Goal: Task Accomplishment & Management: Manage account settings

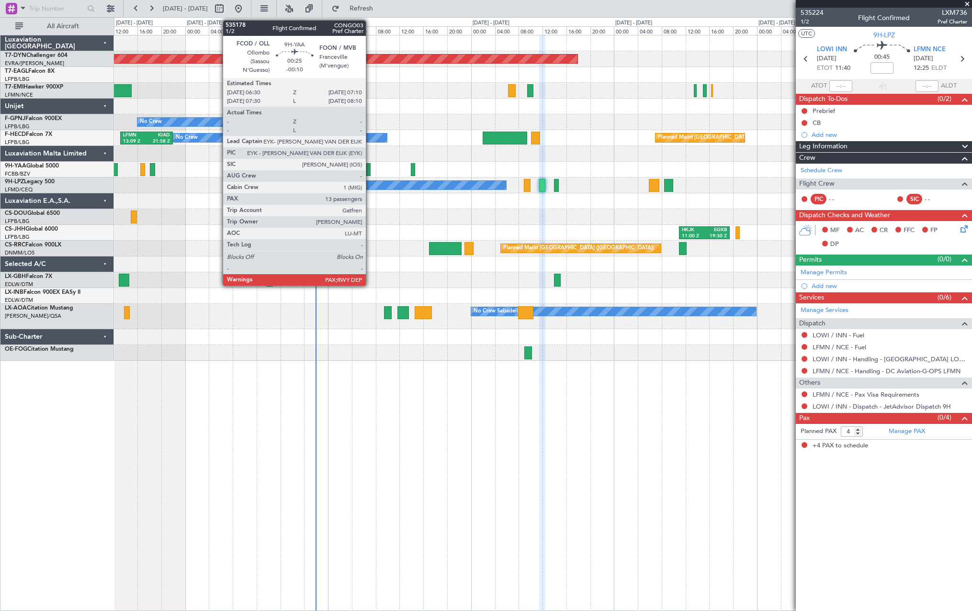
click at [370, 168] on div at bounding box center [368, 169] width 4 height 13
type input "-00:10"
type input "13"
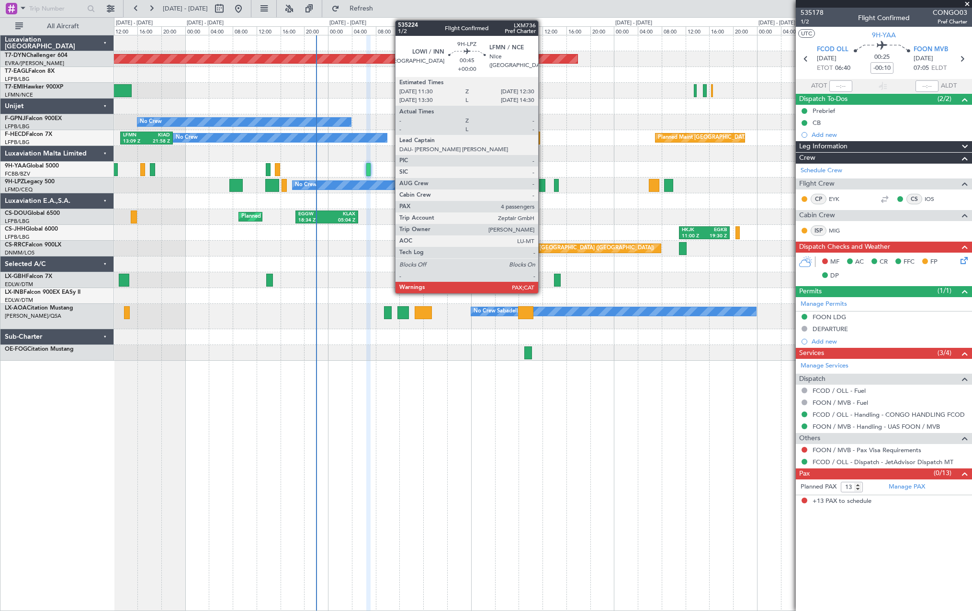
click at [542, 187] on div at bounding box center [542, 185] width 6 height 13
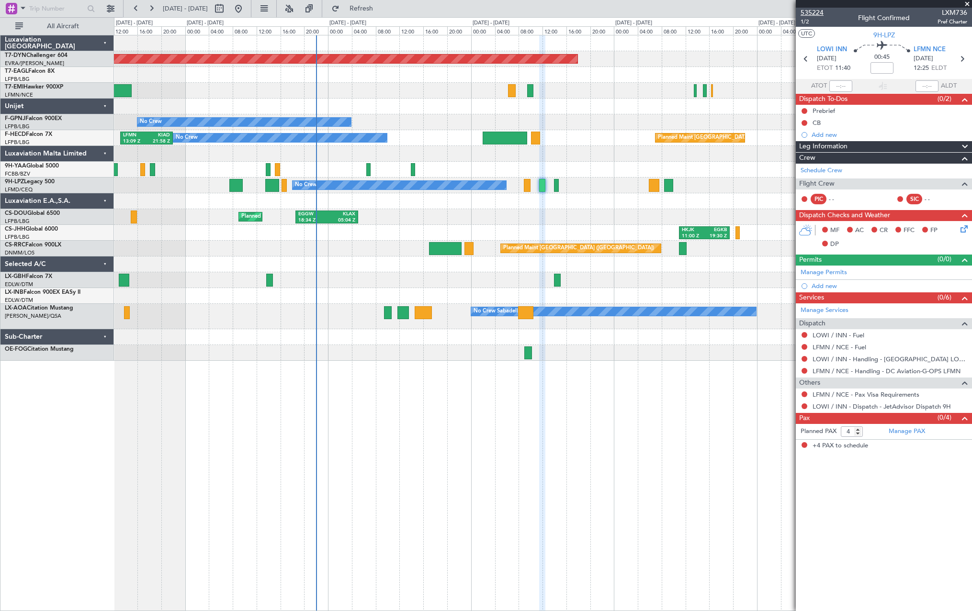
click at [804, 12] on span "535224" at bounding box center [811, 13] width 23 height 10
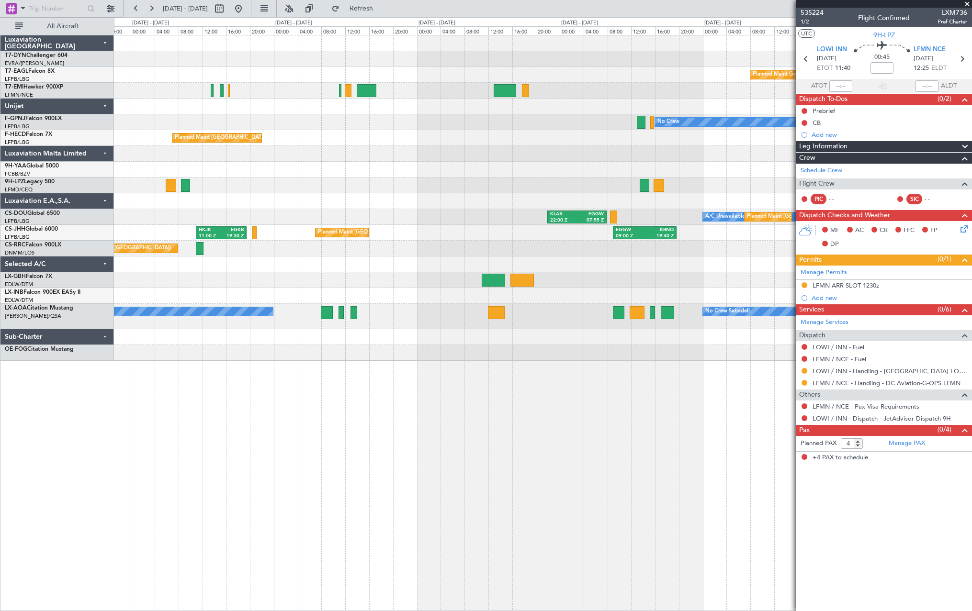
click at [155, 312] on div "Planned Maint Basel-Mulhouse Planned Maint Geneva (Cointrin) No Crew Planned Ma…" at bounding box center [542, 198] width 857 height 326
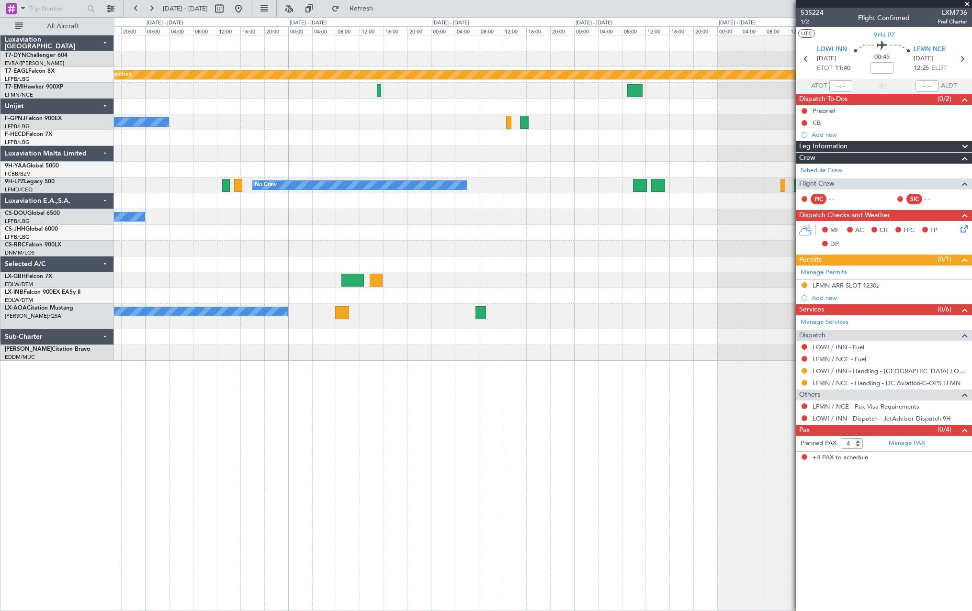
click at [57, 222] on div "Planned Maint Geneva (Cointrin) Planned Maint Chester No Crew No Crew Planned M…" at bounding box center [486, 314] width 972 height 594
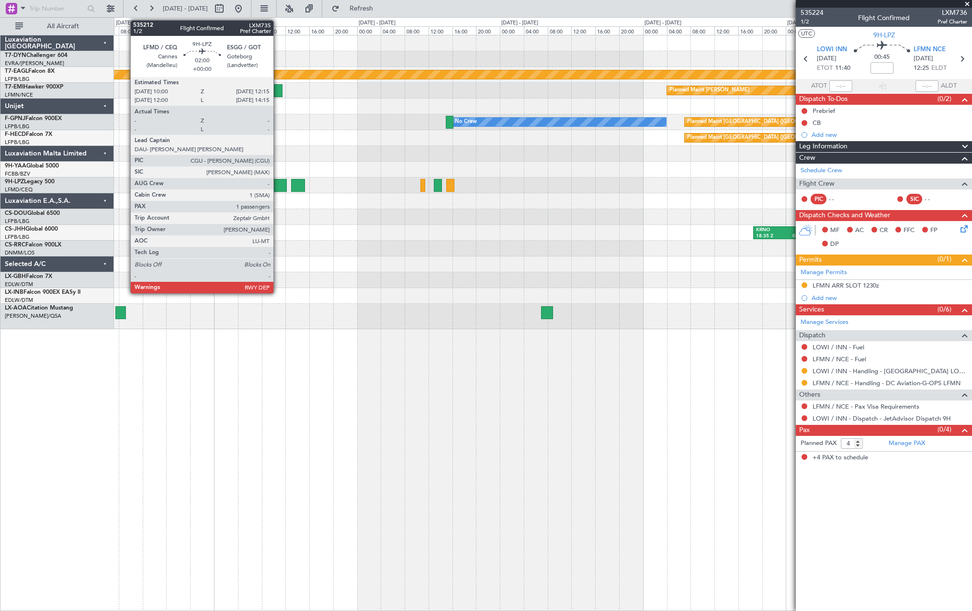
click at [278, 183] on div at bounding box center [279, 185] width 13 height 13
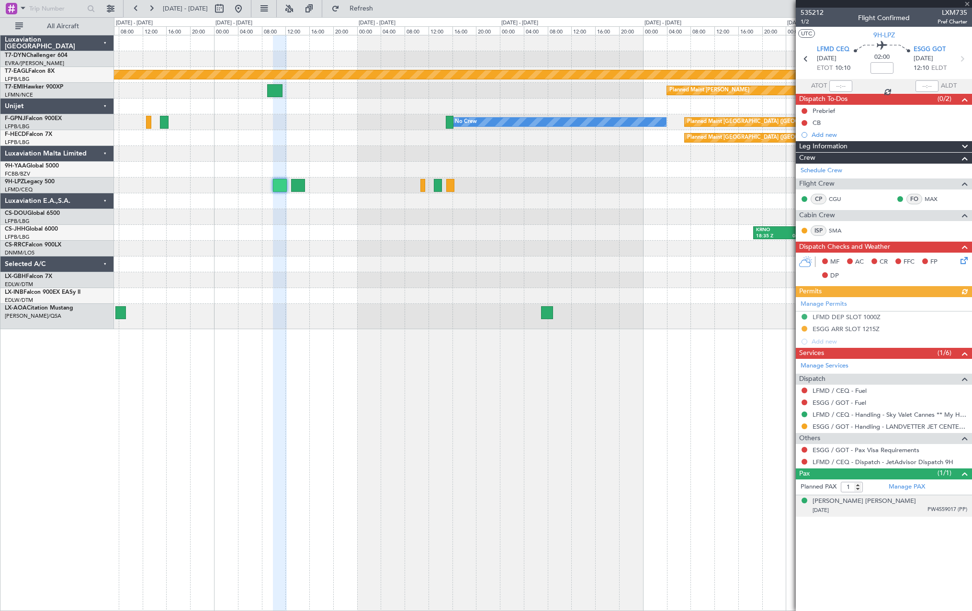
click at [919, 506] on div "31/01/1980 PW4559017 (PP)" at bounding box center [889, 511] width 155 height 10
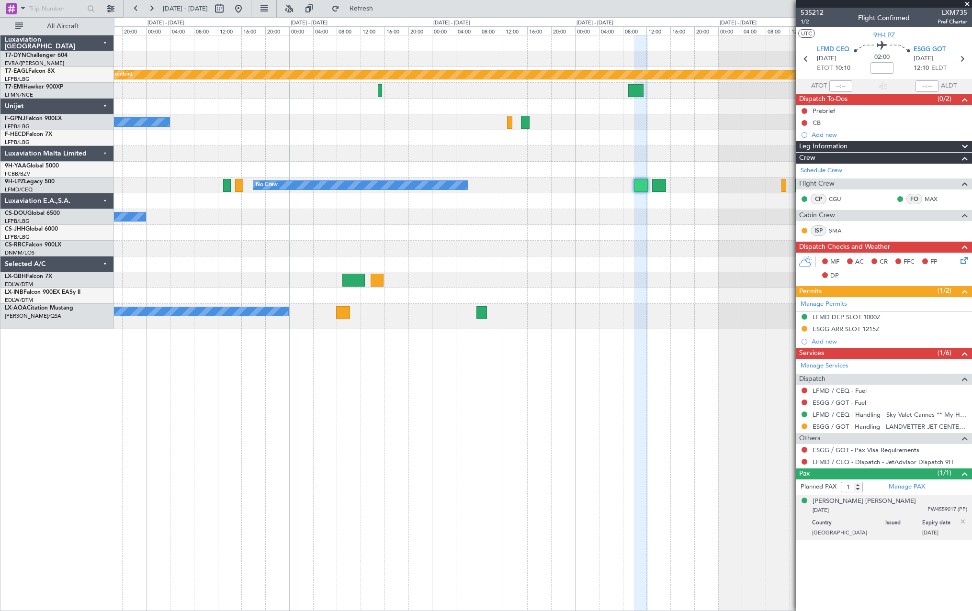
click at [669, 233] on div "EGGW 09:00 Z KRNO 19:40 Z KRNO 18:35 Z LPFR 04:30 Z" at bounding box center [542, 233] width 857 height 16
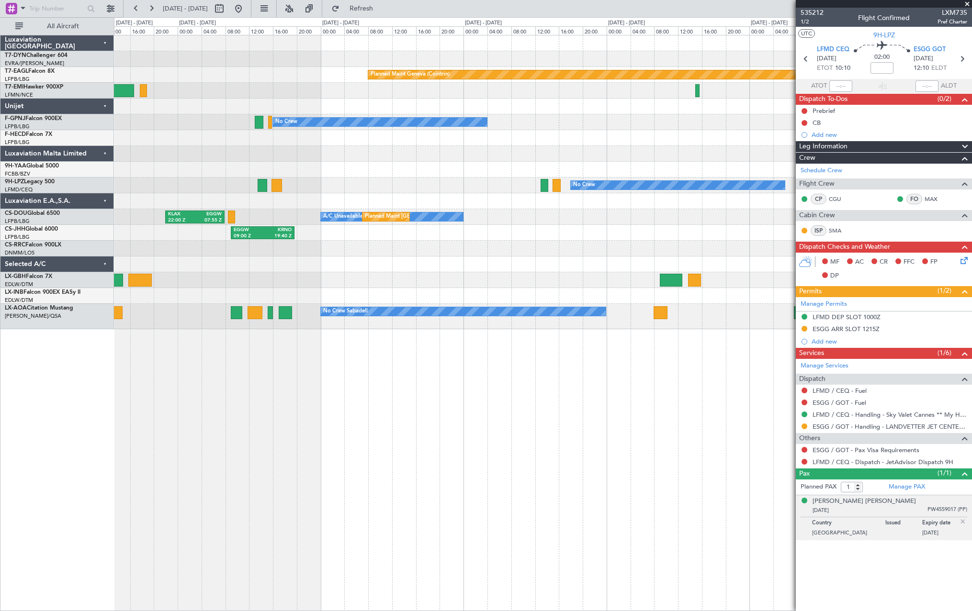
click at [685, 227] on div "EGGW 09:00 Z KRNO 19:40 Z Planned Maint London (Luton)" at bounding box center [542, 233] width 857 height 16
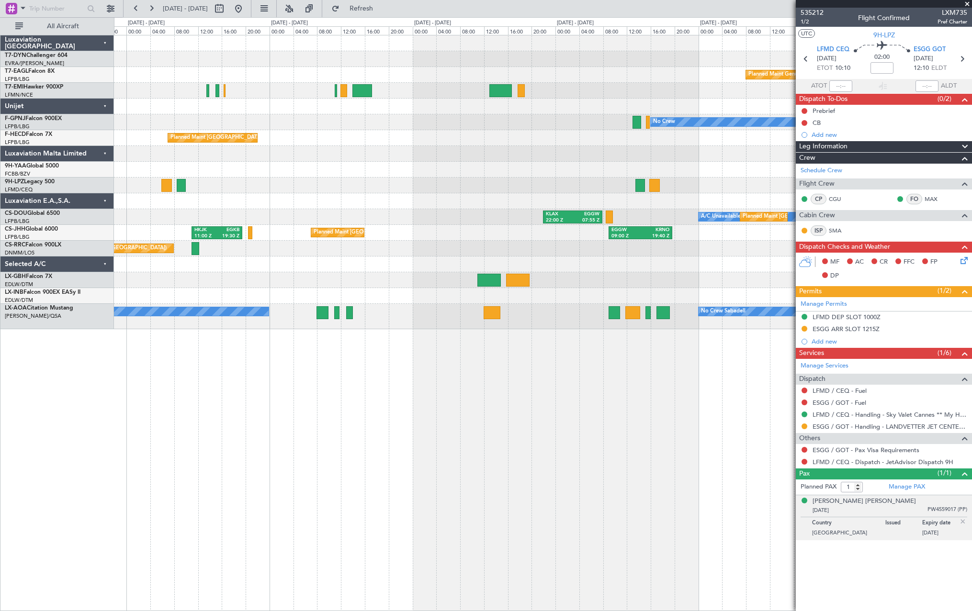
click at [608, 260] on div "Planned Maint Basel-Mulhouse Planned Maint Geneva (Cointrin) No Crew Planned Ma…" at bounding box center [542, 182] width 857 height 294
click at [639, 325] on div "Planned Maint Basel-Mulhouse Planned Maint Geneva (Cointrin) No Crew Planned Ma…" at bounding box center [543, 323] width 858 height 576
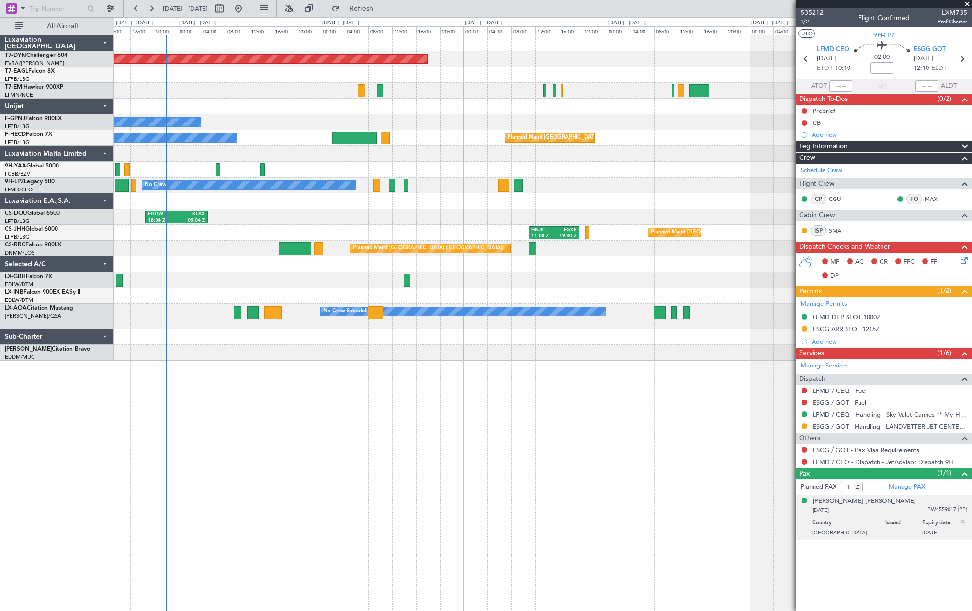
click at [385, 365] on div "Planned Maint Basel-Mulhouse Planned Maint Geneva (Cointrin) No Crew No Crew Pl…" at bounding box center [543, 323] width 858 height 576
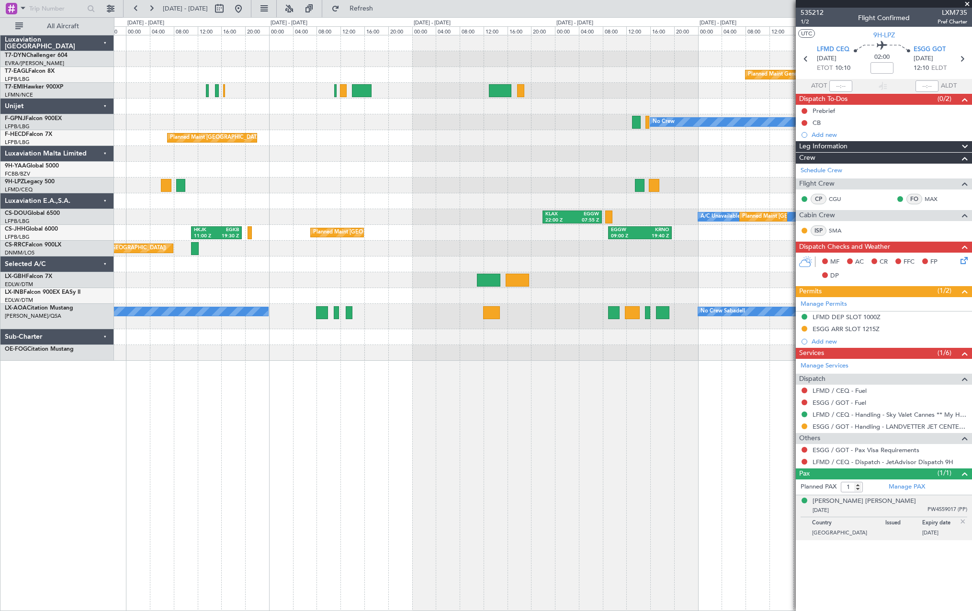
click at [247, 391] on div "Planned Maint Basel-Mulhouse Planned Maint Geneva (Cointrin) No Crew Planned Ma…" at bounding box center [543, 323] width 858 height 576
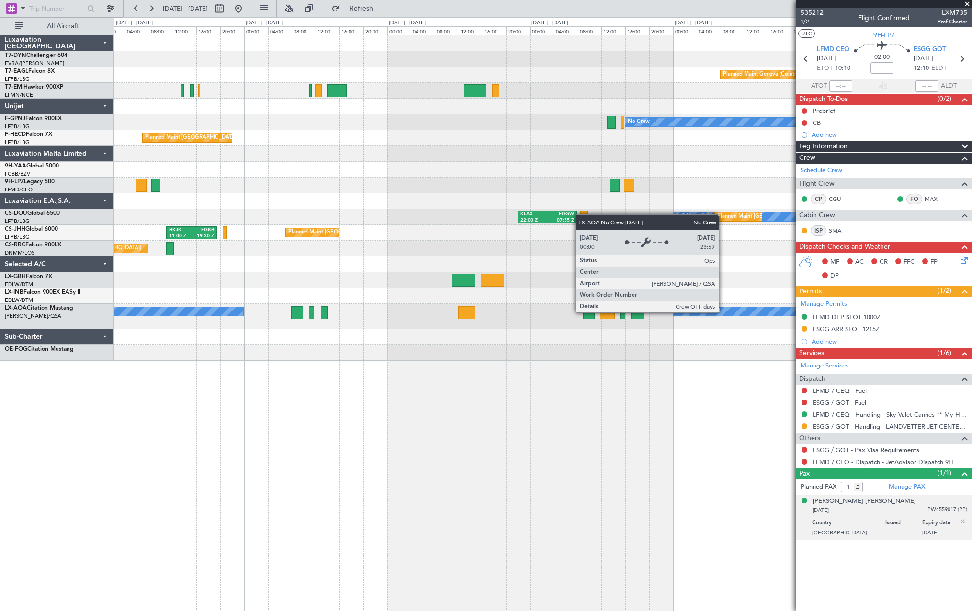
click at [329, 354] on div "Planned Maint Basel-Mulhouse Planned Maint Geneva (Cointrin) No Crew Planned Ma…" at bounding box center [542, 198] width 857 height 326
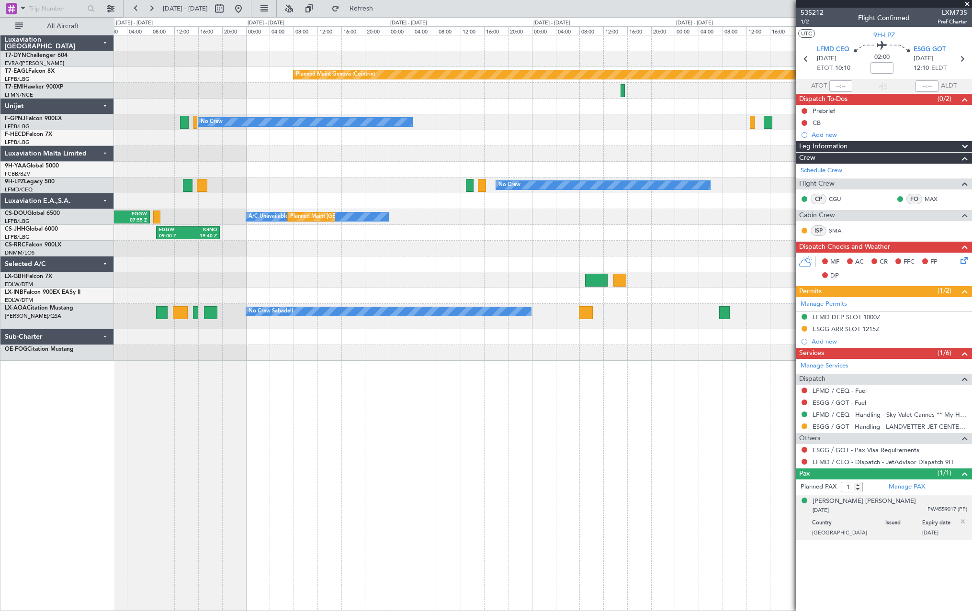
click at [240, 343] on div "Planned Maint Geneva (Cointrin) No Crew No Crew No Crew KLAX 22:00 Z EGGW 07:55…" at bounding box center [542, 198] width 857 height 326
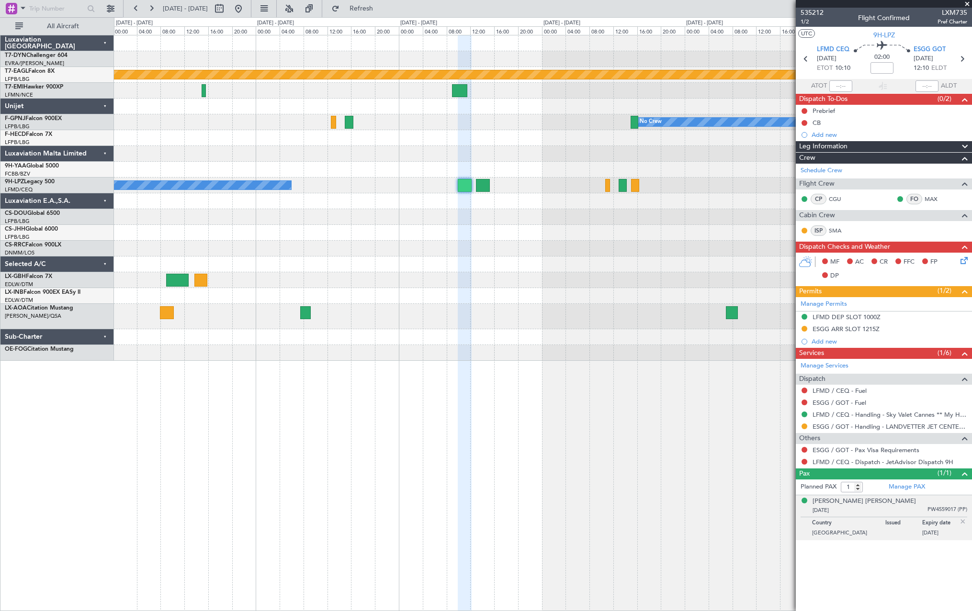
click at [449, 286] on div at bounding box center [542, 280] width 857 height 16
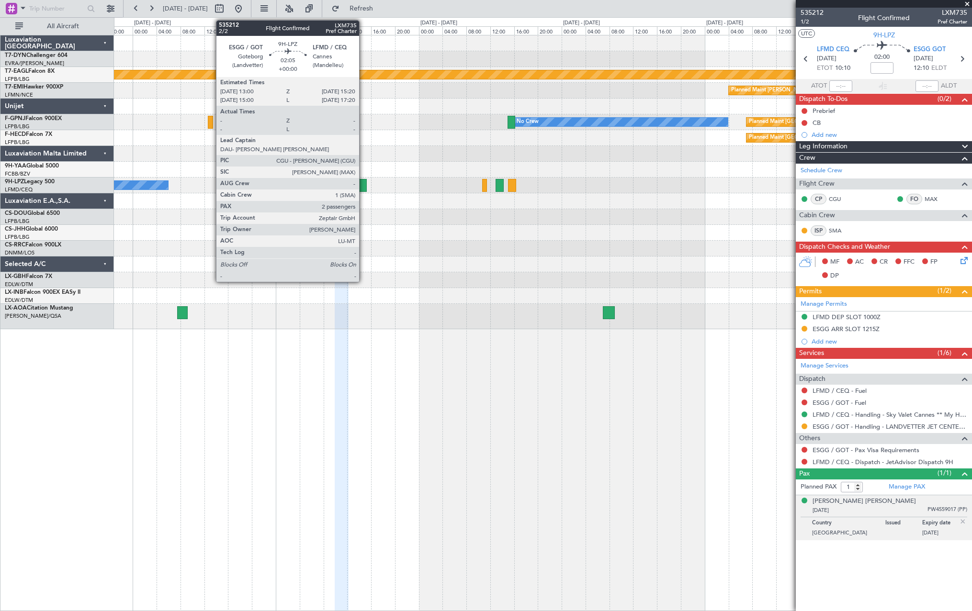
click at [363, 184] on div at bounding box center [360, 185] width 14 height 13
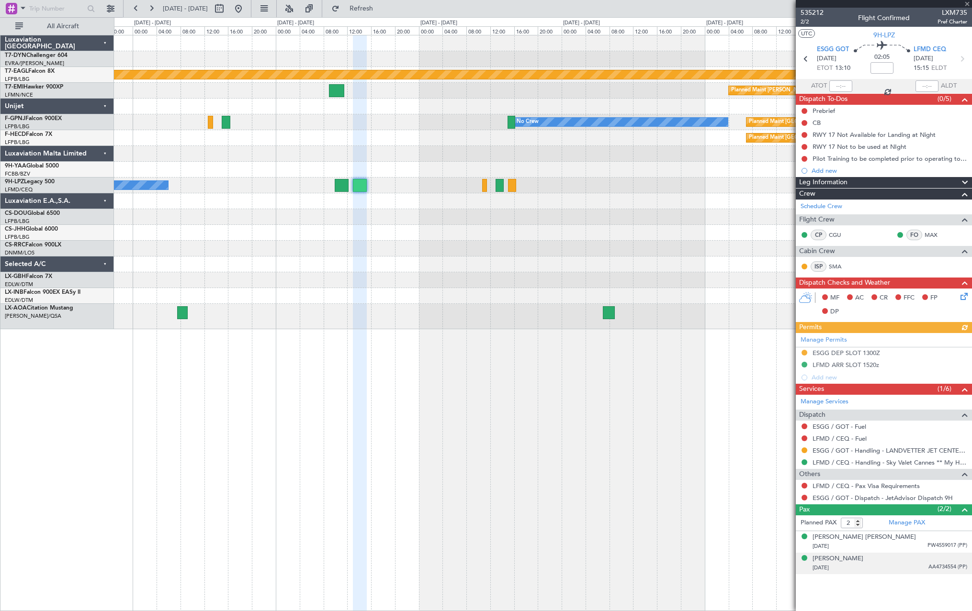
click at [914, 569] on div "09/07/2014 AA4734554 (PP)" at bounding box center [889, 568] width 155 height 10
click at [914, 540] on div "Nicholas Constantine LEVENTIS 31/01/1980 PW4559017 (PP)" at bounding box center [889, 542] width 155 height 19
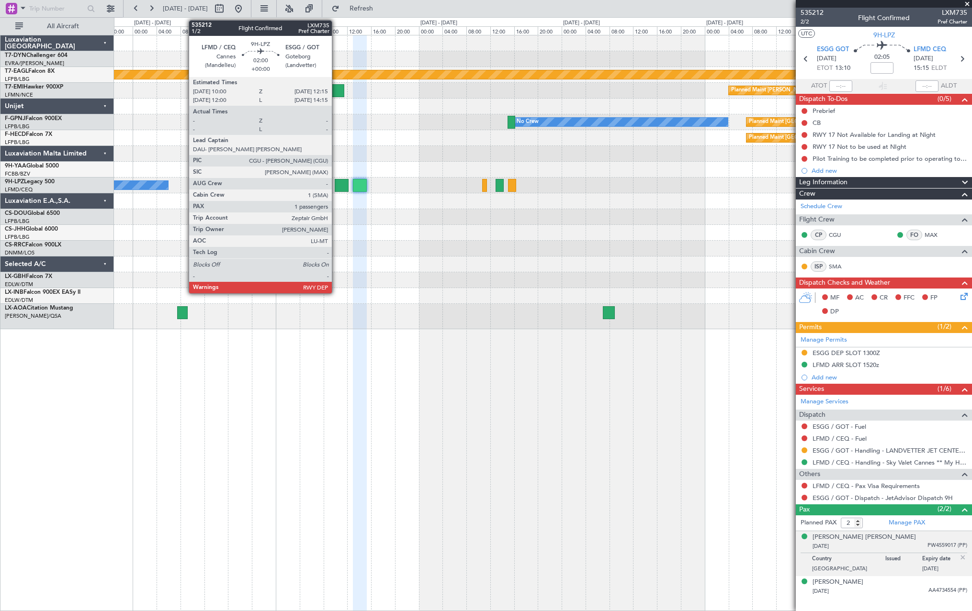
click at [336, 182] on div at bounding box center [341, 185] width 13 height 13
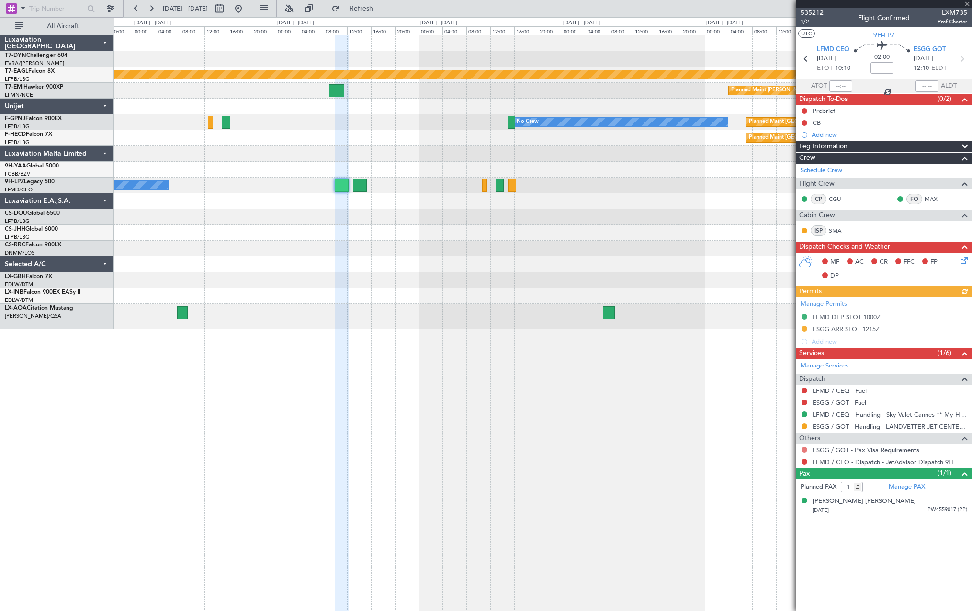
click at [801, 450] on button at bounding box center [804, 450] width 6 height 6
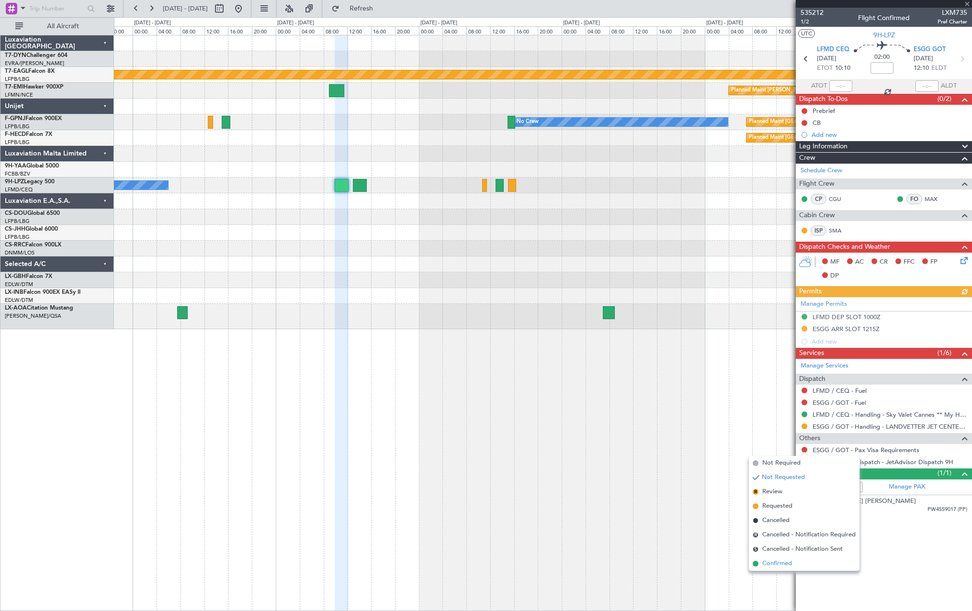
click at [755, 562] on span at bounding box center [756, 564] width 6 height 6
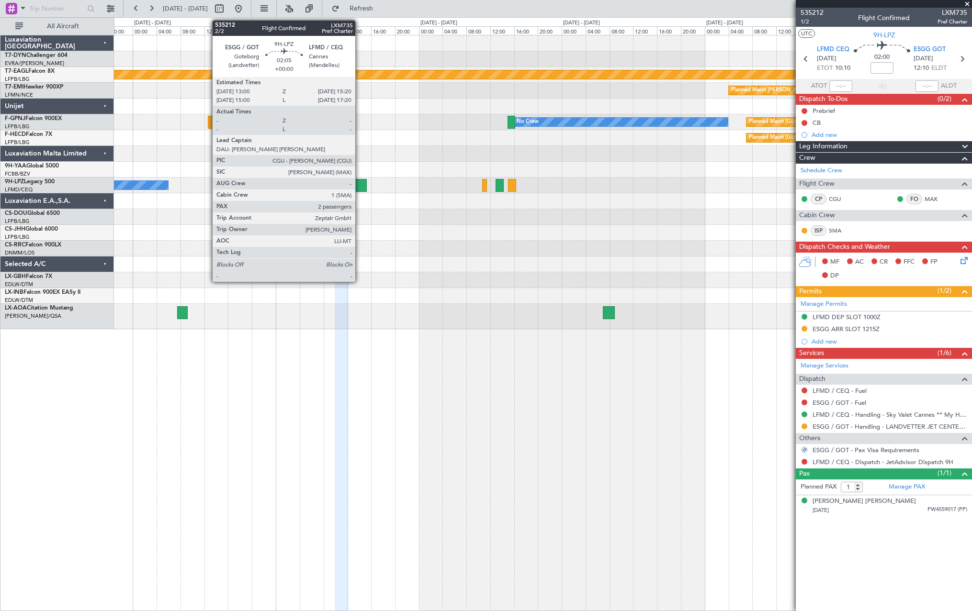
click at [359, 188] on div at bounding box center [360, 185] width 14 height 13
type input "2"
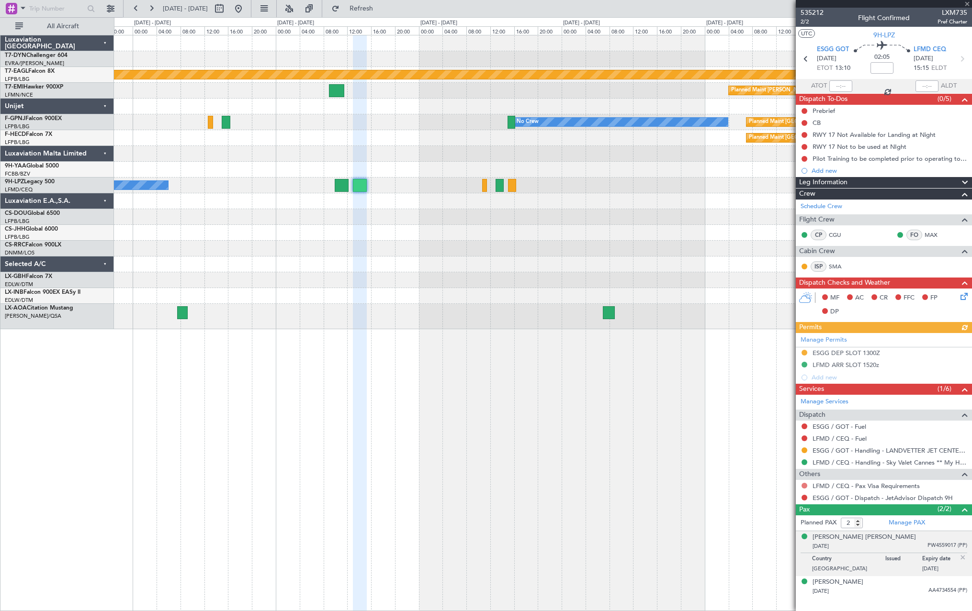
click at [801, 485] on button at bounding box center [804, 486] width 6 height 6
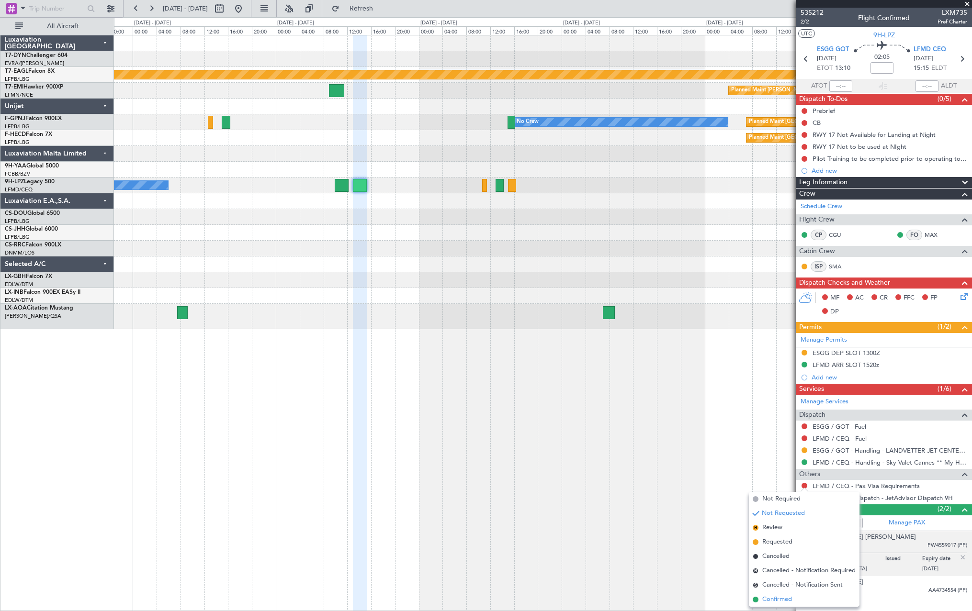
click at [756, 603] on li "Confirmed" at bounding box center [804, 600] width 111 height 14
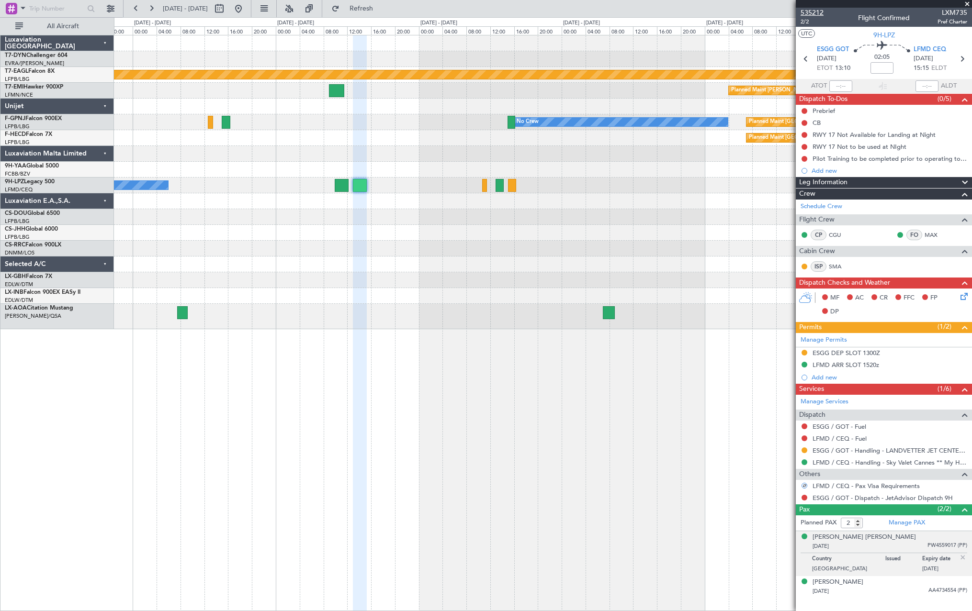
click at [812, 11] on span "535212" at bounding box center [811, 13] width 23 height 10
click at [807, 12] on span "535212" at bounding box center [811, 13] width 23 height 10
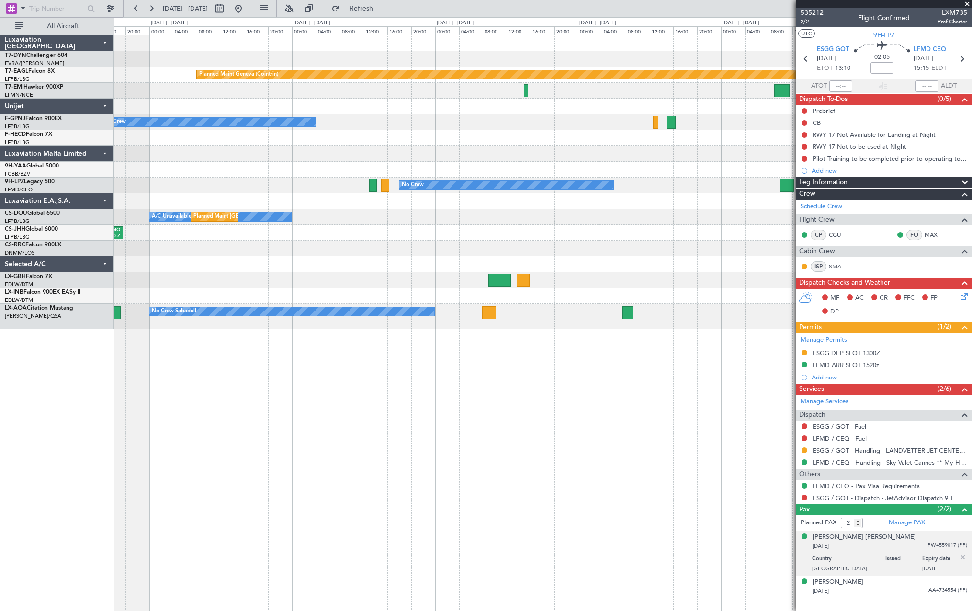
click at [681, 271] on div at bounding box center [542, 265] width 857 height 16
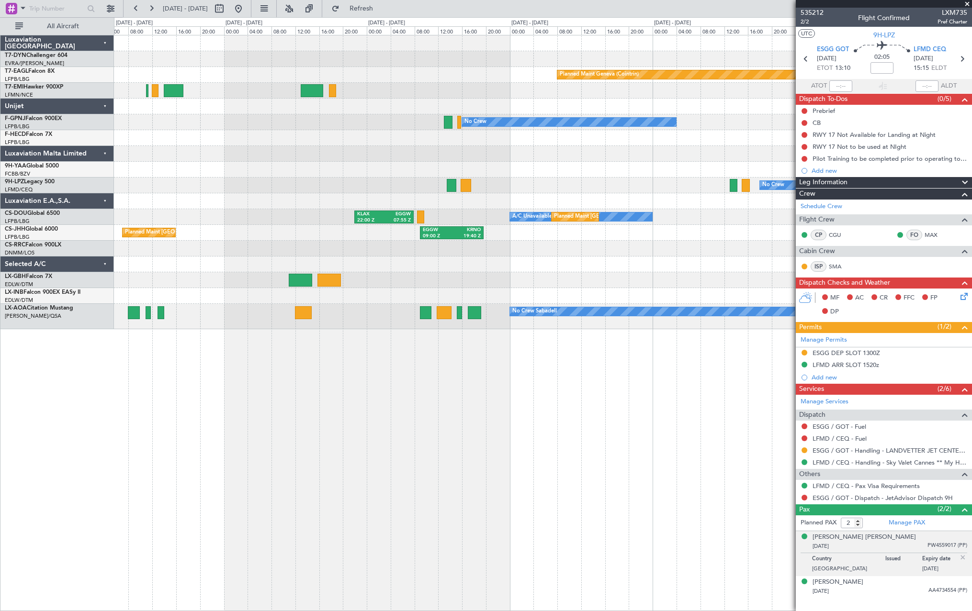
click at [757, 242] on div "Planned Maint Basel-Mulhouse Planned Maint Geneva (Cointrin) No Crew Planned Ma…" at bounding box center [542, 182] width 857 height 294
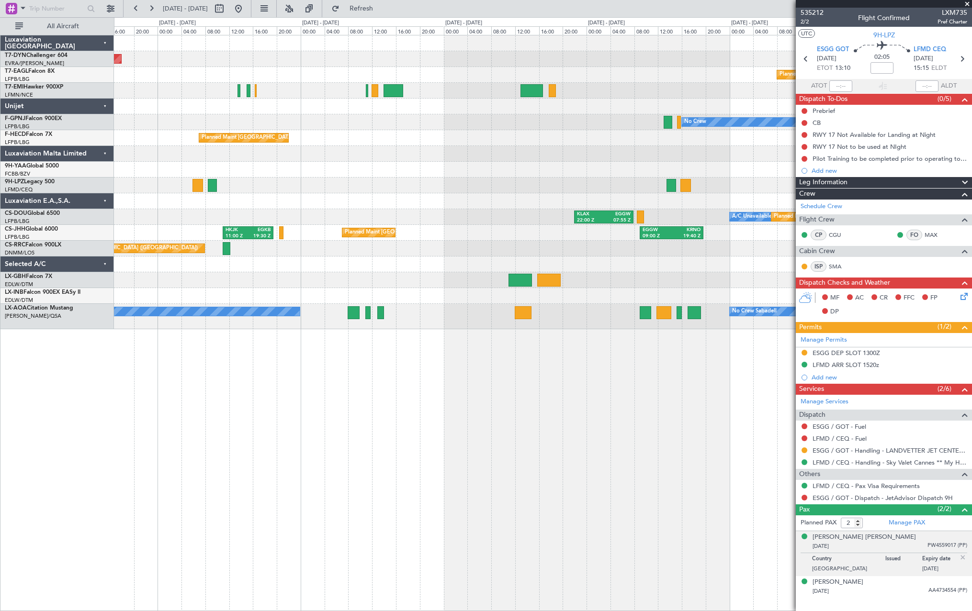
click at [675, 265] on div at bounding box center [542, 265] width 857 height 16
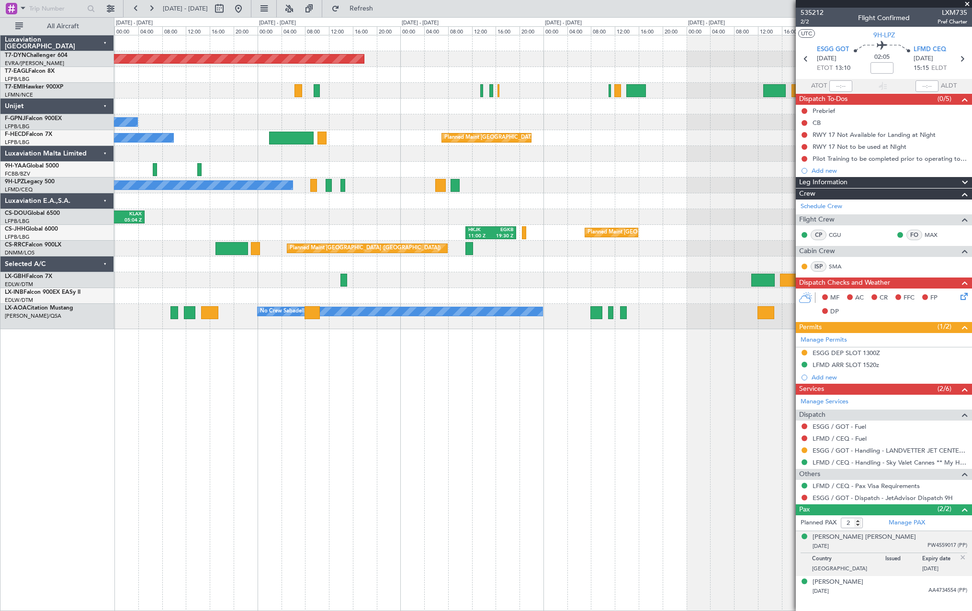
click at [675, 240] on div "EGGW 09:00 Z KRNO 19:40 Z Planned Maint London (Luton) HKJK 11:00 Z EGKB 19:30 Z" at bounding box center [542, 233] width 857 height 16
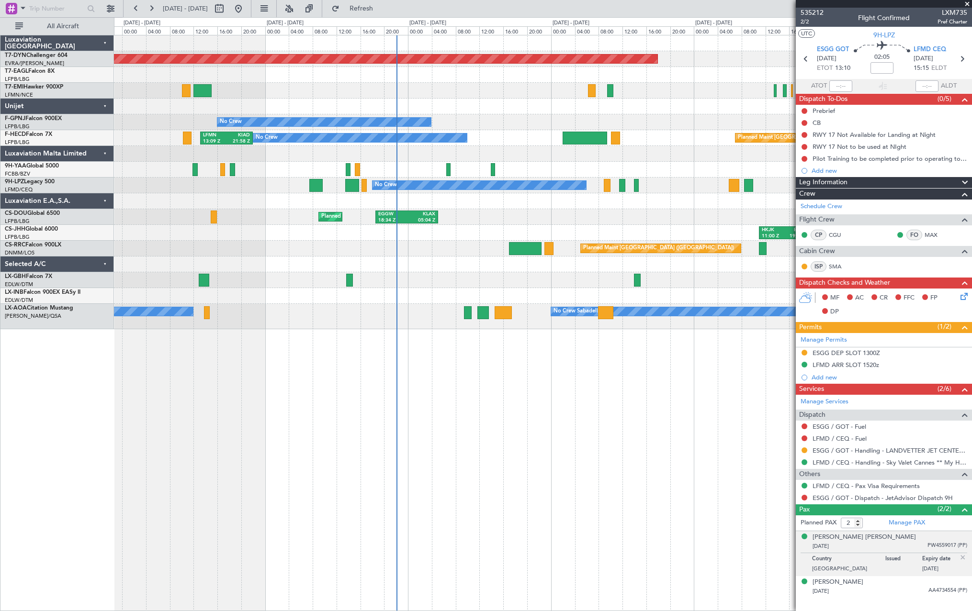
click at [697, 203] on div "Planned Maint Basel-Mulhouse No Crew Planned Maint Paris (Le Bourget) No Crew L…" at bounding box center [542, 182] width 857 height 294
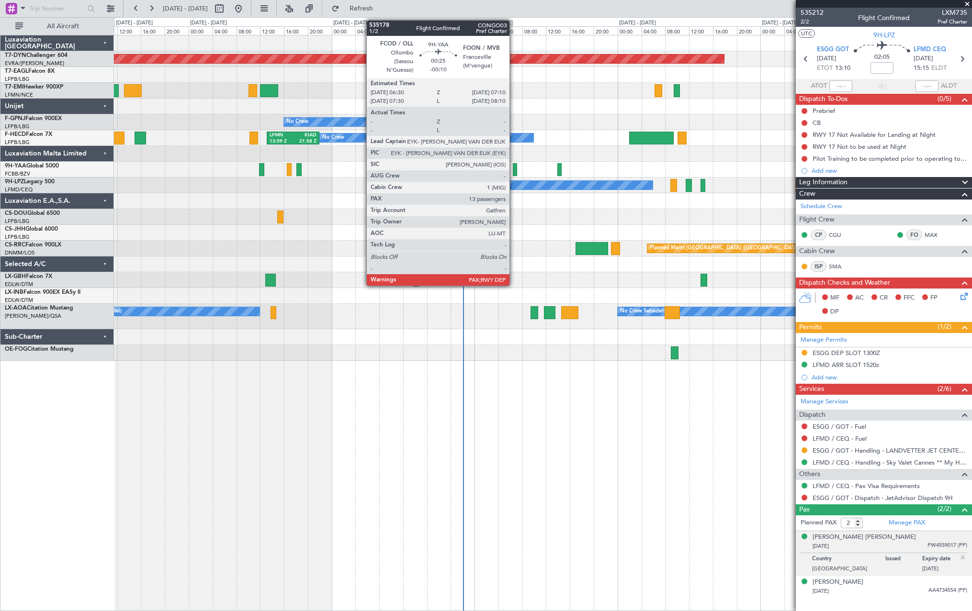
click at [514, 169] on div at bounding box center [515, 169] width 4 height 13
type input "-00:10"
type input "13"
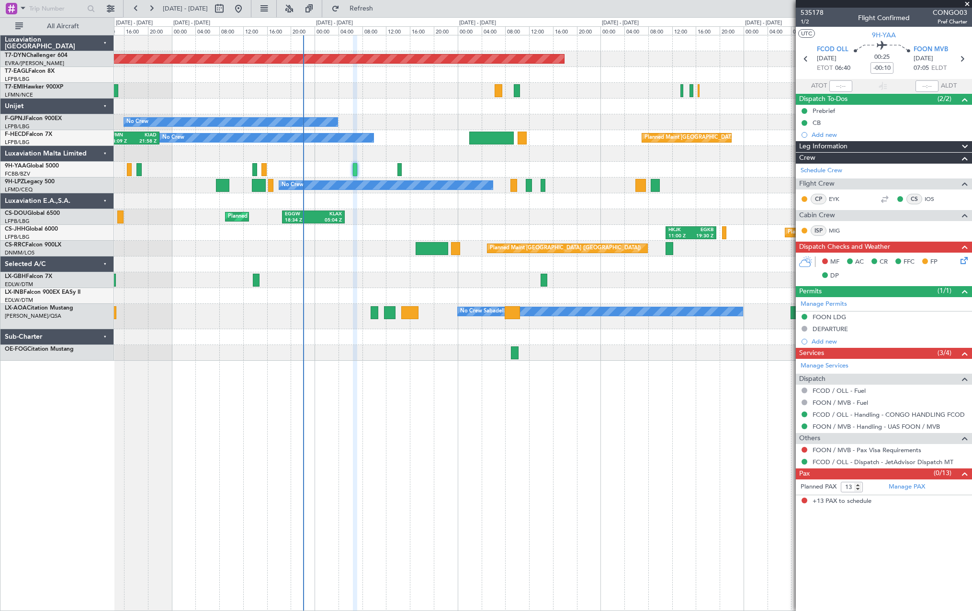
click at [442, 165] on div "Planned Maint Basel-Mulhouse No Crew No Crew Planned Maint Paris (Le Bourget) N…" at bounding box center [542, 198] width 857 height 326
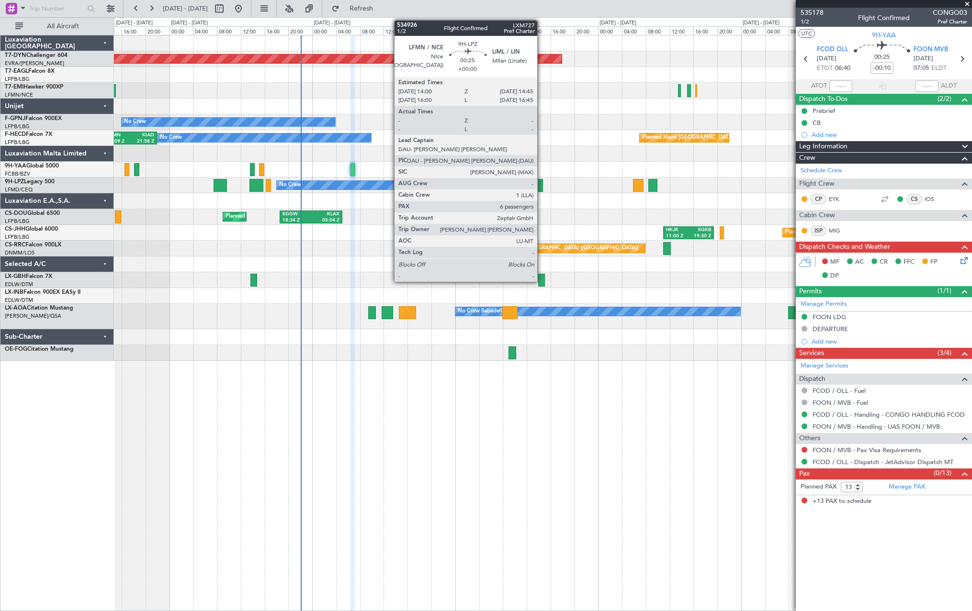
click at [541, 188] on div at bounding box center [540, 185] width 5 height 13
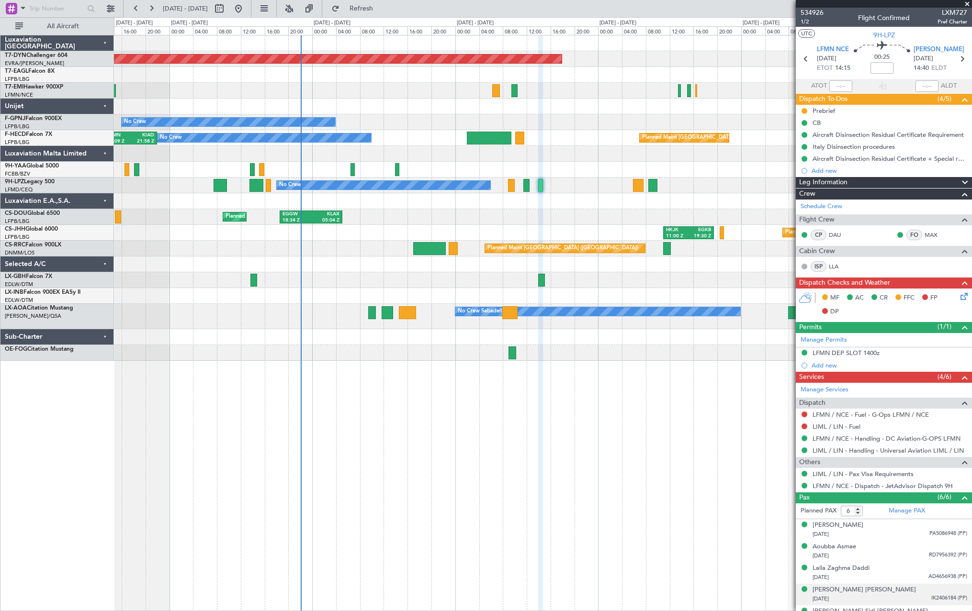
scroll to position [37, 0]
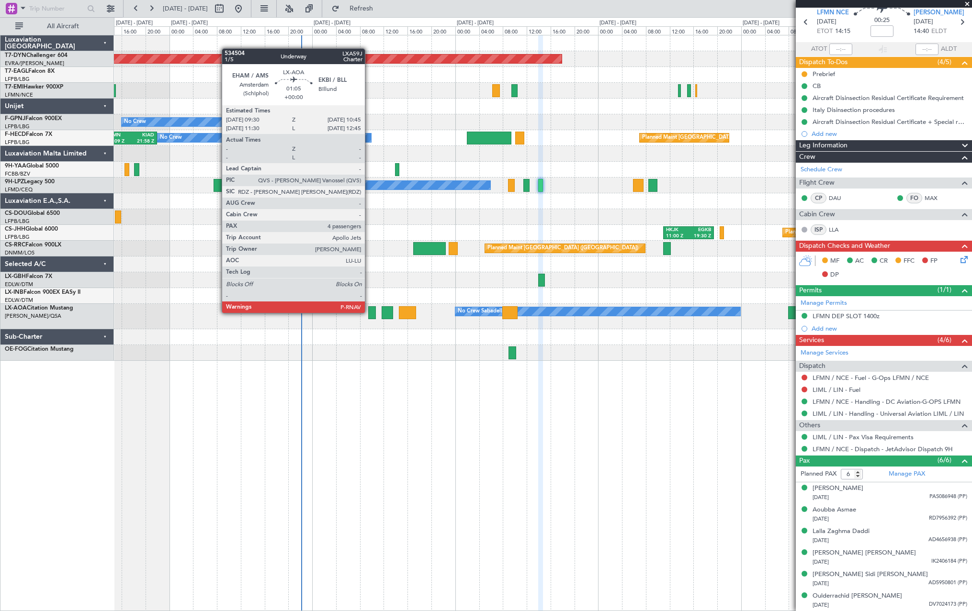
click at [371, 312] on div at bounding box center [372, 312] width 8 height 13
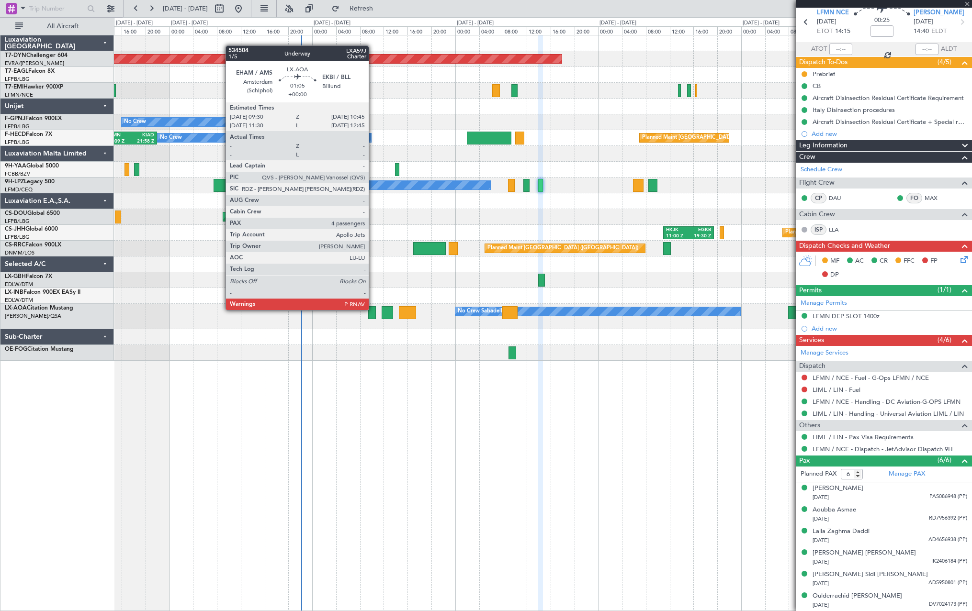
type input "4"
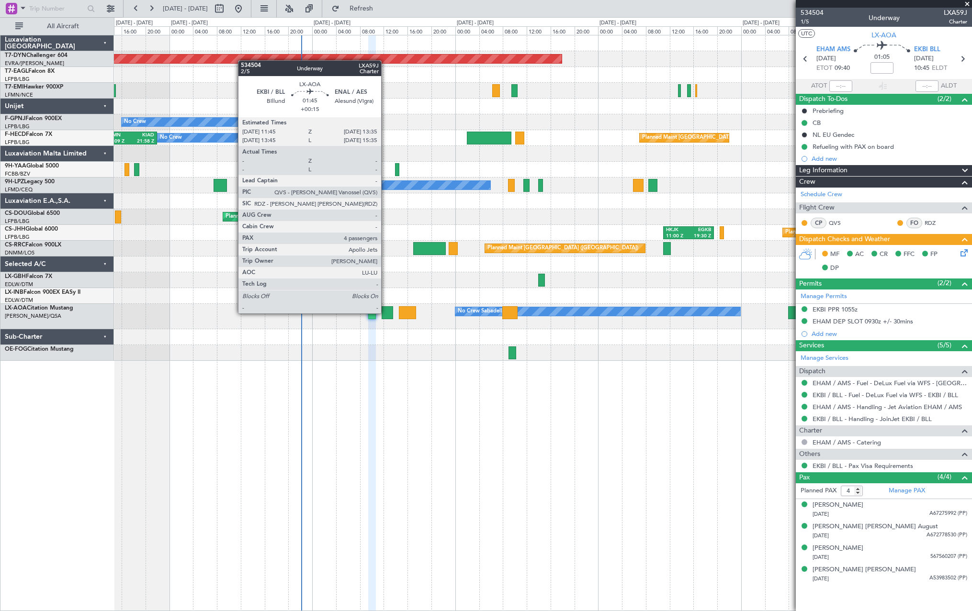
click at [385, 313] on div at bounding box center [387, 312] width 11 height 13
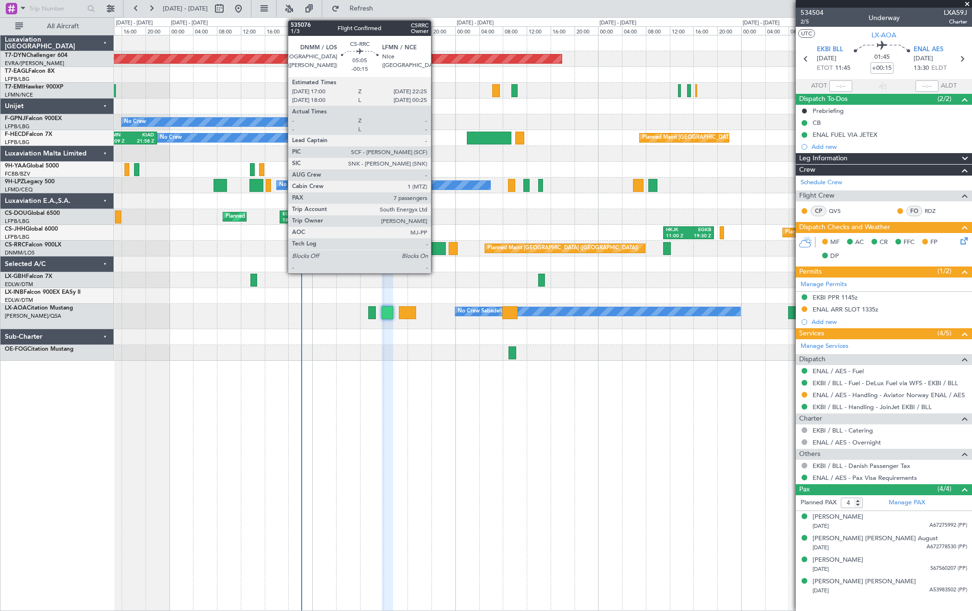
click at [435, 246] on div at bounding box center [429, 248] width 33 height 13
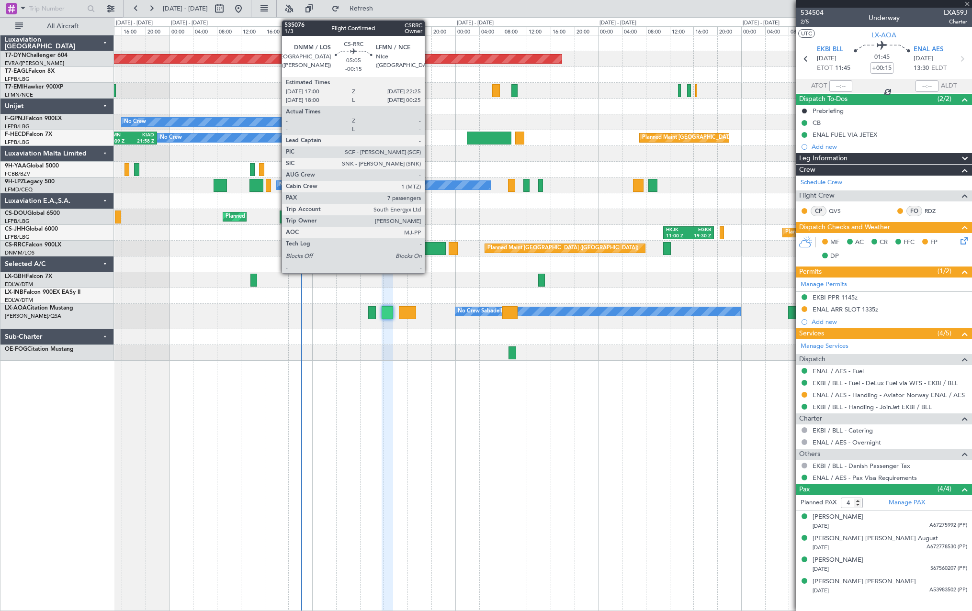
type input "-00:15"
type input "7"
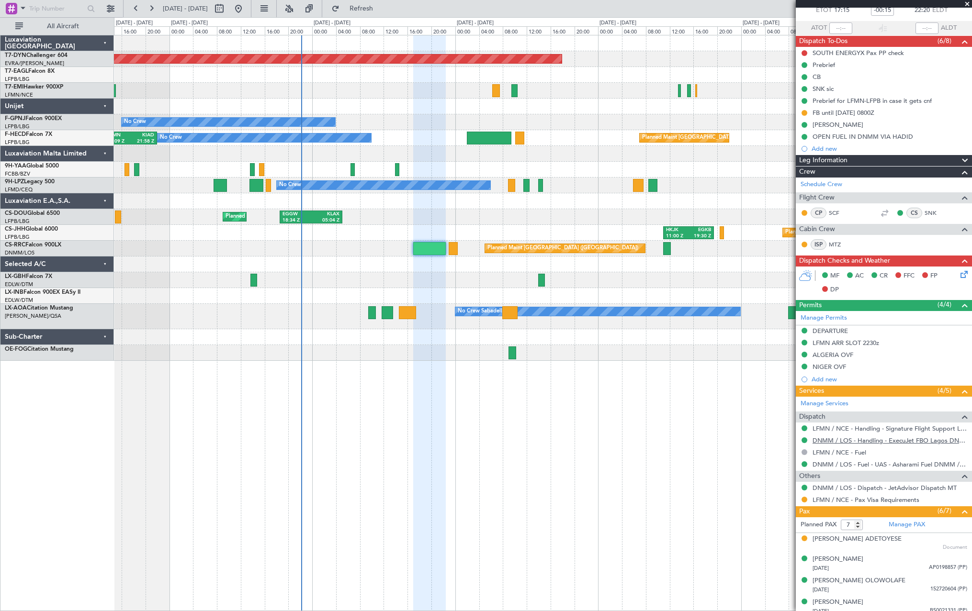
scroll to position [129, 0]
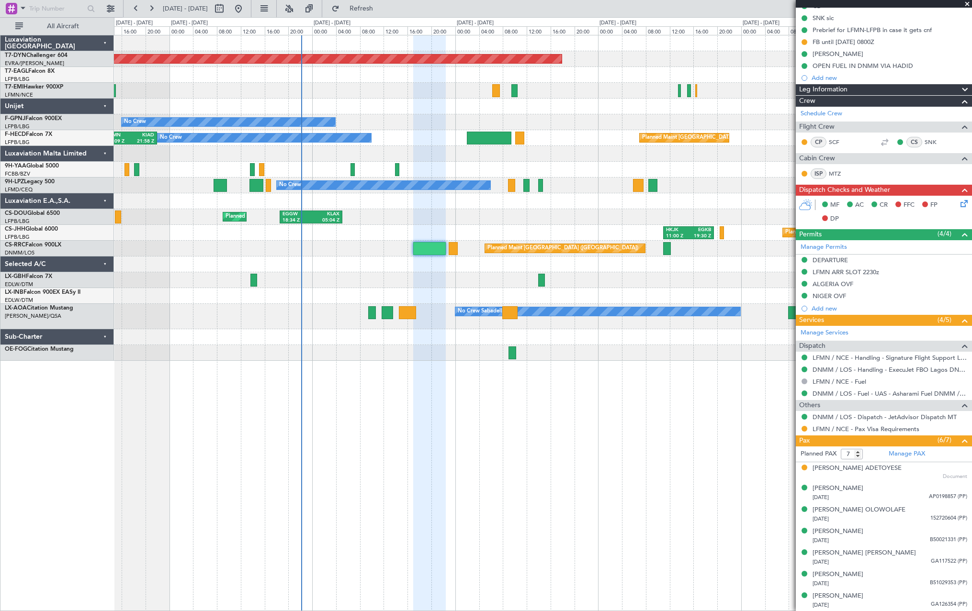
click at [804, 430] on button at bounding box center [804, 429] width 6 height 6
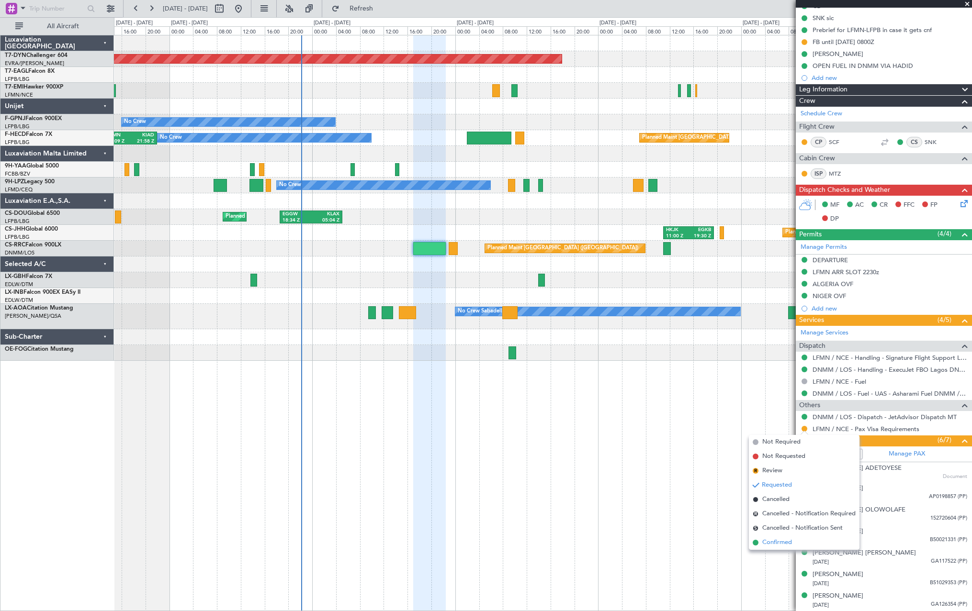
click at [756, 543] on span at bounding box center [756, 543] width 6 height 6
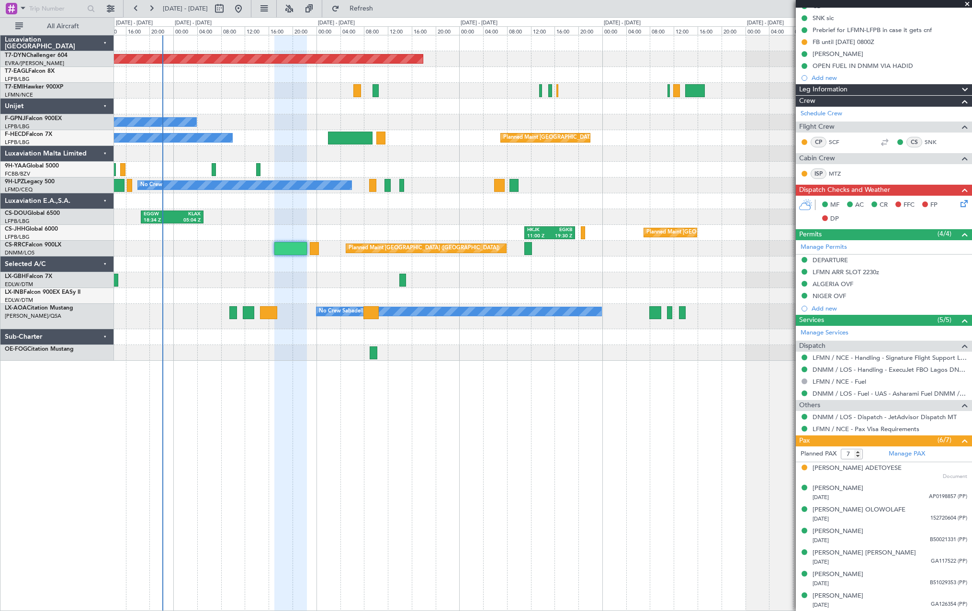
click at [552, 284] on div "Planned Maint Basel-Mulhouse Planned Maint Geneva (Cointrin) No Crew No Crew Pl…" at bounding box center [542, 198] width 857 height 326
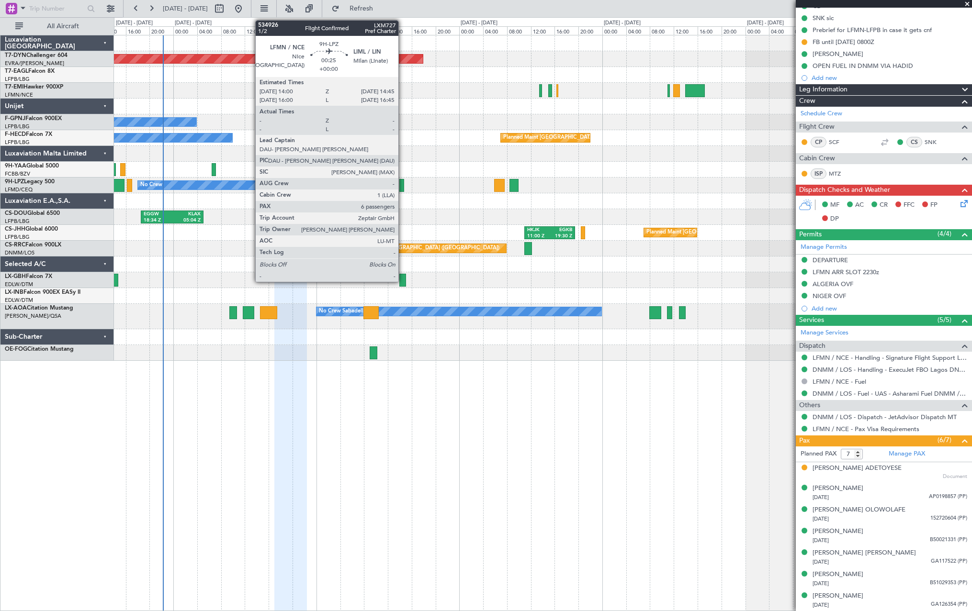
click at [403, 185] on div at bounding box center [401, 185] width 5 height 13
type input "6"
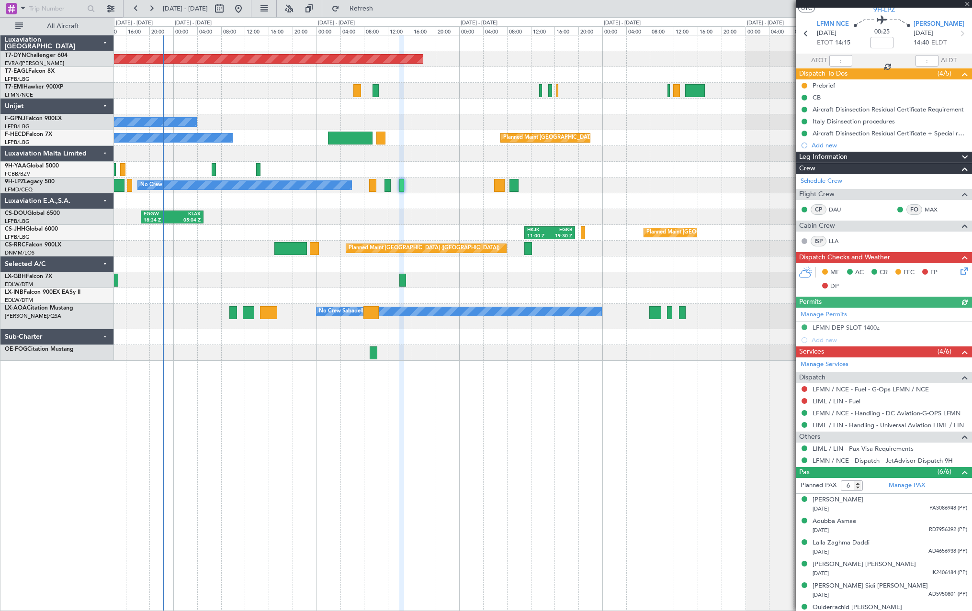
scroll to position [37, 0]
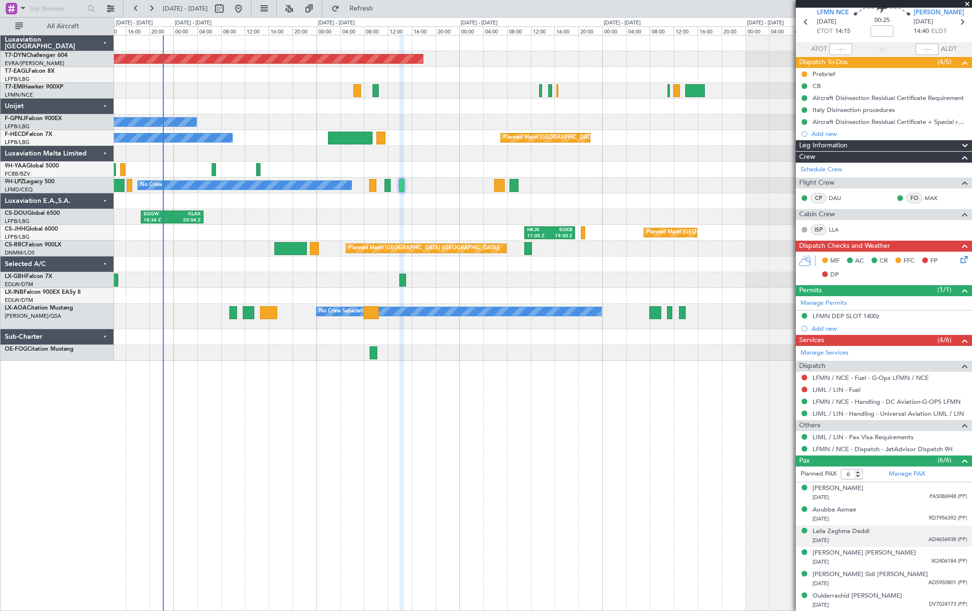
click at [899, 535] on div "Lalla Zaghma Daddi 21/05/1979 AD4656938 (PP)" at bounding box center [889, 536] width 155 height 19
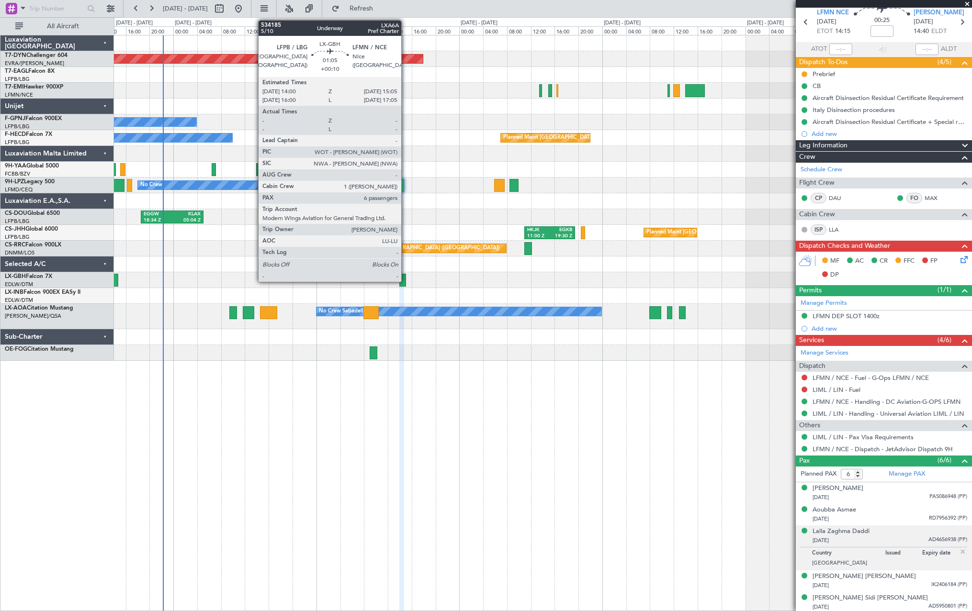
click at [405, 280] on div at bounding box center [402, 280] width 7 height 13
type input "+00:10"
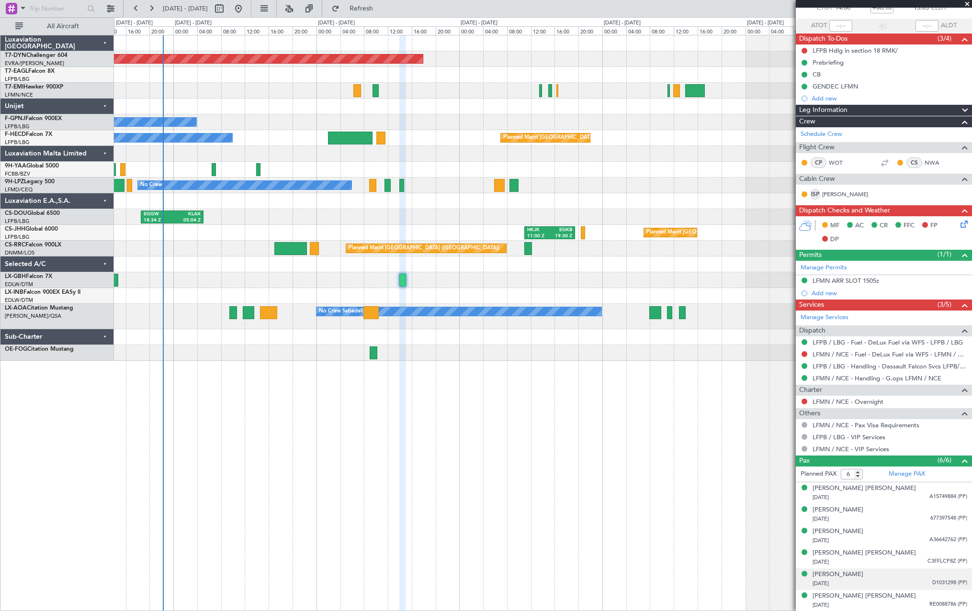
scroll to position [0, 0]
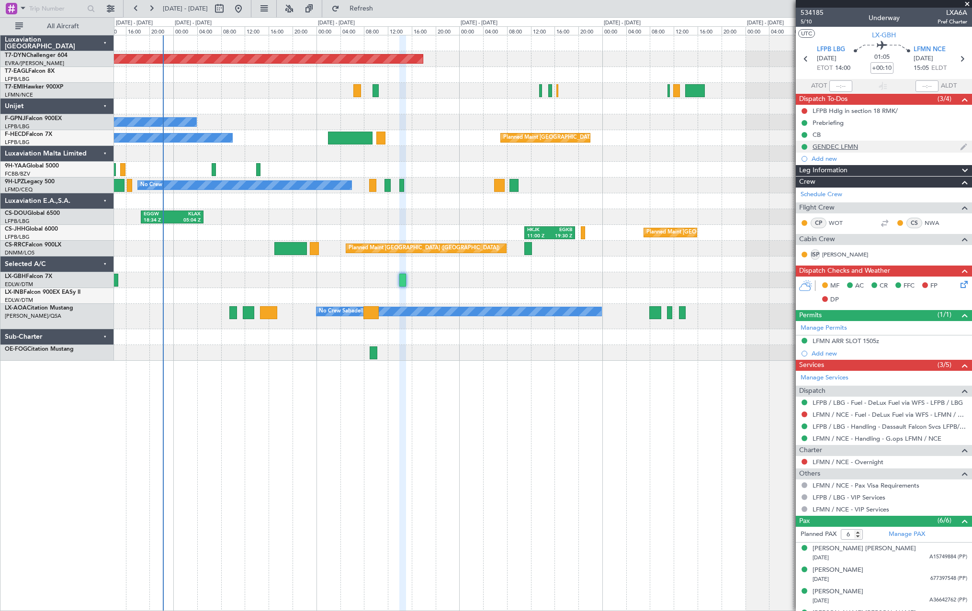
click at [904, 143] on div "GENDEC LFMN" at bounding box center [884, 147] width 176 height 12
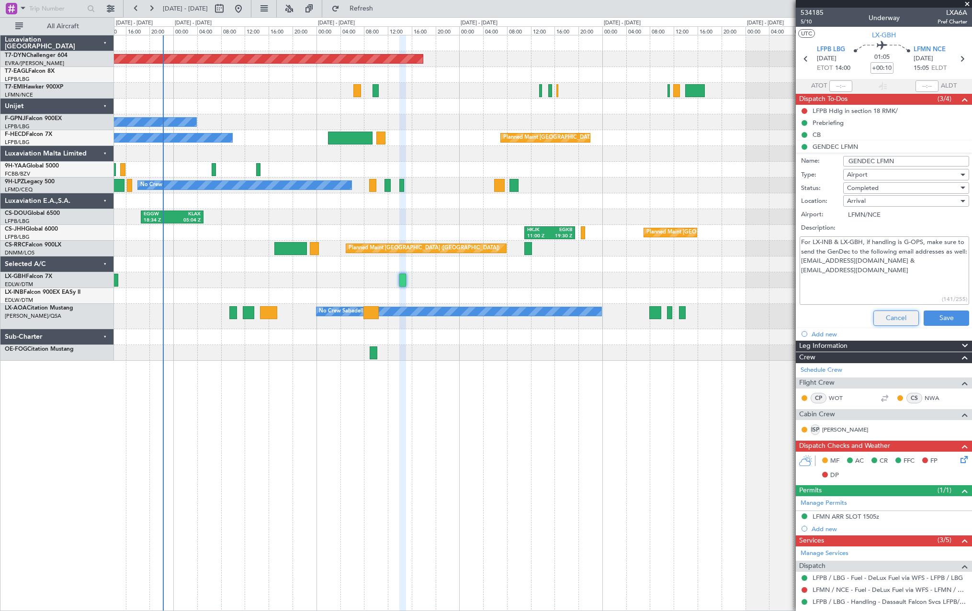
click at [899, 317] on button "Cancel" at bounding box center [895, 318] width 45 height 15
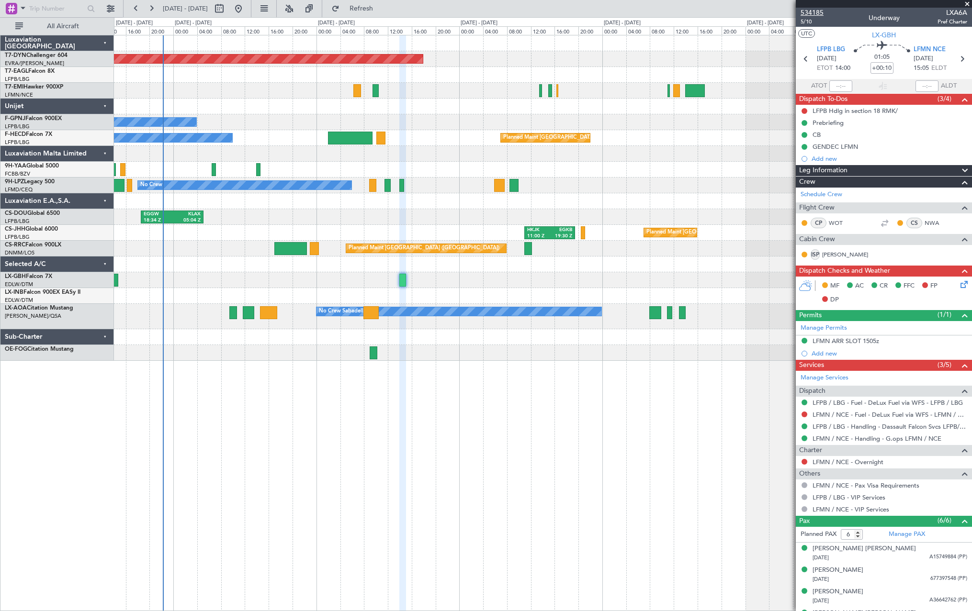
click at [814, 13] on span "534185" at bounding box center [811, 13] width 23 height 10
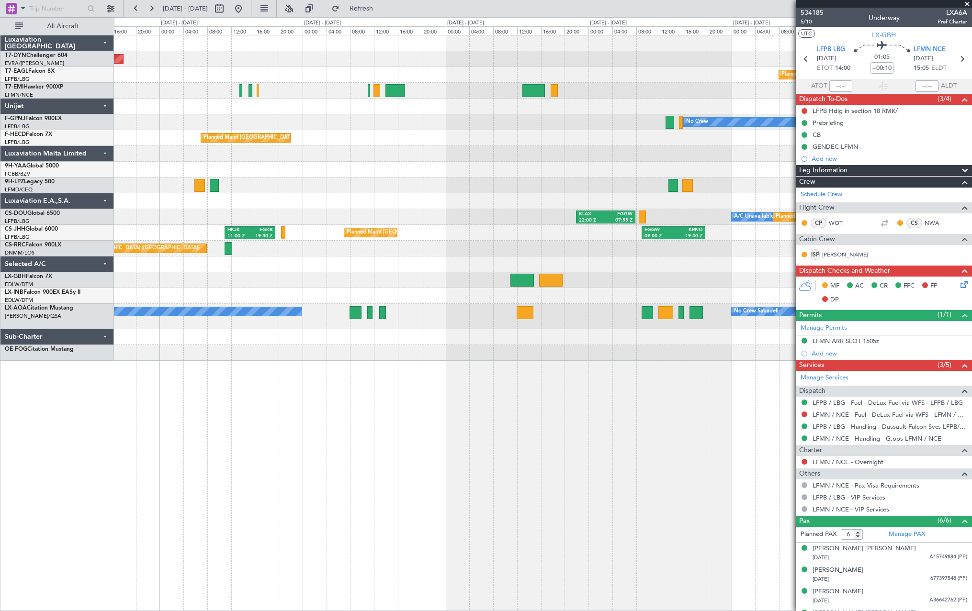
click at [317, 254] on div "Planned Maint Basel-Mulhouse Planned Maint Geneva (Cointrin) No Crew Planned Ma…" at bounding box center [542, 198] width 857 height 326
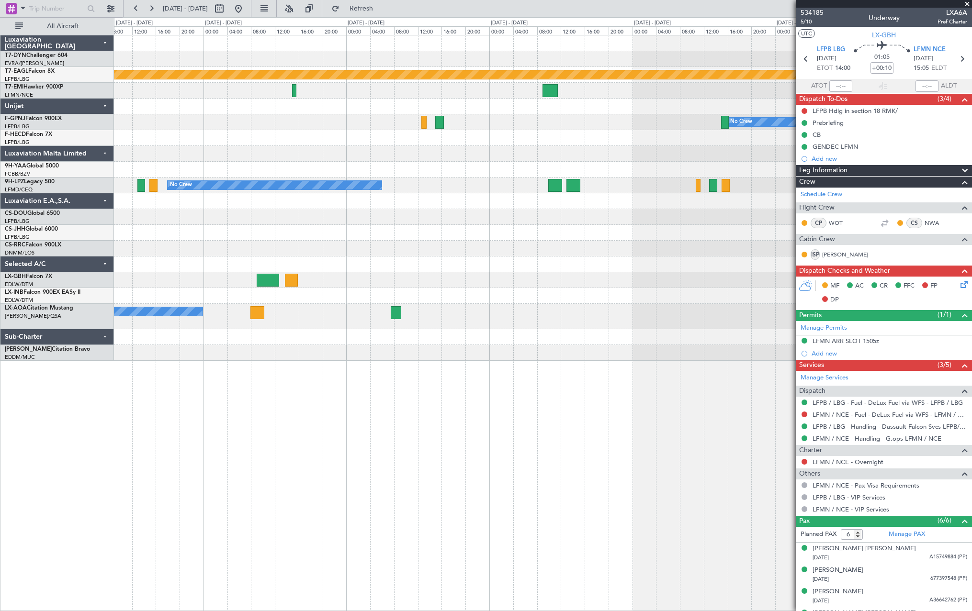
click at [234, 153] on div "Planned Maint Geneva (Cointrin) Planned Maint Chester No Crew Planned Maint Par…" at bounding box center [542, 198] width 857 height 326
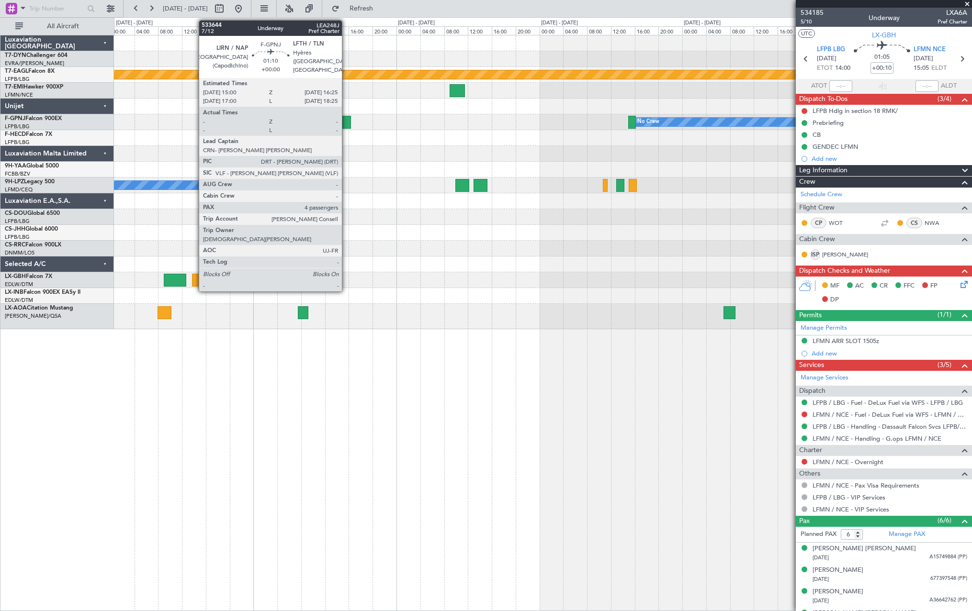
click at [346, 125] on div at bounding box center [346, 122] width 9 height 13
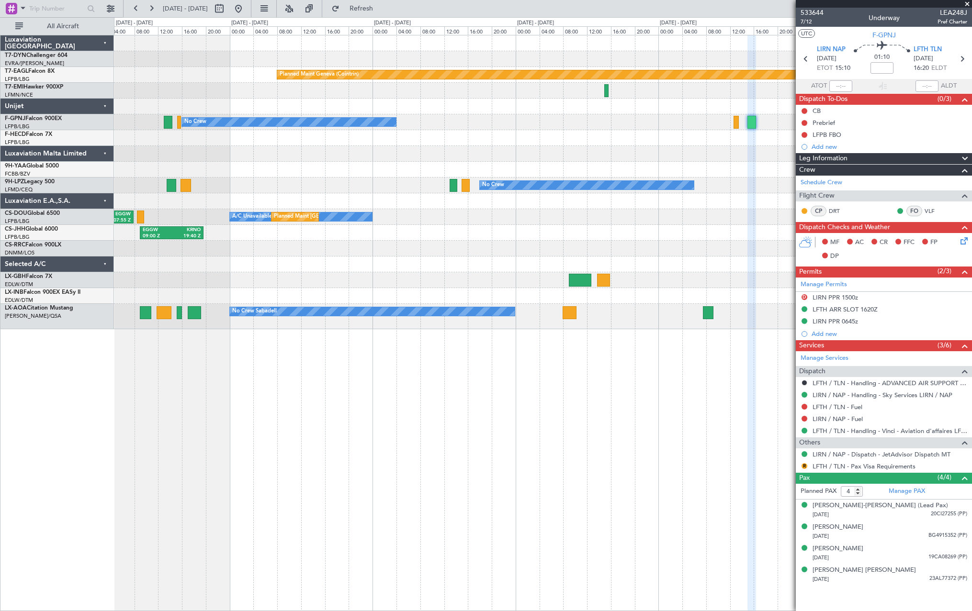
click at [717, 259] on div "Planned Maint Geneva (Cointrin) No Crew No Crew No Crew A/C Unavailable Planned…" at bounding box center [542, 182] width 857 height 294
click at [773, 245] on div at bounding box center [542, 249] width 857 height 16
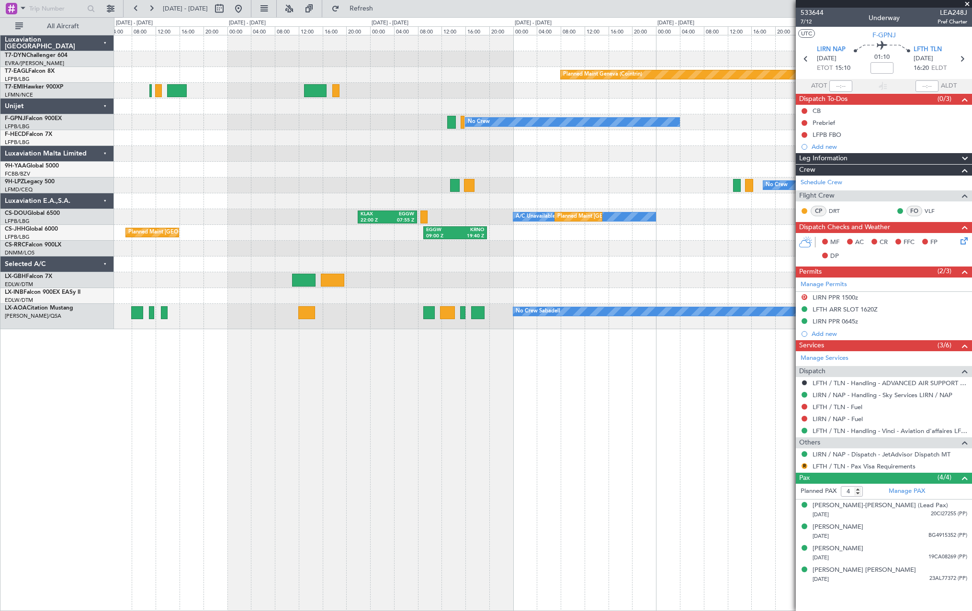
click at [770, 279] on div "Planned Maint Basel-Mulhouse Planned Maint Geneva (Cointrin) No Crew Planned Ma…" at bounding box center [542, 182] width 857 height 294
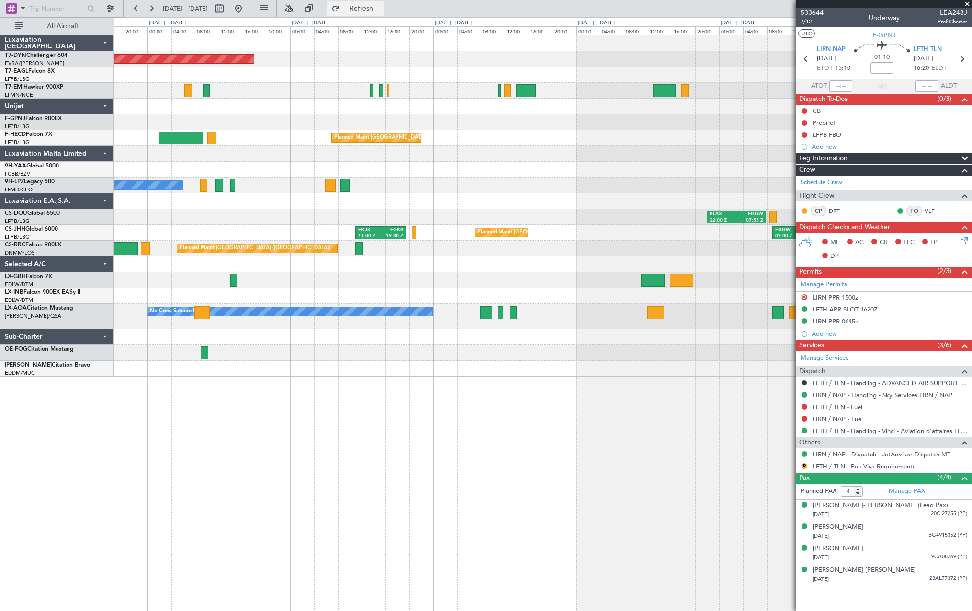
drag, startPoint x: 376, startPoint y: 8, endPoint x: 383, endPoint y: 12, distance: 8.6
click at [376, 8] on span "Refresh" at bounding box center [361, 8] width 40 height 7
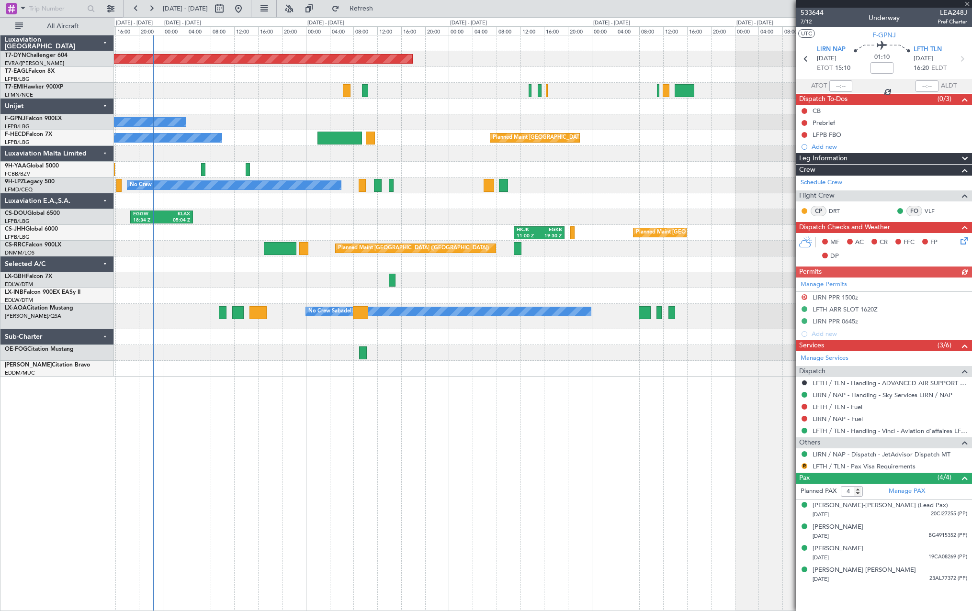
click at [442, 113] on div at bounding box center [542, 107] width 857 height 16
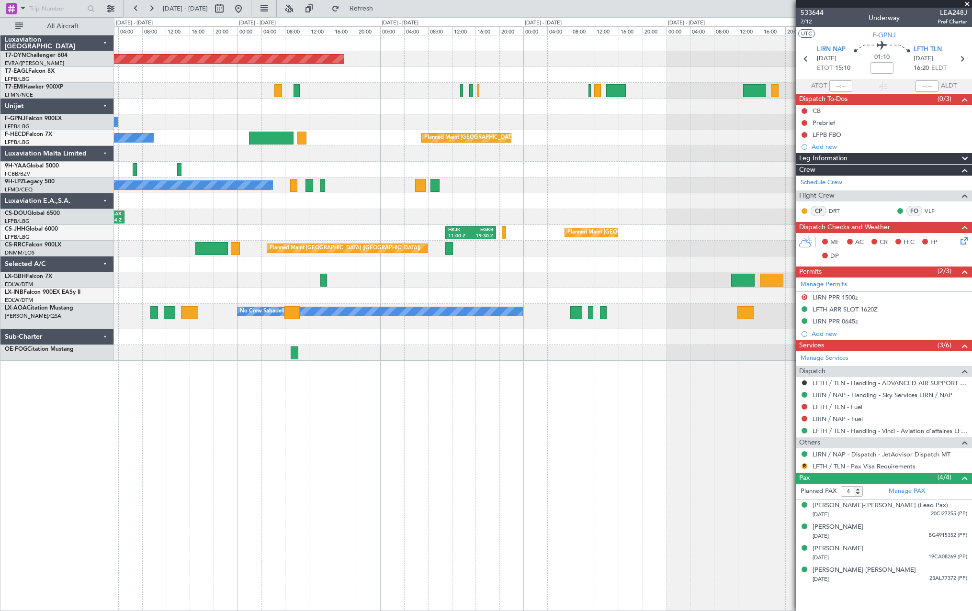
click at [420, 112] on div "Planned Maint Basel-Mulhouse Planned Maint Geneva (Cointrin) No Crew No Crew Pl…" at bounding box center [542, 198] width 857 height 326
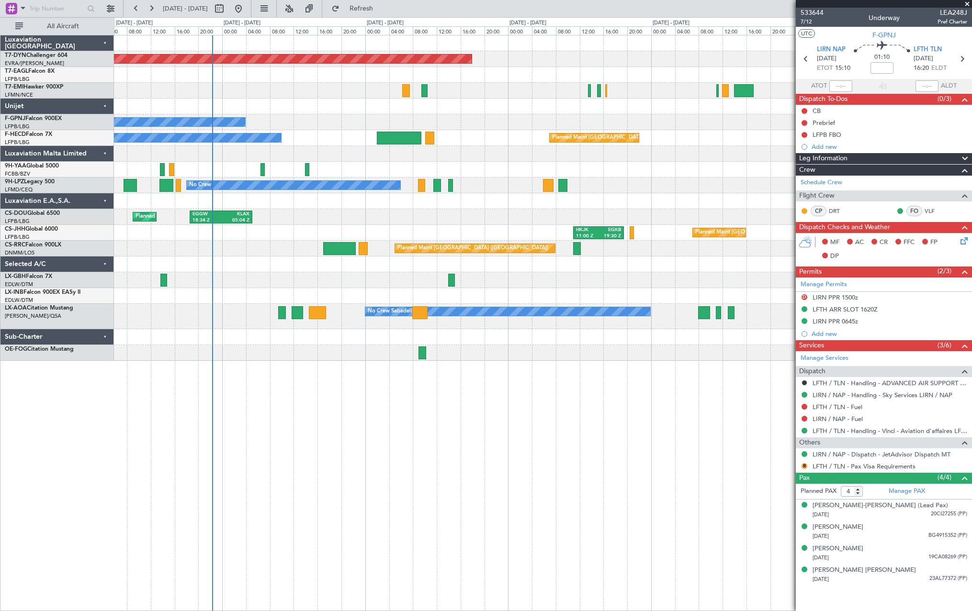
click at [494, 114] on div "Planned Maint Basel-Mulhouse Planned Maint Geneva (Cointrin) No Crew No Crew Pl…" at bounding box center [542, 198] width 857 height 326
click at [362, 117] on div "Planned Maint Basel-Mulhouse Planned Maint Geneva (Cointrin) No Crew No Crew Pl…" at bounding box center [542, 198] width 857 height 326
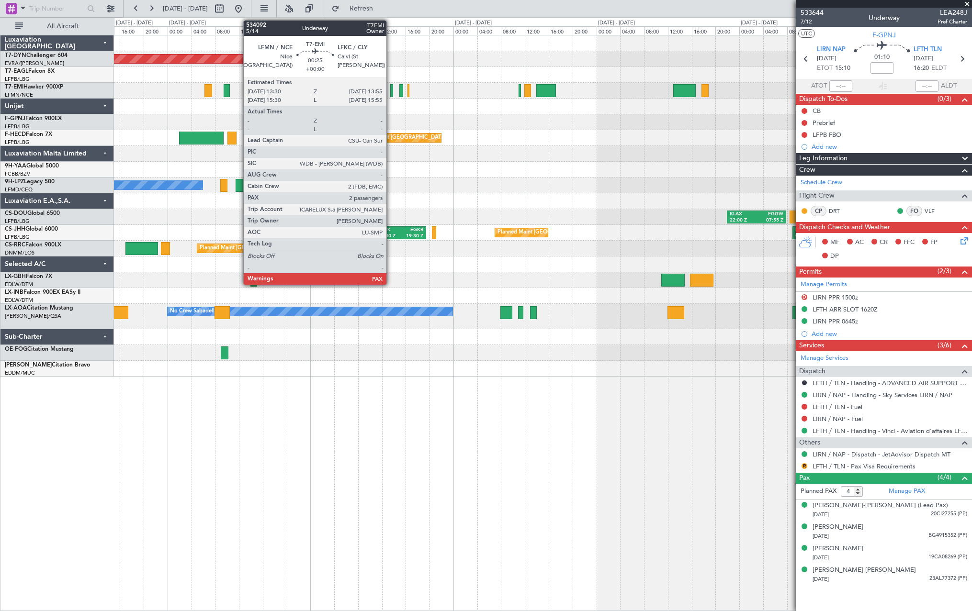
click at [391, 90] on div at bounding box center [391, 90] width 3 height 13
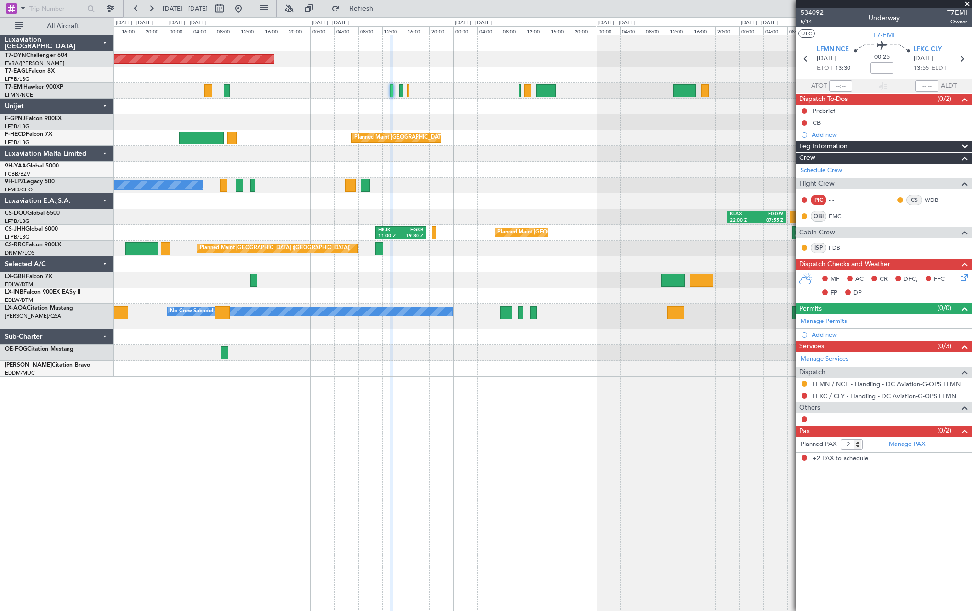
click at [865, 397] on link "LFKC / CLY - Handling - DC Aviation-G-OPS LFMN" at bounding box center [884, 396] width 144 height 8
click at [382, 10] on span "Refresh" at bounding box center [361, 8] width 40 height 7
click at [825, 358] on link "Manage Services" at bounding box center [824, 360] width 48 height 10
click at [382, 10] on span "Refresh" at bounding box center [361, 8] width 40 height 7
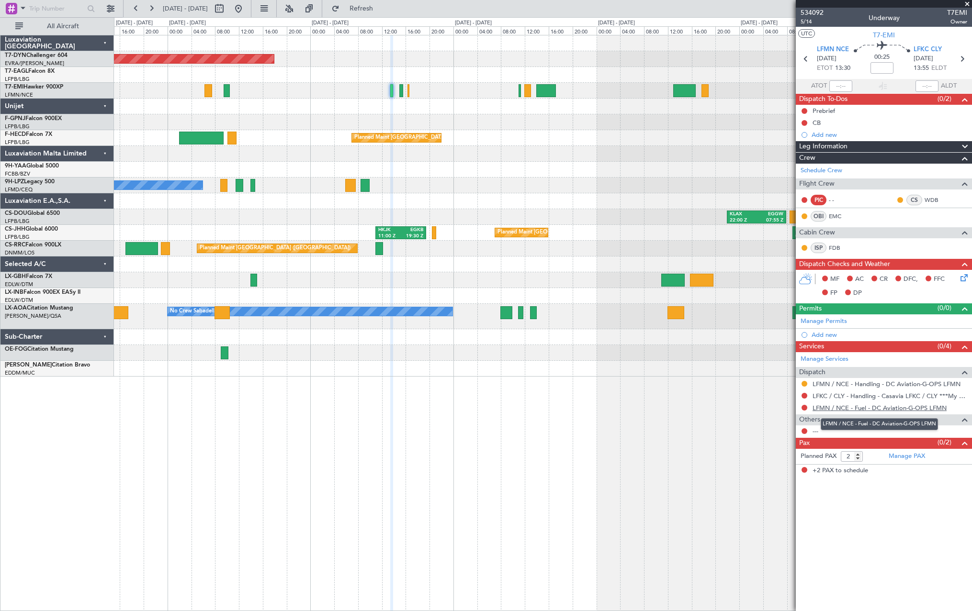
click at [900, 407] on link "LFMN / NCE - Fuel - DC Aviation-G-OPS LFMN" at bounding box center [879, 408] width 134 height 8
click at [384, 15] on button "Refresh" at bounding box center [355, 8] width 57 height 15
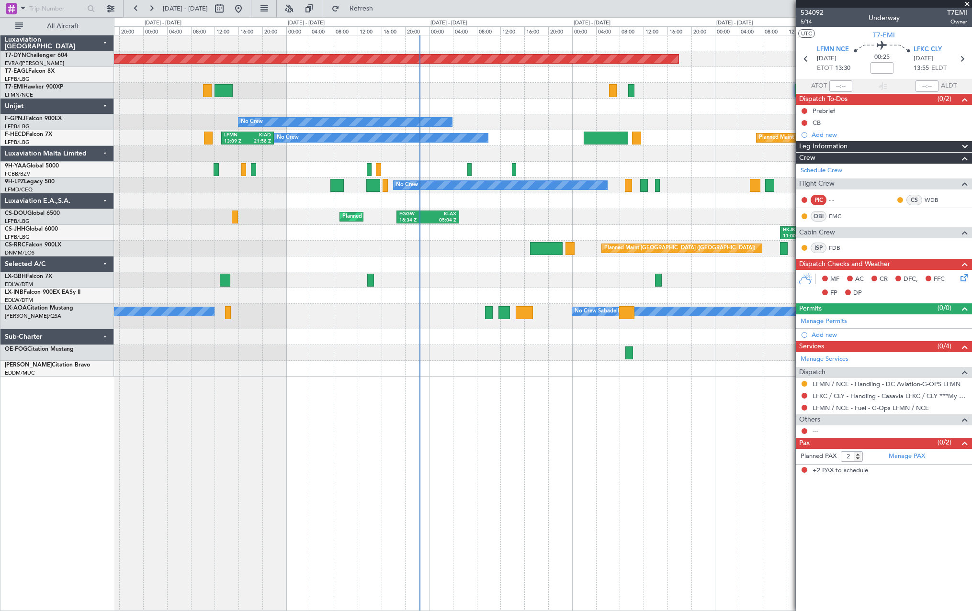
click at [728, 212] on div "Planned Maint Basel-Mulhouse No Crew Planned Maint Paris (Le Bourget) No Crew L…" at bounding box center [542, 205] width 857 height 341
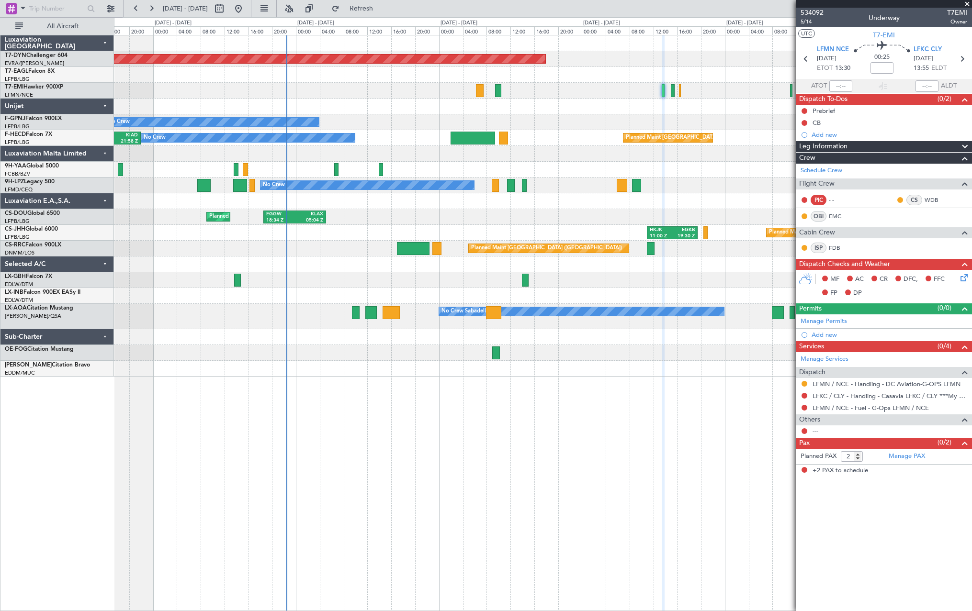
click at [434, 221] on div "Planned Maint Basel-Mulhouse No Crew No Crew Planned Maint Paris (Le Bourget) N…" at bounding box center [542, 205] width 857 height 341
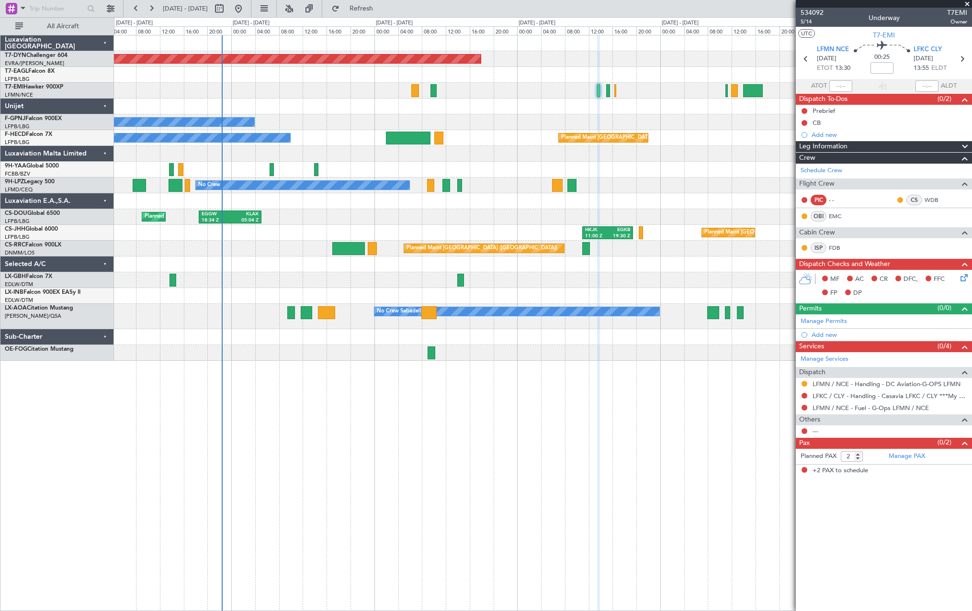
click at [315, 271] on div at bounding box center [542, 265] width 857 height 16
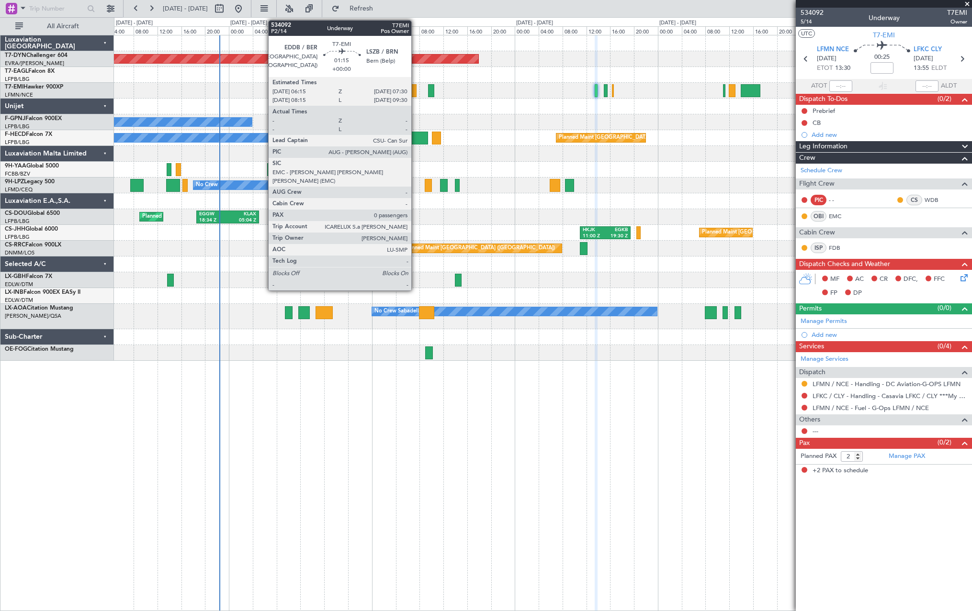
click at [416, 92] on div at bounding box center [413, 90] width 8 height 13
type input "0"
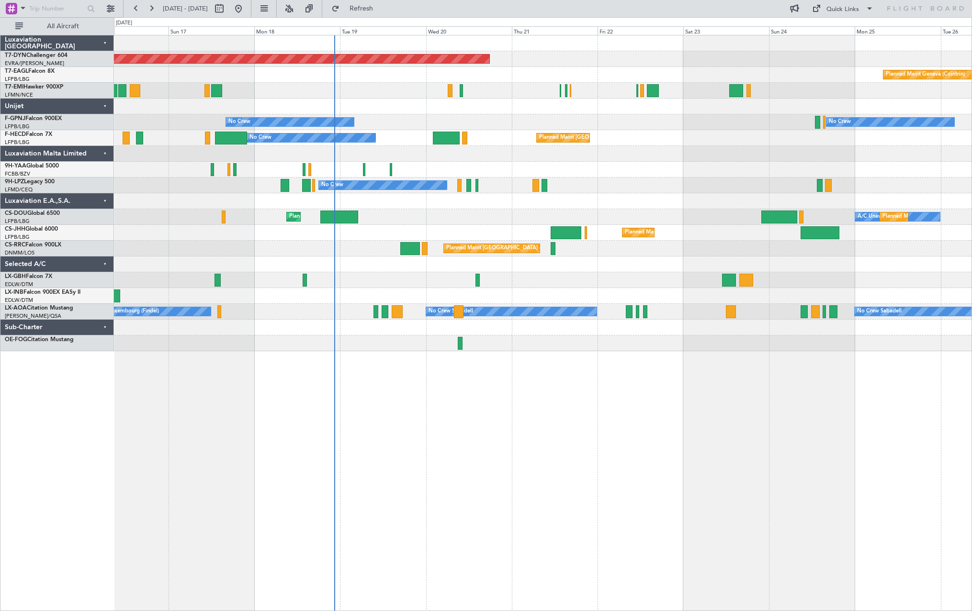
click at [610, 148] on div at bounding box center [542, 154] width 857 height 16
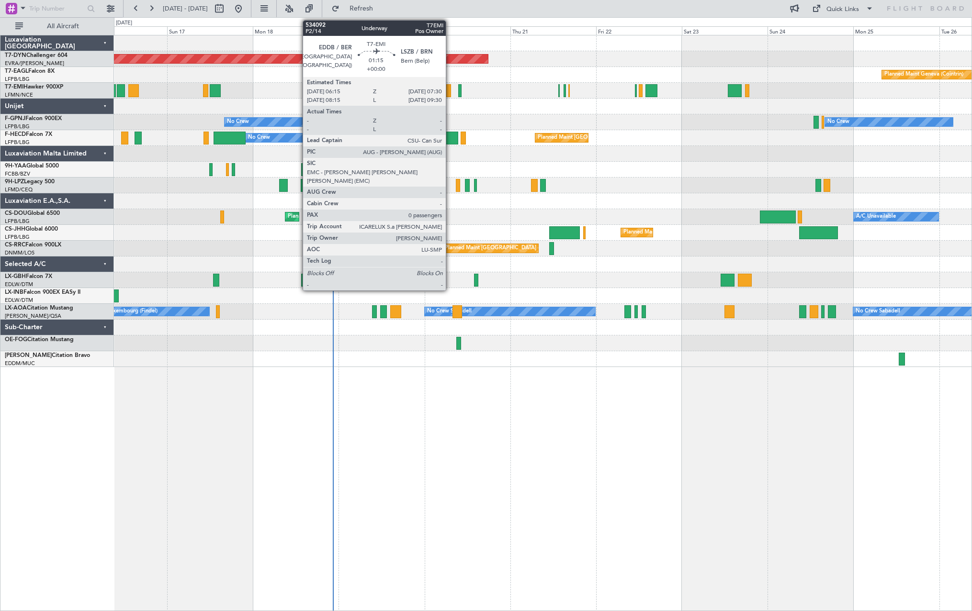
click at [450, 90] on div at bounding box center [448, 90] width 5 height 13
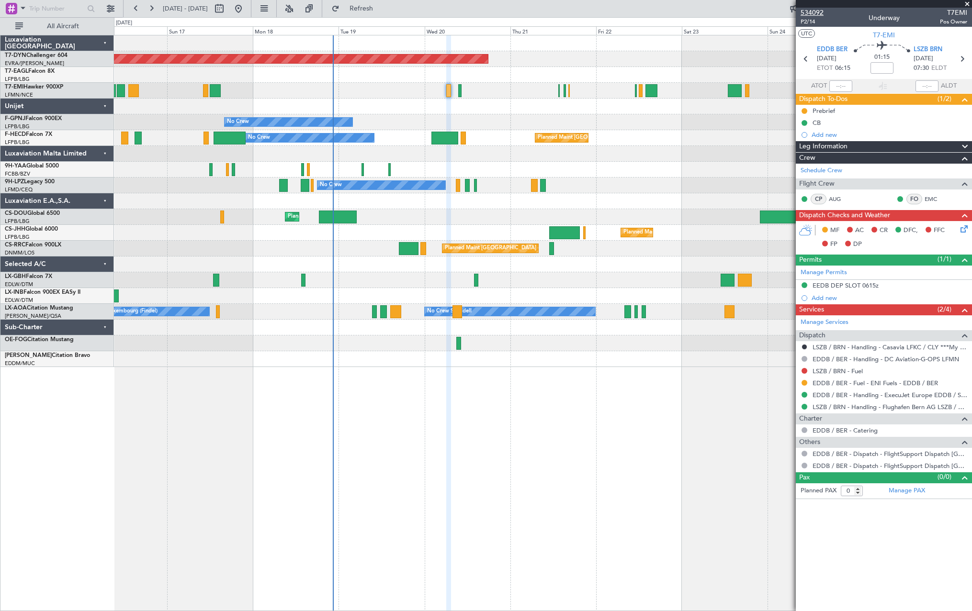
click at [811, 16] on span "534092" at bounding box center [811, 13] width 23 height 10
click at [804, 21] on span "P2/14" at bounding box center [811, 22] width 23 height 8
click at [850, 395] on link "EDDB / BER - Handling - ExecuJet Europe EDDB / SXF" at bounding box center [889, 395] width 155 height 8
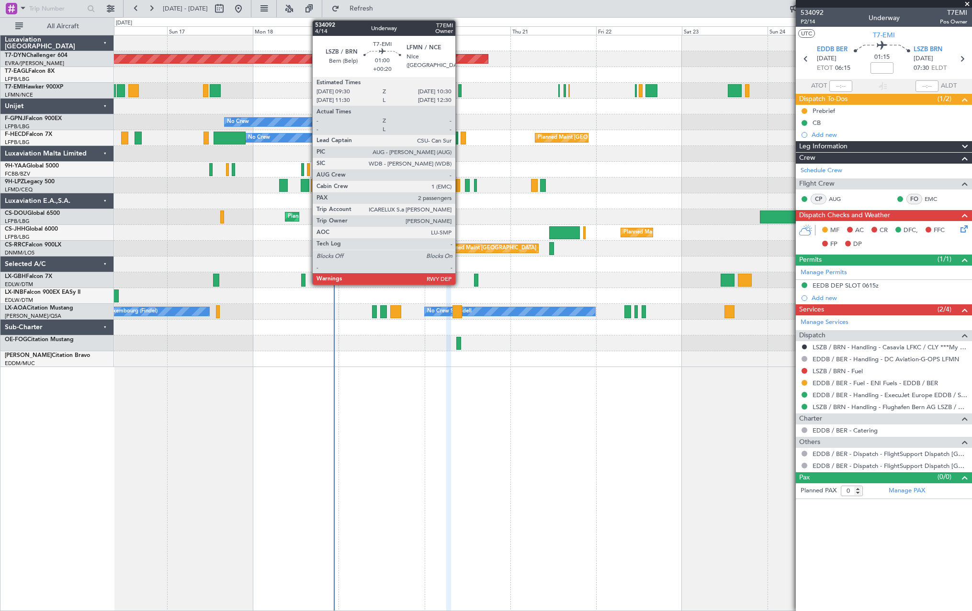
click at [460, 94] on div at bounding box center [460, 90] width 4 height 13
type input "+00:20"
type input "2"
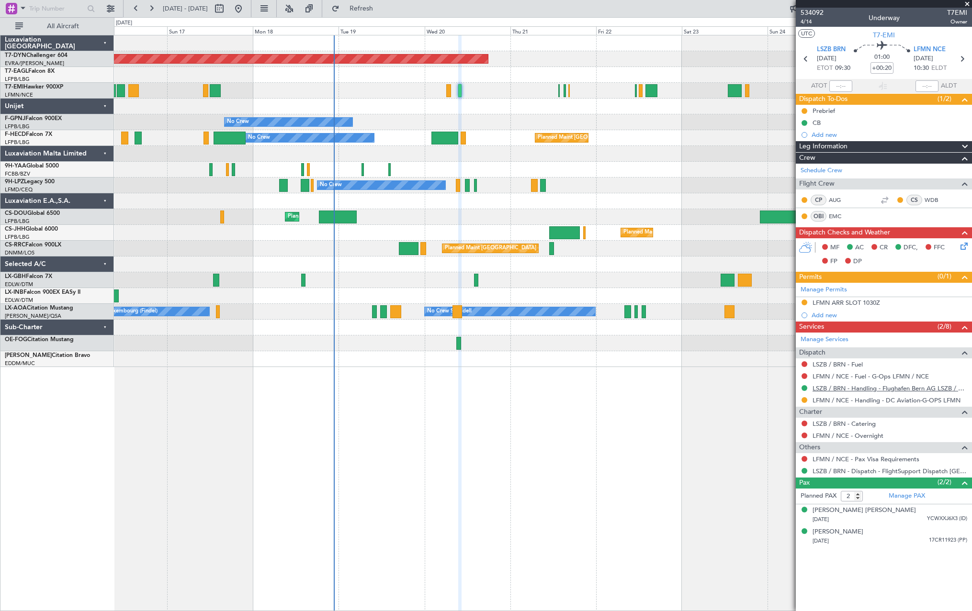
click at [843, 390] on link "LSZB / BRN - Handling - Flughafen Bern AG LSZB / BRN" at bounding box center [889, 388] width 155 height 8
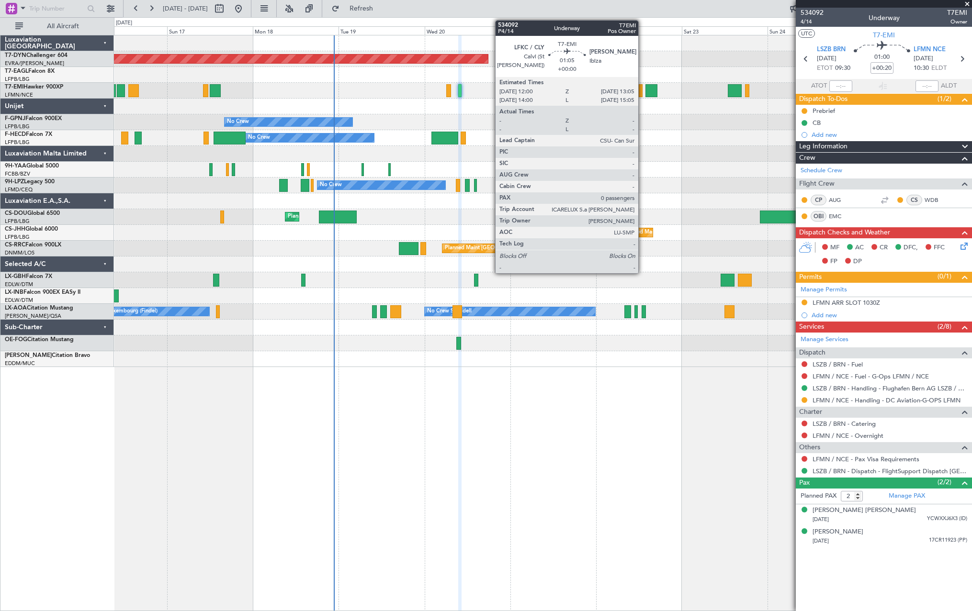
click at [642, 90] on div at bounding box center [641, 90] width 4 height 13
type input "0"
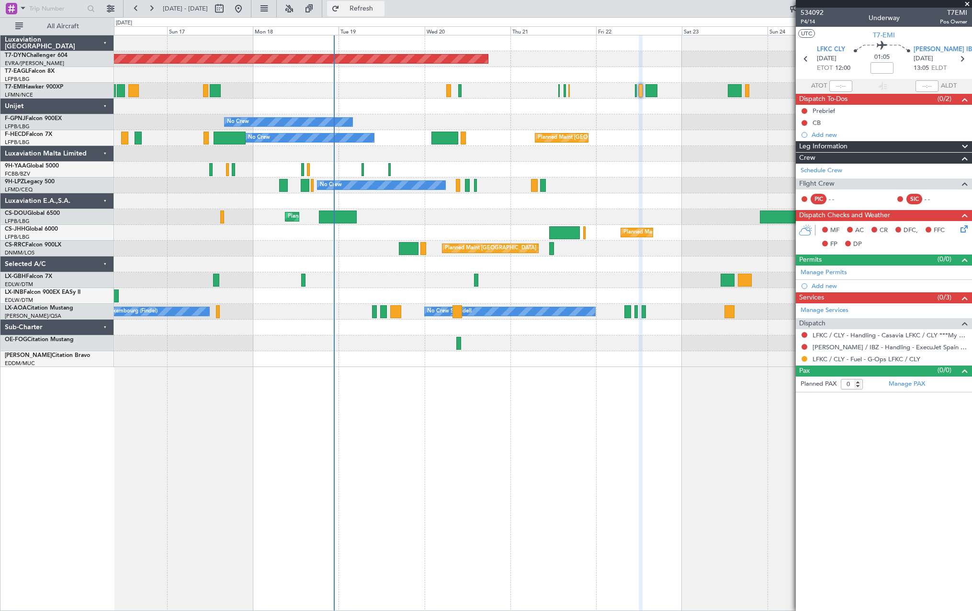
click at [382, 8] on span "Refresh" at bounding box center [361, 8] width 40 height 7
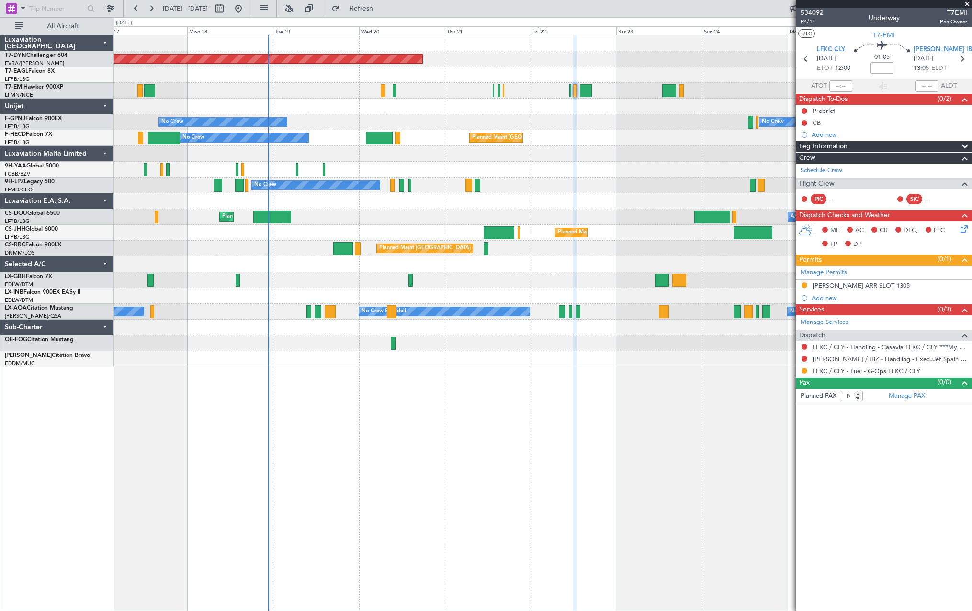
click at [537, 128] on div "No Crew No Crew" at bounding box center [542, 122] width 857 height 16
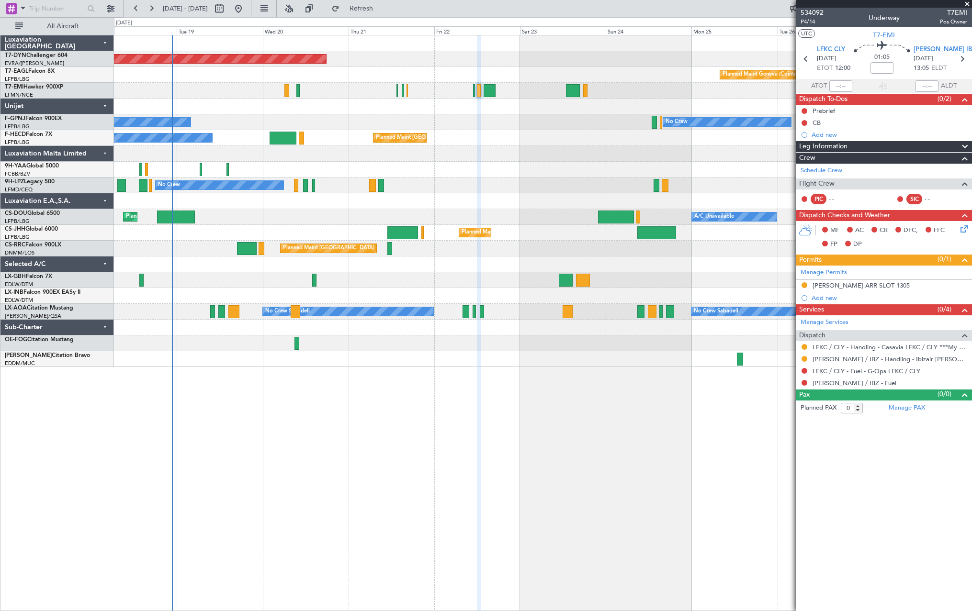
click at [576, 119] on div "No Crew No Crew No Crew" at bounding box center [542, 122] width 857 height 16
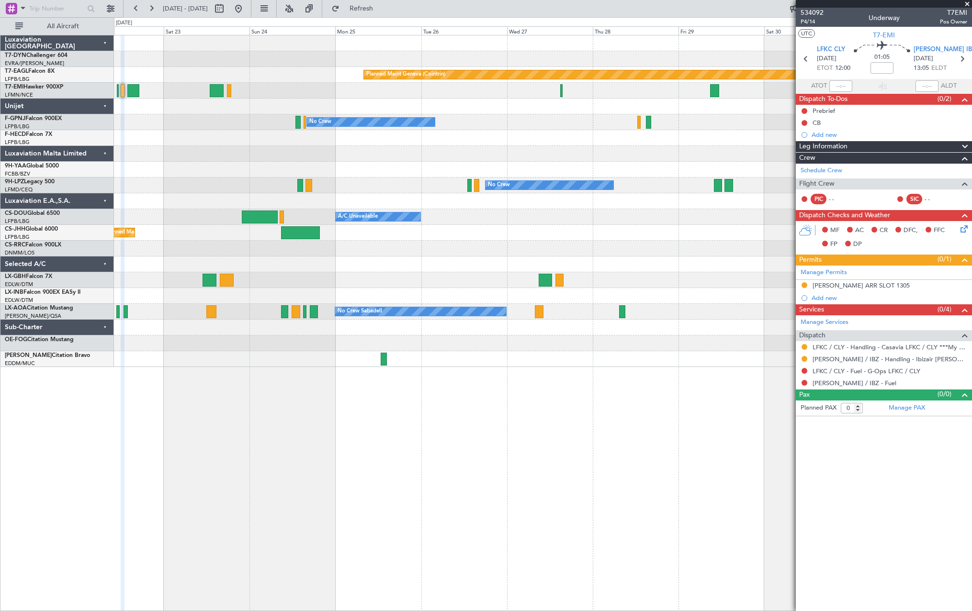
click at [305, 98] on div "Planned Maint Basel-Mulhouse Planned Maint Geneva (Cointrin) Planned Maint Ches…" at bounding box center [542, 201] width 857 height 332
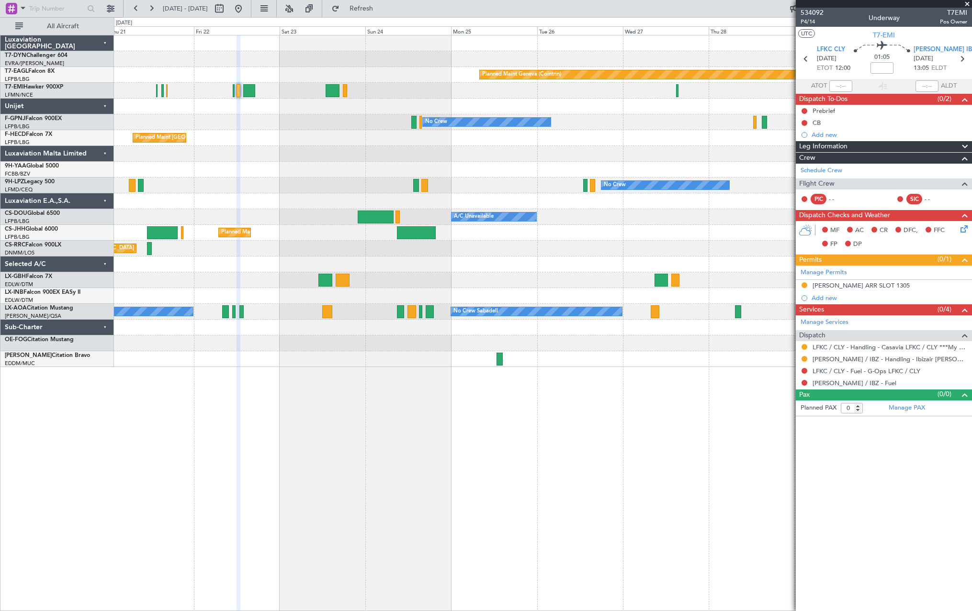
click at [612, 132] on div "Planned Maint Basel-Mulhouse Planned Maint Geneva (Cointrin) Planned Maint Ches…" at bounding box center [542, 201] width 857 height 332
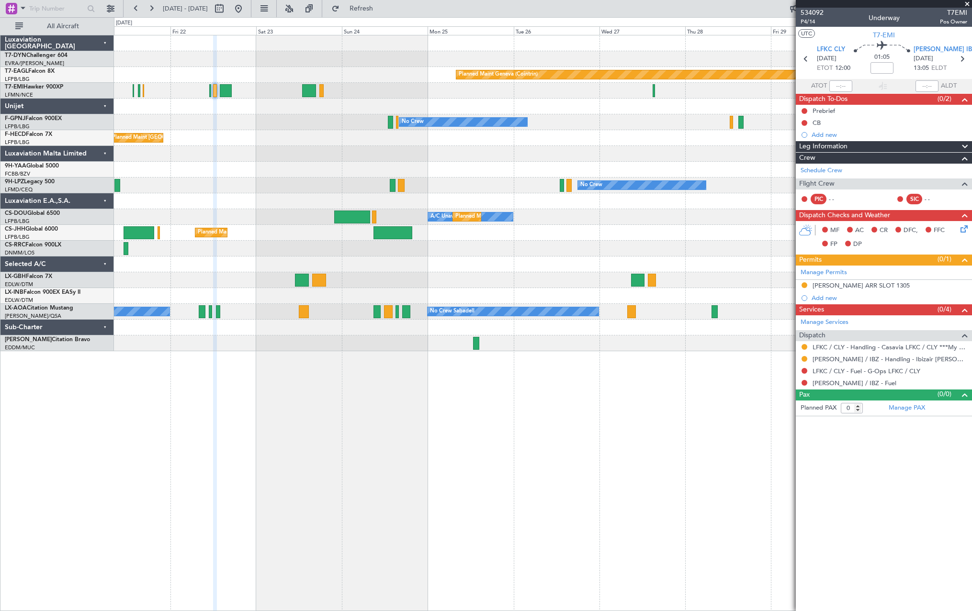
click at [681, 155] on div at bounding box center [542, 154] width 857 height 16
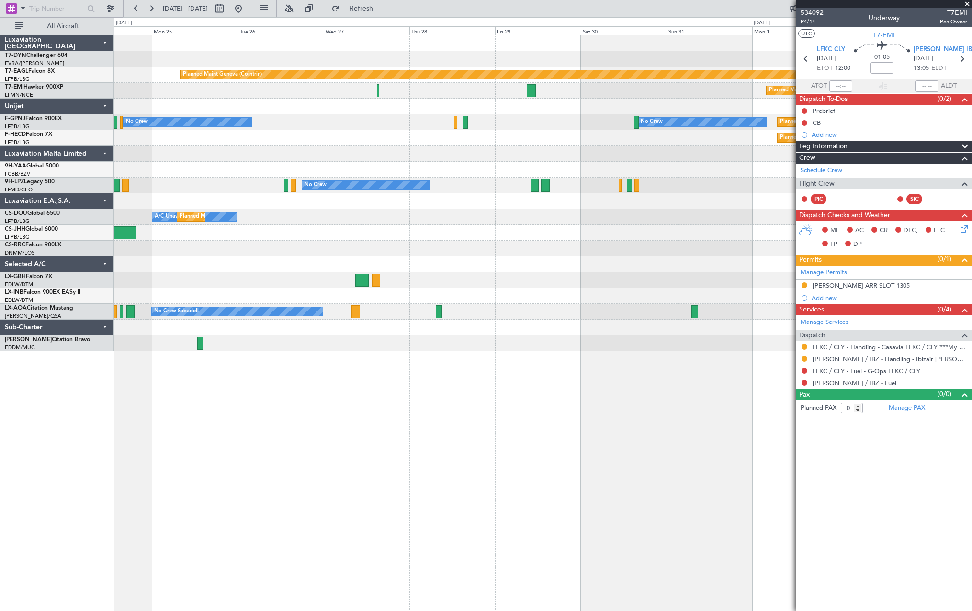
click at [388, 144] on div "Planned Maint Geneva (Cointrin) Planned Maint Chester No Crew No Crew Planned M…" at bounding box center [542, 193] width 857 height 316
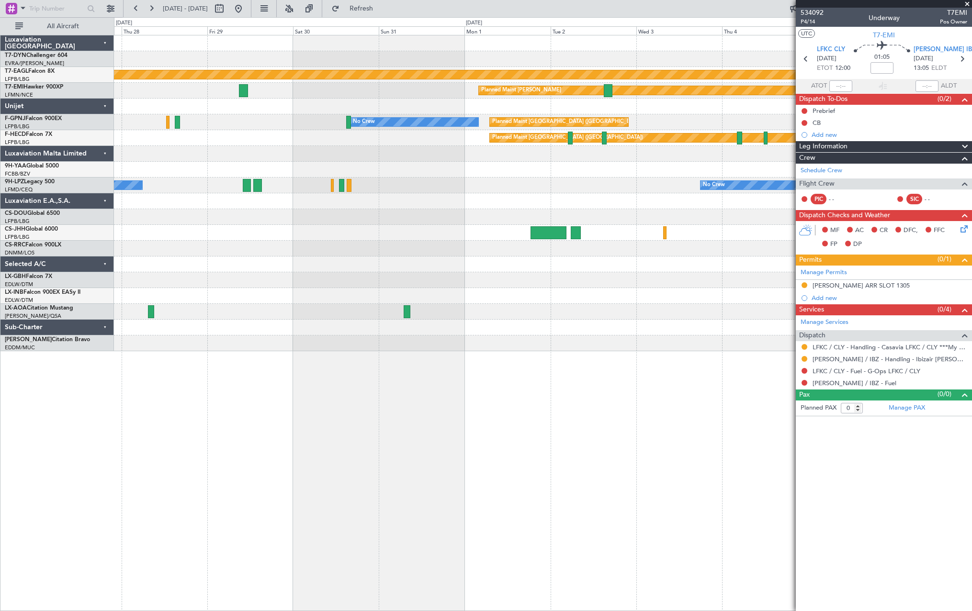
click at [301, 144] on div "Planned Maint Geneva (Cointrin) Planned Maint Chester No Crew Planned Maint Par…" at bounding box center [542, 193] width 857 height 316
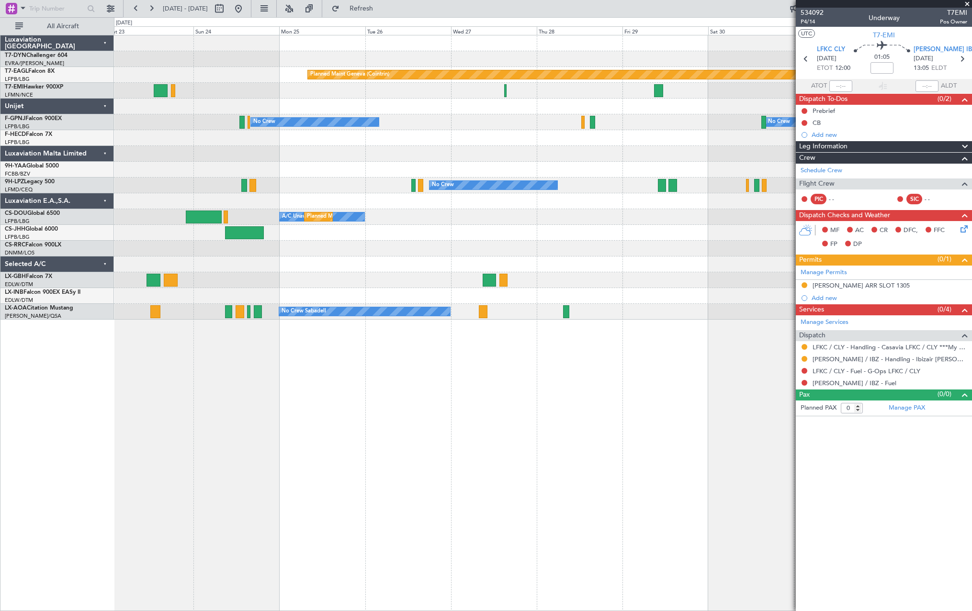
click at [676, 136] on div "Planned Maint Paris (Le Bourget) Planned Maint Paris (Le Bourget)" at bounding box center [542, 138] width 857 height 16
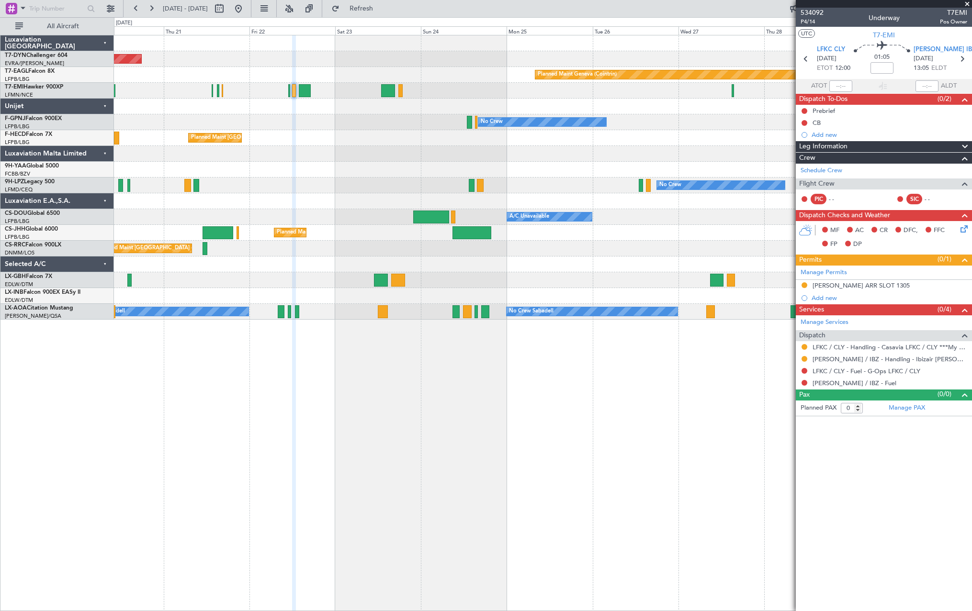
click at [621, 100] on div "Planned Maint Basel-Mulhouse Planned Maint Geneva (Cointrin) Planned Maint Ches…" at bounding box center [542, 177] width 857 height 284
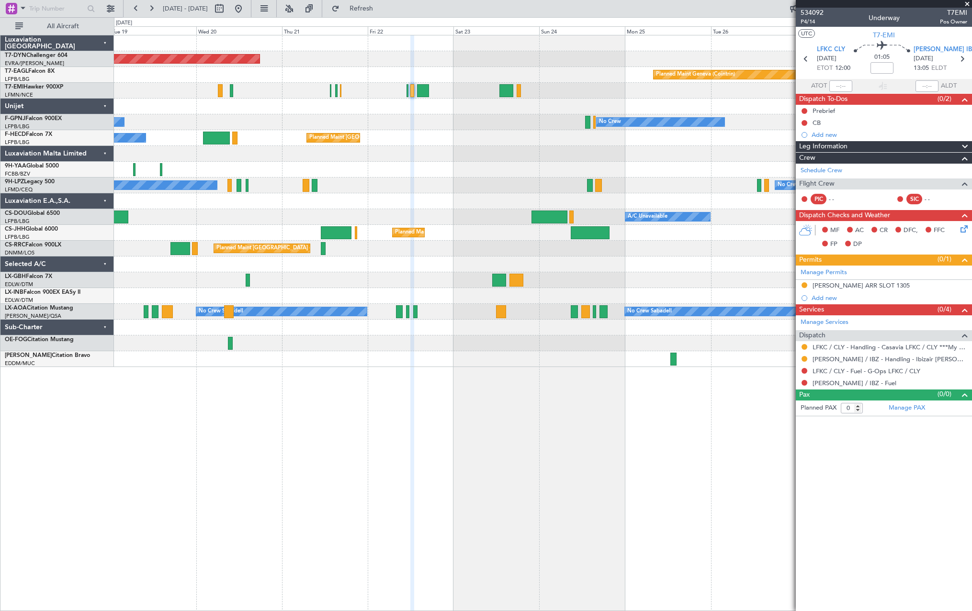
click at [512, 135] on div "Planned Maint Basel-Mulhouse Planned Maint Geneva (Cointrin) No Crew No Crew No…" at bounding box center [542, 201] width 857 height 332
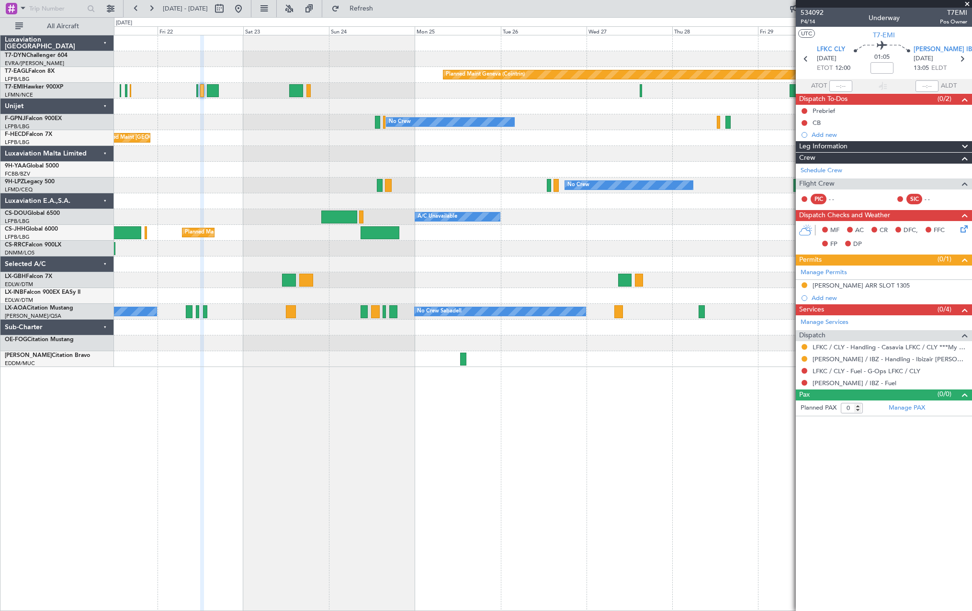
click at [474, 112] on div at bounding box center [542, 107] width 857 height 16
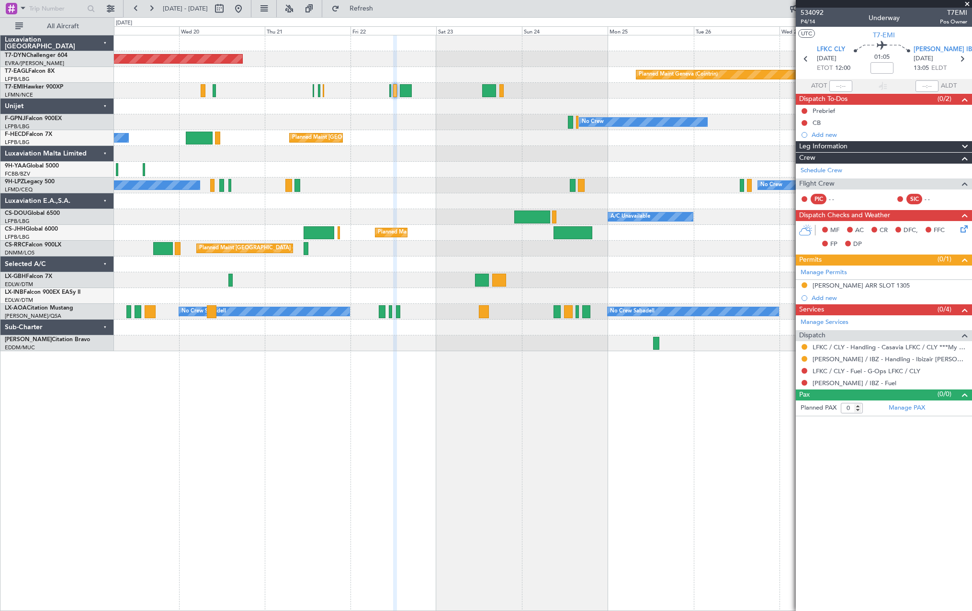
click at [534, 117] on div "Planned Maint Basel-Mulhouse Planned Maint Geneva (Cointrin) No Crew No Crew No…" at bounding box center [542, 193] width 857 height 316
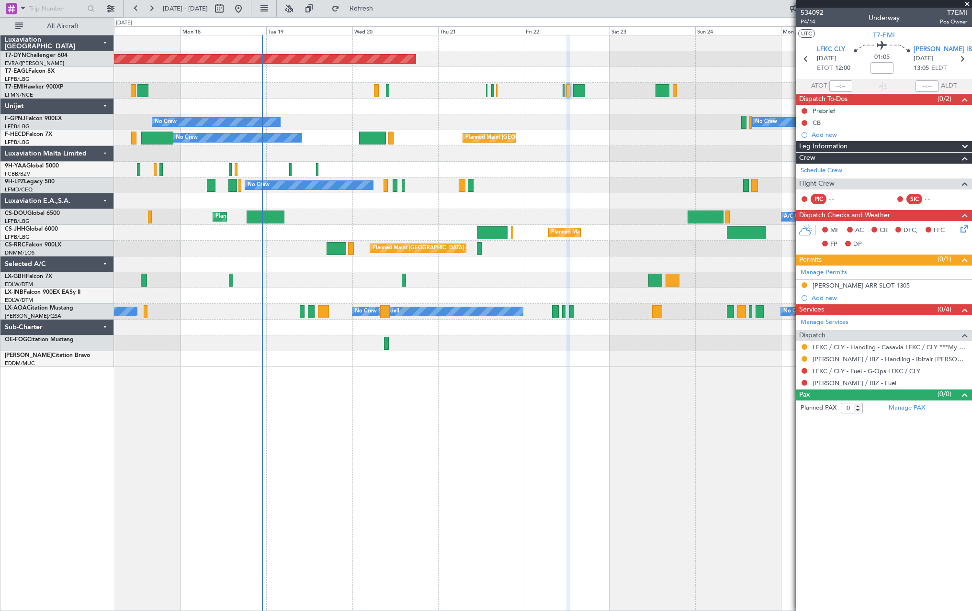
click at [615, 158] on div at bounding box center [542, 154] width 857 height 16
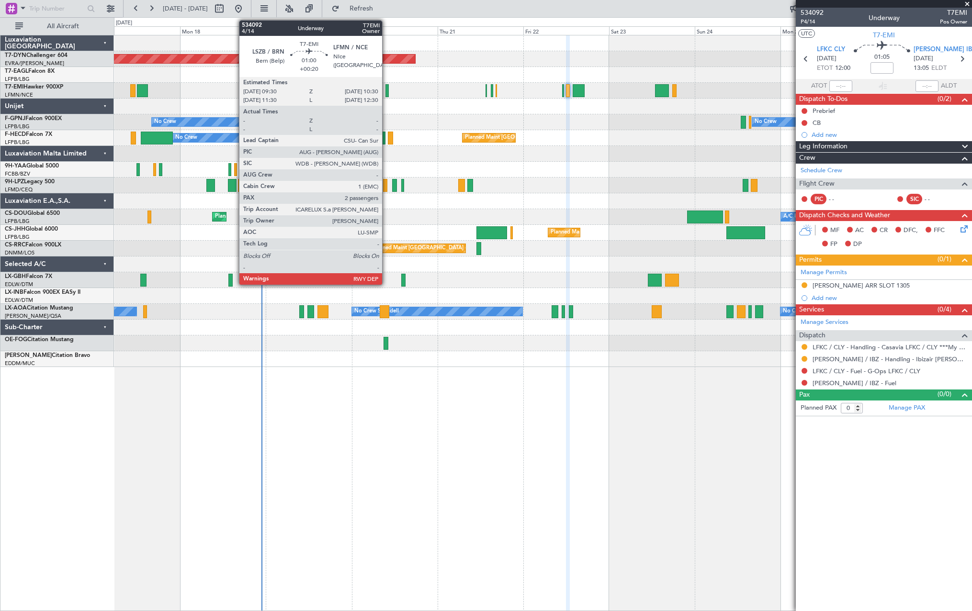
click at [386, 86] on div at bounding box center [387, 90] width 4 height 13
type input "+00:20"
type input "2"
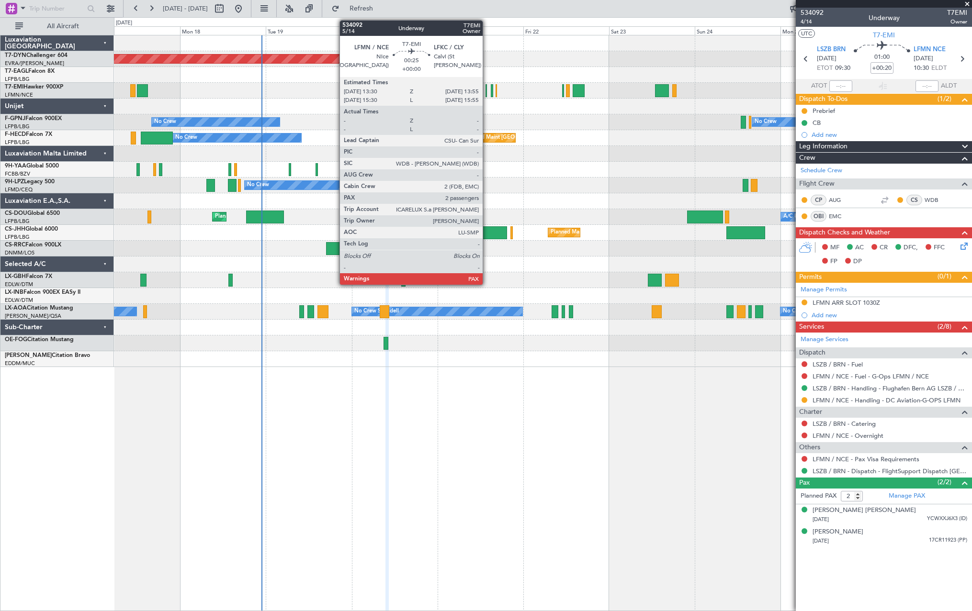
click at [487, 87] on div at bounding box center [486, 90] width 2 height 13
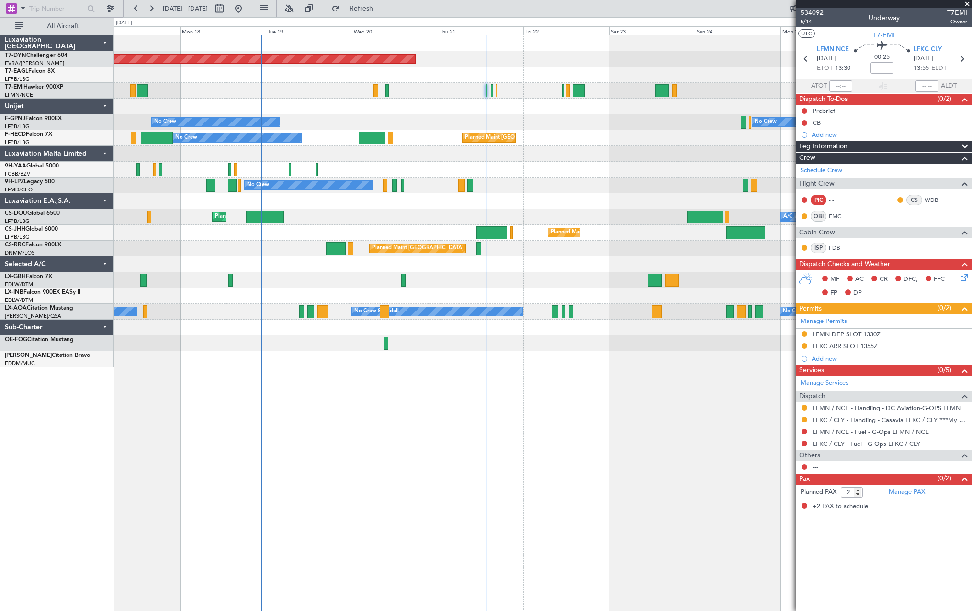
click at [918, 407] on link "LFMN / NCE - Handling - DC Aviation-G-OPS LFMN" at bounding box center [886, 408] width 148 height 8
click at [490, 87] on div at bounding box center [542, 91] width 857 height 16
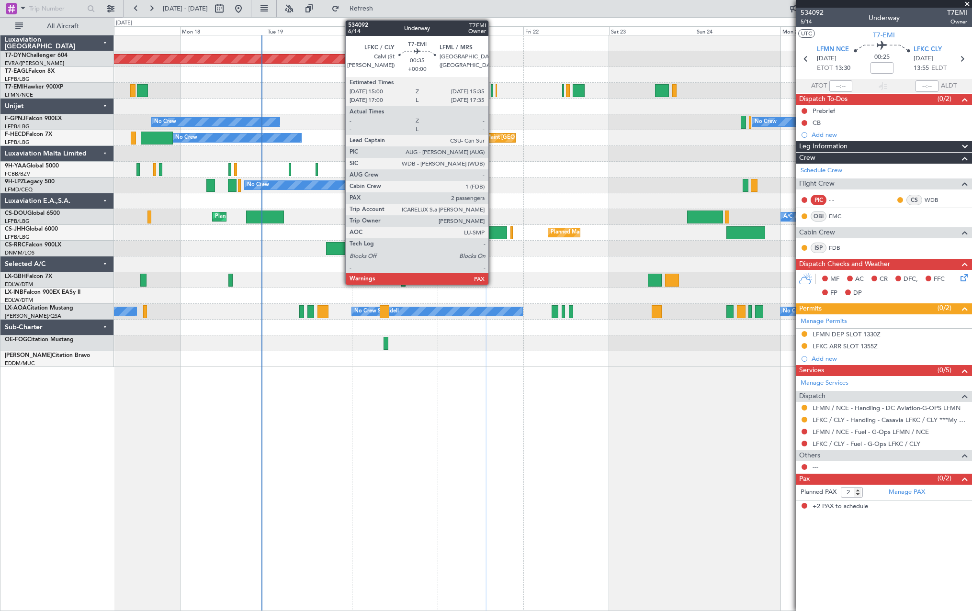
click at [493, 87] on div at bounding box center [492, 90] width 2 height 13
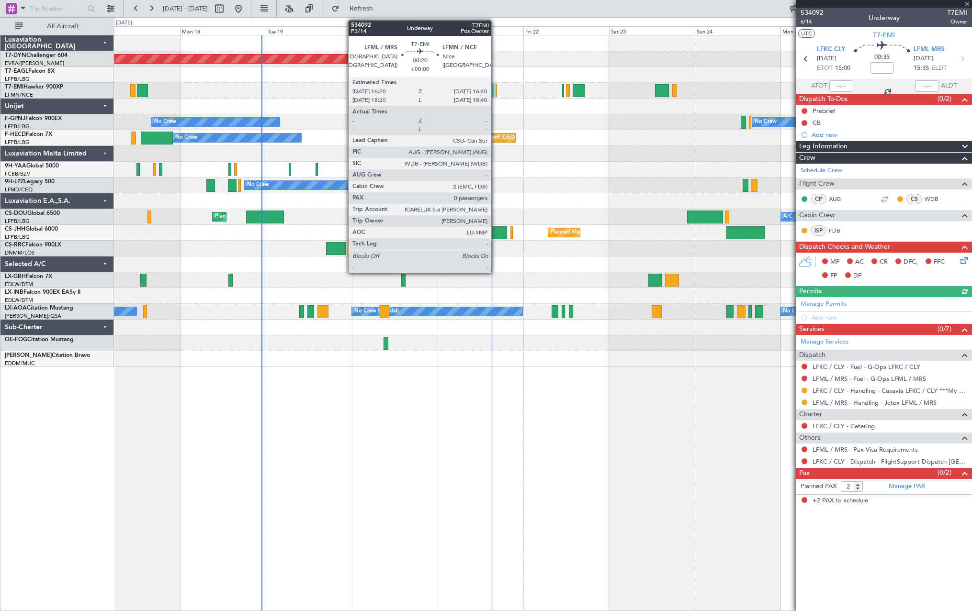
click at [495, 88] on div at bounding box center [495, 90] width 1 height 13
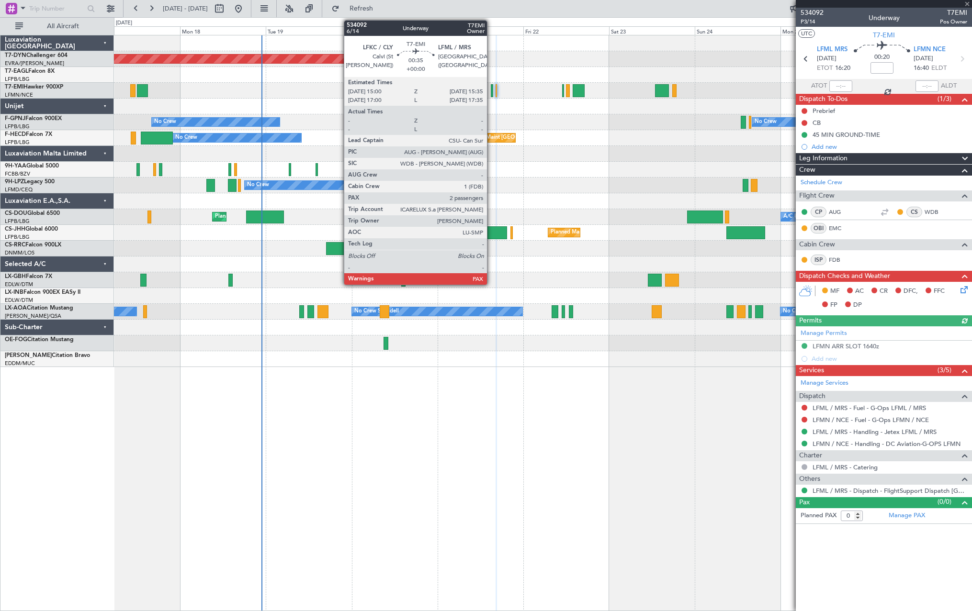
click at [491, 89] on div at bounding box center [492, 90] width 2 height 13
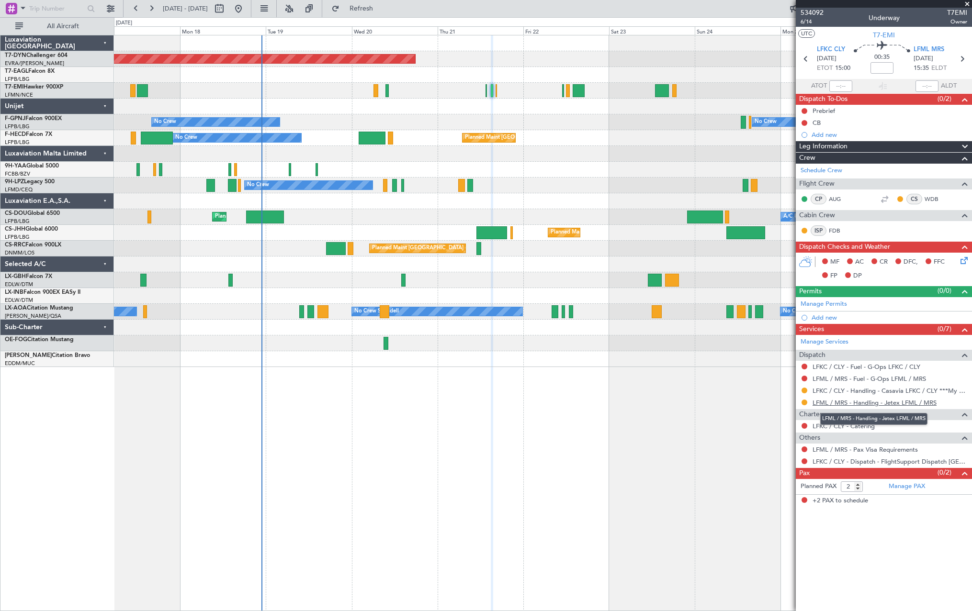
click at [868, 405] on link "LFML / MRS - Handling - Jetex LFML / MRS" at bounding box center [874, 403] width 124 height 8
click at [966, 258] on icon at bounding box center [962, 259] width 8 height 8
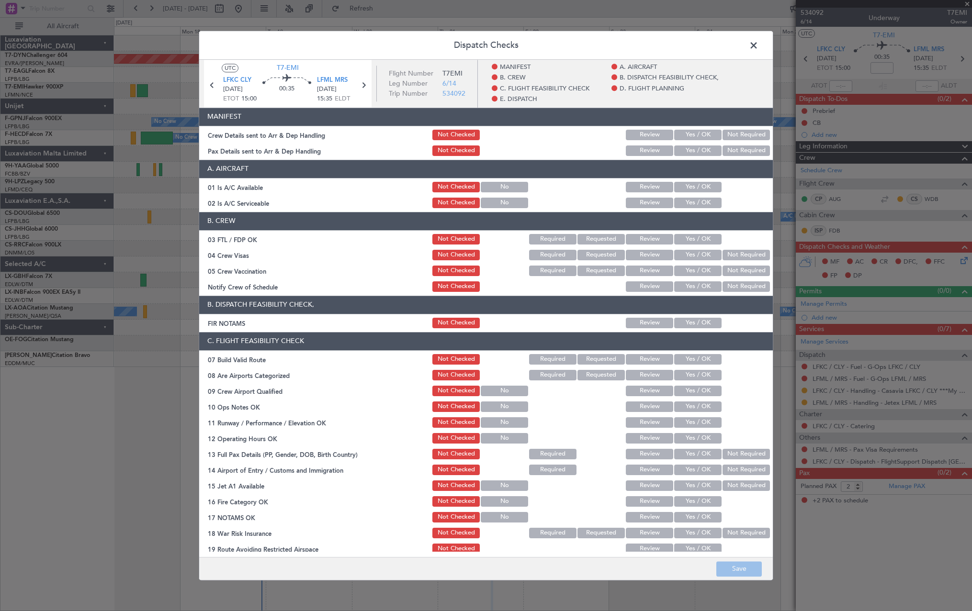
click at [696, 130] on button "Yes / OK" at bounding box center [697, 135] width 47 height 11
click at [696, 146] on button "Yes / OK" at bounding box center [697, 151] width 47 height 11
click at [739, 569] on button "Save" at bounding box center [738, 569] width 45 height 15
click at [758, 45] on span at bounding box center [758, 47] width 0 height 19
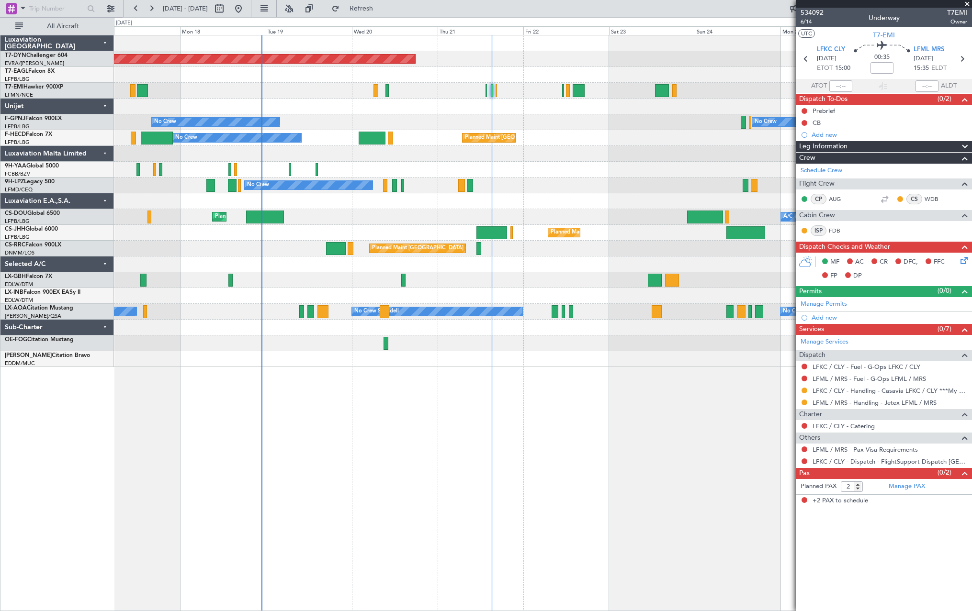
click at [484, 93] on div at bounding box center [542, 91] width 857 height 16
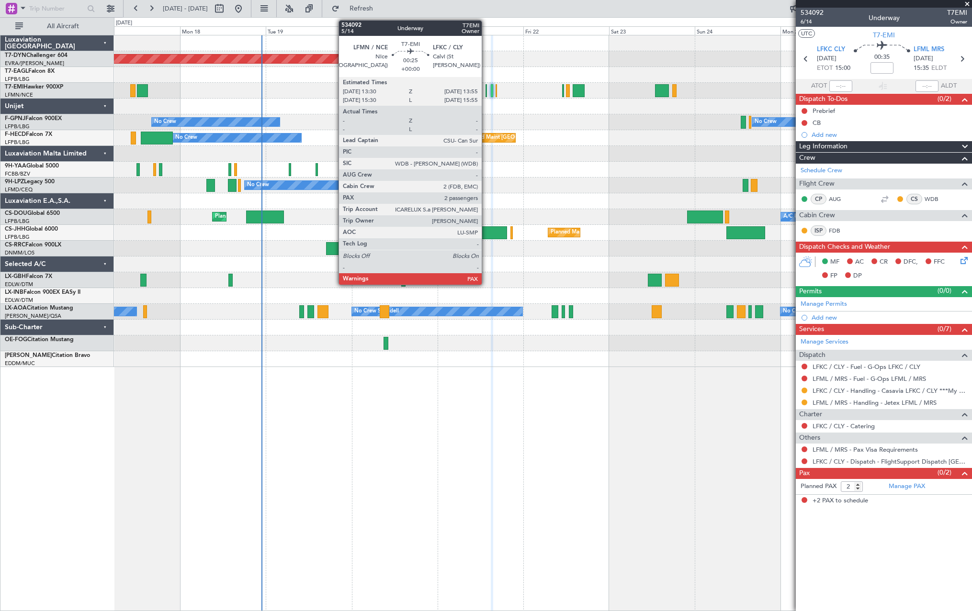
click at [487, 93] on div at bounding box center [486, 90] width 2 height 13
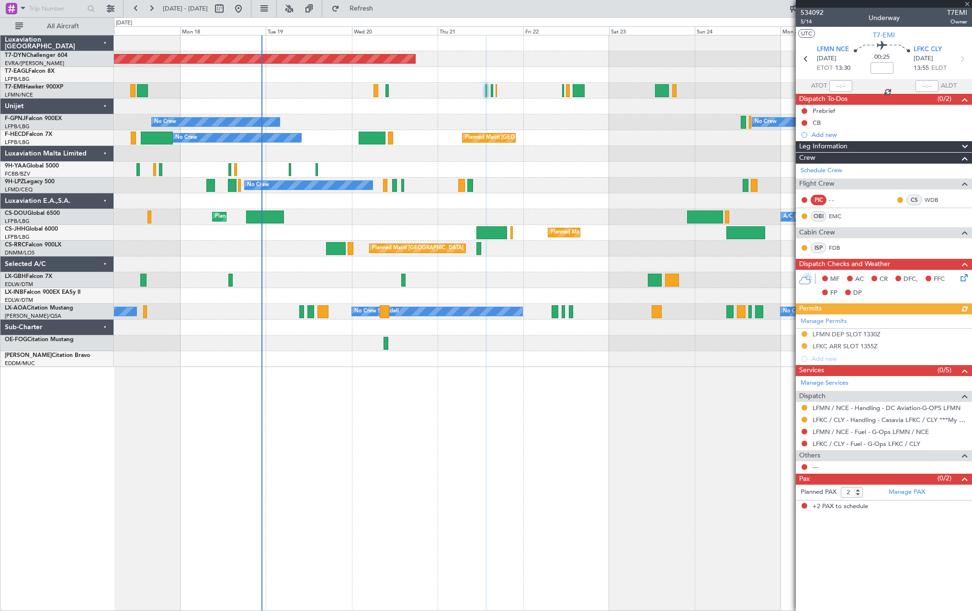
click at [966, 276] on icon at bounding box center [962, 276] width 8 height 8
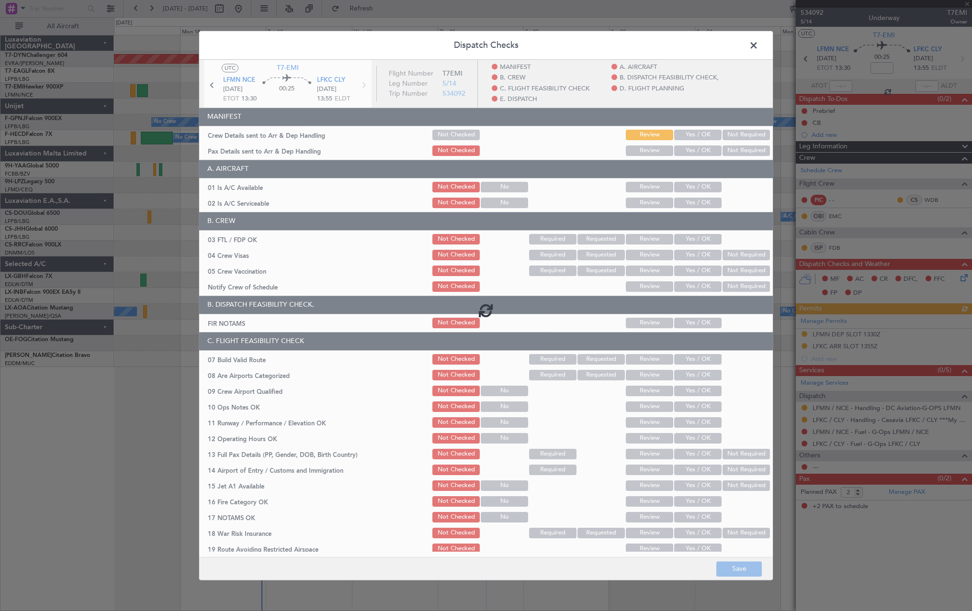
click at [663, 139] on button "Review" at bounding box center [649, 135] width 47 height 11
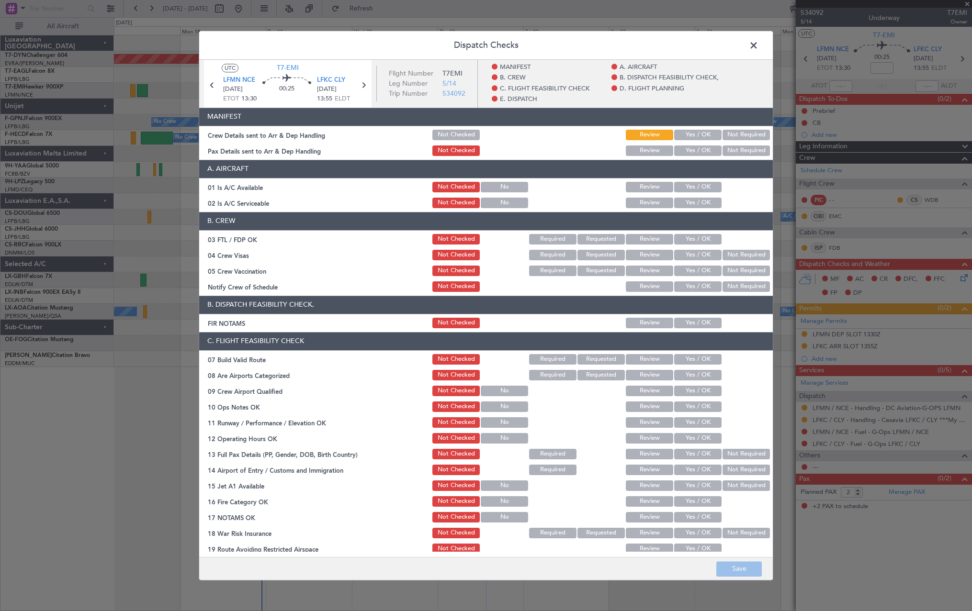
click at [683, 139] on button "Yes / OK" at bounding box center [697, 135] width 47 height 11
click at [686, 149] on button "Yes / OK" at bounding box center [697, 151] width 47 height 11
click at [745, 568] on button "Save" at bounding box center [738, 569] width 45 height 15
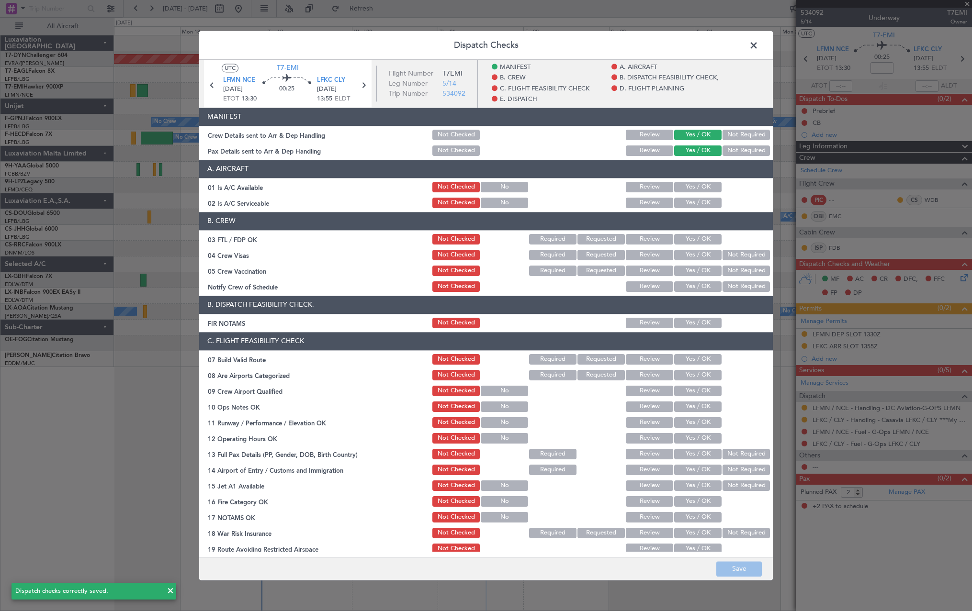
click at [758, 44] on span at bounding box center [758, 47] width 0 height 19
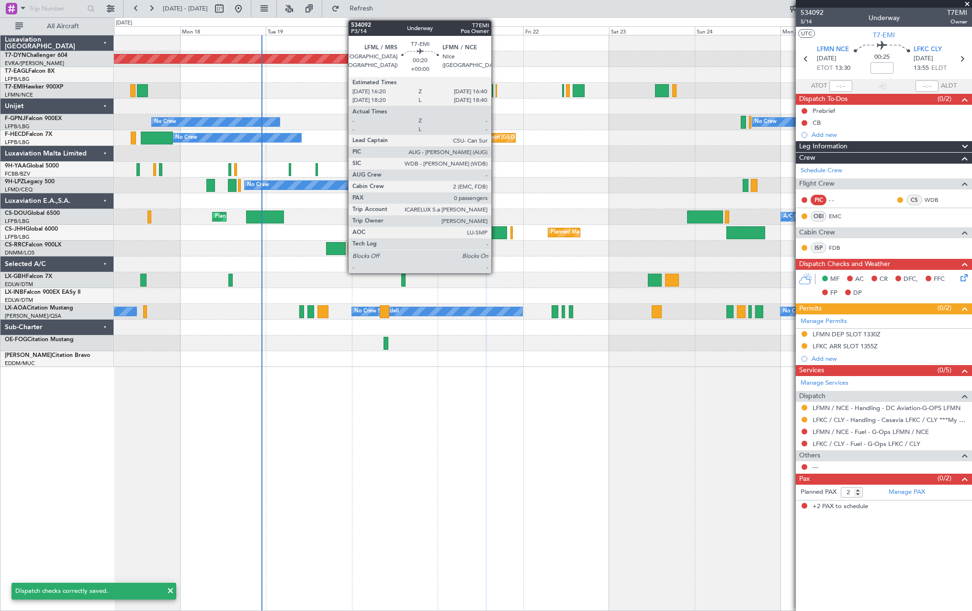
click at [495, 86] on div at bounding box center [495, 90] width 1 height 13
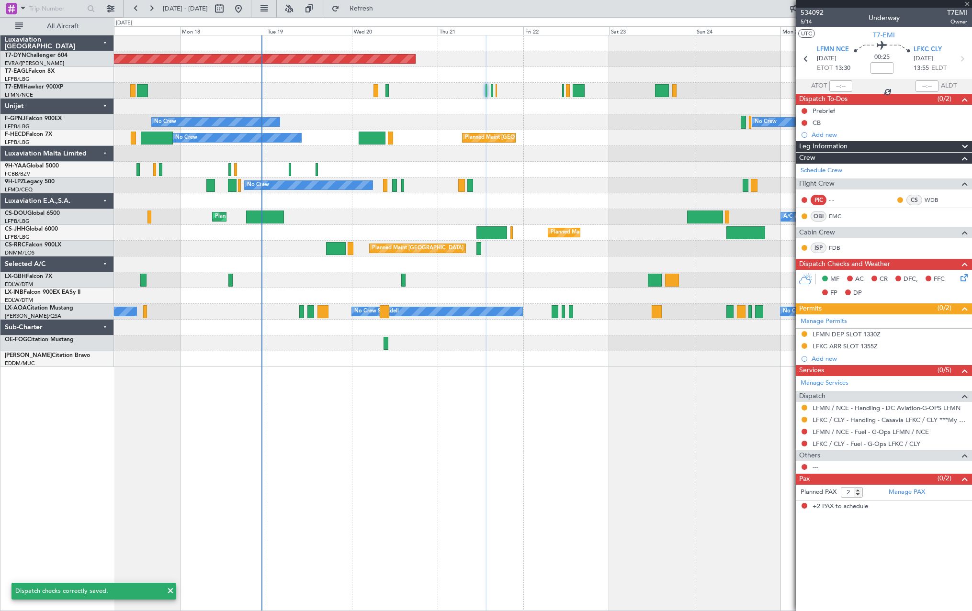
type input "0"
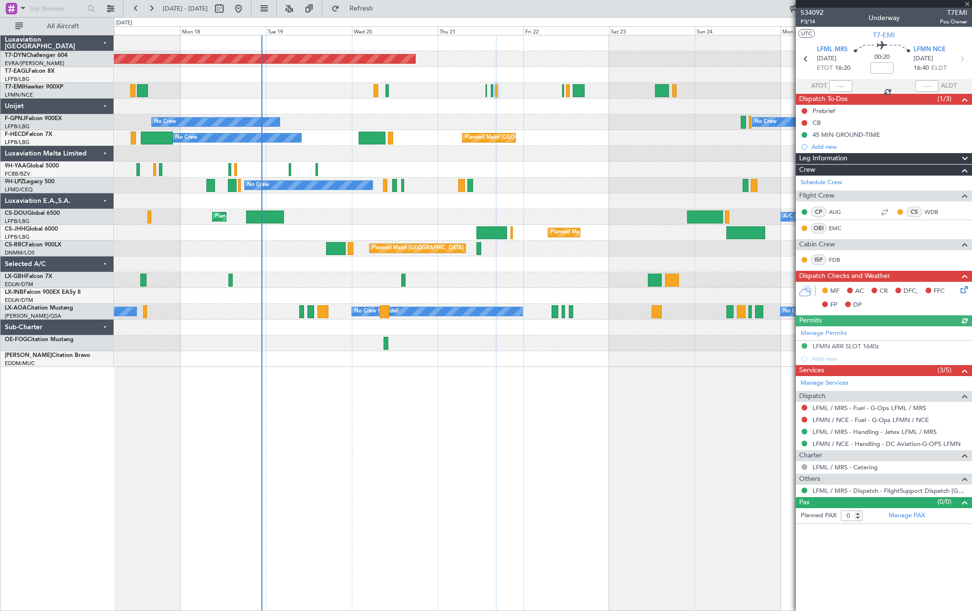
click at [963, 292] on icon at bounding box center [962, 288] width 8 height 8
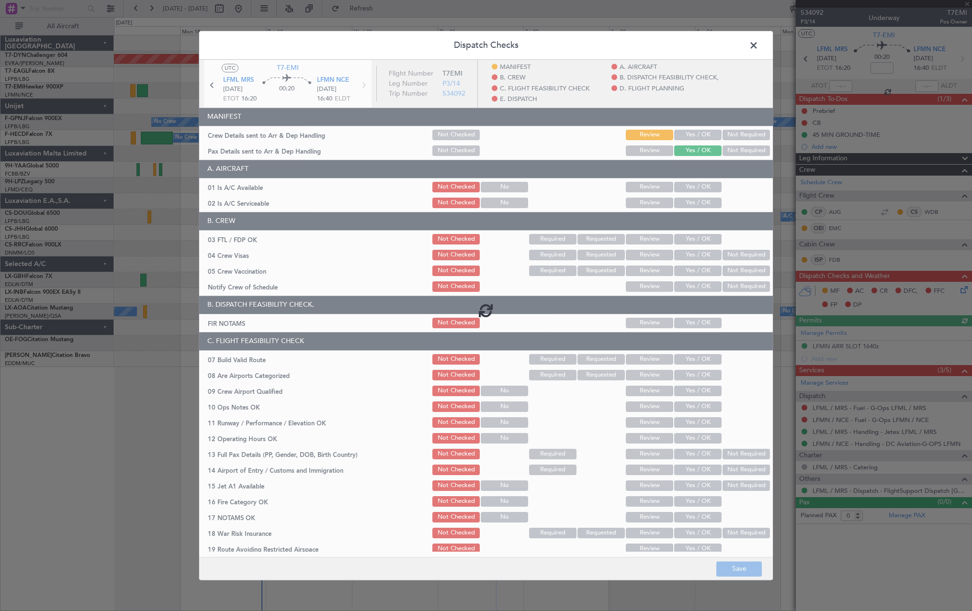
click at [685, 130] on div at bounding box center [485, 310] width 573 height 501
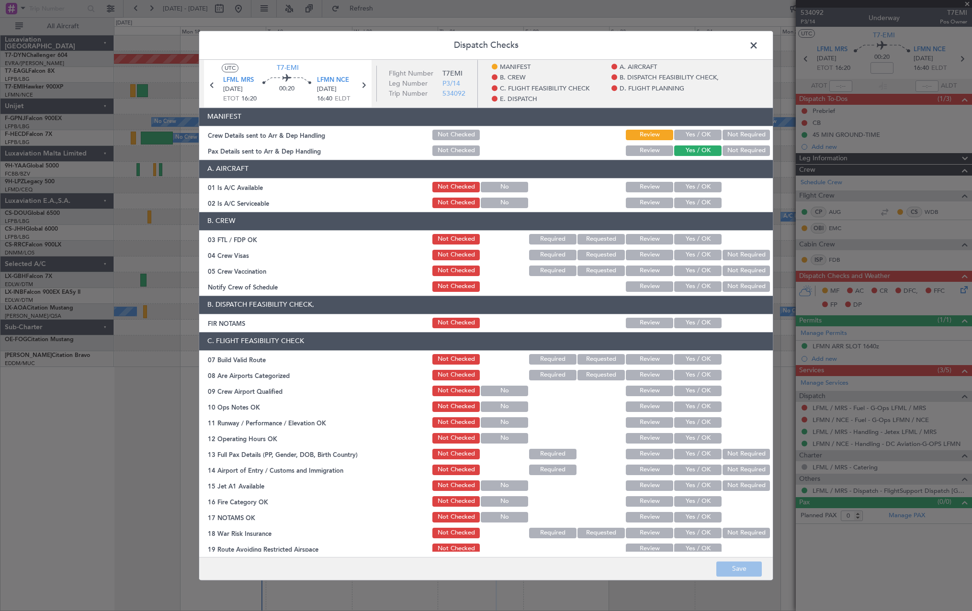
click at [695, 134] on button "Yes / OK" at bounding box center [697, 135] width 47 height 11
click at [755, 563] on button "Save" at bounding box center [738, 569] width 45 height 15
click at [758, 45] on span at bounding box center [758, 47] width 0 height 19
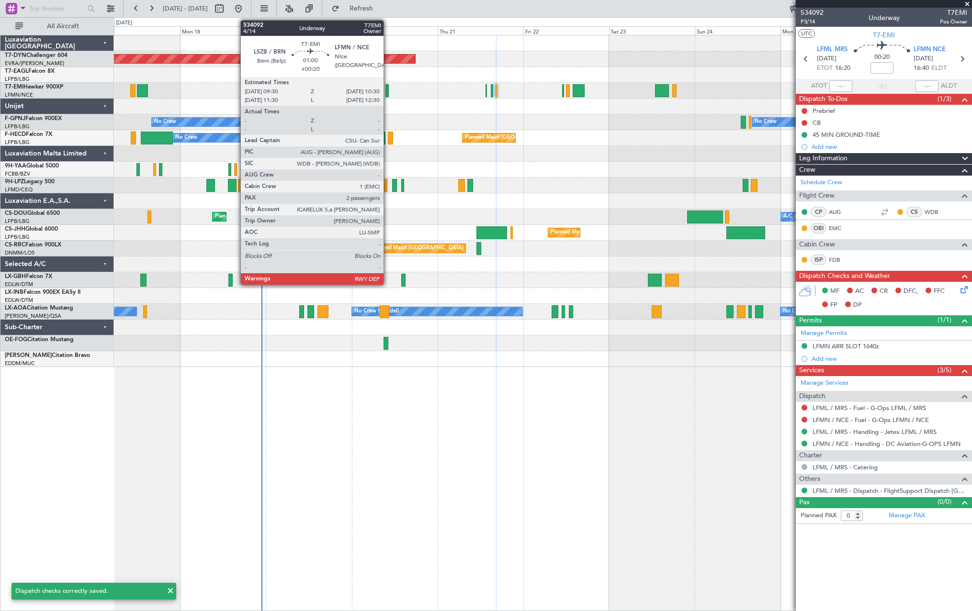
click at [388, 89] on div at bounding box center [387, 90] width 4 height 13
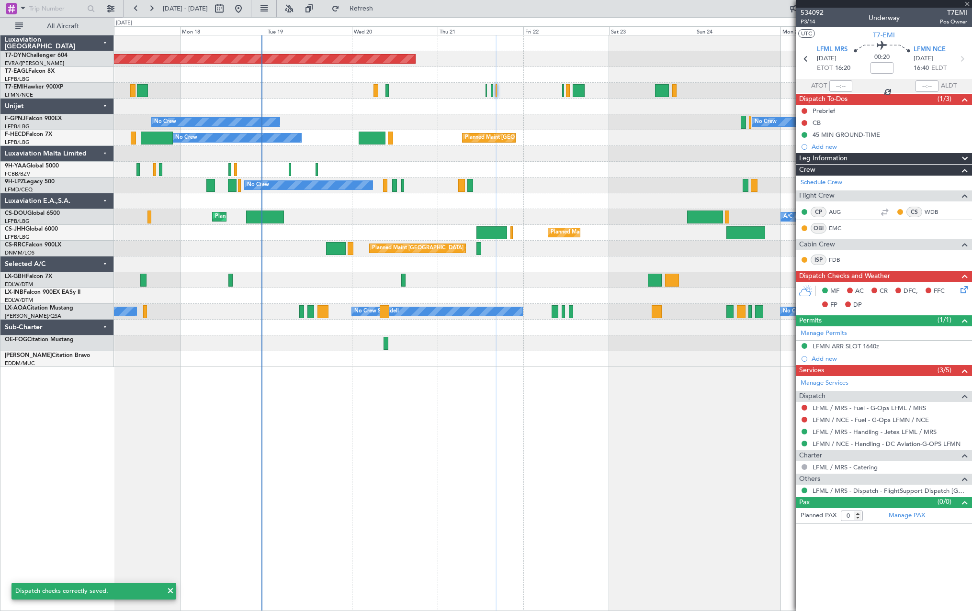
type input "+00:20"
type input "2"
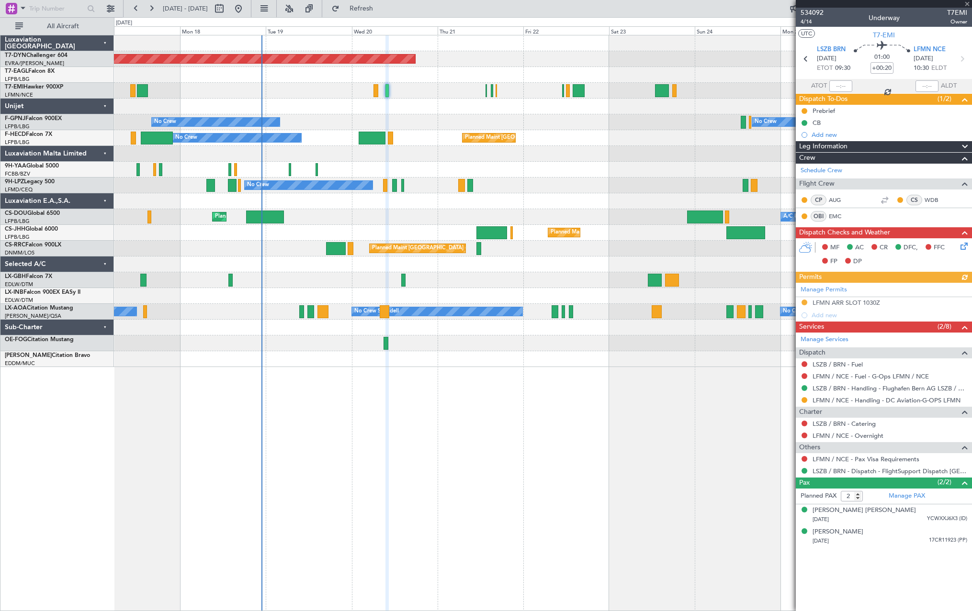
click at [965, 247] on icon at bounding box center [962, 245] width 8 height 8
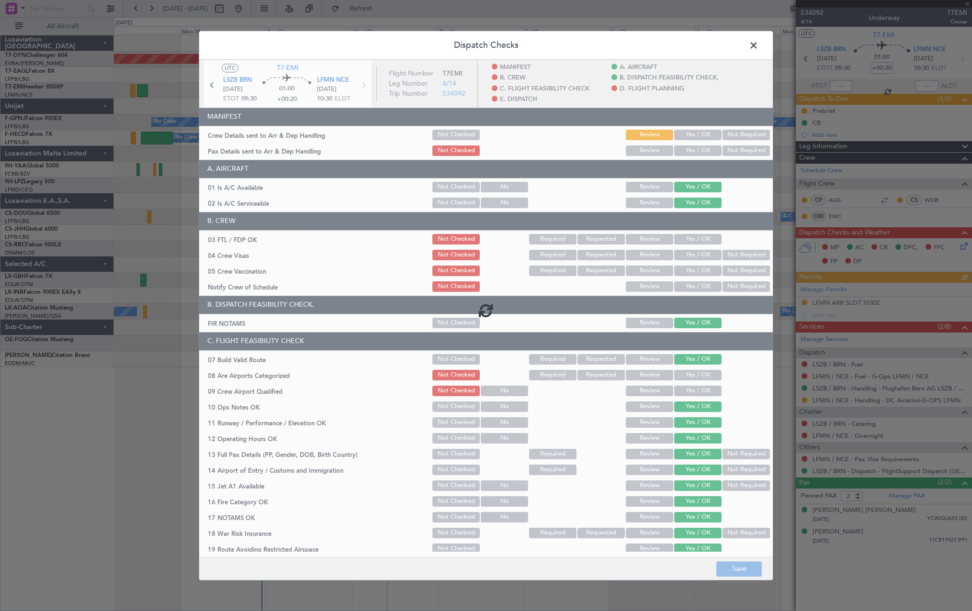
click at [687, 133] on div at bounding box center [485, 310] width 573 height 501
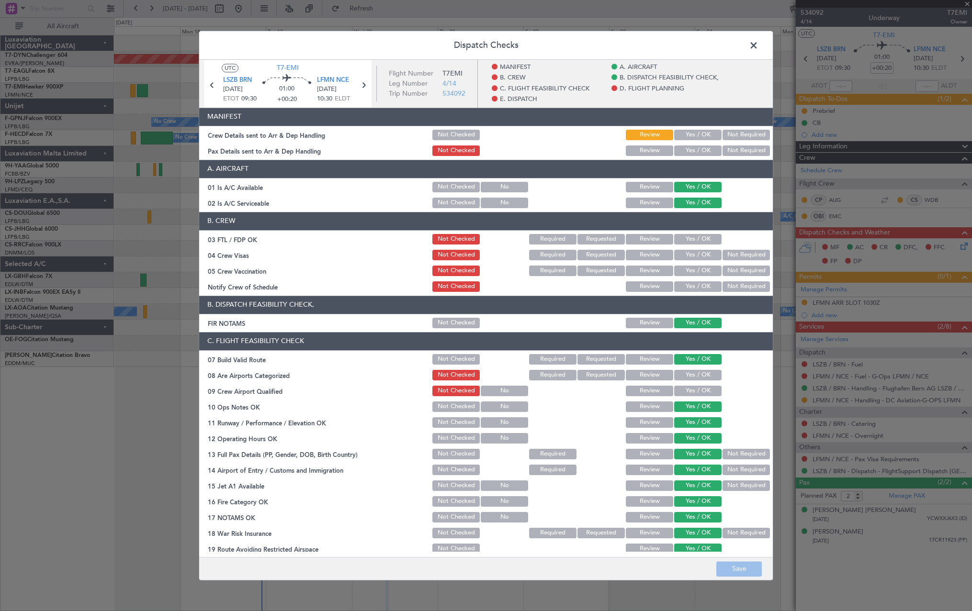
click at [693, 134] on button "Yes / OK" at bounding box center [697, 135] width 47 height 11
click at [692, 153] on button "Yes / OK" at bounding box center [697, 151] width 47 height 11
click at [747, 572] on button "Save" at bounding box center [738, 569] width 45 height 15
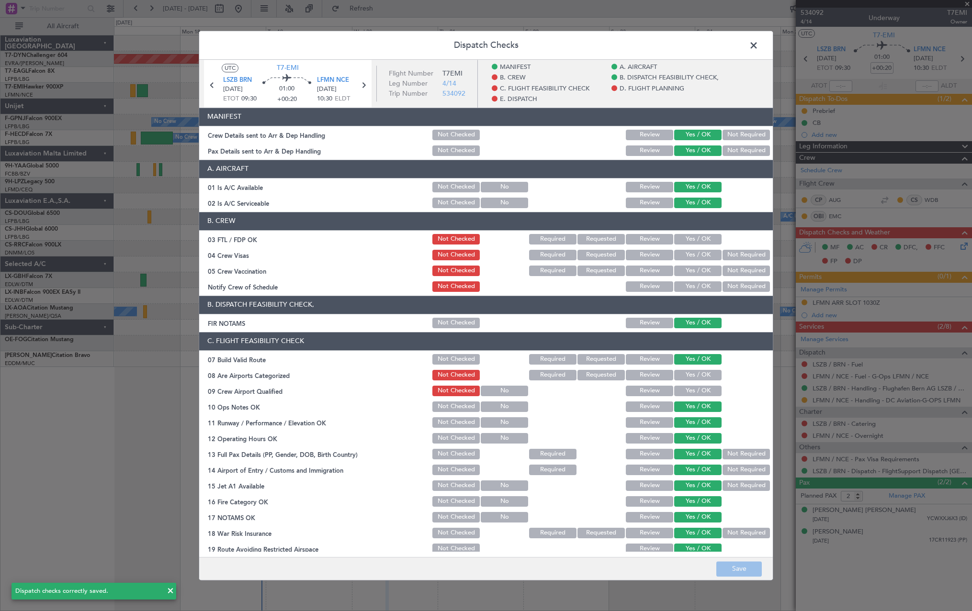
click at [758, 42] on span at bounding box center [758, 47] width 0 height 19
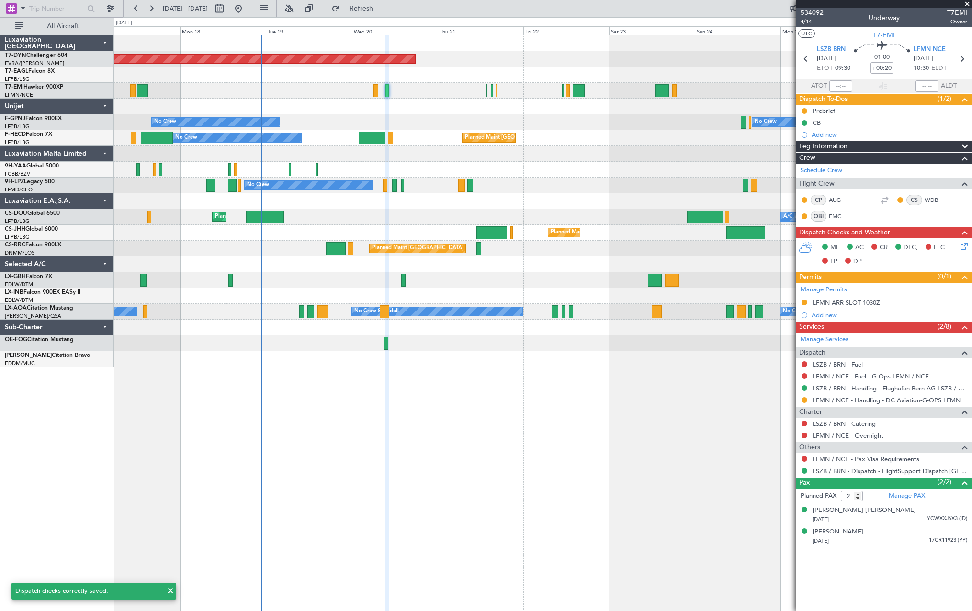
click at [371, 86] on div at bounding box center [542, 91] width 857 height 16
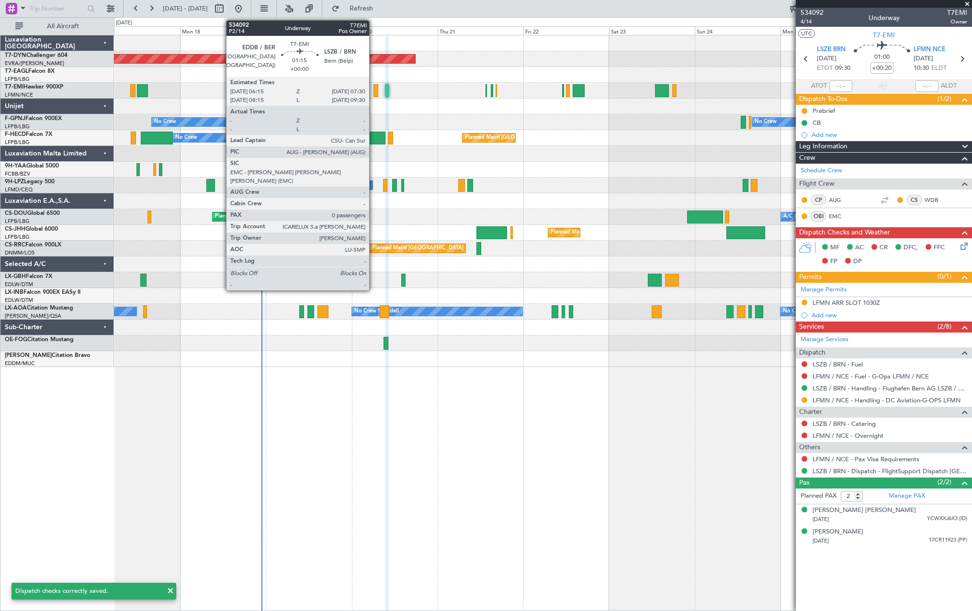
click at [373, 87] on div at bounding box center [375, 90] width 5 height 13
type input "0"
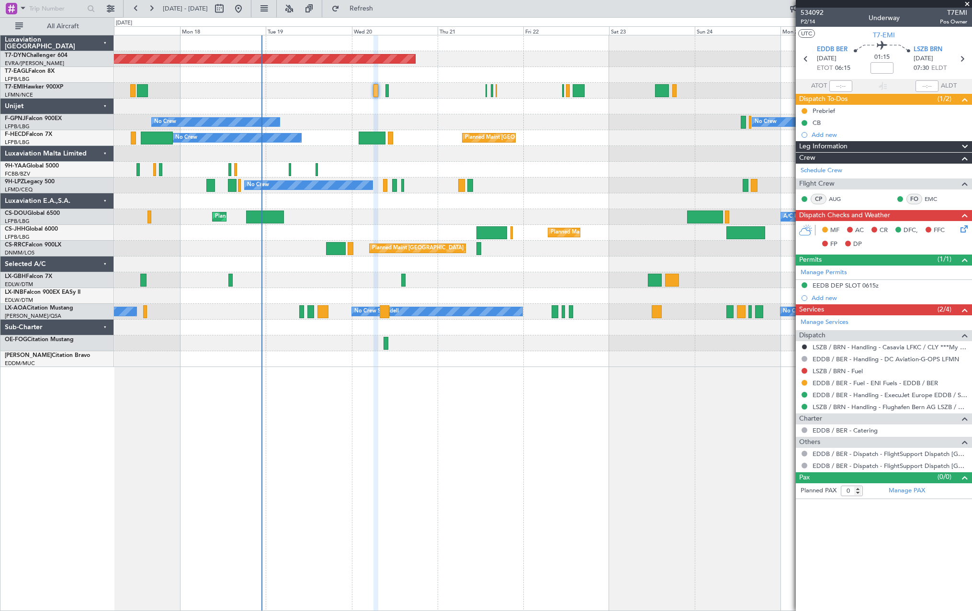
click at [964, 235] on div "MF AC CR DFC, FFC FP DP" at bounding box center [884, 237] width 176 height 33
click at [966, 229] on icon at bounding box center [962, 228] width 8 height 8
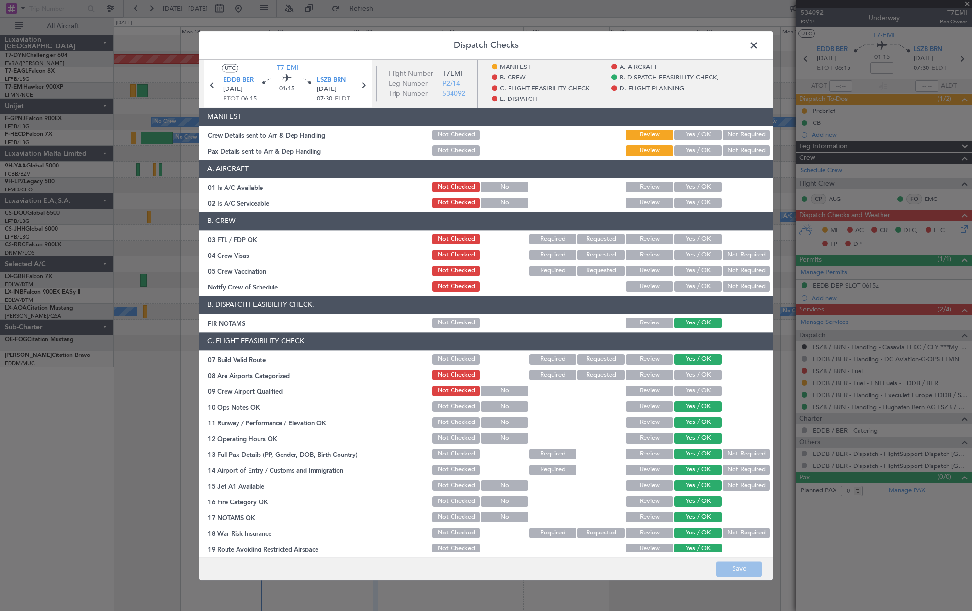
click at [683, 140] on button "Yes / OK" at bounding box center [697, 135] width 47 height 11
click at [686, 150] on button "Yes / OK" at bounding box center [697, 151] width 47 height 11
click at [748, 568] on button "Save" at bounding box center [738, 569] width 45 height 15
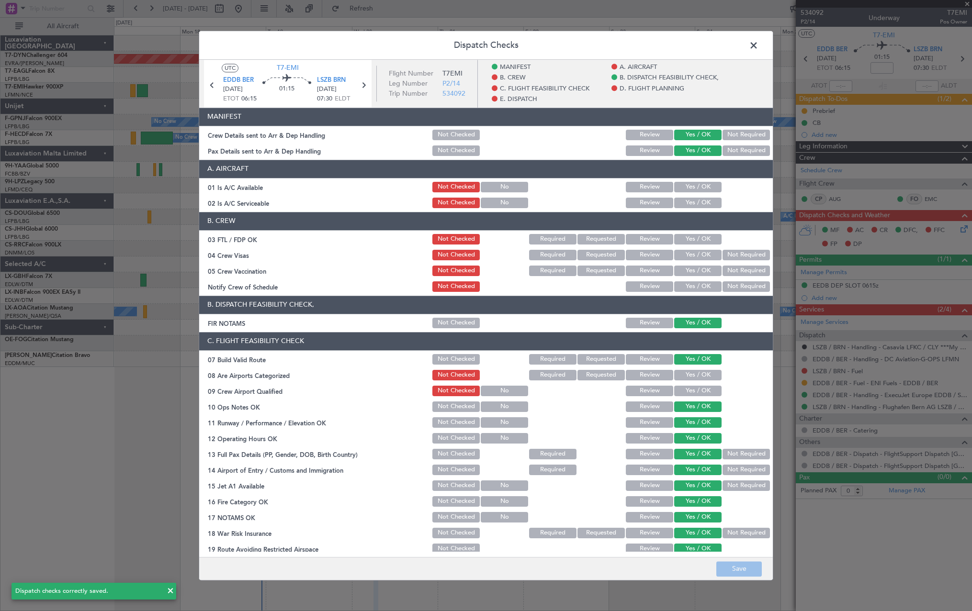
click at [758, 43] on span at bounding box center [758, 47] width 0 height 19
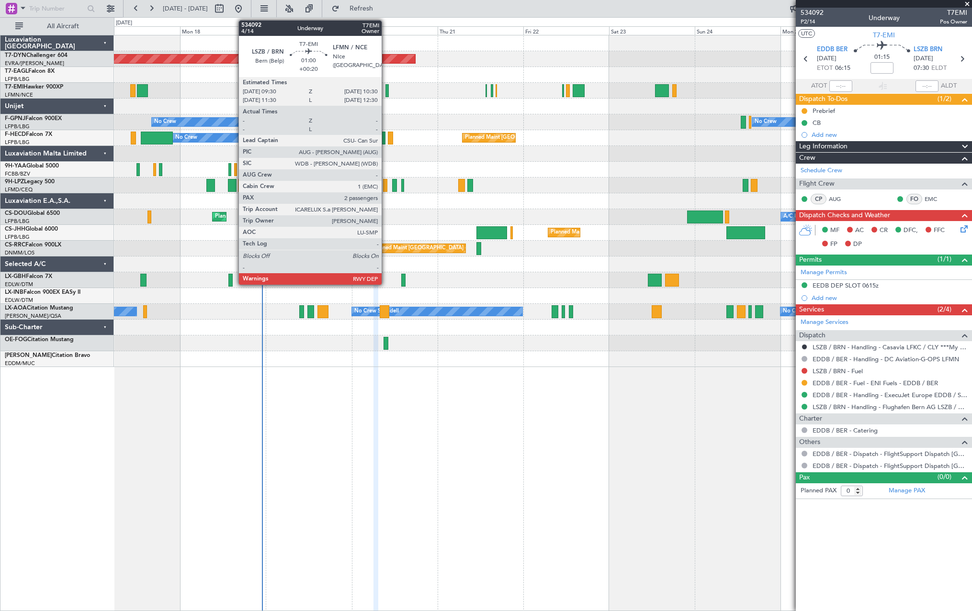
click at [386, 90] on div at bounding box center [387, 90] width 4 height 13
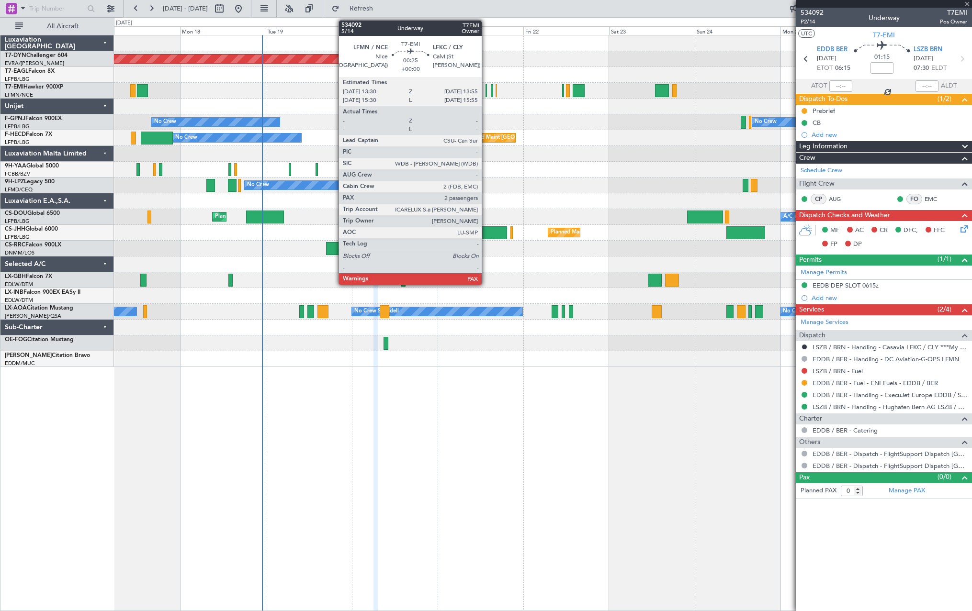
type input "+00:20"
type input "2"
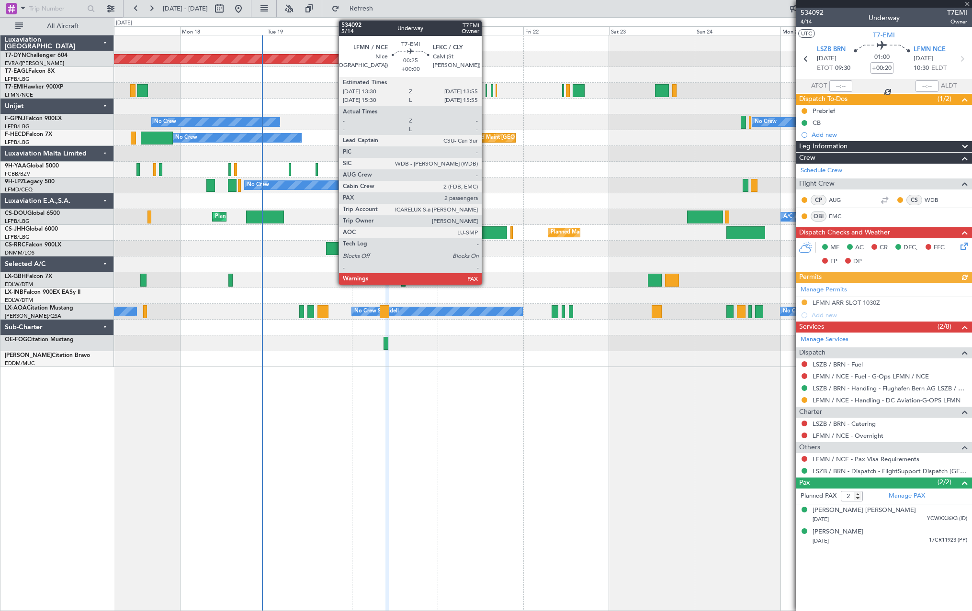
click at [486, 87] on div at bounding box center [486, 90] width 2 height 13
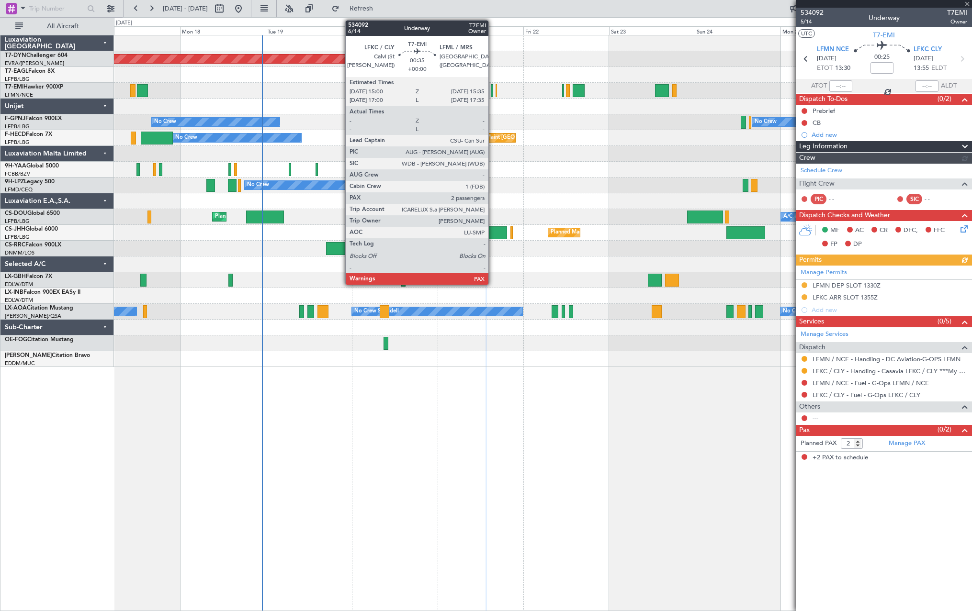
click at [493, 89] on div at bounding box center [492, 90] width 2 height 13
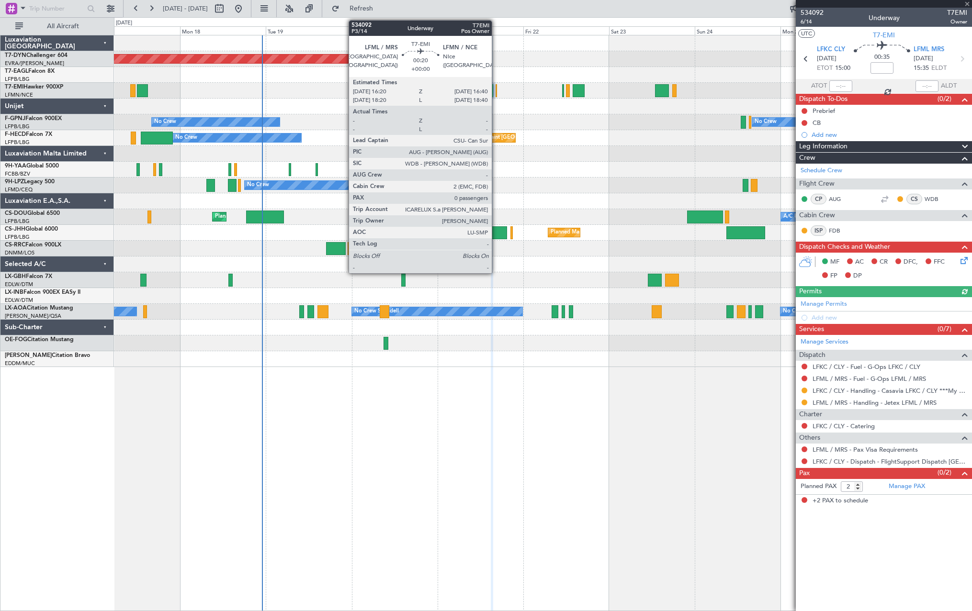
click at [496, 90] on div at bounding box center [495, 90] width 1 height 13
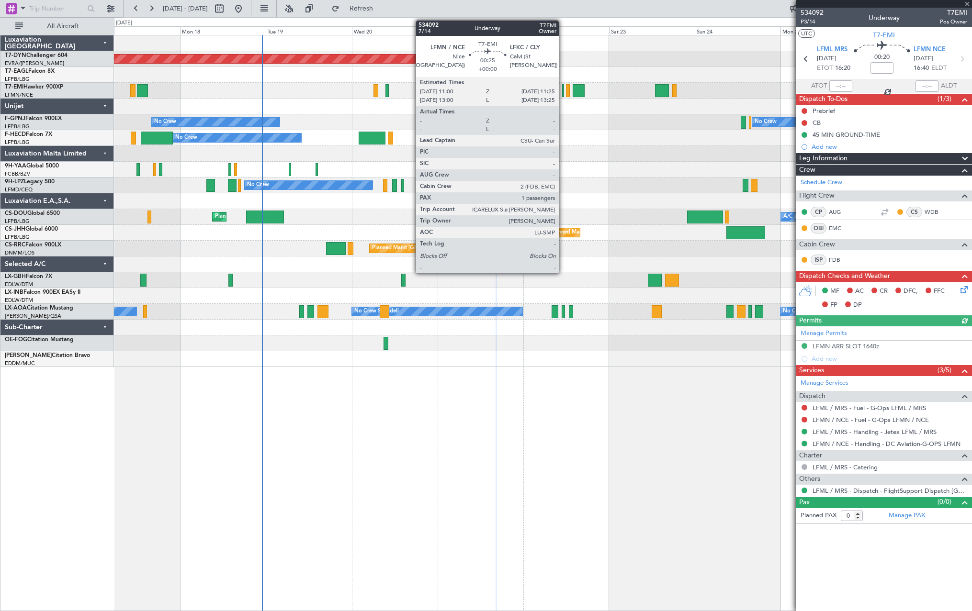
click at [563, 93] on div at bounding box center [563, 90] width 2 height 13
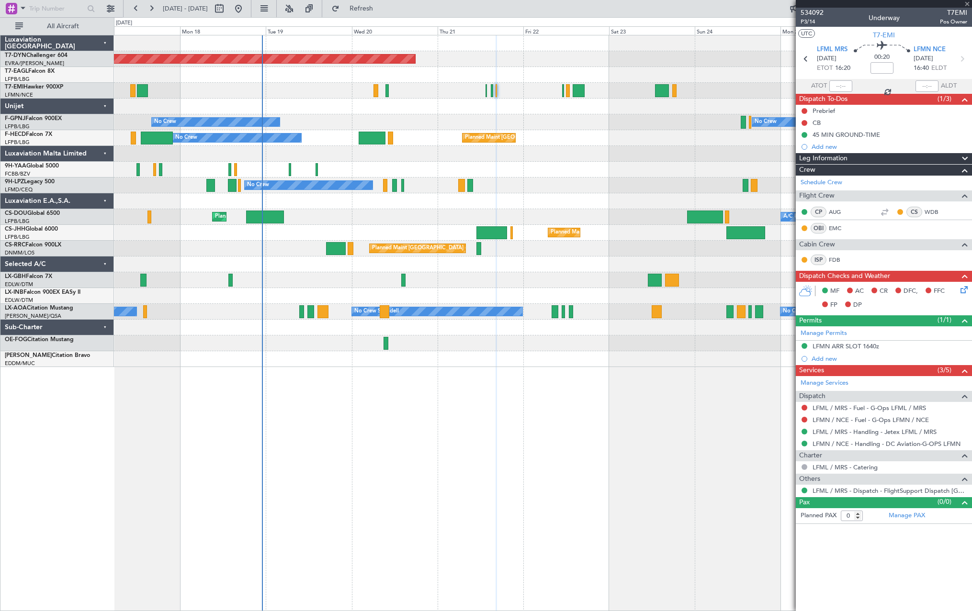
type input "1"
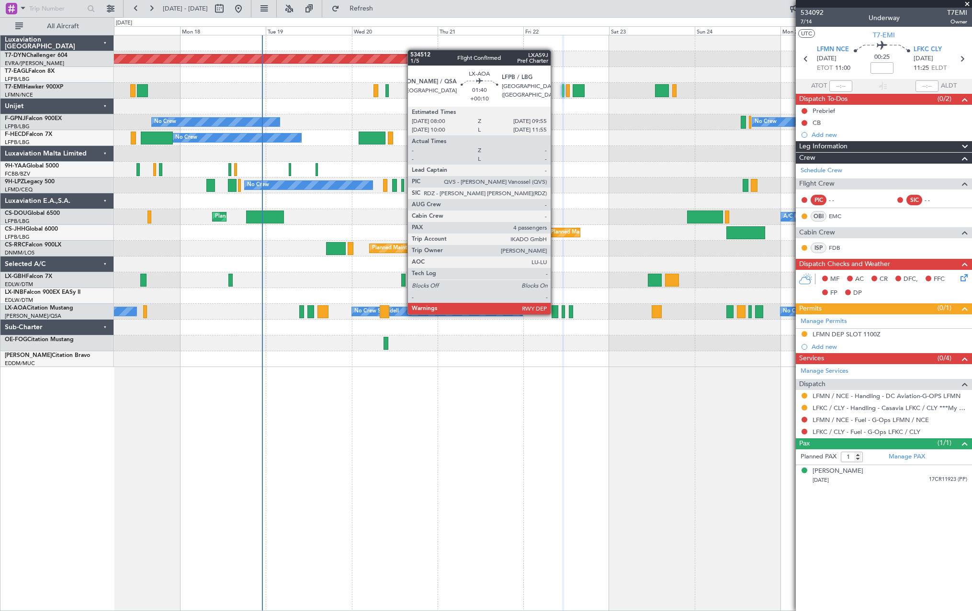
click at [555, 314] on div at bounding box center [554, 311] width 7 height 13
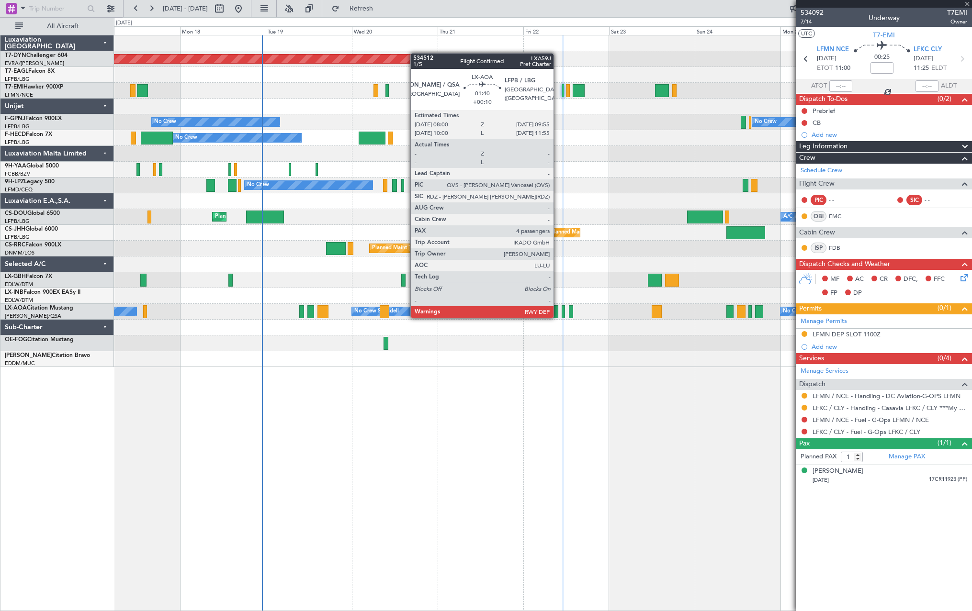
type input "+00:10"
type input "4"
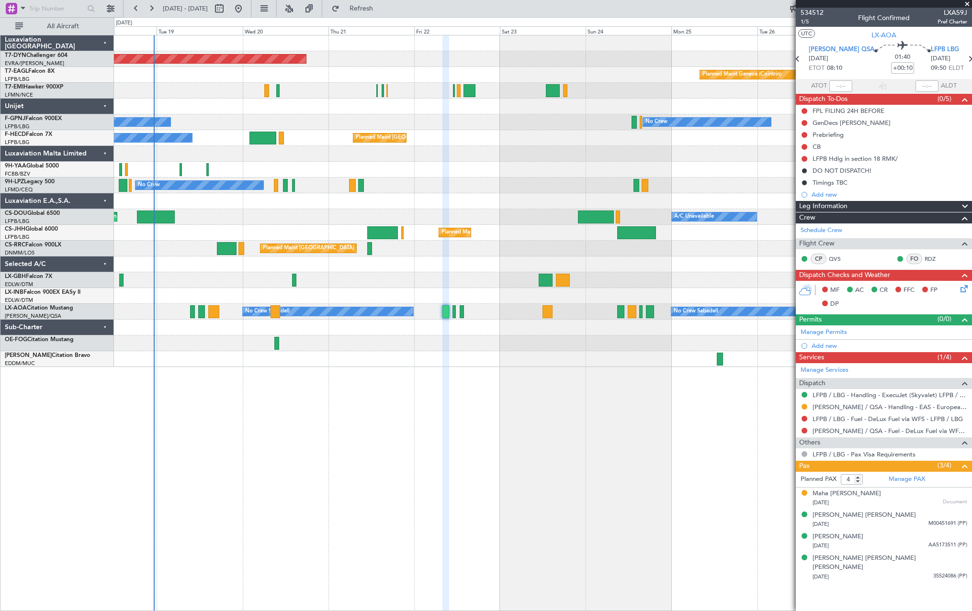
click at [517, 210] on div "Planned Maint [GEOGRAPHIC_DATA]-[GEOGRAPHIC_DATA] Planned Maint Geneva ([GEOGRA…" at bounding box center [542, 201] width 857 height 332
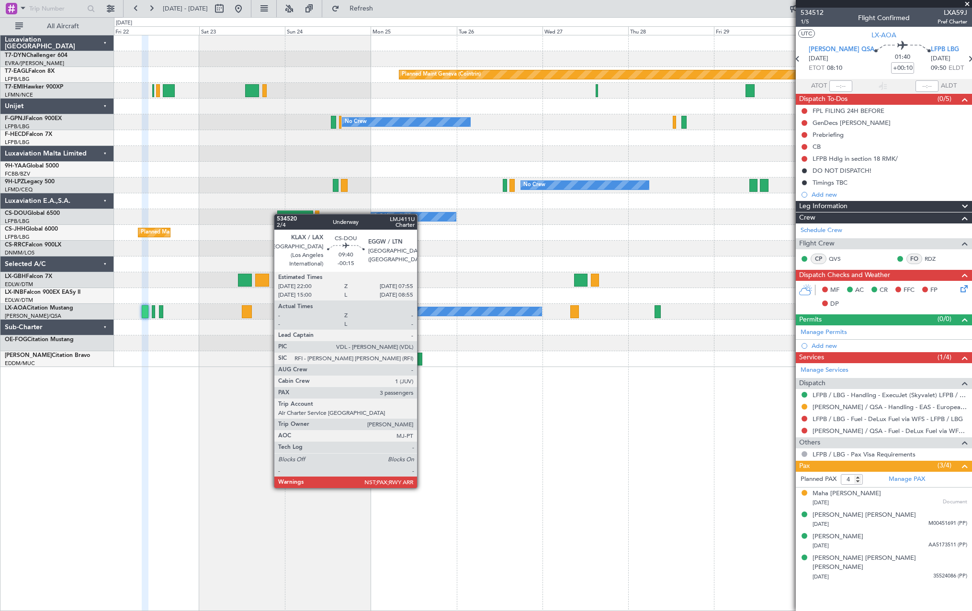
click at [279, 214] on div "Planned Maint Basel-Mulhouse Planned Maint Geneva (Cointrin) Planned Maint Ches…" at bounding box center [542, 201] width 857 height 332
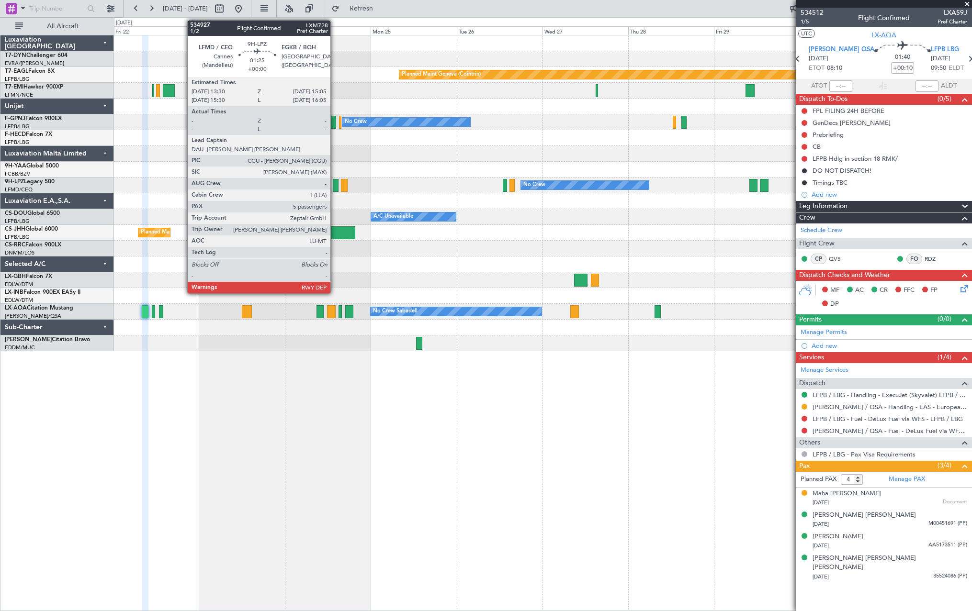
click at [335, 185] on div at bounding box center [336, 185] width 6 height 13
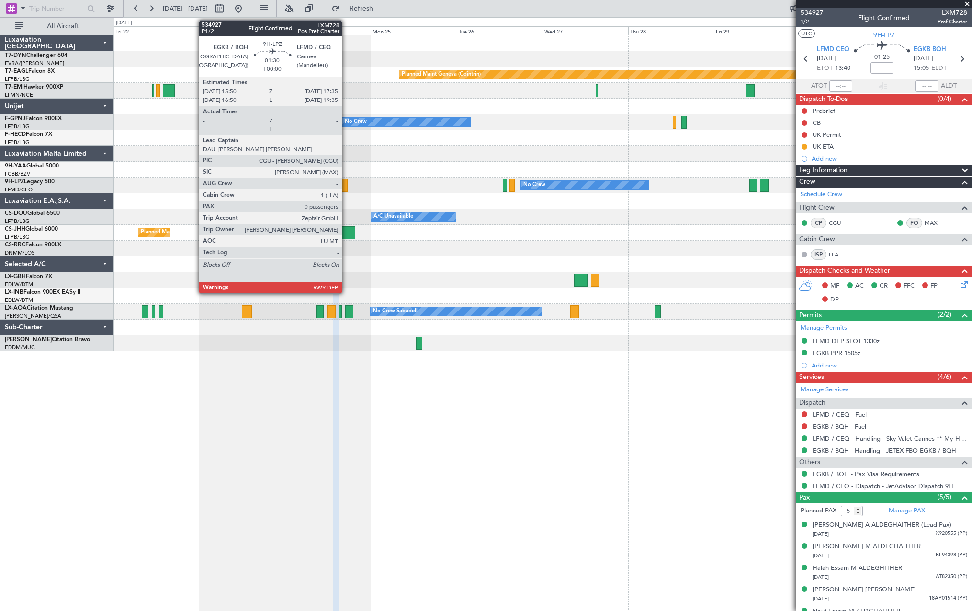
click at [345, 188] on div at bounding box center [344, 185] width 7 height 13
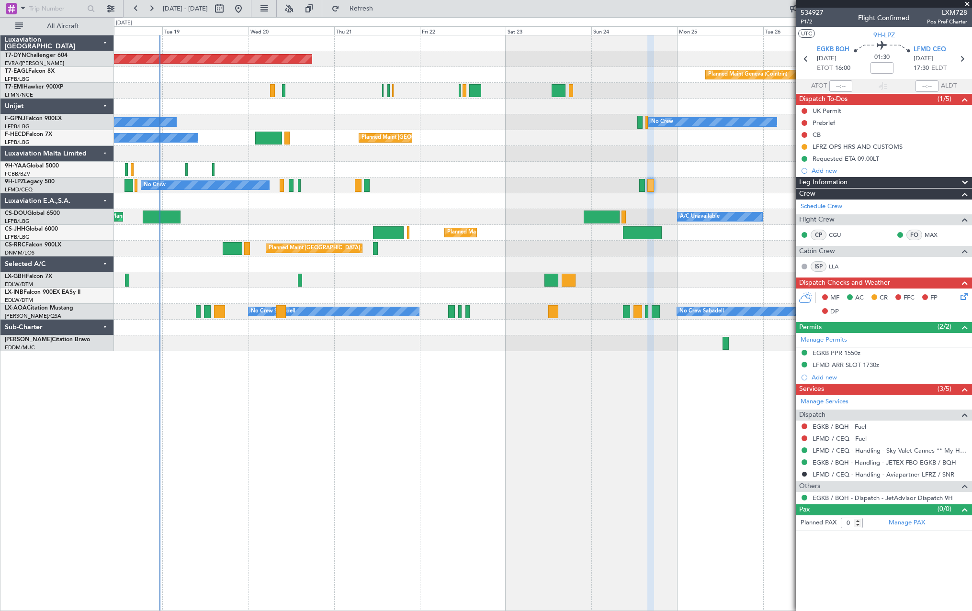
click at [621, 193] on div at bounding box center [542, 201] width 857 height 16
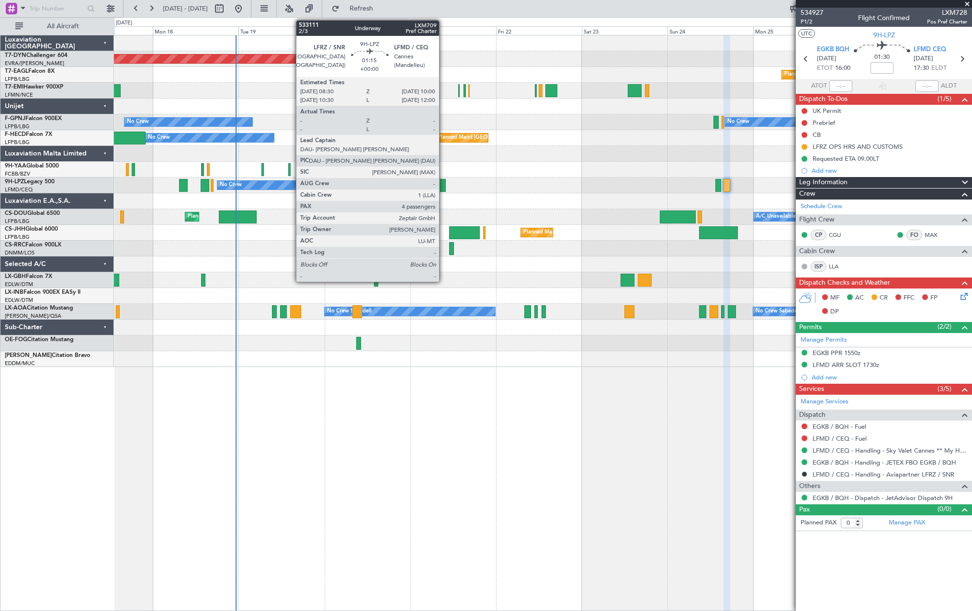
click at [443, 187] on div at bounding box center [443, 185] width 6 height 13
type input "4"
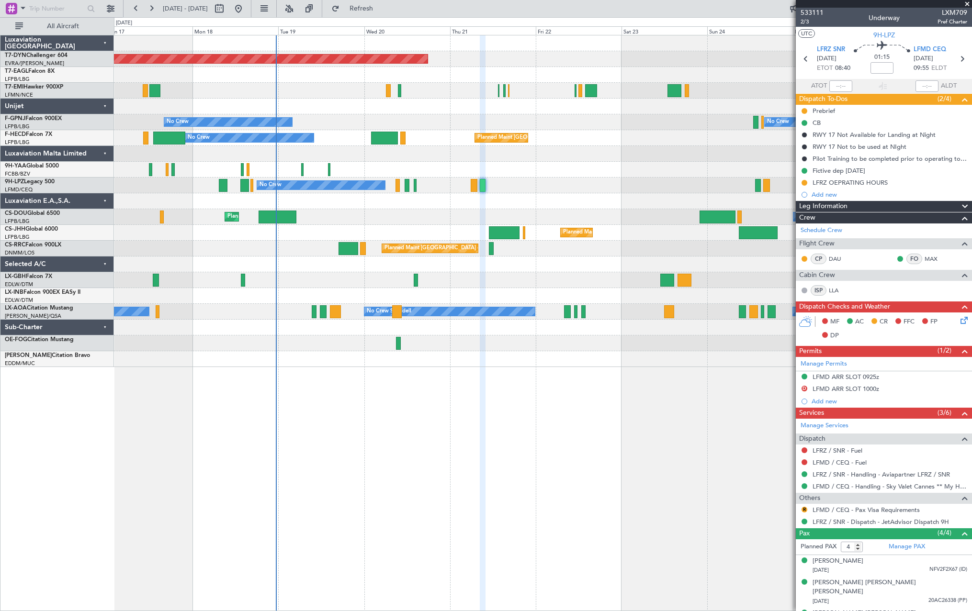
click at [406, 209] on div at bounding box center [542, 201] width 857 height 16
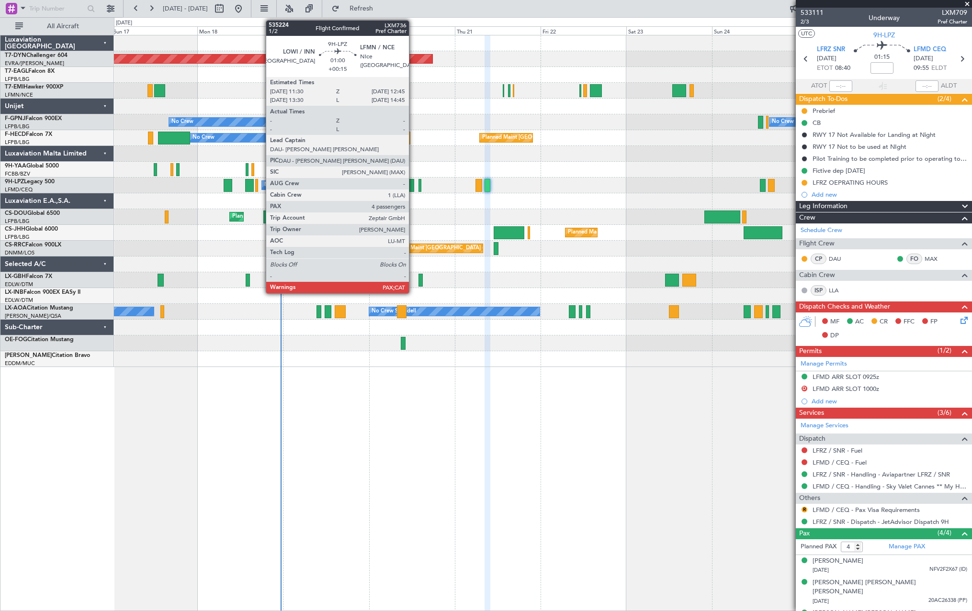
click at [413, 188] on div at bounding box center [411, 185] width 5 height 13
type input "+00:15"
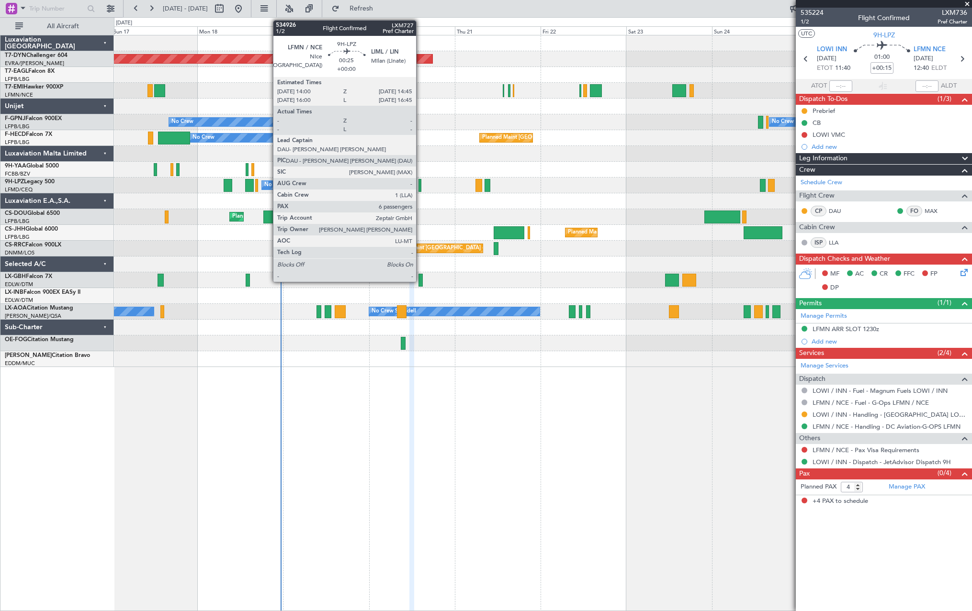
click at [420, 184] on div at bounding box center [419, 185] width 3 height 13
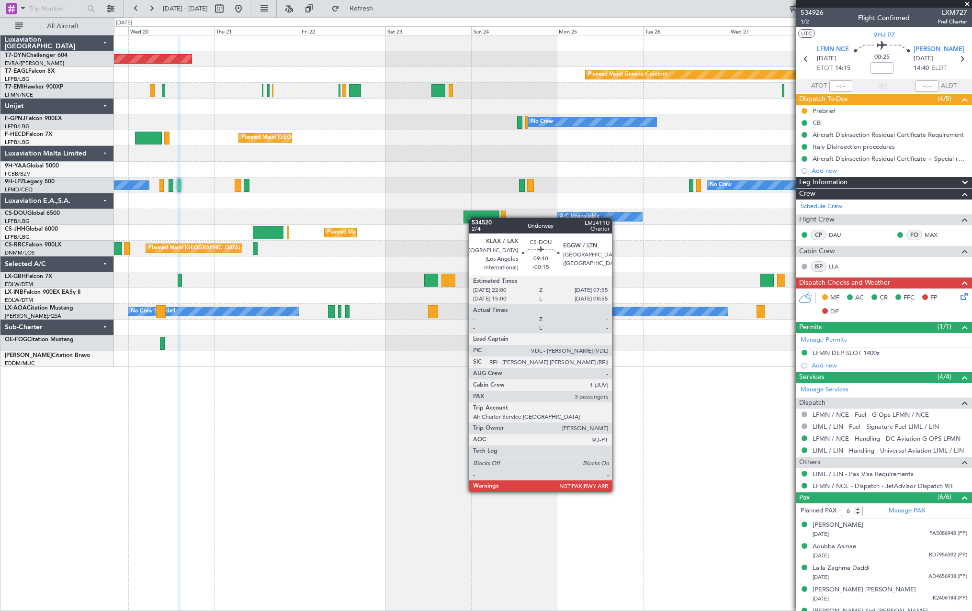
click at [473, 218] on div "Planned Maint Basel-Mulhouse Planned Maint Geneva (Cointrin) Planned Maint Ches…" at bounding box center [542, 201] width 857 height 332
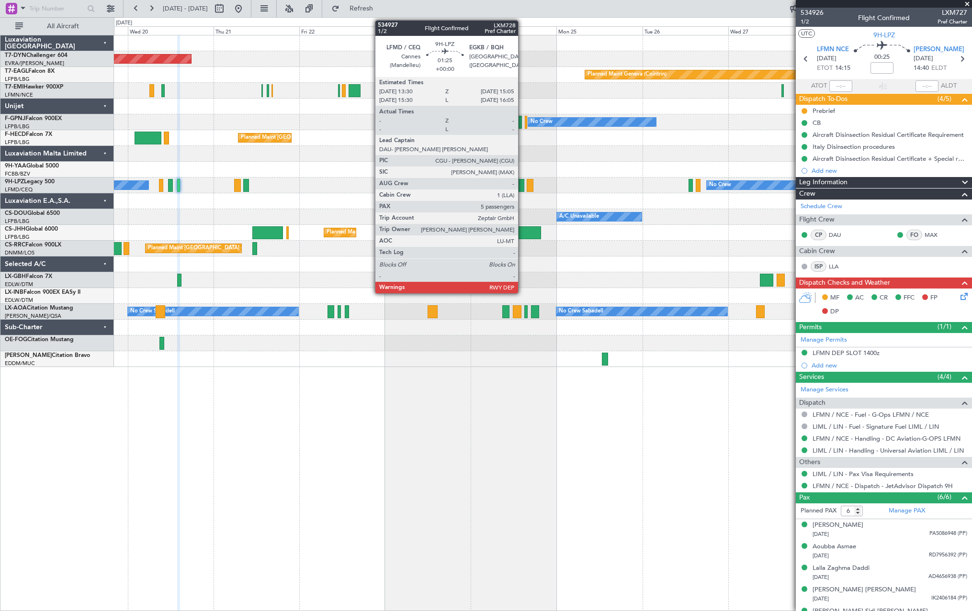
click at [522, 184] on div at bounding box center [521, 185] width 6 height 13
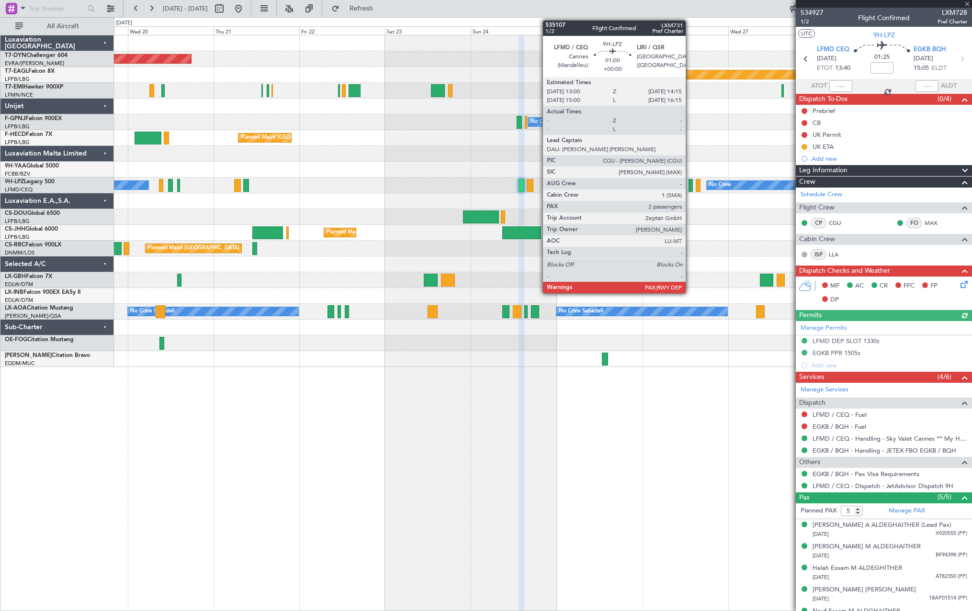
click at [690, 183] on div at bounding box center [690, 185] width 5 height 13
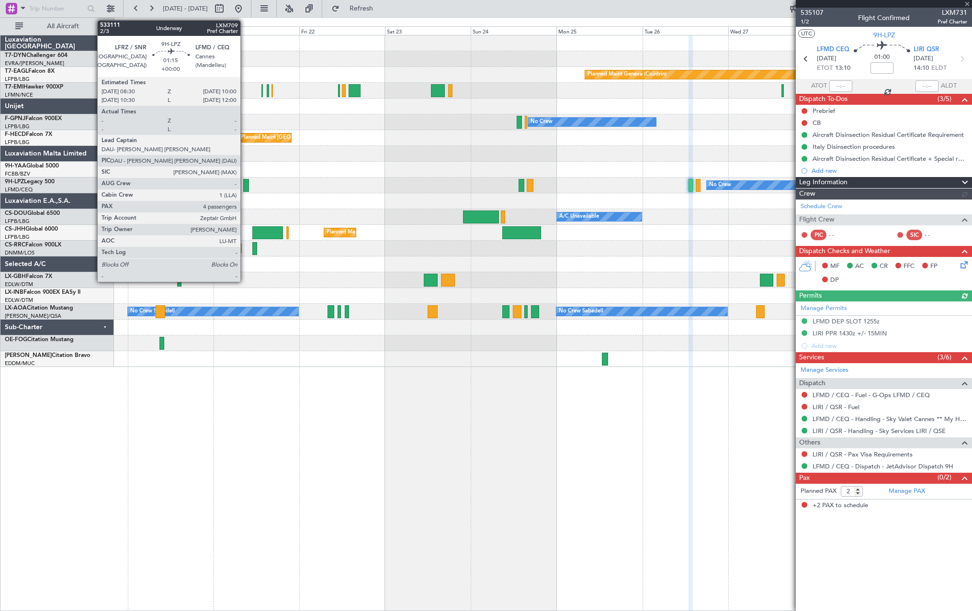
click at [245, 186] on div at bounding box center [246, 185] width 6 height 13
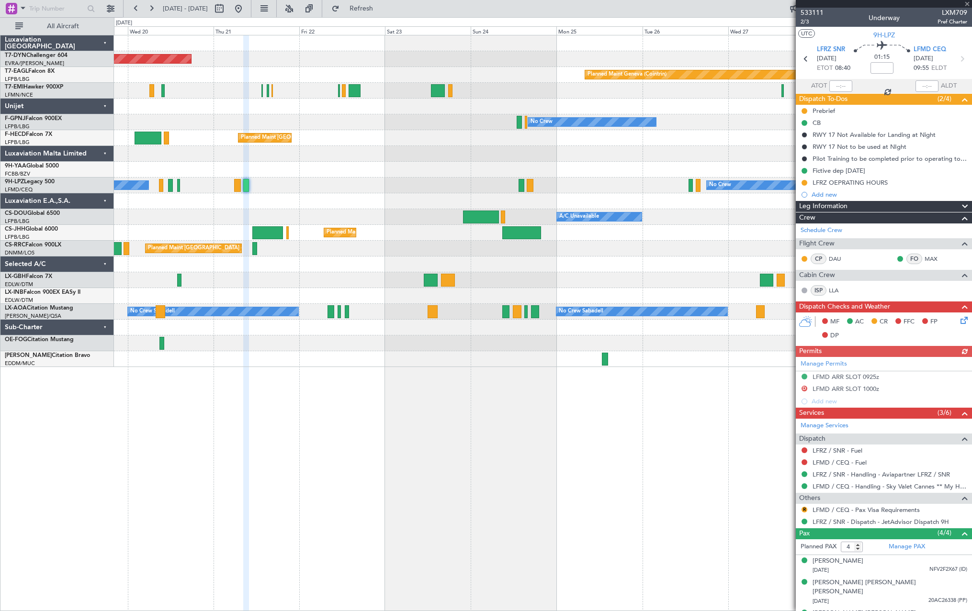
scroll to position [30, 0]
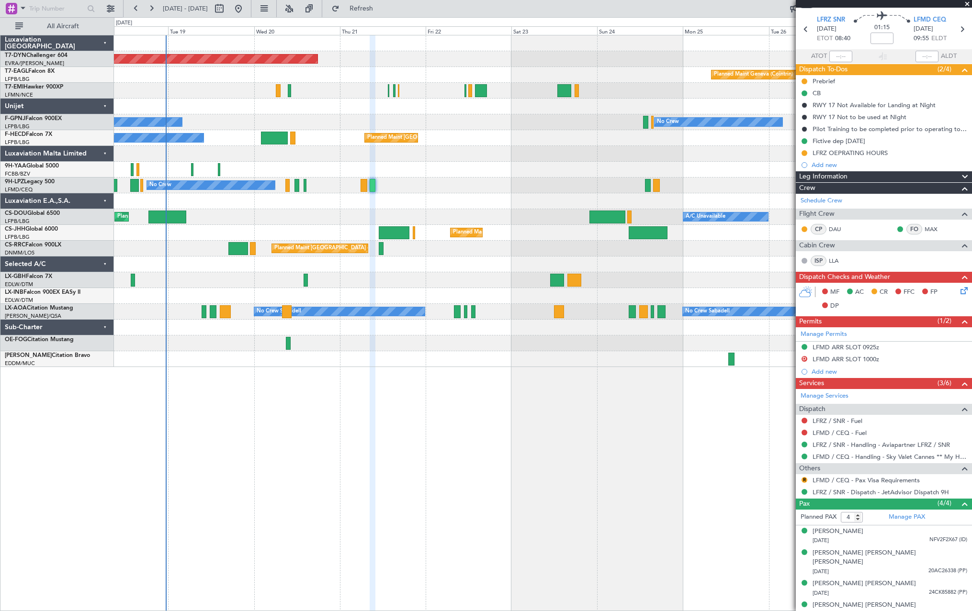
click at [487, 202] on div at bounding box center [542, 201] width 857 height 16
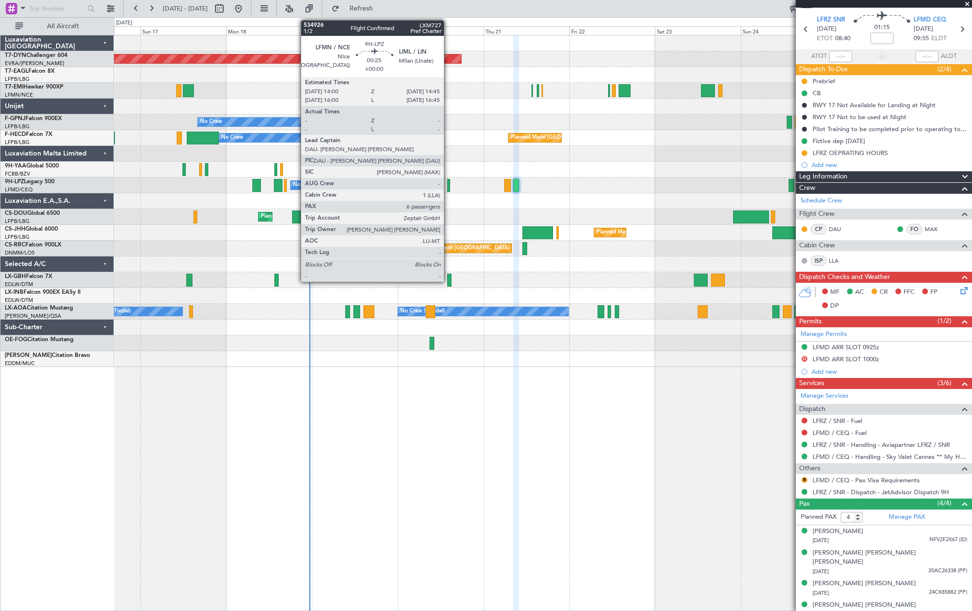
click at [448, 182] on div at bounding box center [448, 185] width 3 height 13
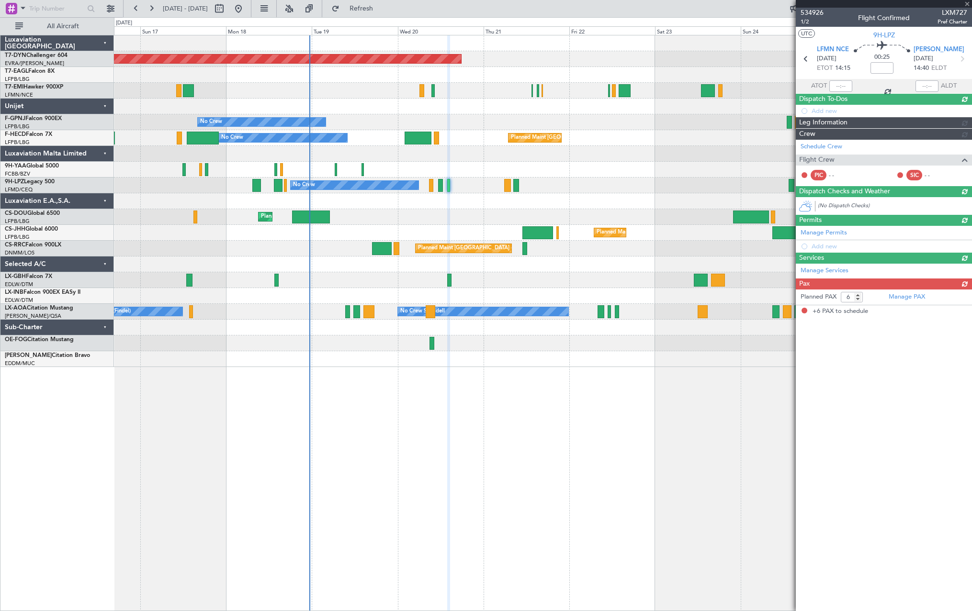
scroll to position [0, 0]
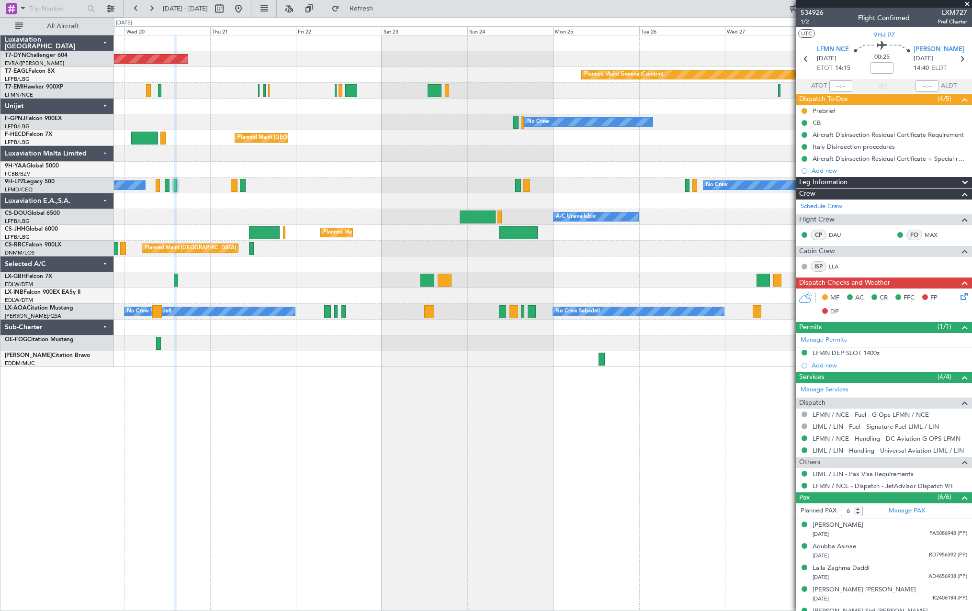
click at [393, 135] on div "Planned Maint Paris (Le Bourget) Planned Maint Paris (Le Bourget) No Crew" at bounding box center [542, 138] width 857 height 16
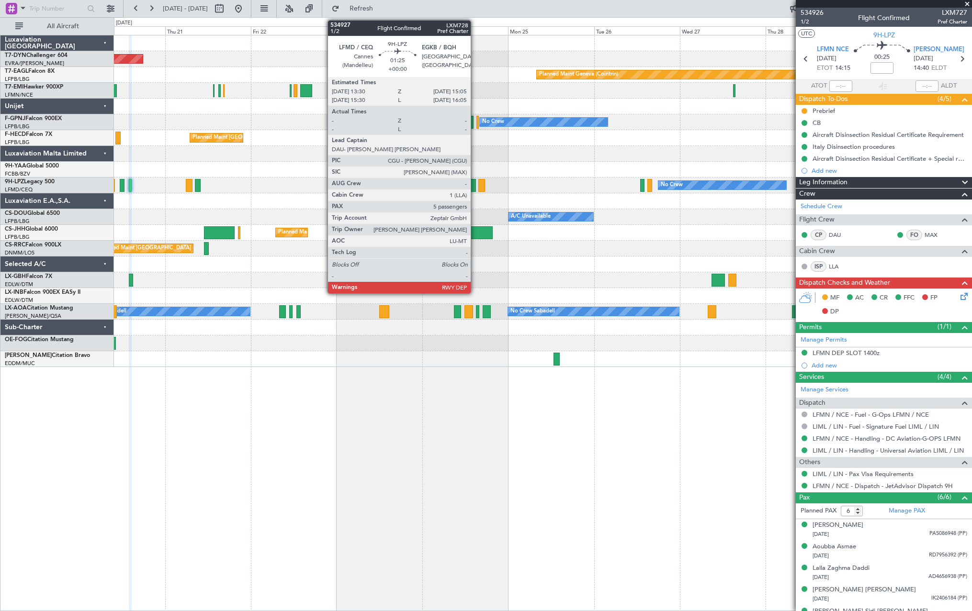
click at [475, 186] on div at bounding box center [473, 185] width 6 height 13
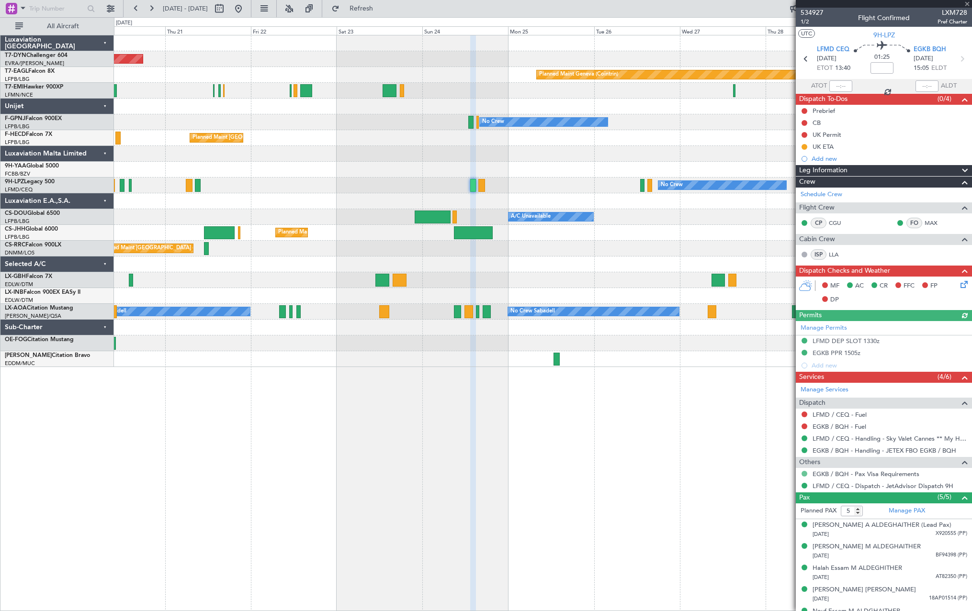
click at [802, 475] on button at bounding box center [804, 474] width 6 height 6
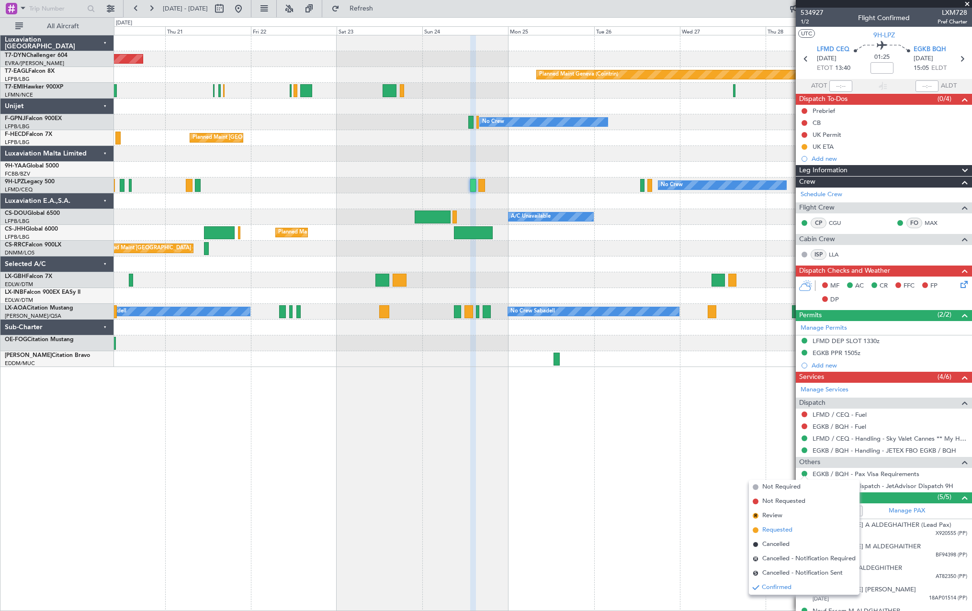
click at [756, 531] on span at bounding box center [756, 531] width 6 height 6
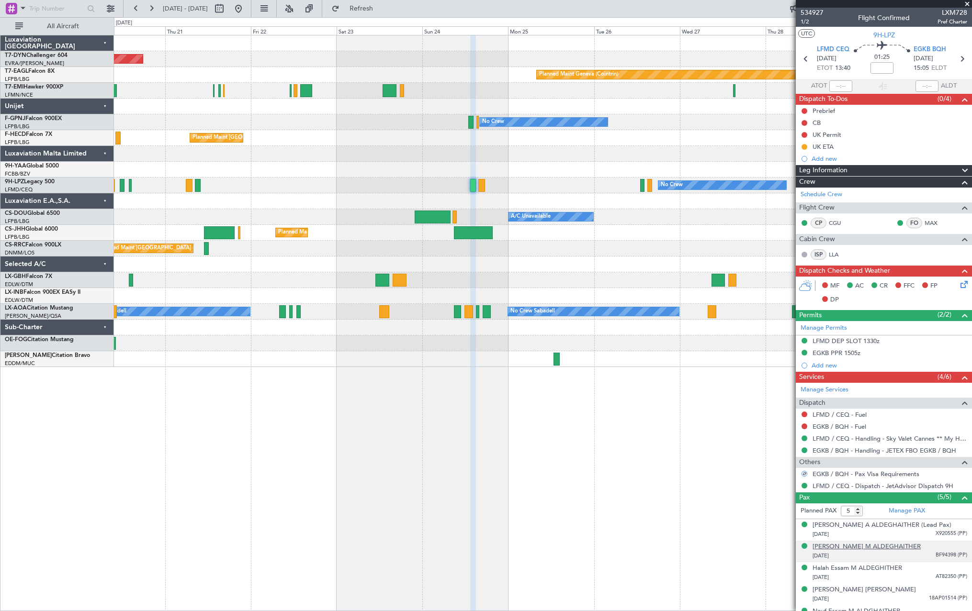
scroll to position [15, 0]
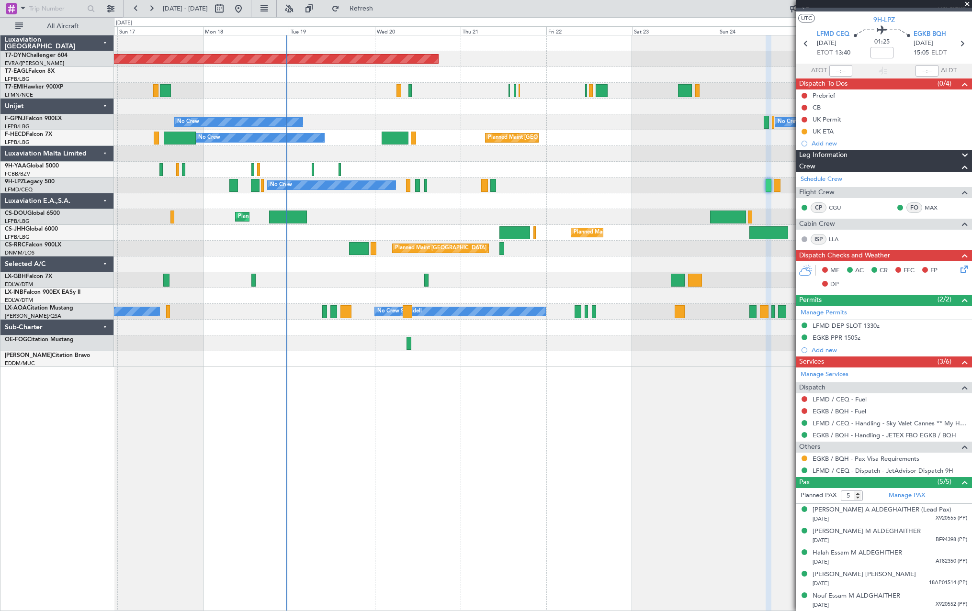
click at [678, 268] on div "Planned Maint Basel-Mulhouse Planned Maint Geneva (Cointrin) Planned Maint New …" at bounding box center [542, 201] width 857 height 332
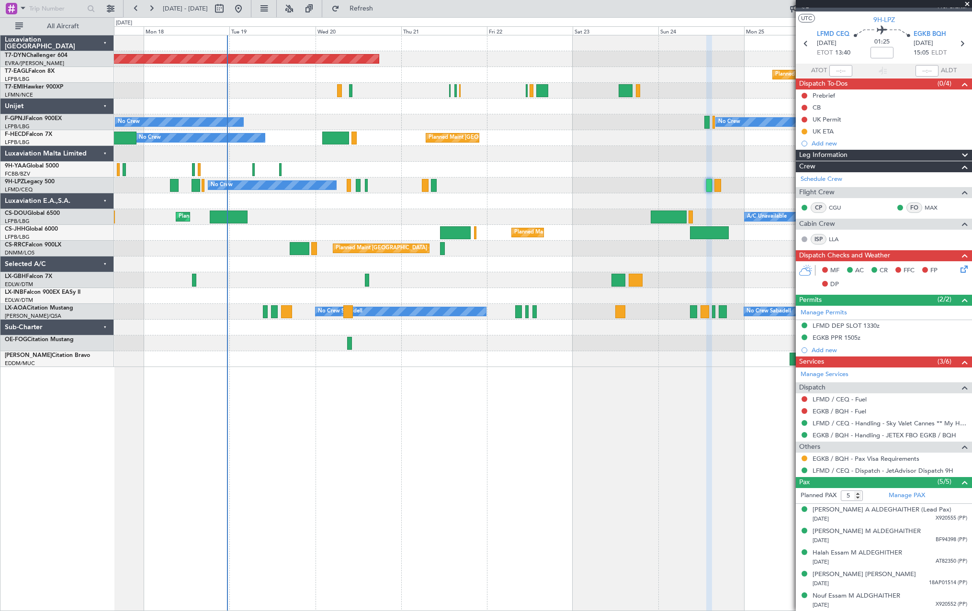
click at [562, 273] on div at bounding box center [542, 280] width 857 height 16
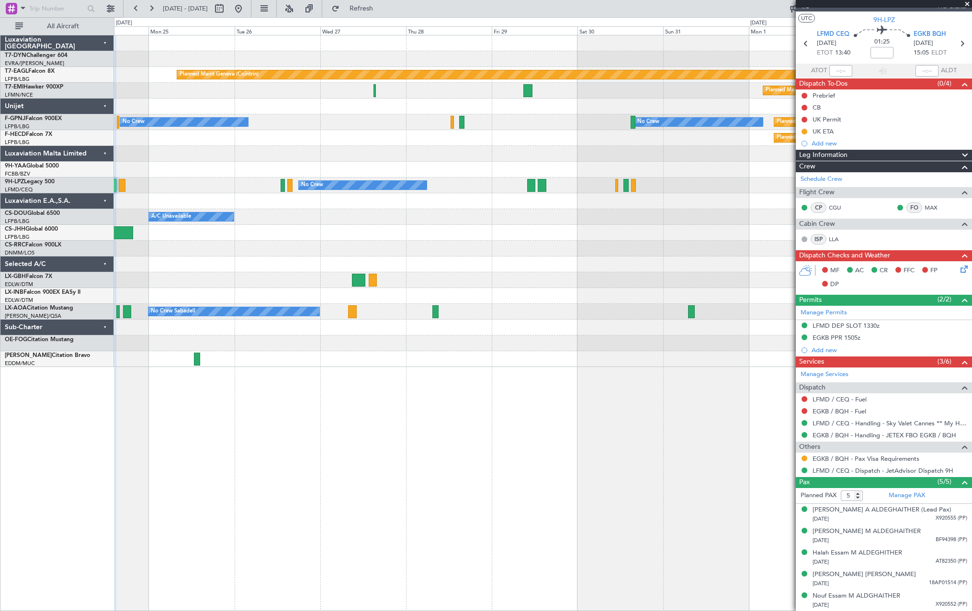
click at [111, 287] on div "Planned Maint Geneva (Cointrin) Planned Maint Chester No Crew No Crew Planned M…" at bounding box center [486, 314] width 972 height 594
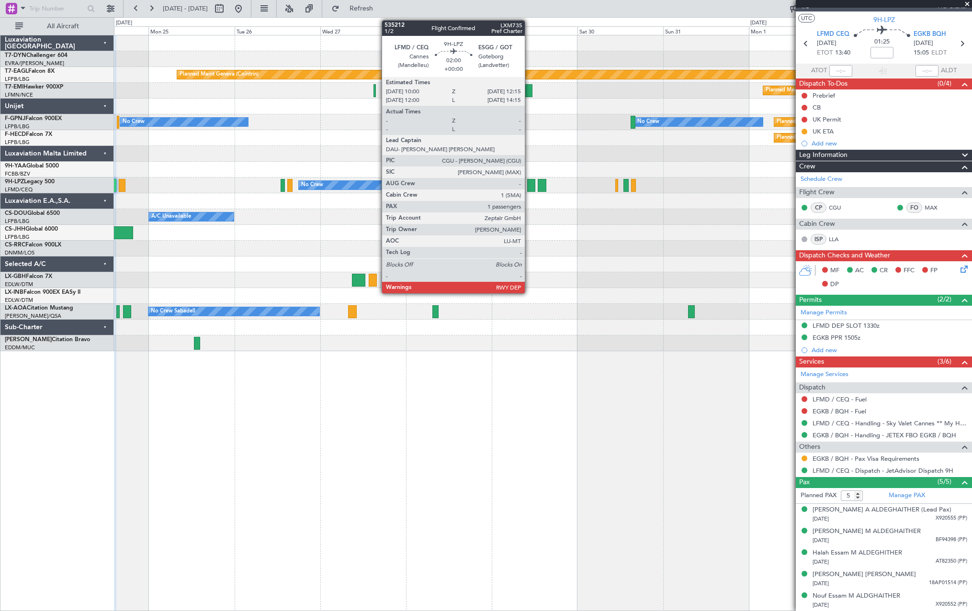
click at [529, 185] on div at bounding box center [531, 185] width 8 height 13
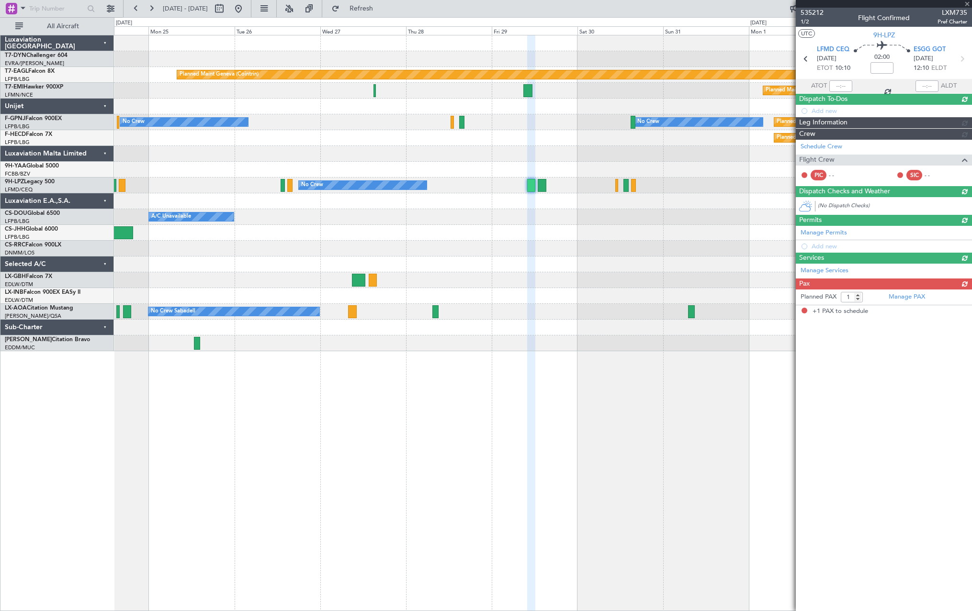
scroll to position [0, 0]
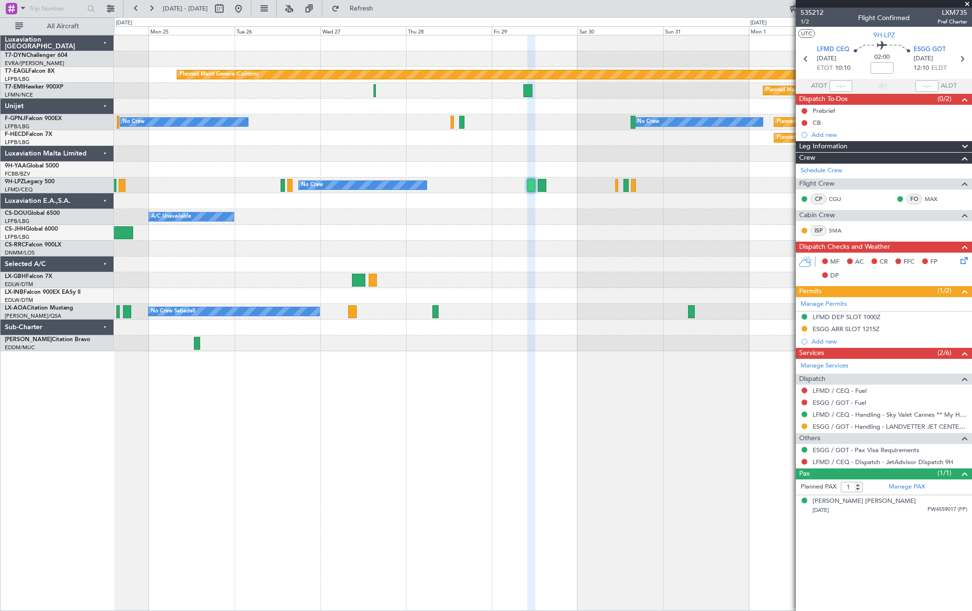
click at [484, 206] on div "Planned Maint Geneva (Cointrin) Planned Maint Chester No Crew No Crew Planned M…" at bounding box center [542, 193] width 857 height 316
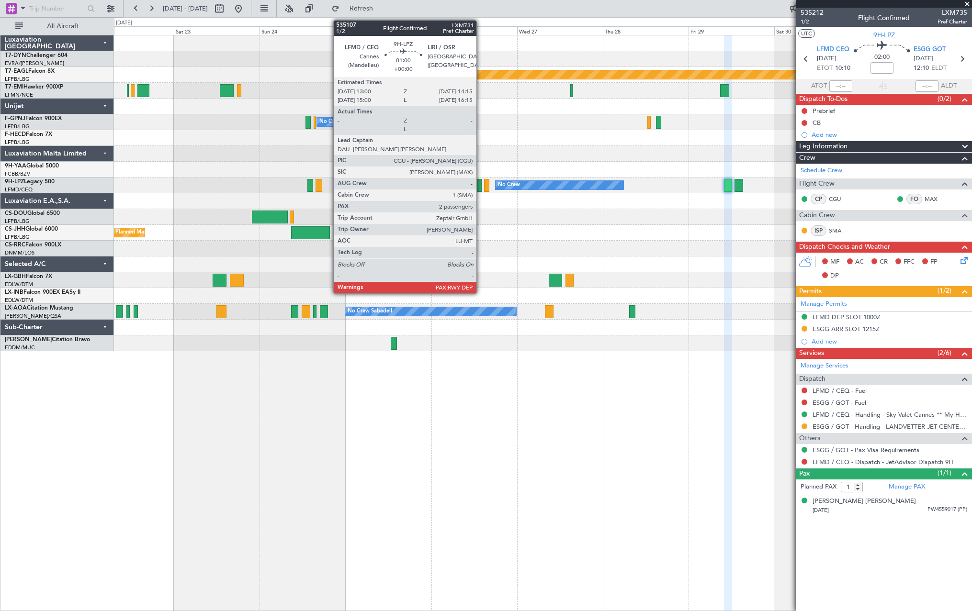
click at [481, 183] on div at bounding box center [479, 185] width 5 height 13
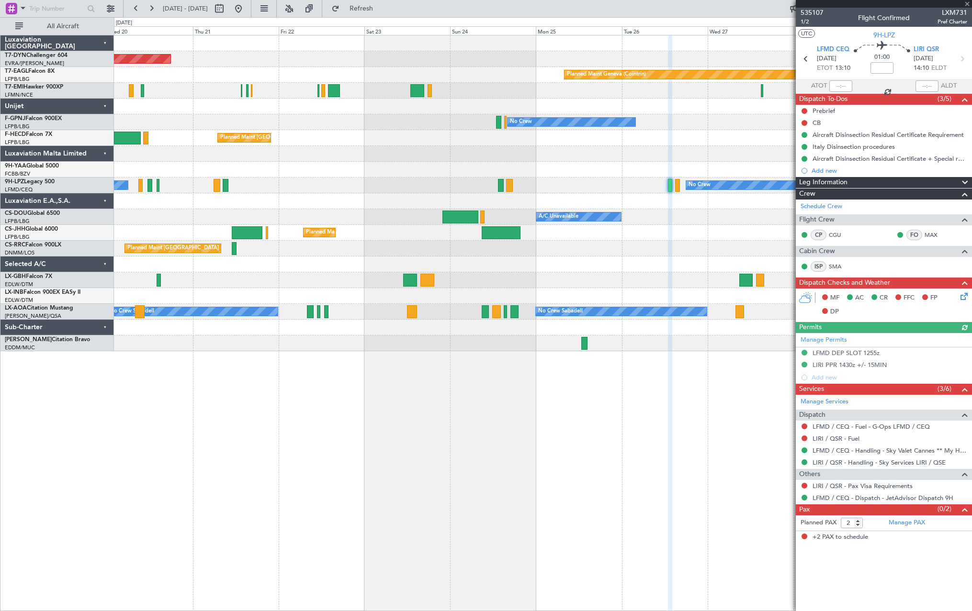
click at [618, 161] on div at bounding box center [542, 154] width 857 height 16
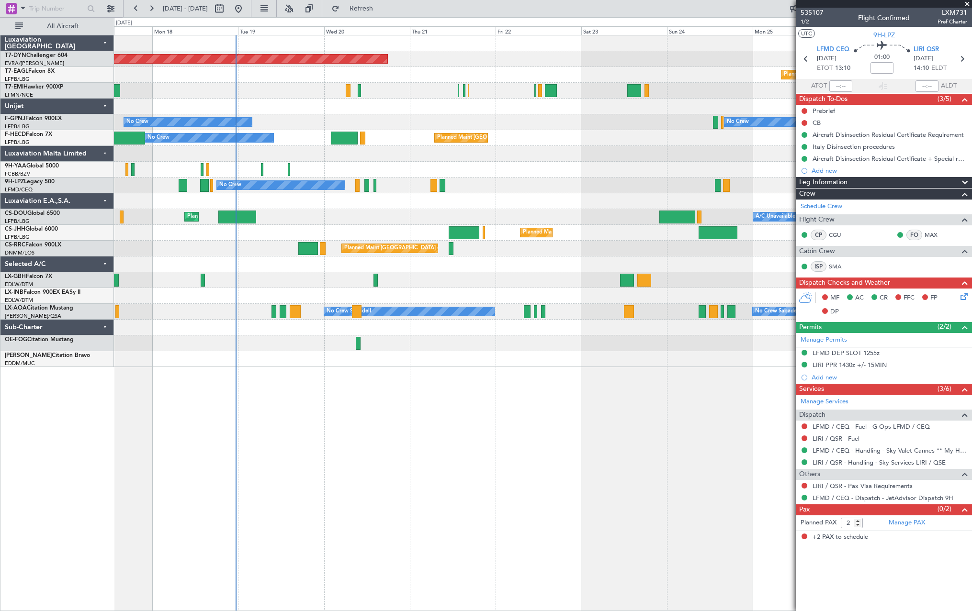
click at [619, 216] on div "Planned Maint [GEOGRAPHIC_DATA]-[GEOGRAPHIC_DATA] Planned Maint Geneva ([GEOGRA…" at bounding box center [542, 201] width 857 height 332
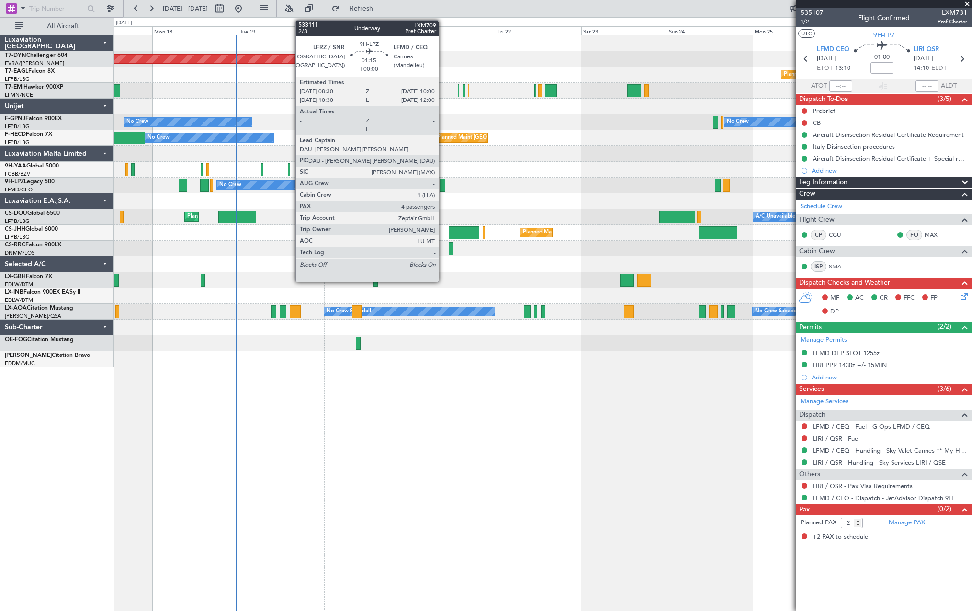
click at [443, 184] on div at bounding box center [442, 185] width 6 height 13
type input "4"
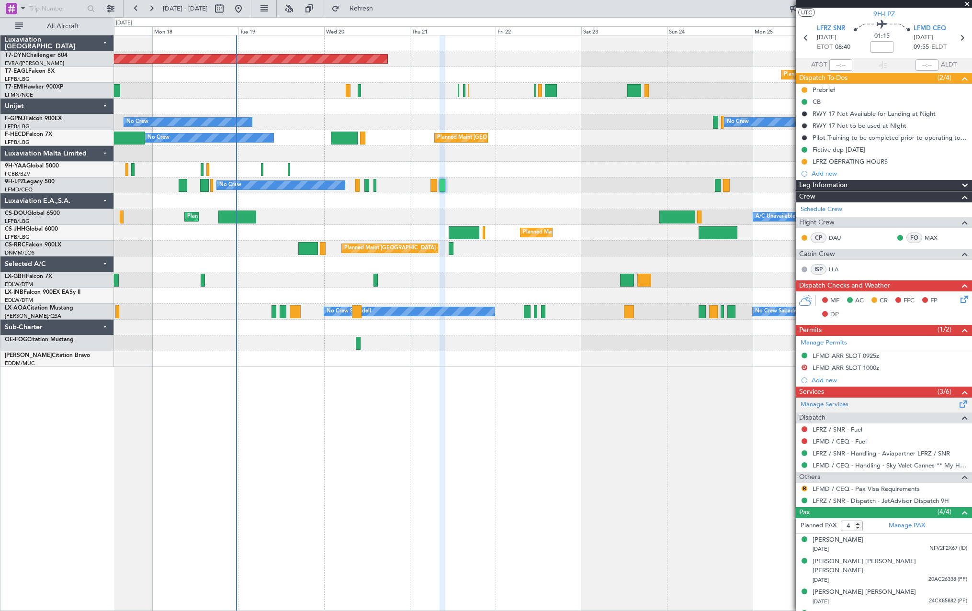
scroll to position [30, 0]
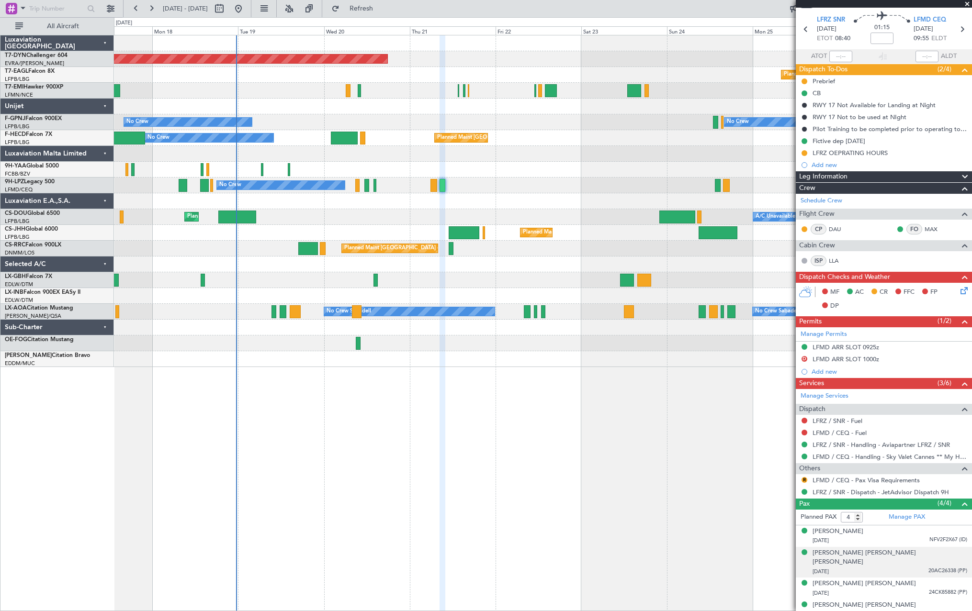
click at [894, 567] on div "[DATE] 20AC26338 (PP)" at bounding box center [889, 572] width 155 height 10
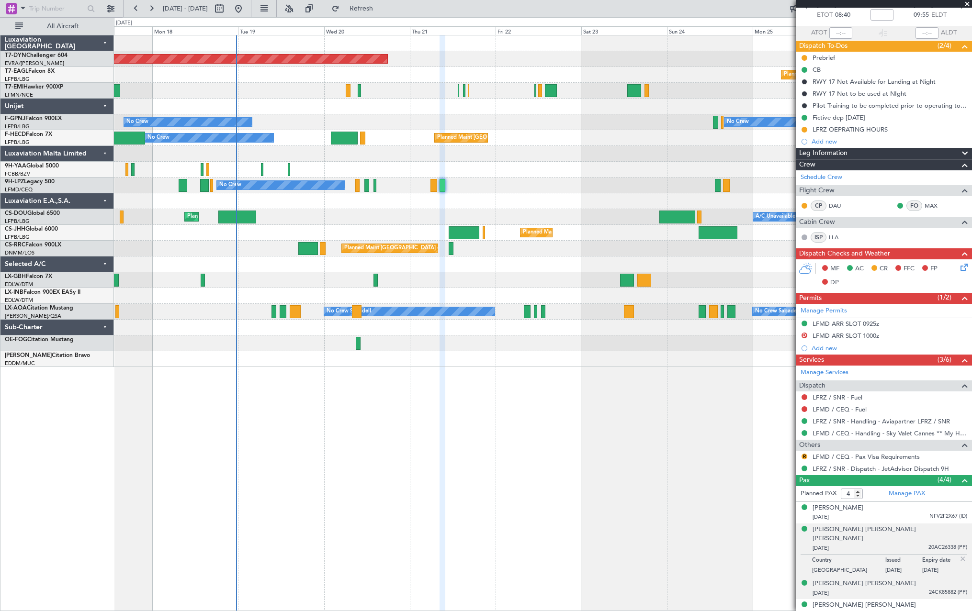
click at [904, 589] on div "19/04/1946 24CK85882 (PP)" at bounding box center [889, 594] width 155 height 10
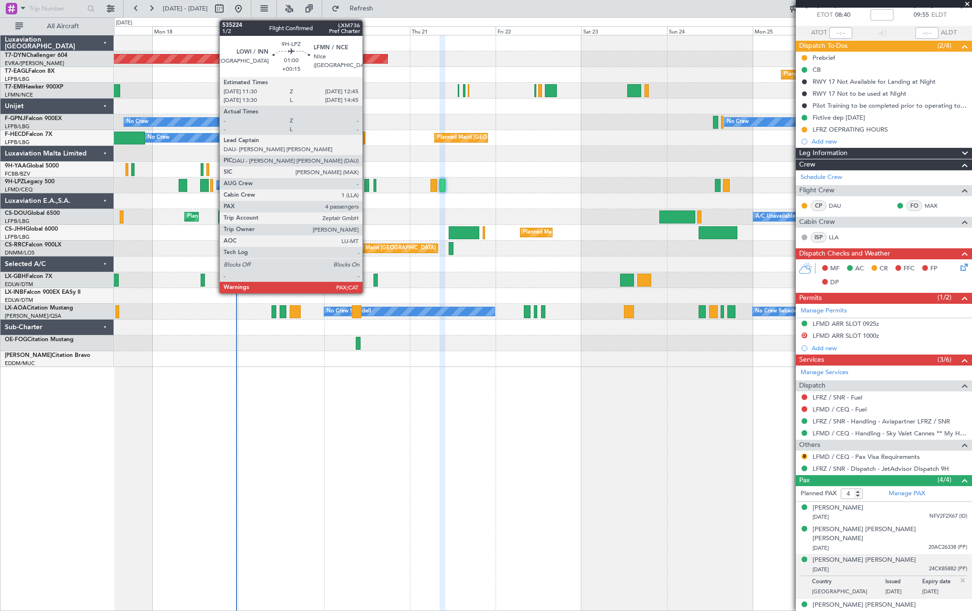
click at [367, 185] on div at bounding box center [366, 185] width 5 height 13
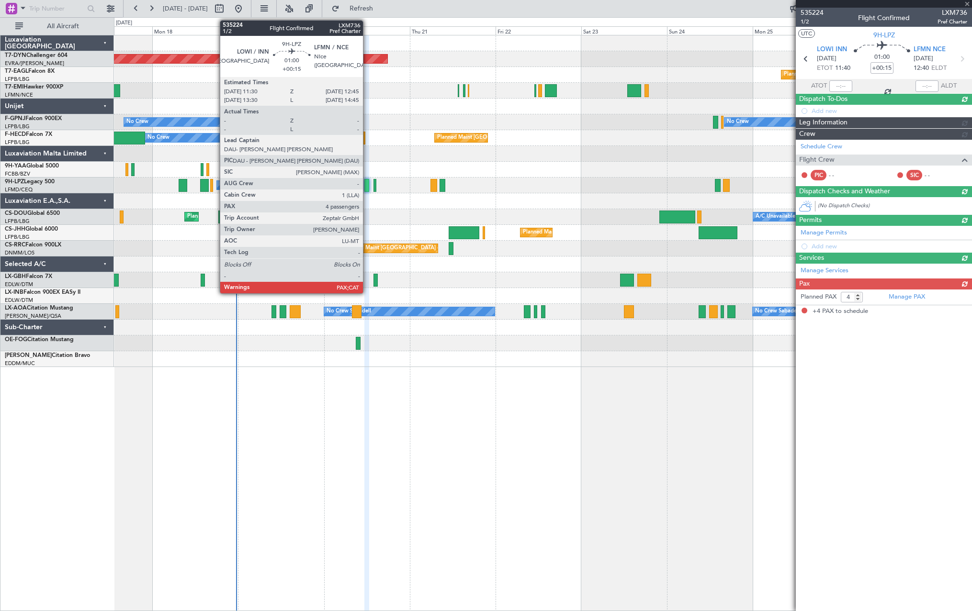
scroll to position [0, 0]
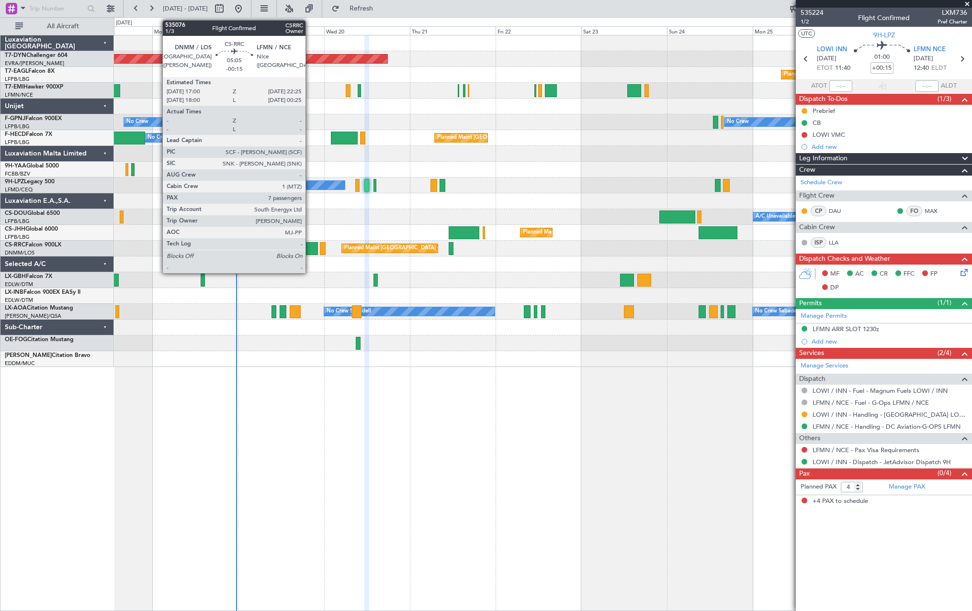
click at [310, 247] on div at bounding box center [308, 248] width 20 height 13
type input "-00:15"
type input "7"
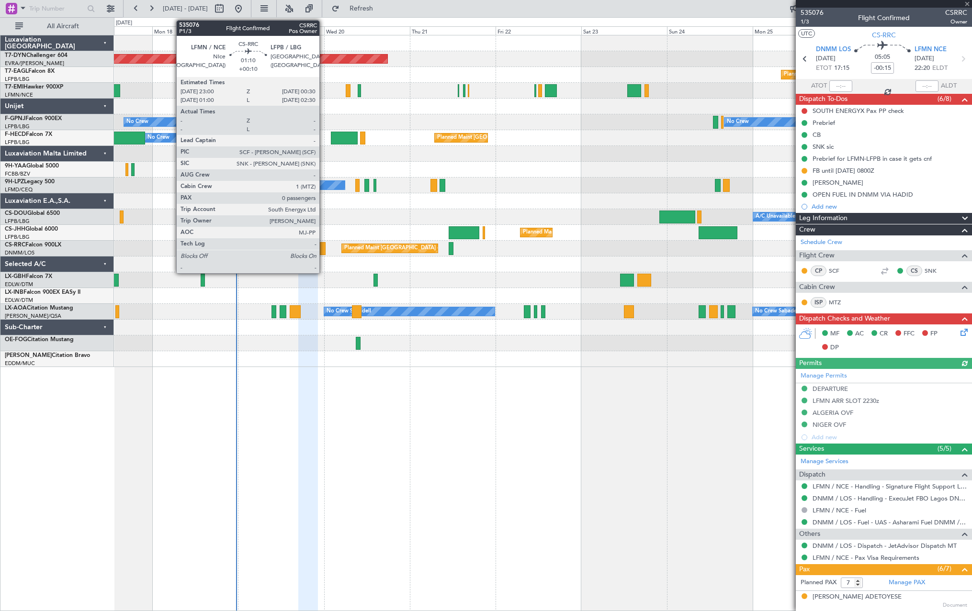
click at [324, 249] on div at bounding box center [323, 248] width 6 height 13
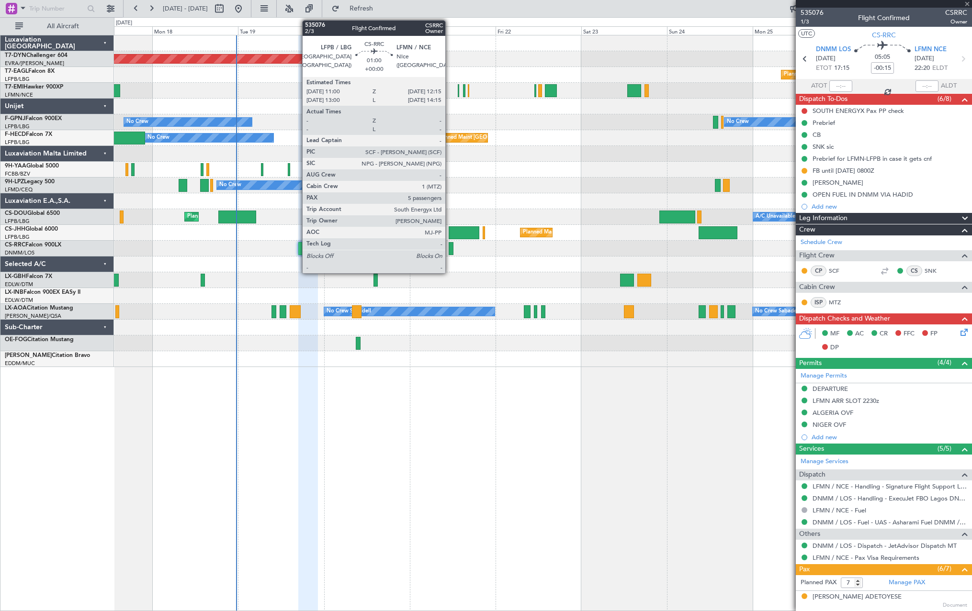
type input "+00:10"
type input "0"
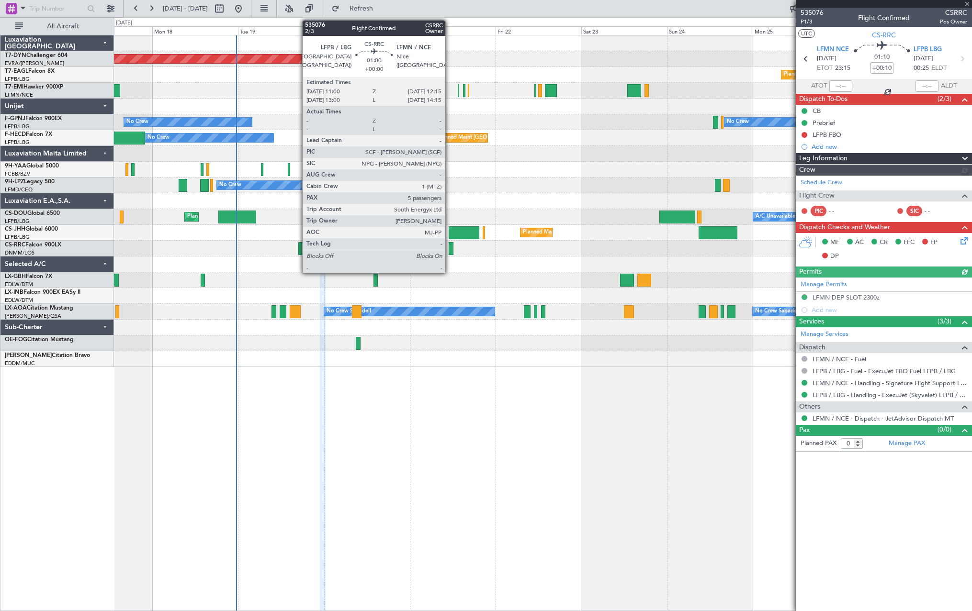
click at [449, 249] on div at bounding box center [451, 248] width 5 height 13
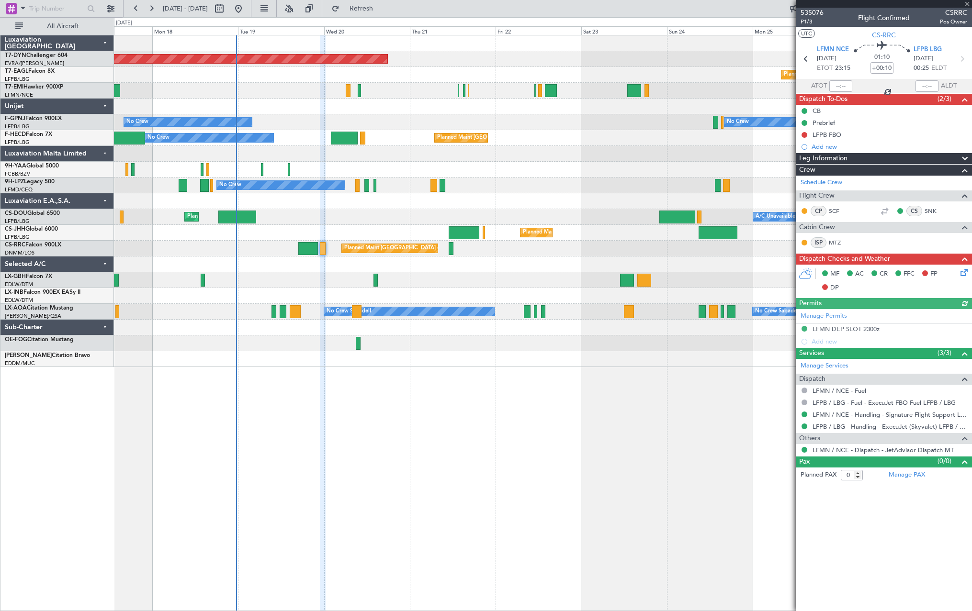
type input "5"
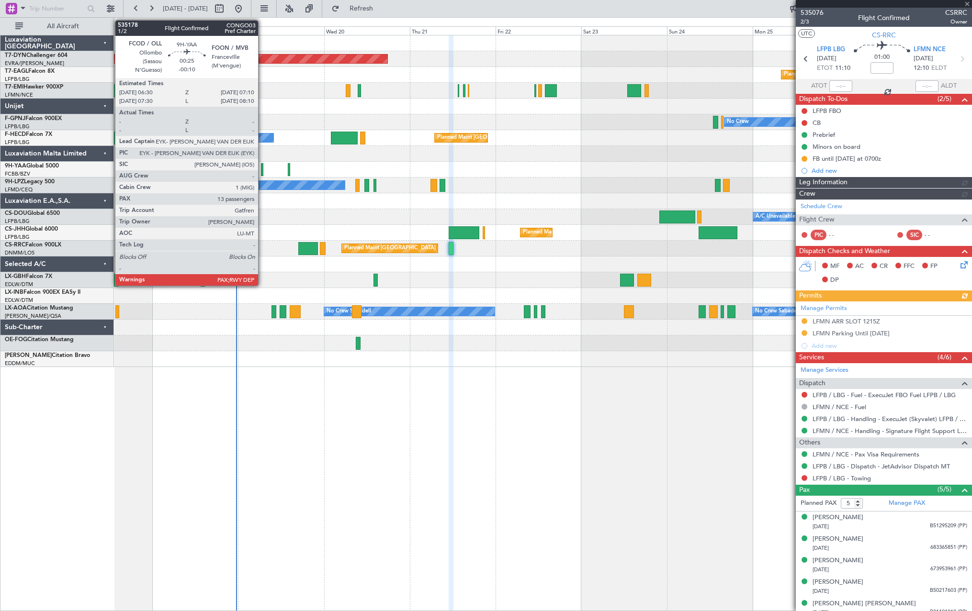
click at [262, 165] on div at bounding box center [262, 169] width 2 height 13
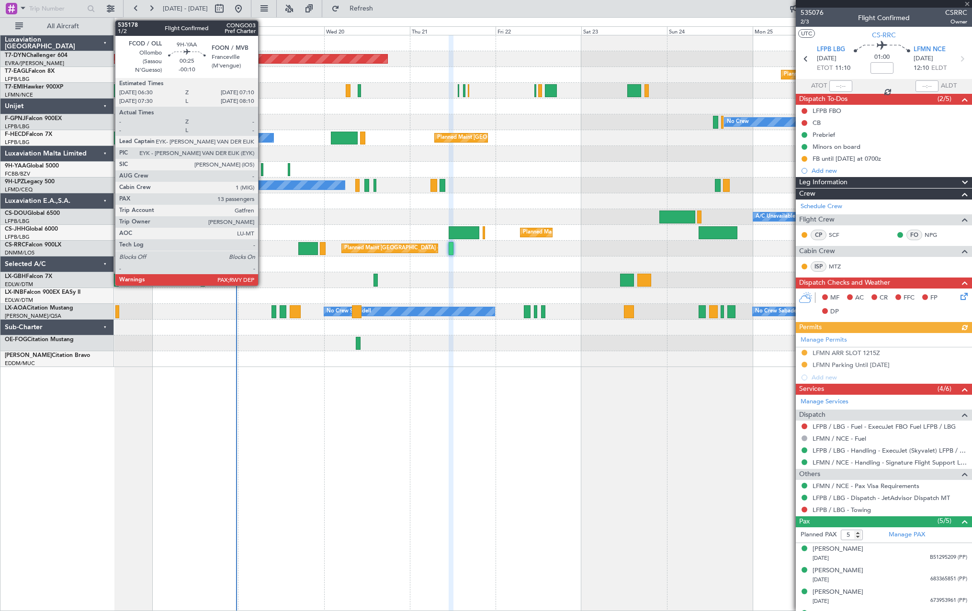
type input "-00:10"
type input "13"
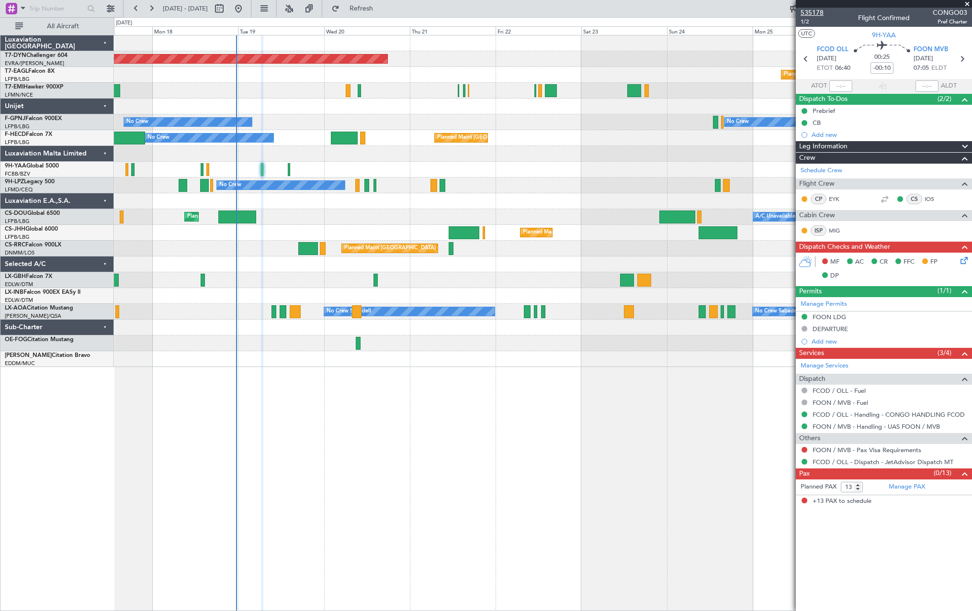
click at [804, 10] on span "535178" at bounding box center [811, 13] width 23 height 10
click at [805, 22] on span "1/2" at bounding box center [811, 22] width 23 height 8
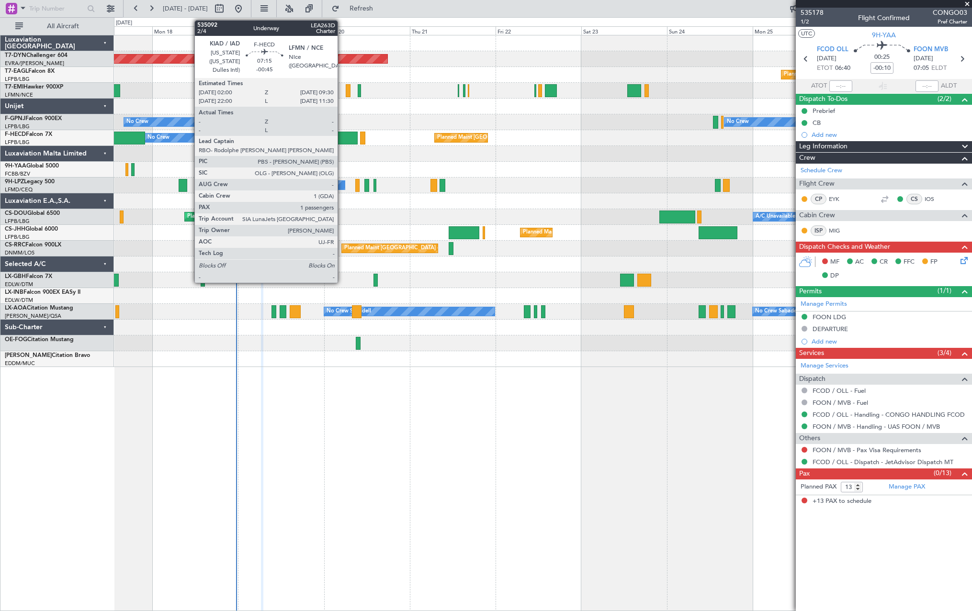
click at [342, 134] on div at bounding box center [344, 138] width 27 height 13
type input "-00:45"
type input "1"
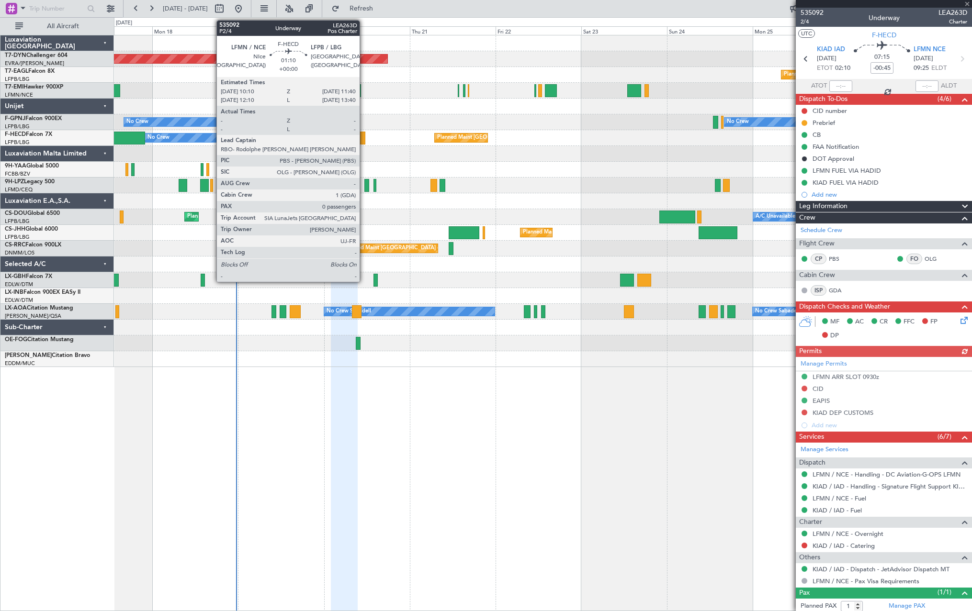
click at [362, 137] on div at bounding box center [363, 138] width 6 height 13
type input "0"
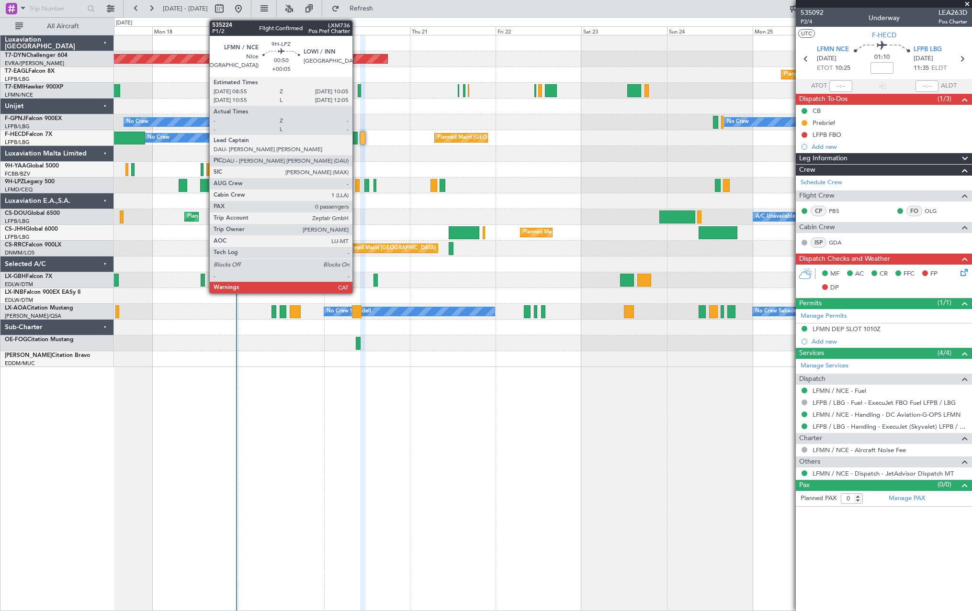
click at [357, 184] on div at bounding box center [357, 185] width 4 height 13
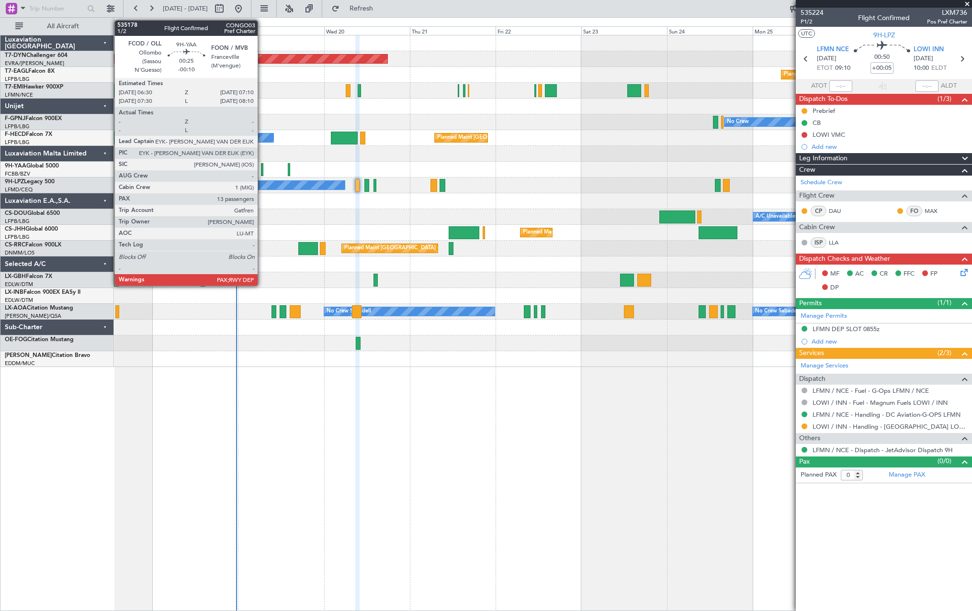
click at [262, 170] on div at bounding box center [262, 169] width 2 height 13
type input "-00:10"
type input "13"
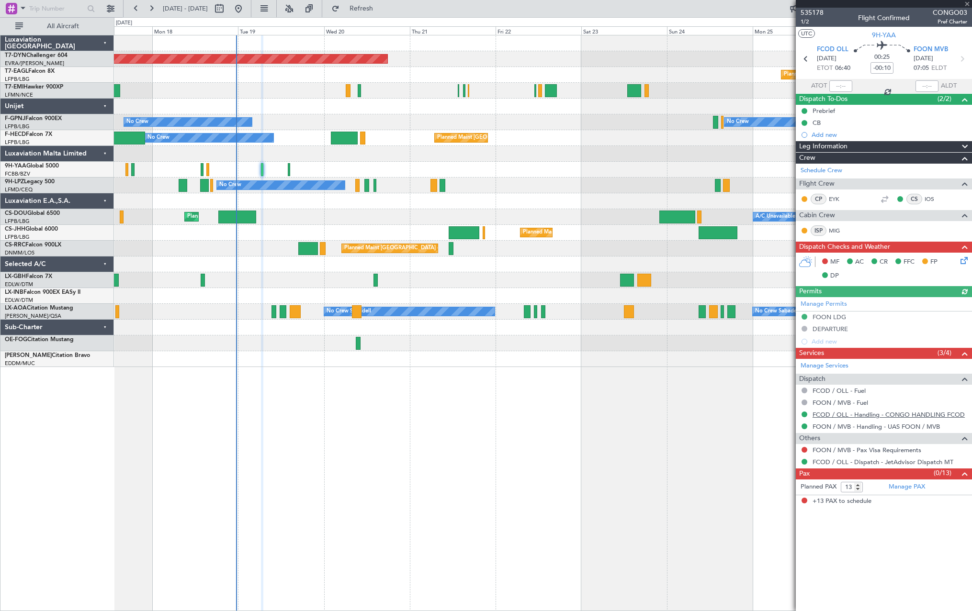
click at [832, 415] on link "FCOD / OLL - Handling - CONGO HANDLING FCOD" at bounding box center [888, 415] width 152 height 8
click at [862, 427] on link "FOON / MVB - Handling - UAS FOON / MVB" at bounding box center [875, 427] width 127 height 8
click at [966, 258] on icon at bounding box center [962, 259] width 8 height 8
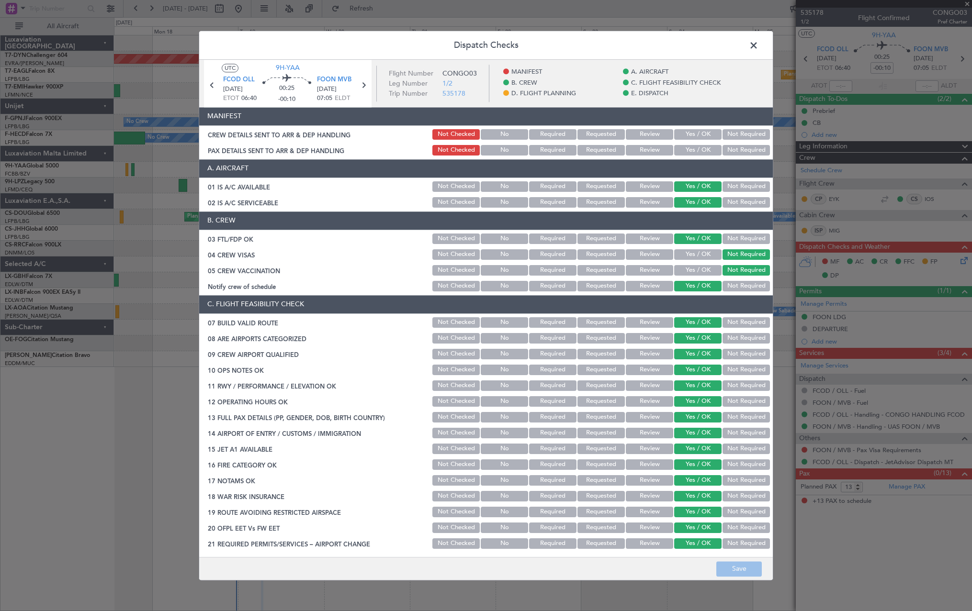
click at [688, 126] on section "MANIFEST CREW DETAILS SENT TO ARR & DEP HANDLING Not Checked No Required Reques…" at bounding box center [485, 132] width 573 height 50
click at [688, 133] on button "Yes / OK" at bounding box center [697, 134] width 47 height 11
click at [681, 153] on button "Yes / OK" at bounding box center [697, 150] width 47 height 11
click at [745, 564] on button "Save" at bounding box center [738, 569] width 45 height 15
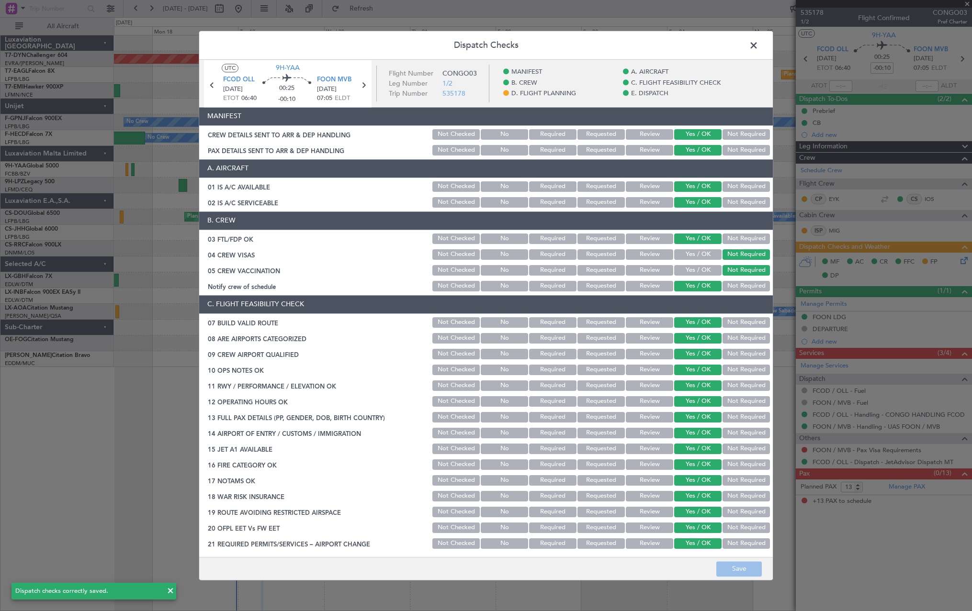
click at [758, 43] on span at bounding box center [758, 47] width 0 height 19
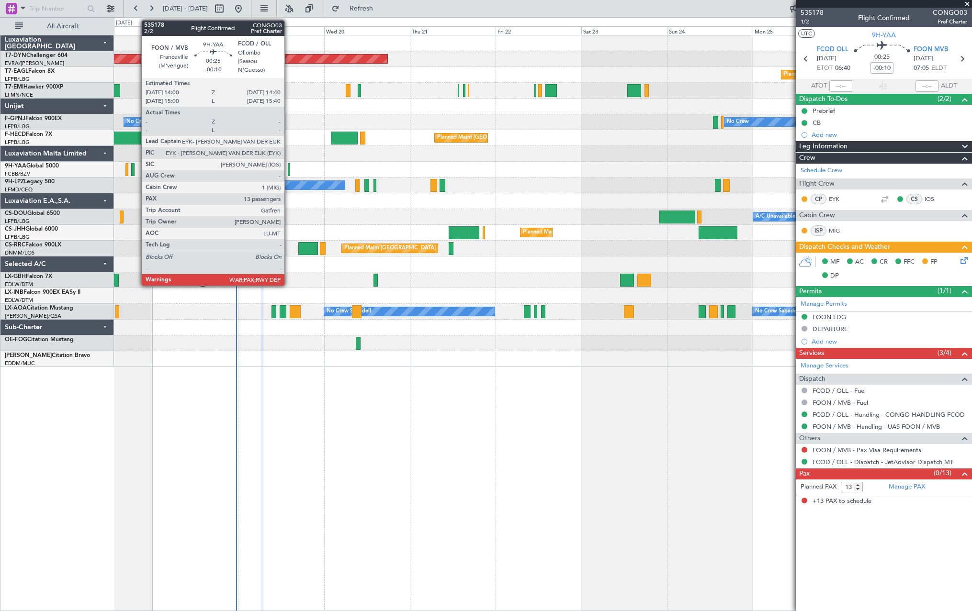
click at [289, 167] on div at bounding box center [289, 169] width 2 height 13
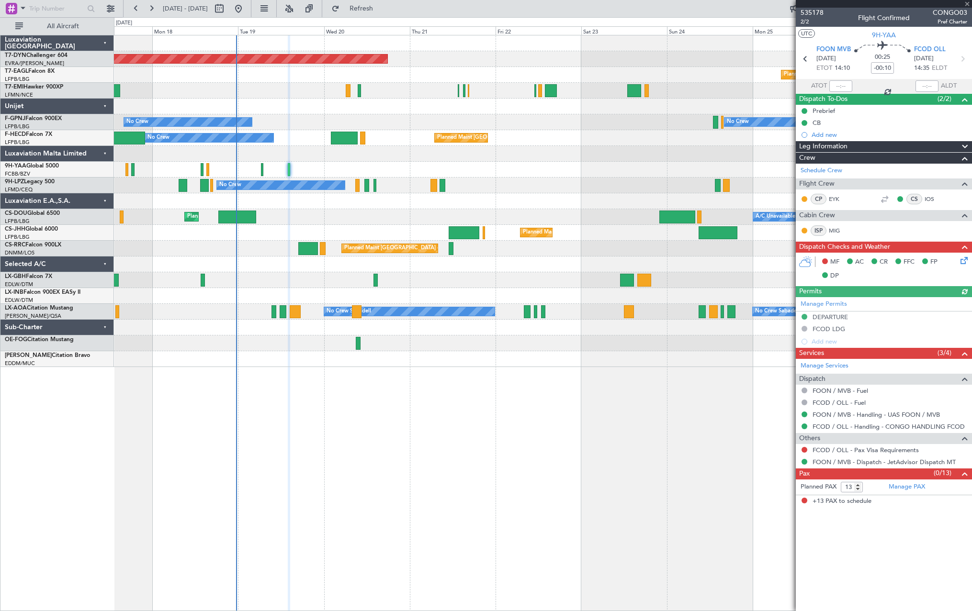
click at [965, 260] on icon at bounding box center [962, 259] width 8 height 8
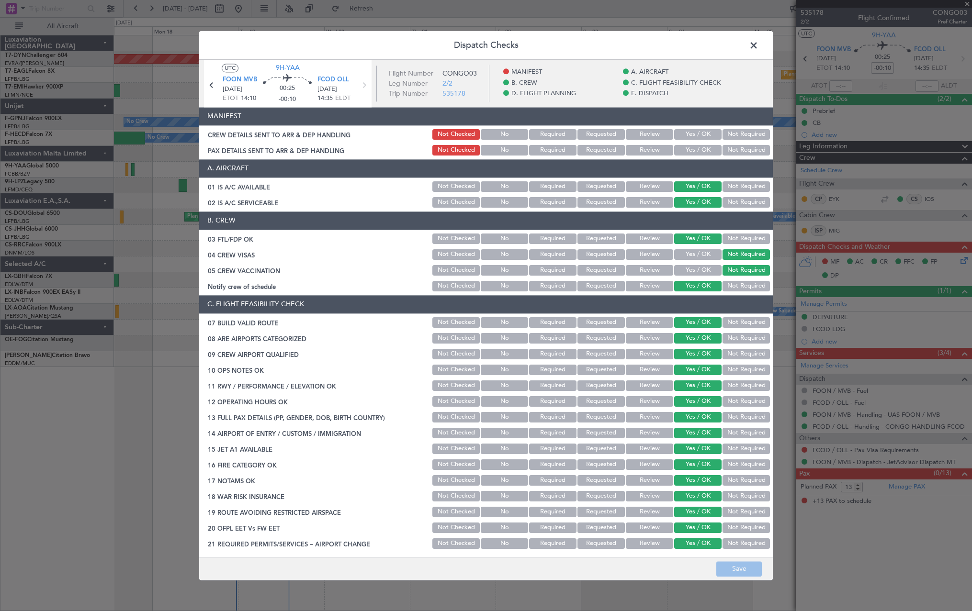
drag, startPoint x: 695, startPoint y: 131, endPoint x: 696, endPoint y: 156, distance: 24.4
click at [696, 135] on button "Yes / OK" at bounding box center [697, 134] width 47 height 11
click at [696, 156] on div "Yes / OK" at bounding box center [697, 150] width 48 height 13
click at [690, 149] on button "Yes / OK" at bounding box center [697, 150] width 47 height 11
click at [741, 563] on button "Save" at bounding box center [738, 569] width 45 height 15
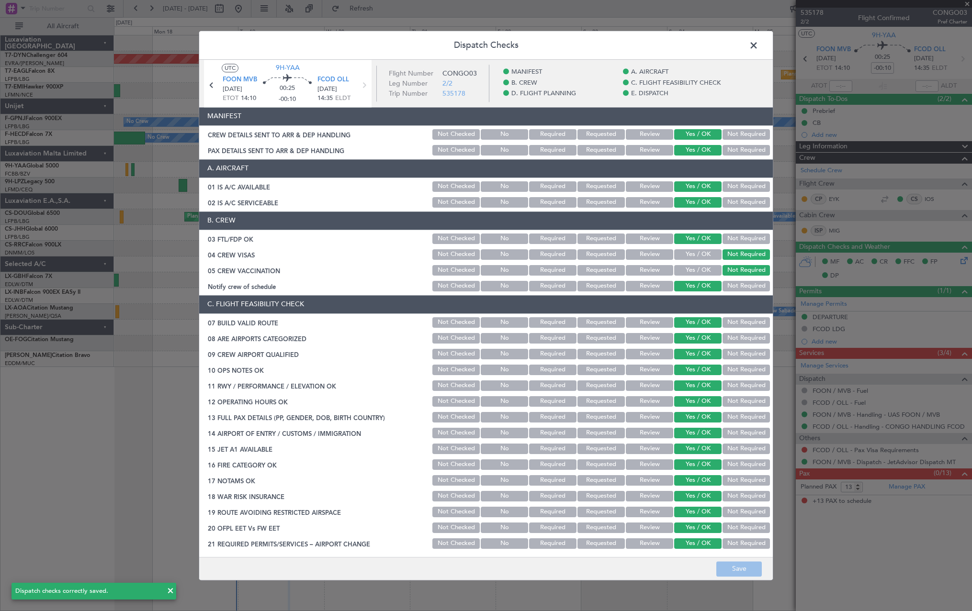
click at [758, 44] on span at bounding box center [758, 47] width 0 height 19
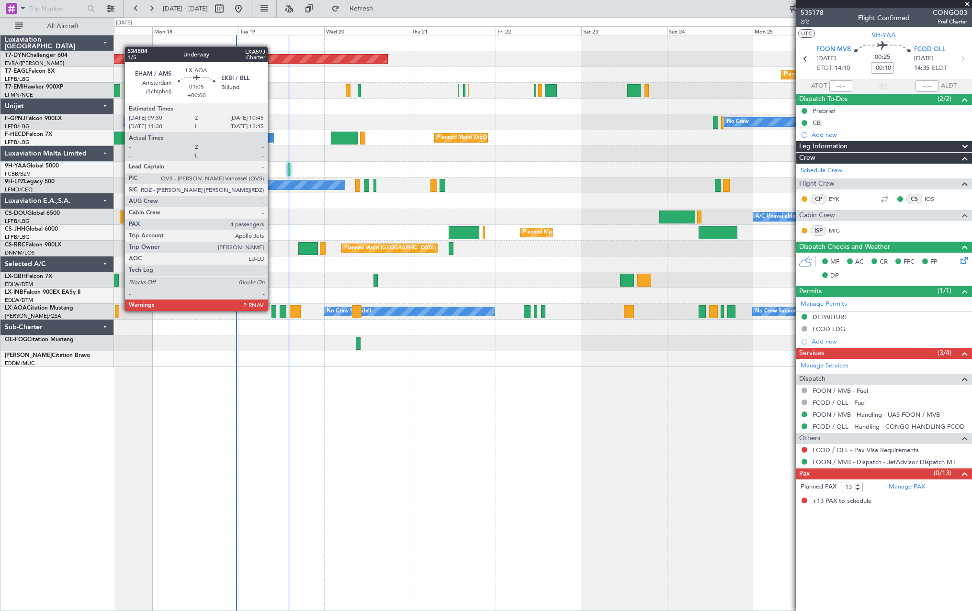
click at [272, 310] on div at bounding box center [273, 311] width 5 height 13
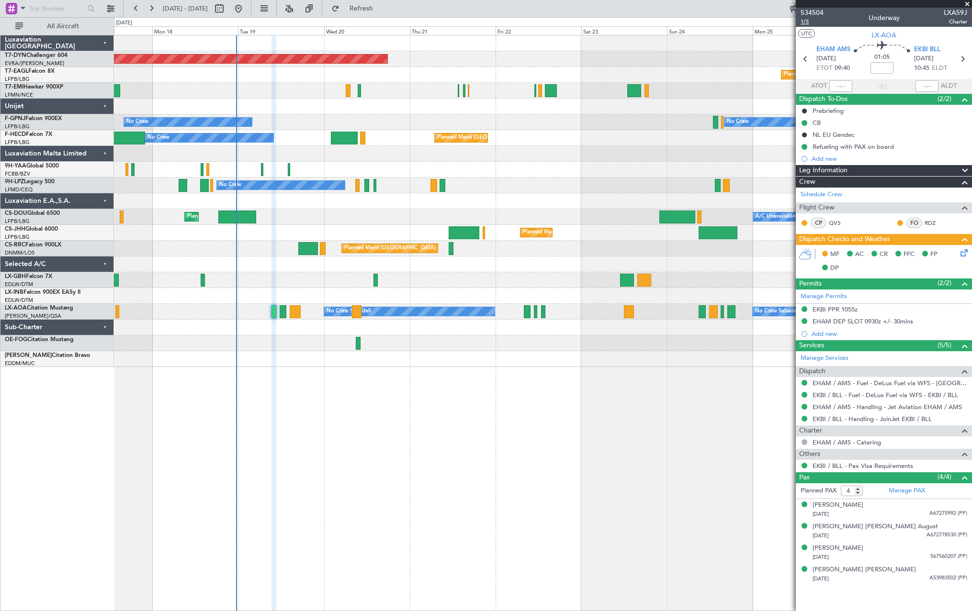
click at [805, 22] on span "1/5" at bounding box center [811, 22] width 23 height 8
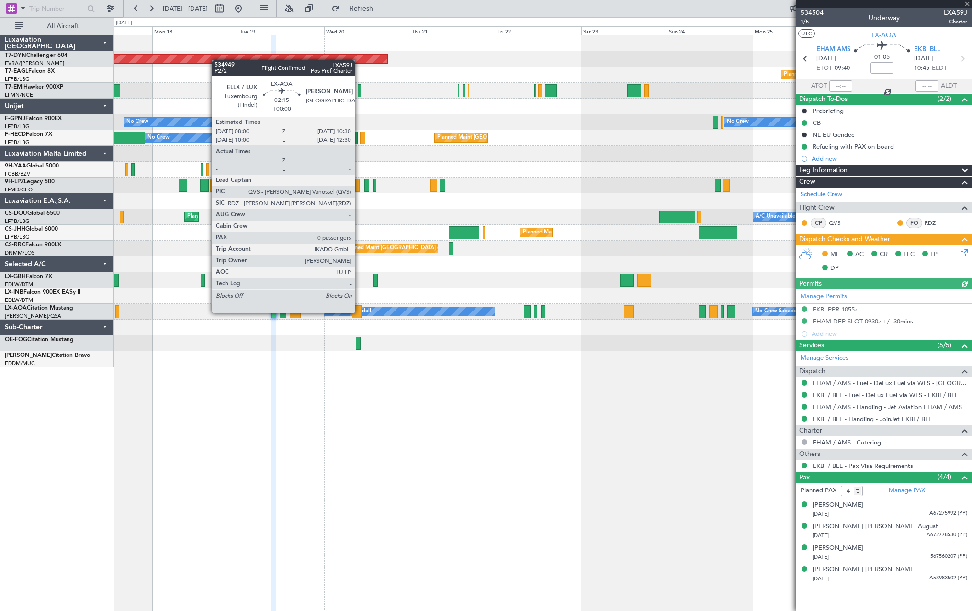
click at [359, 313] on div at bounding box center [356, 311] width 9 height 13
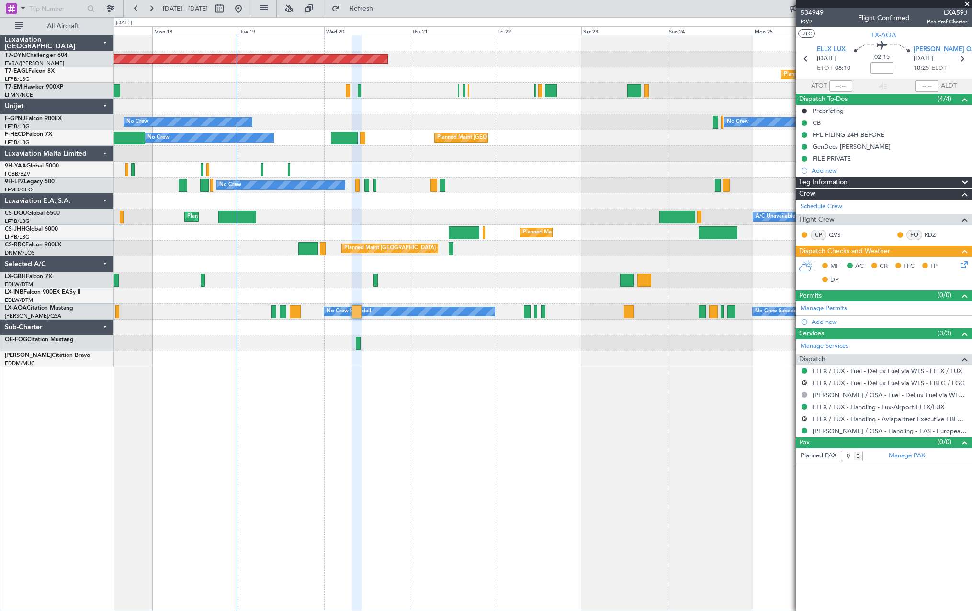
click at [804, 22] on span "P2/2" at bounding box center [811, 22] width 23 height 8
click at [517, 189] on div "No Crew No Crew No Crew" at bounding box center [542, 186] width 857 height 16
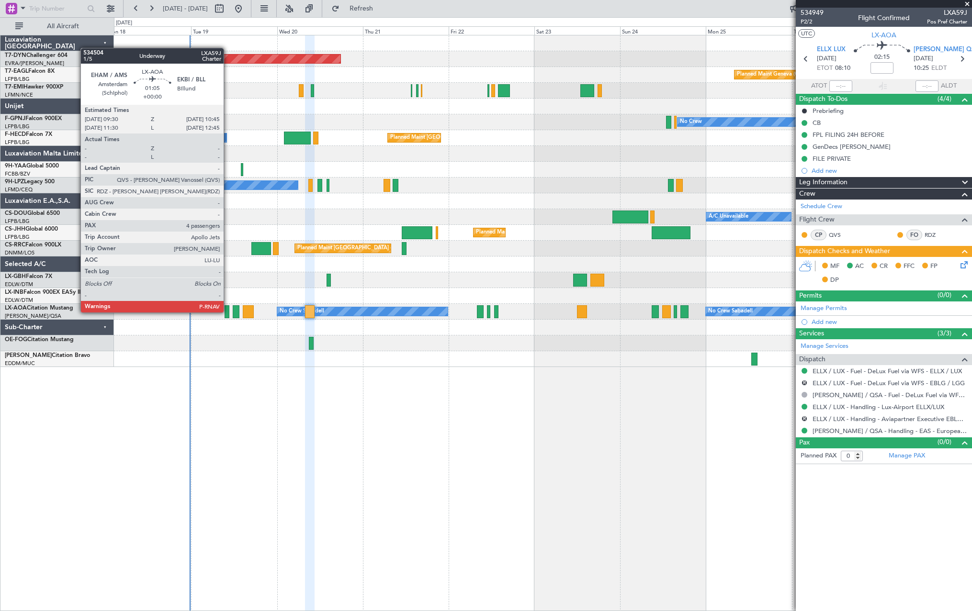
click at [228, 312] on div at bounding box center [227, 311] width 5 height 13
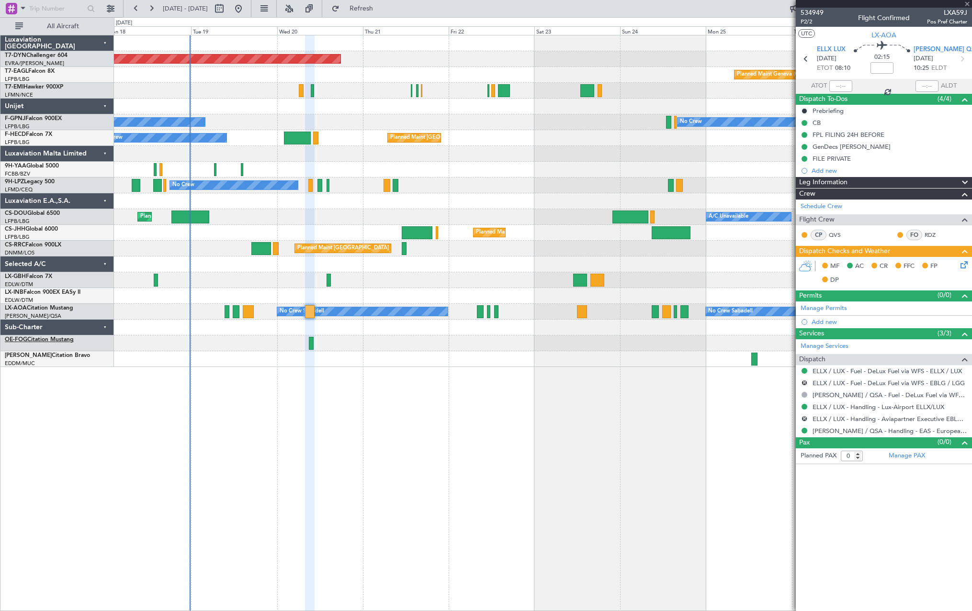
type input "4"
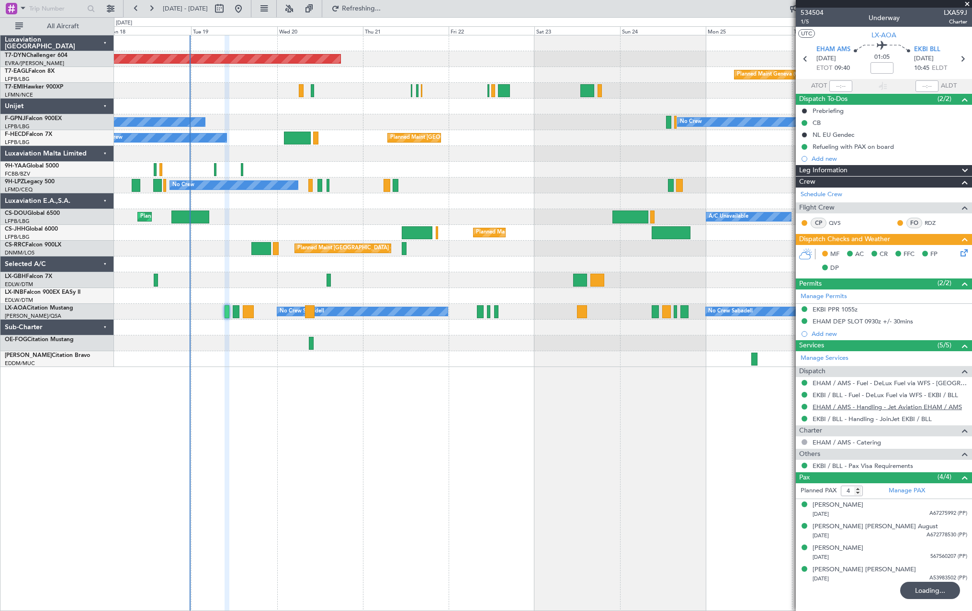
click at [856, 408] on link "EHAM / AMS - Handling - Jet Aviation EHAM / AMS" at bounding box center [886, 407] width 149 height 8
click at [851, 418] on link "EKBI / BLL - Handling - JoinJet EKBI / BLL" at bounding box center [871, 419] width 119 height 8
click at [856, 409] on link "EHAM / AMS - Handling - Jet Aviation EHAM / AMS" at bounding box center [886, 407] width 149 height 8
click at [963, 251] on icon at bounding box center [962, 251] width 8 height 8
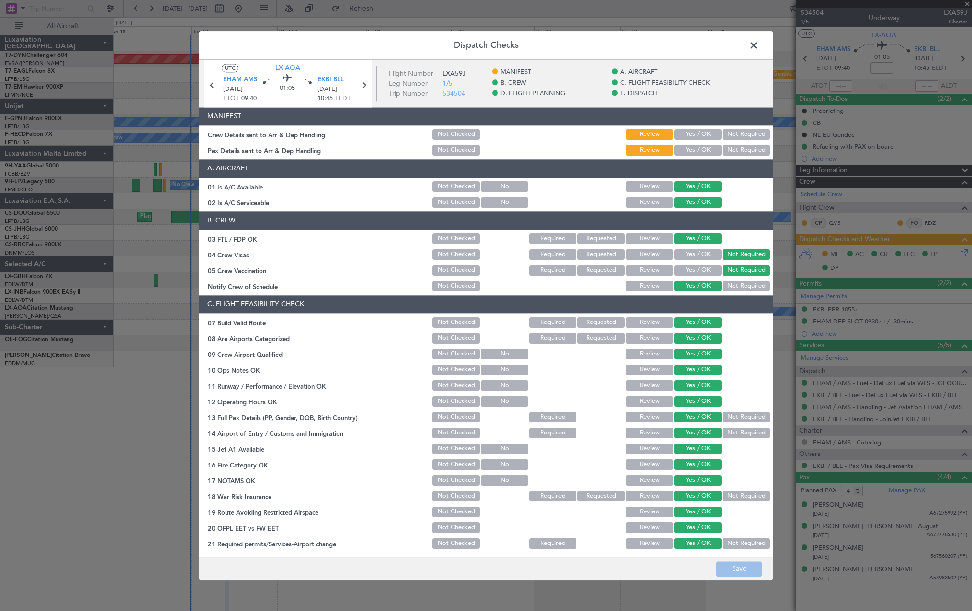
click at [688, 132] on button "Yes / OK" at bounding box center [697, 134] width 47 height 11
click at [687, 146] on button "Yes / OK" at bounding box center [697, 150] width 47 height 11
click at [730, 561] on footer "Save" at bounding box center [485, 568] width 573 height 23
click at [732, 566] on button "Save" at bounding box center [738, 569] width 45 height 15
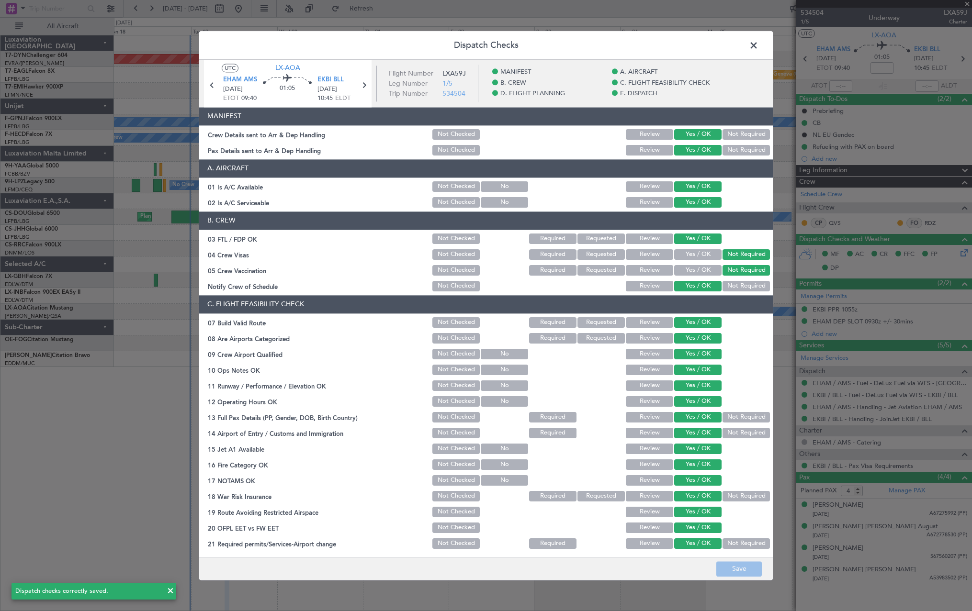
click at [758, 45] on span at bounding box center [758, 47] width 0 height 19
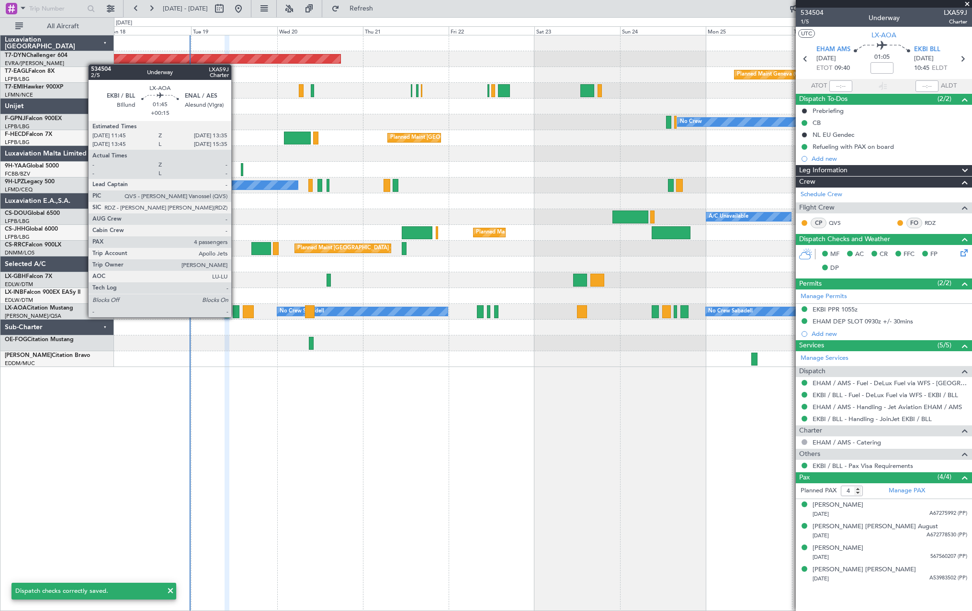
click at [234, 313] on div at bounding box center [236, 311] width 7 height 13
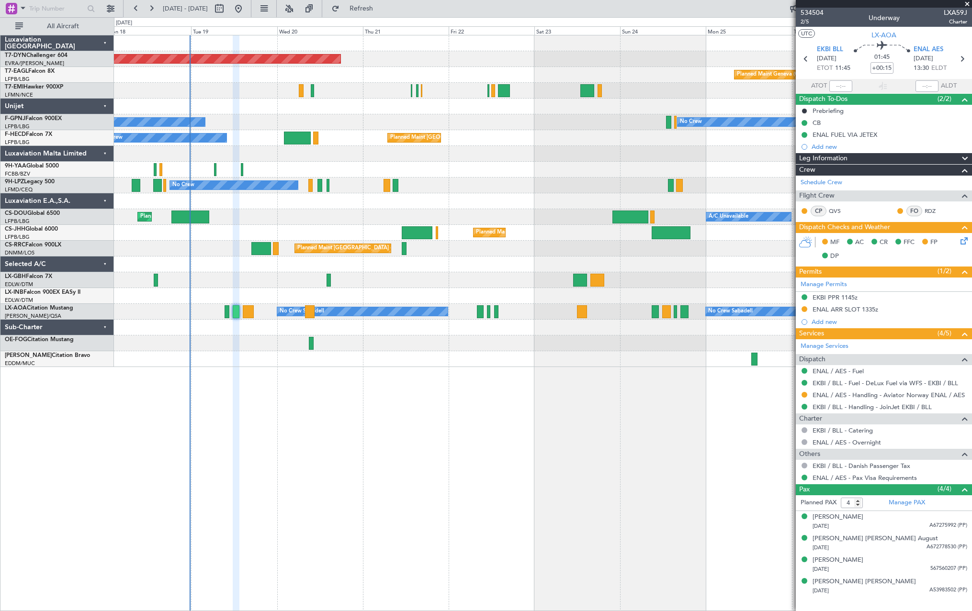
click at [966, 236] on icon at bounding box center [962, 240] width 8 height 8
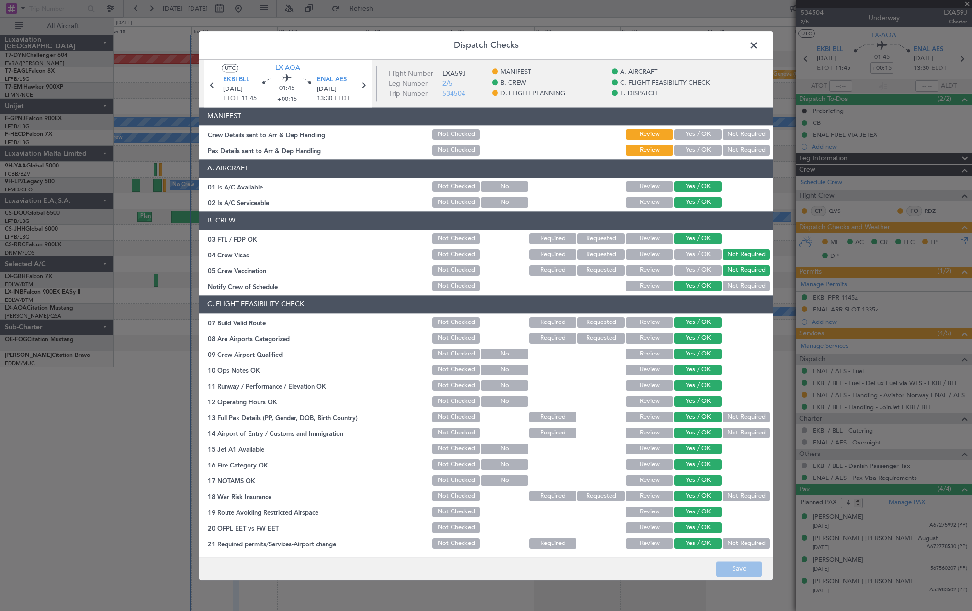
click at [698, 133] on button "Yes / OK" at bounding box center [697, 134] width 47 height 11
click at [701, 148] on button "Yes / OK" at bounding box center [697, 150] width 47 height 11
click at [741, 561] on footer "Save" at bounding box center [485, 568] width 573 height 23
click at [743, 563] on button "Save" at bounding box center [738, 569] width 45 height 15
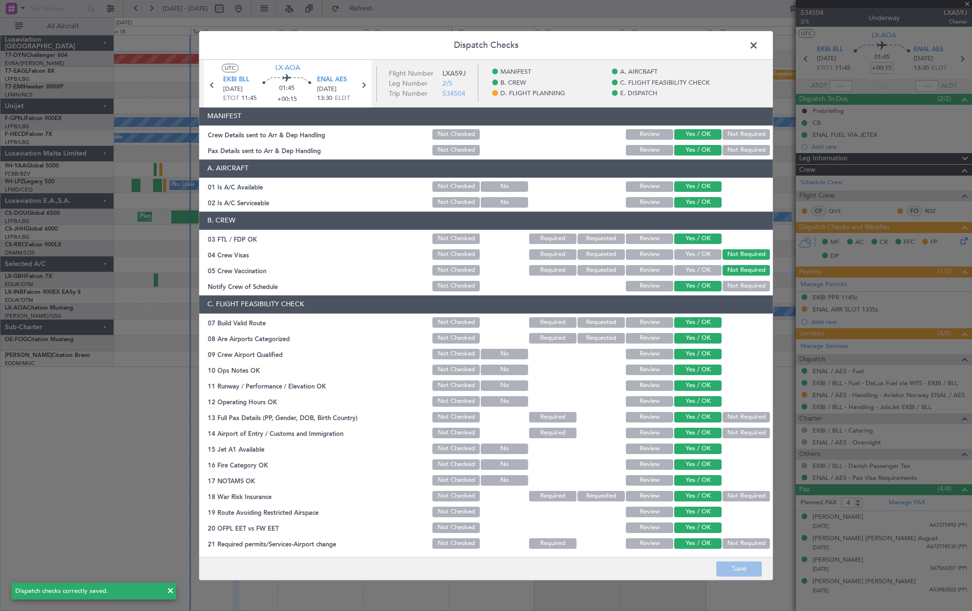
click at [758, 45] on span at bounding box center [758, 47] width 0 height 19
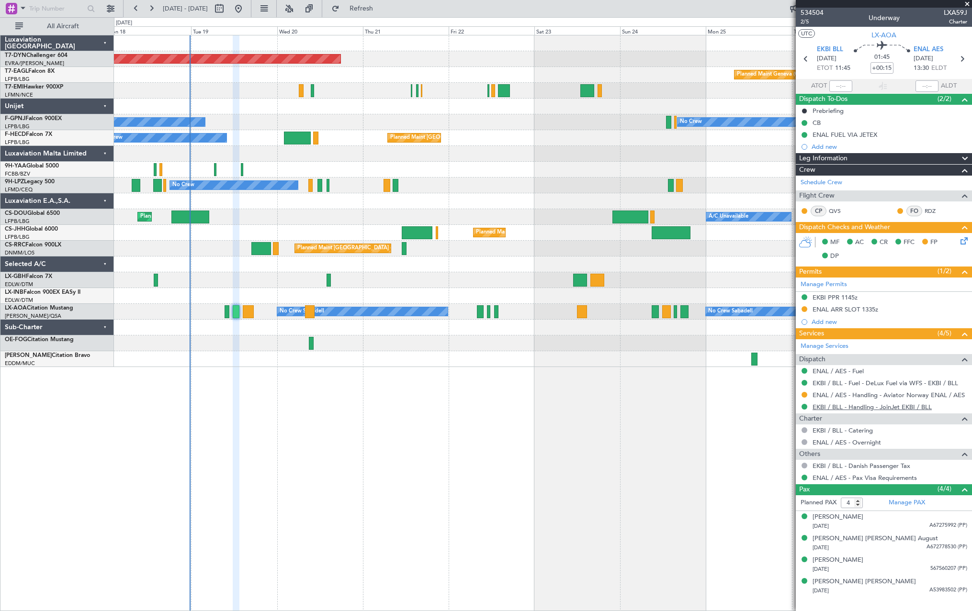
click at [837, 409] on link "EKBI / BLL - Handling - JoinJet EKBI / BLL" at bounding box center [871, 407] width 119 height 8
click at [839, 397] on link "ENAL / AES - Handling - Aviator Norway ENAL / AES" at bounding box center [888, 395] width 152 height 8
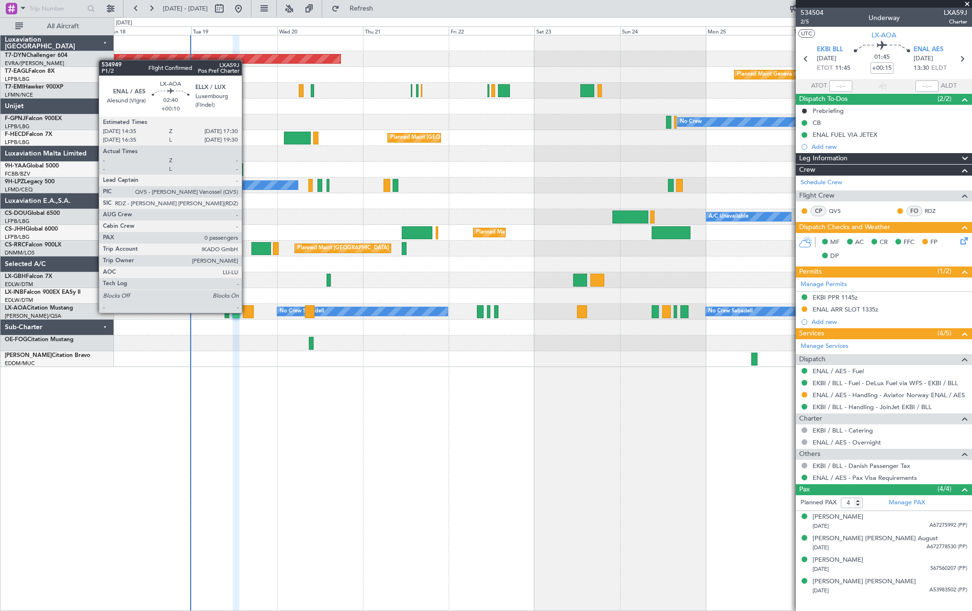
click at [246, 312] on div at bounding box center [248, 311] width 11 height 13
type input "+00:10"
type input "0"
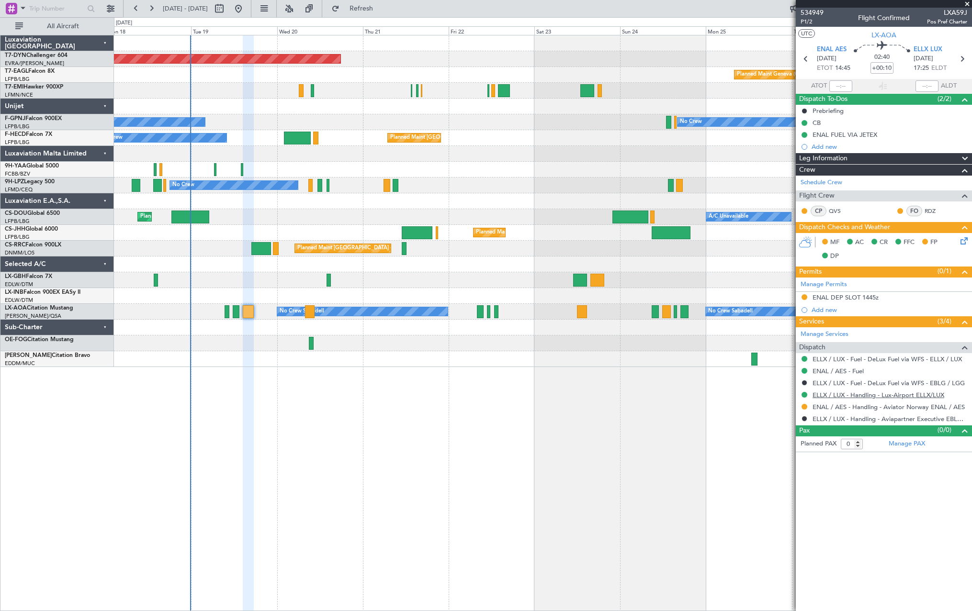
click at [827, 393] on link "ELLX / LUX - Handling - Lux-Airport ELLX/LUX" at bounding box center [878, 395] width 132 height 8
click at [961, 242] on icon at bounding box center [962, 240] width 8 height 8
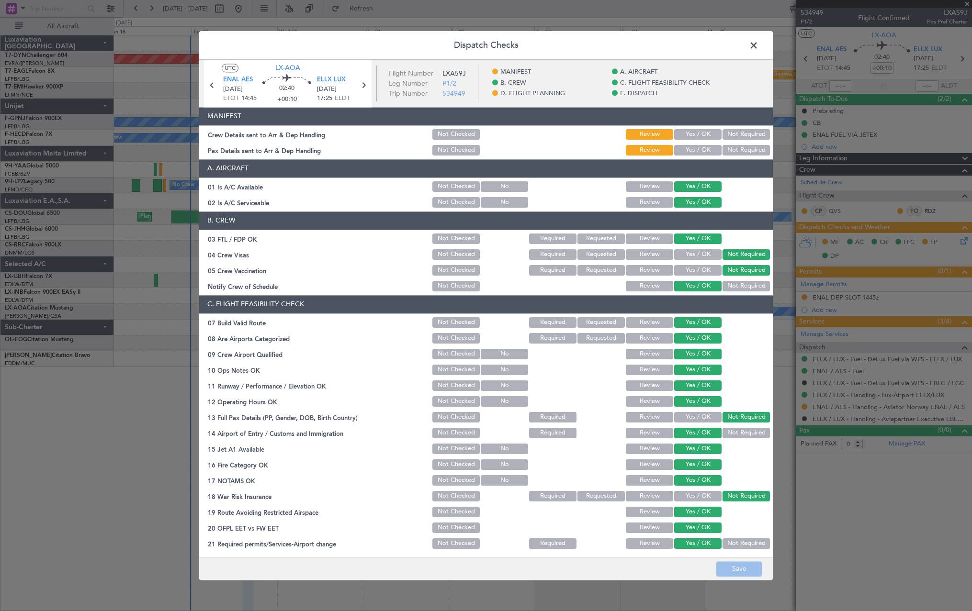
click at [696, 130] on button "Yes / OK" at bounding box center [697, 134] width 47 height 11
click at [696, 148] on button "Yes / OK" at bounding box center [697, 150] width 47 height 11
click at [735, 572] on button "Save" at bounding box center [738, 569] width 45 height 15
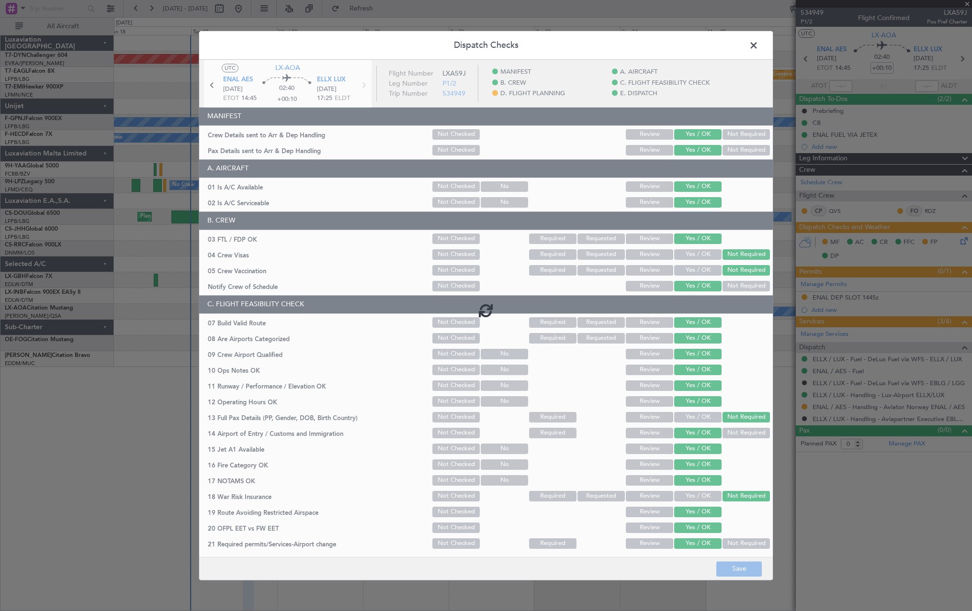
click at [758, 45] on span at bounding box center [758, 47] width 0 height 19
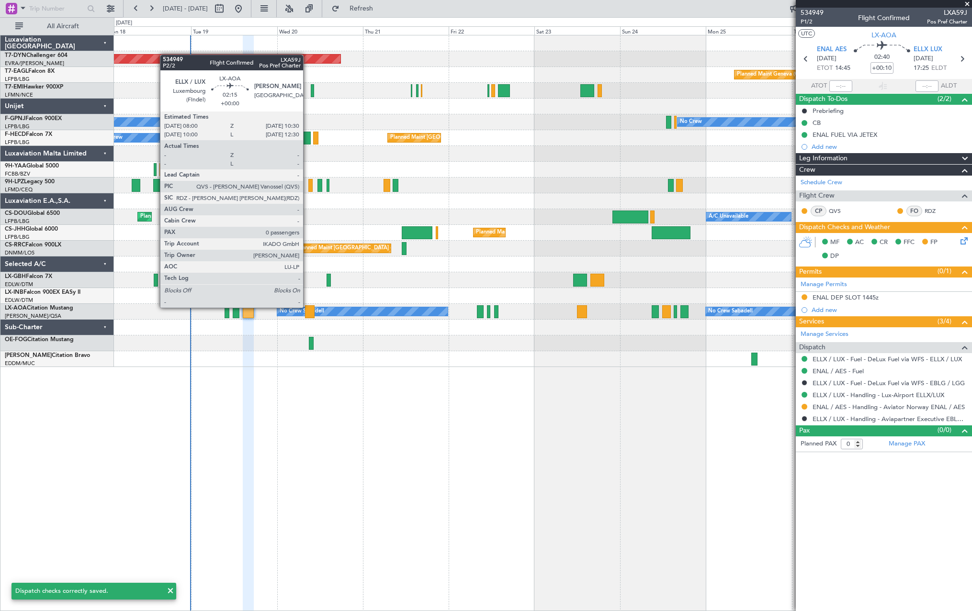
click at [307, 307] on div at bounding box center [309, 311] width 9 height 13
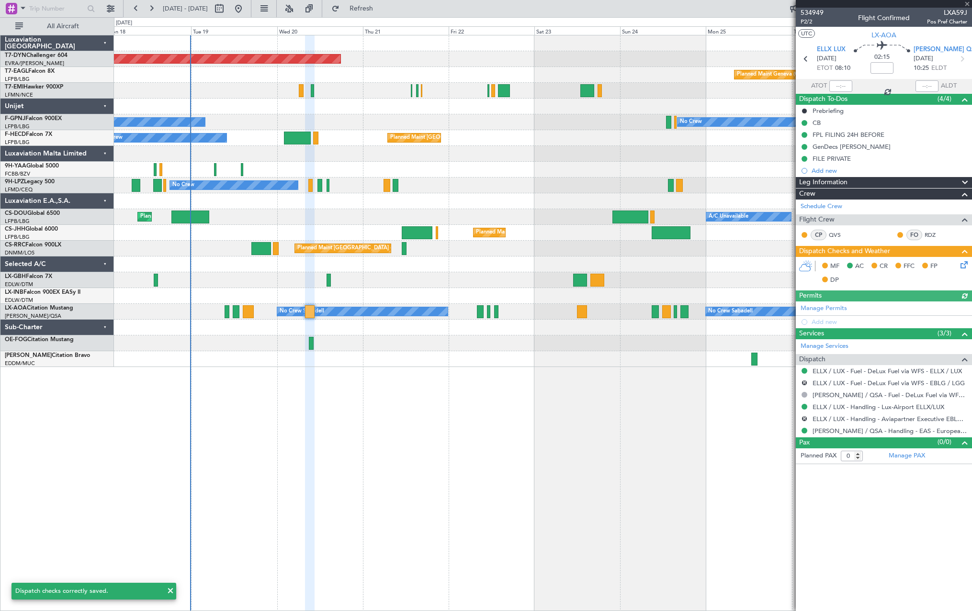
click at [966, 266] on icon at bounding box center [962, 263] width 8 height 8
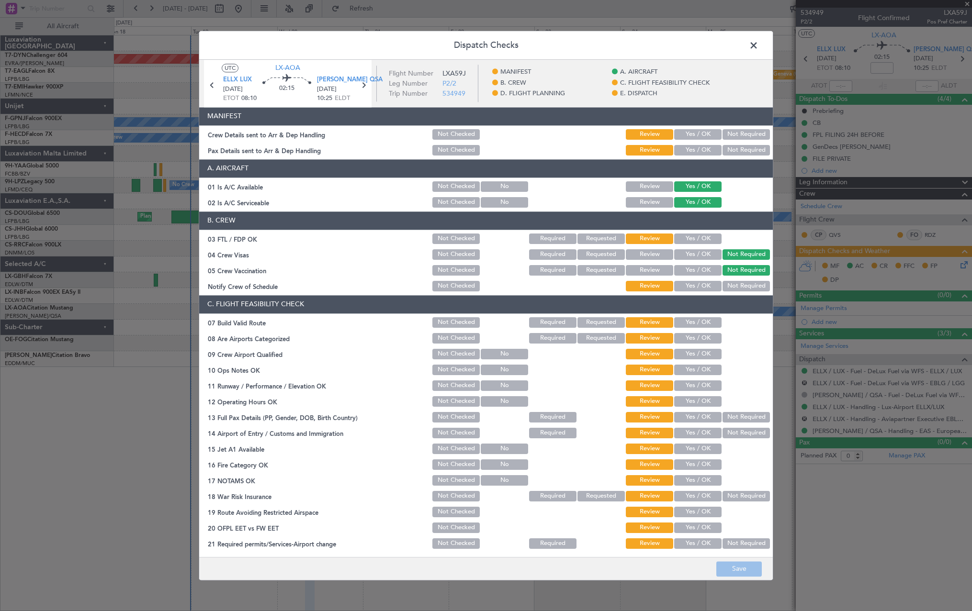
click at [692, 133] on button "Yes / OK" at bounding box center [697, 134] width 47 height 11
click at [690, 160] on header "A. AIRCRAFT" at bounding box center [485, 168] width 573 height 18
click at [688, 150] on button "Yes / OK" at bounding box center [697, 150] width 47 height 11
click at [729, 571] on button "Save" at bounding box center [738, 569] width 45 height 15
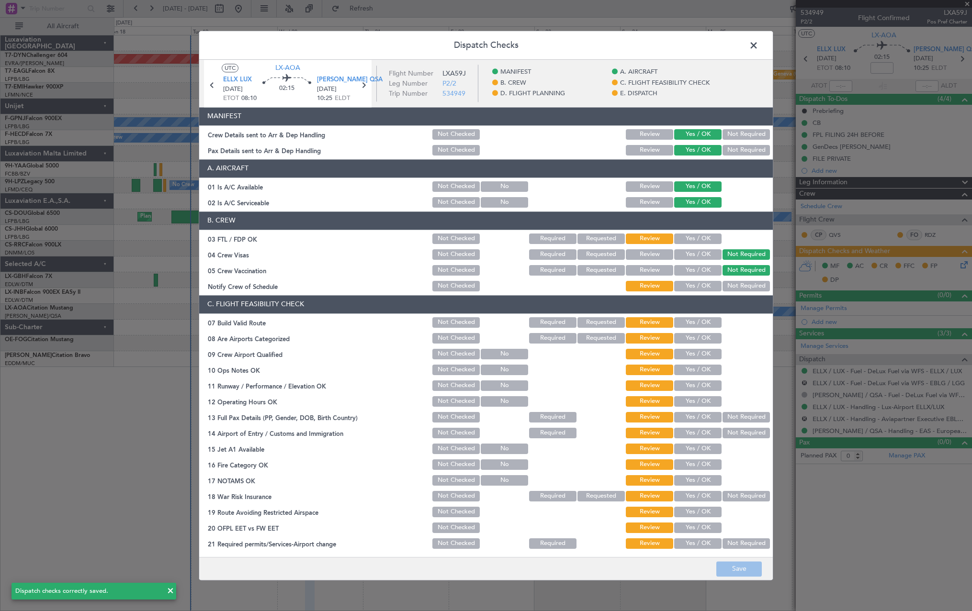
click at [758, 47] on span at bounding box center [758, 47] width 0 height 19
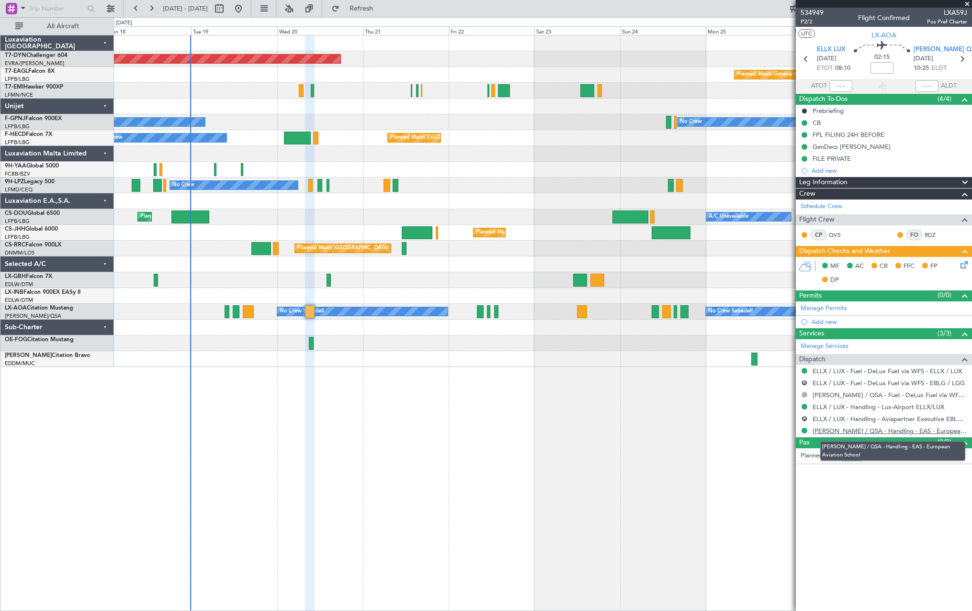
click at [837, 430] on link "[PERSON_NAME] / QSA - Handling - EAS - European Aviation School" at bounding box center [889, 431] width 155 height 8
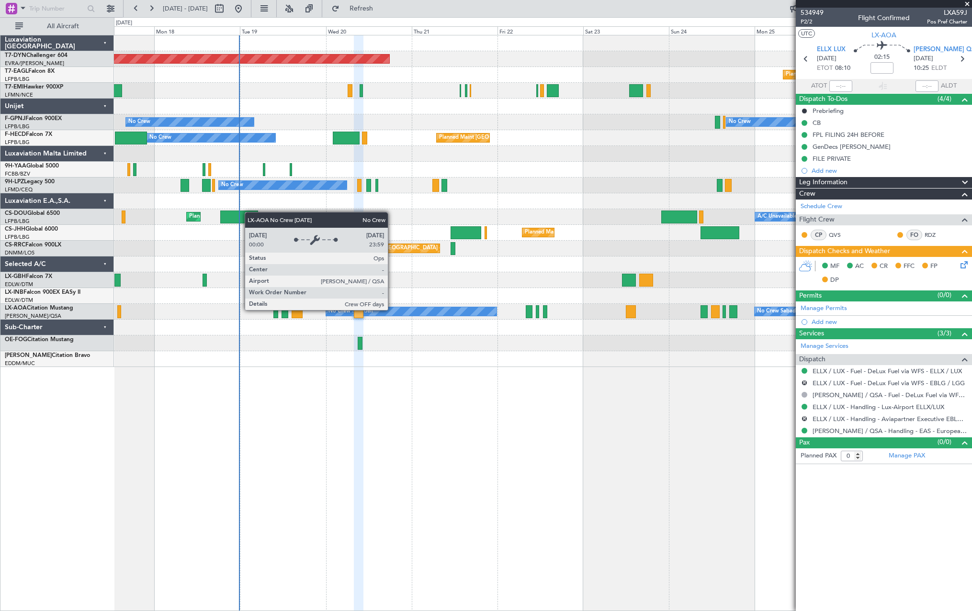
click at [442, 310] on div "No Crew Sabadell" at bounding box center [411, 311] width 171 height 9
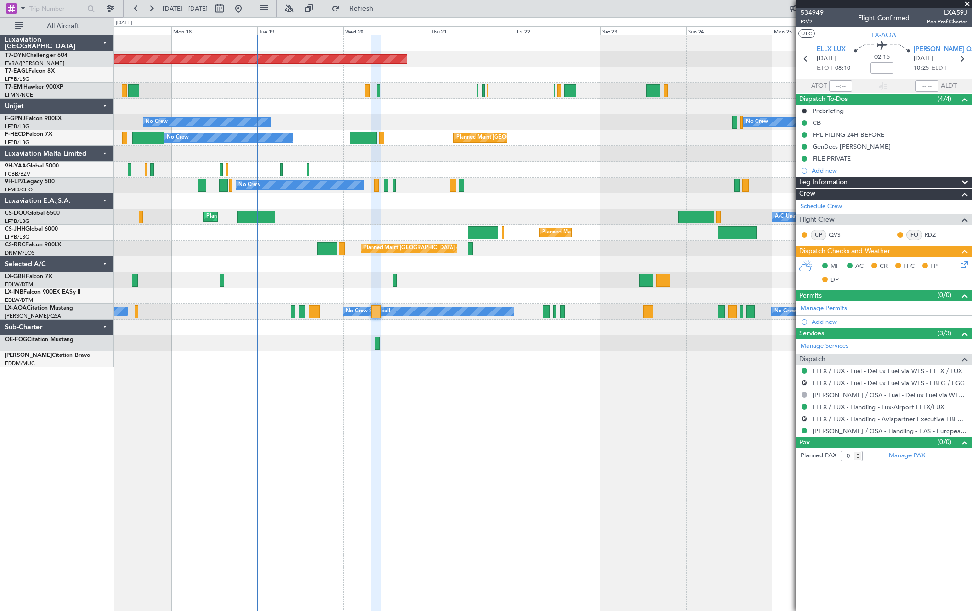
click at [397, 363] on div at bounding box center [542, 359] width 857 height 16
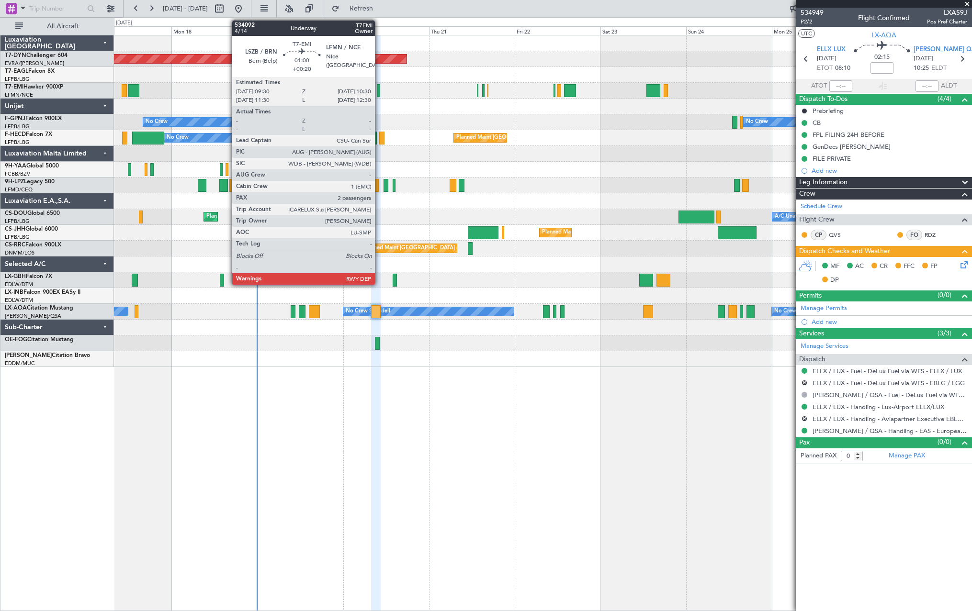
click at [379, 92] on div at bounding box center [379, 90] width 4 height 13
type input "+00:20"
type input "2"
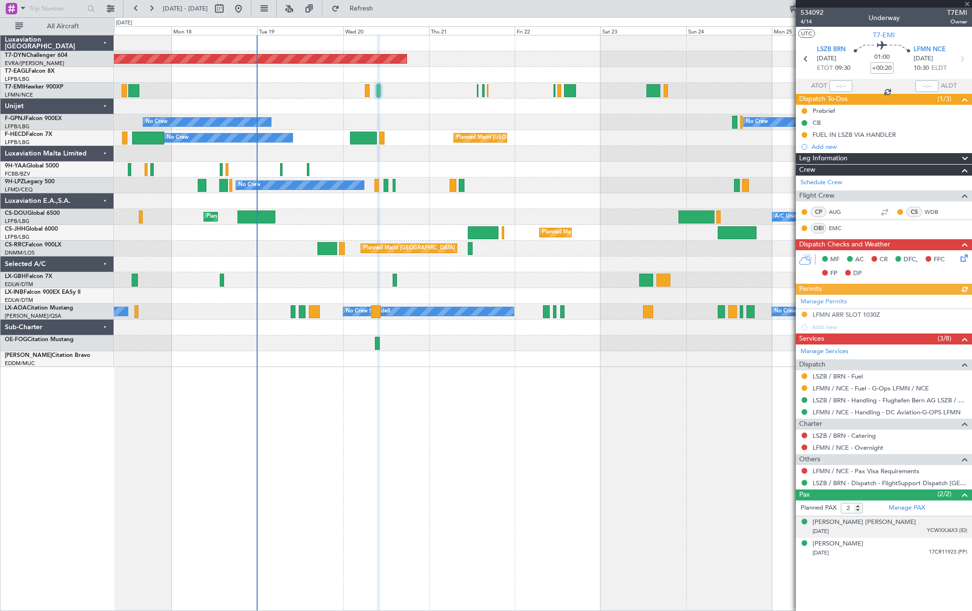
click at [902, 531] on div "[DATE] YCWXXJ6X3 (ID)" at bounding box center [889, 532] width 155 height 10
click at [906, 572] on div "[DATE] 17CR11923 (PP)" at bounding box center [889, 577] width 155 height 10
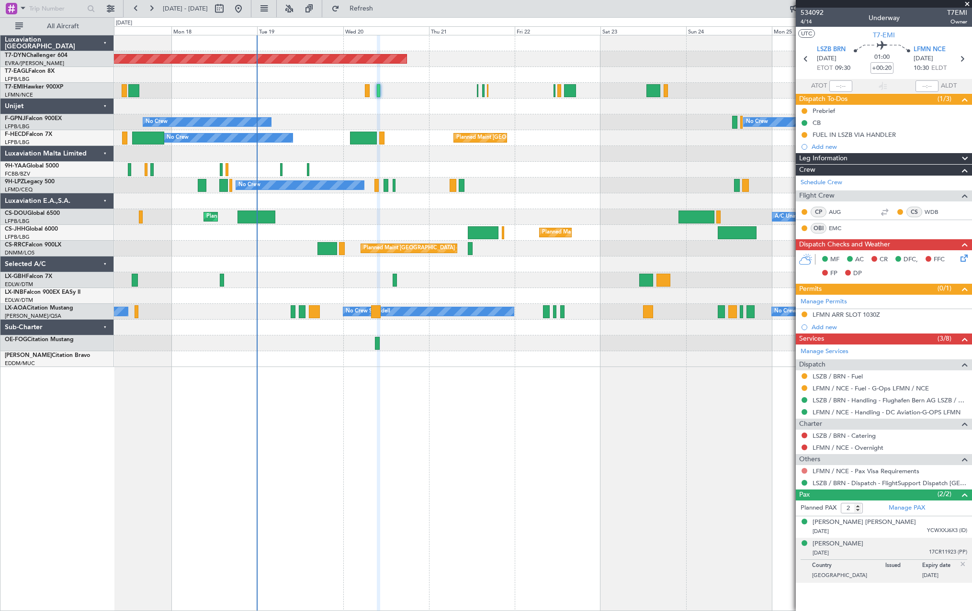
click at [804, 468] on button at bounding box center [804, 471] width 6 height 6
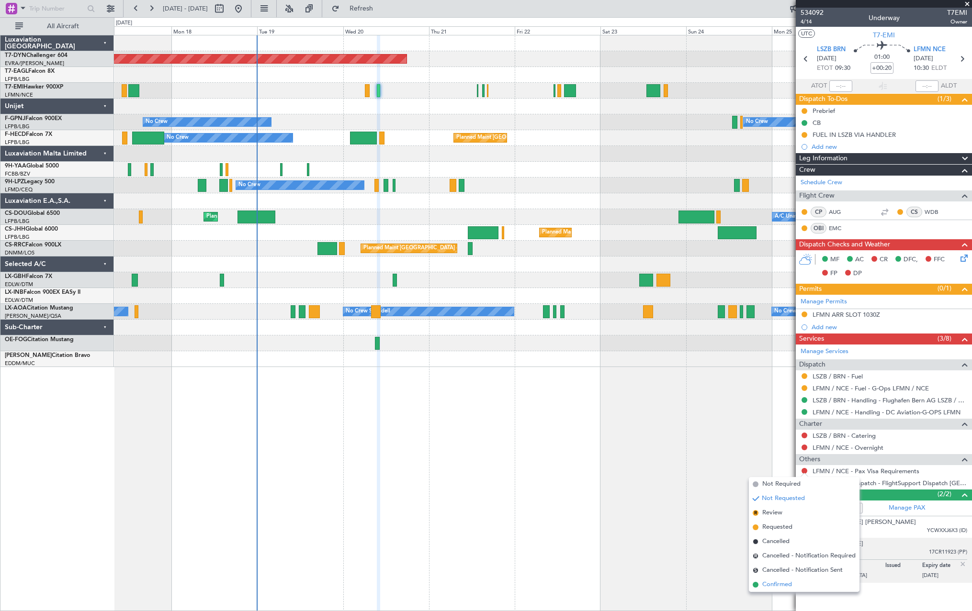
click at [759, 586] on li "Confirmed" at bounding box center [804, 585] width 111 height 14
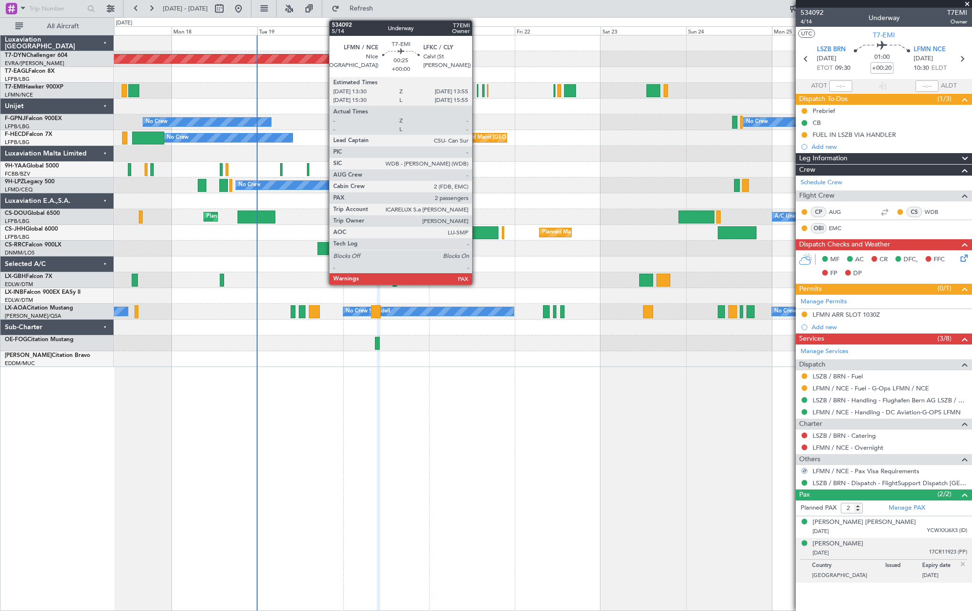
click at [477, 92] on div at bounding box center [478, 90] width 2 height 13
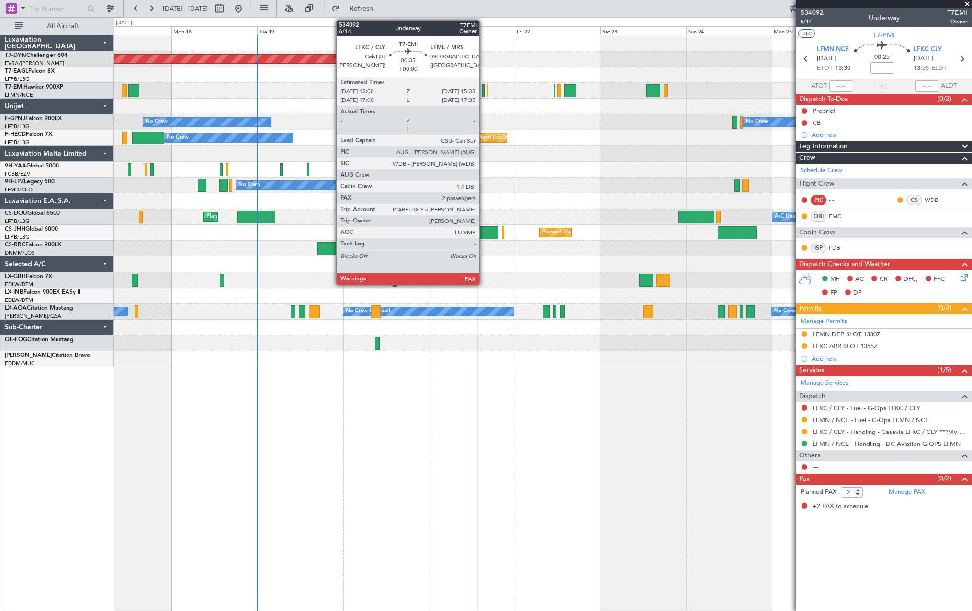
click at [483, 93] on div at bounding box center [483, 90] width 2 height 13
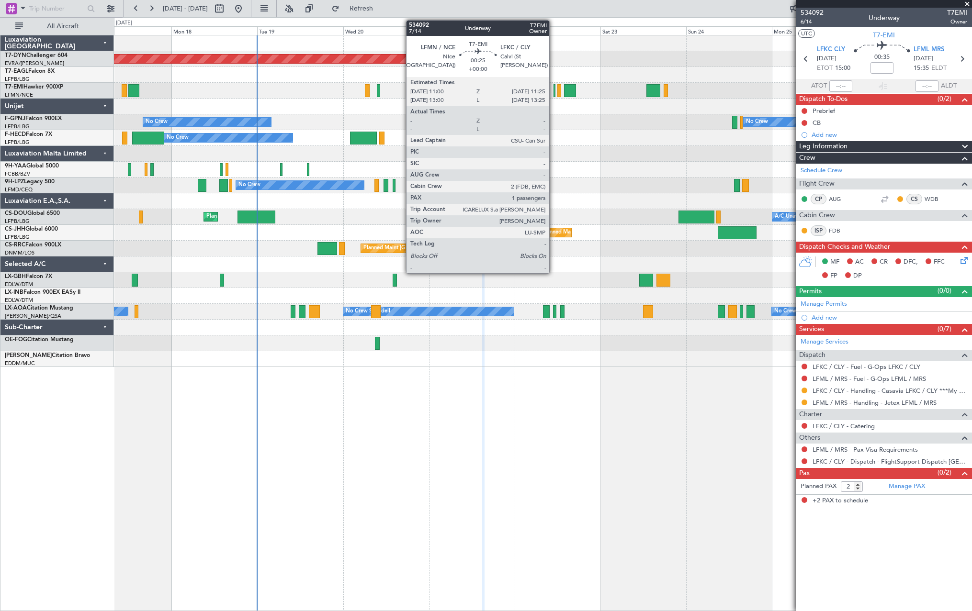
click at [553, 88] on div at bounding box center [554, 90] width 2 height 13
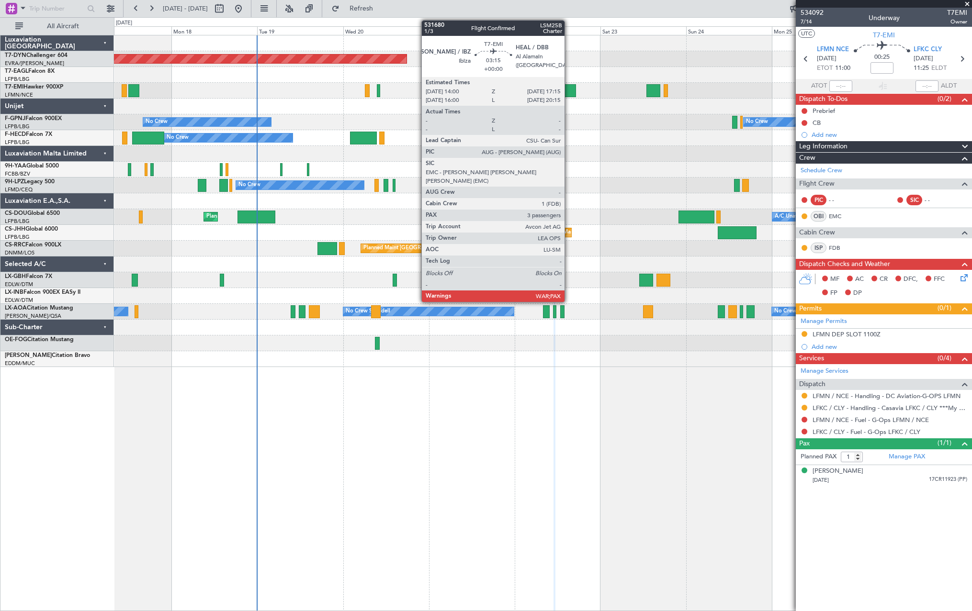
click at [569, 90] on div at bounding box center [570, 90] width 12 height 13
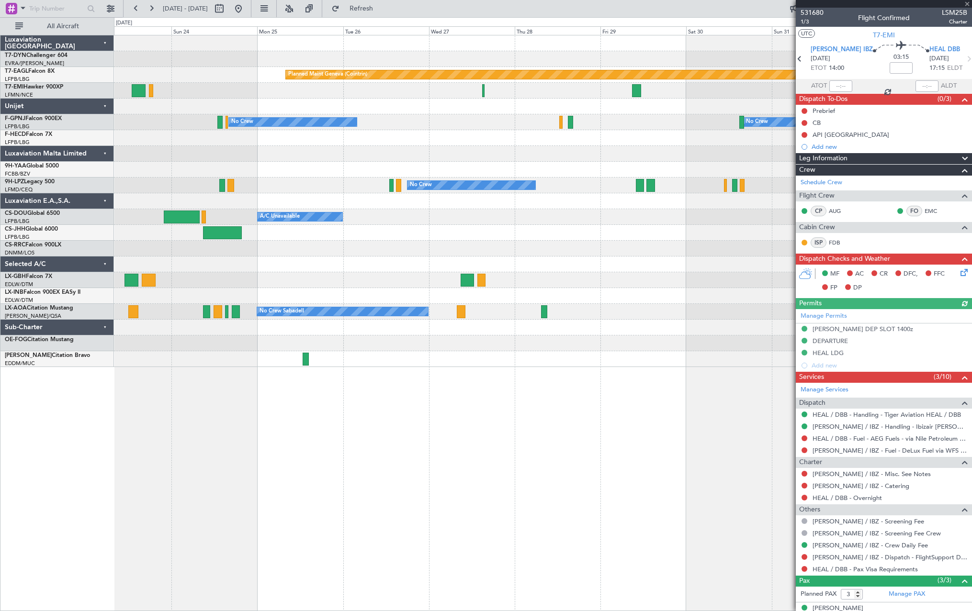
click at [299, 172] on div "Planned Maint Geneva (Cointrin) Planned Maint [PERSON_NAME] No Crew No Crew Pla…" at bounding box center [542, 201] width 857 height 332
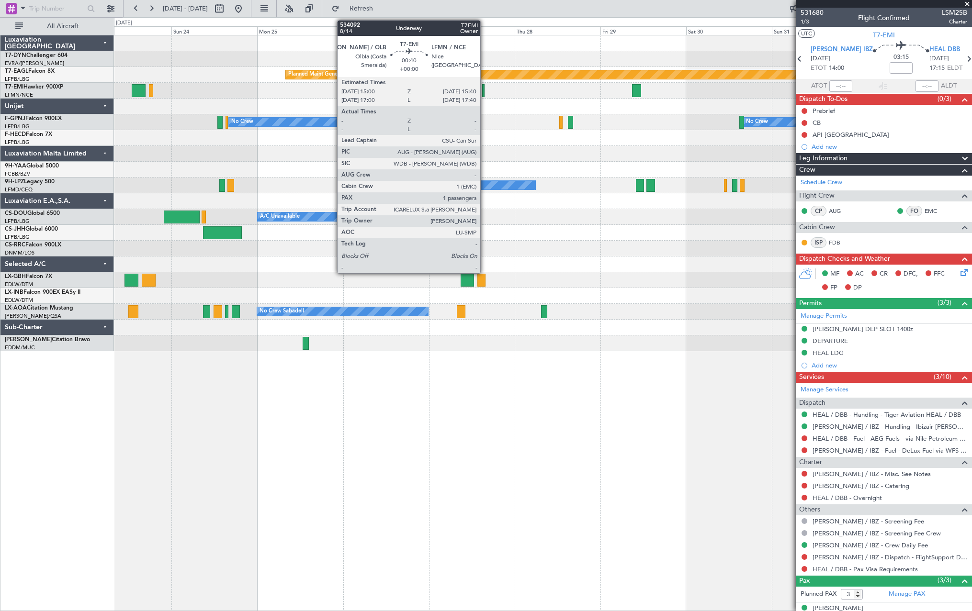
click at [484, 90] on div at bounding box center [483, 90] width 2 height 13
type input "1"
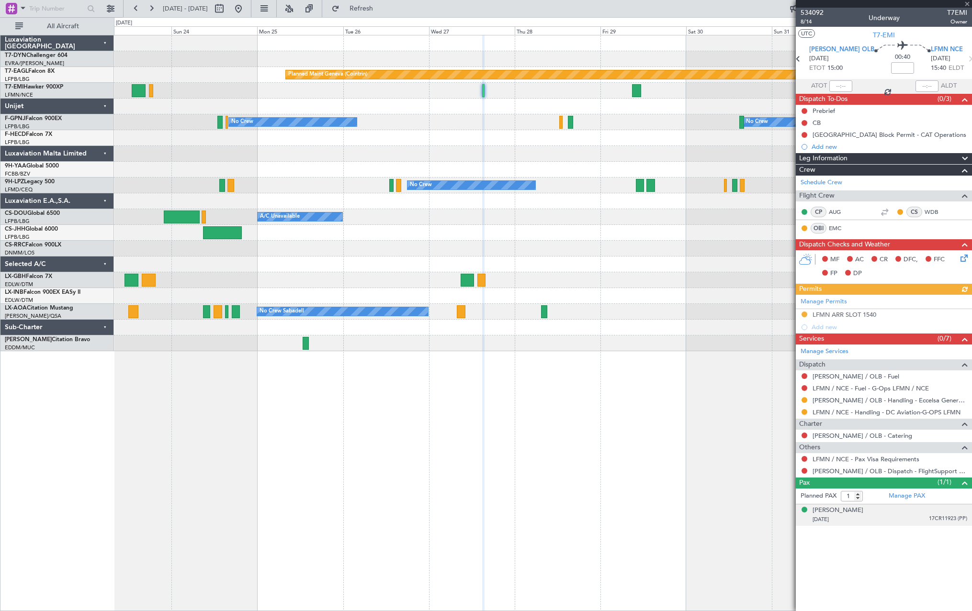
click at [886, 514] on div "[PERSON_NAME] [DATE] 17CR11923 (PP)" at bounding box center [889, 515] width 155 height 19
click at [803, 458] on button at bounding box center [804, 459] width 6 height 6
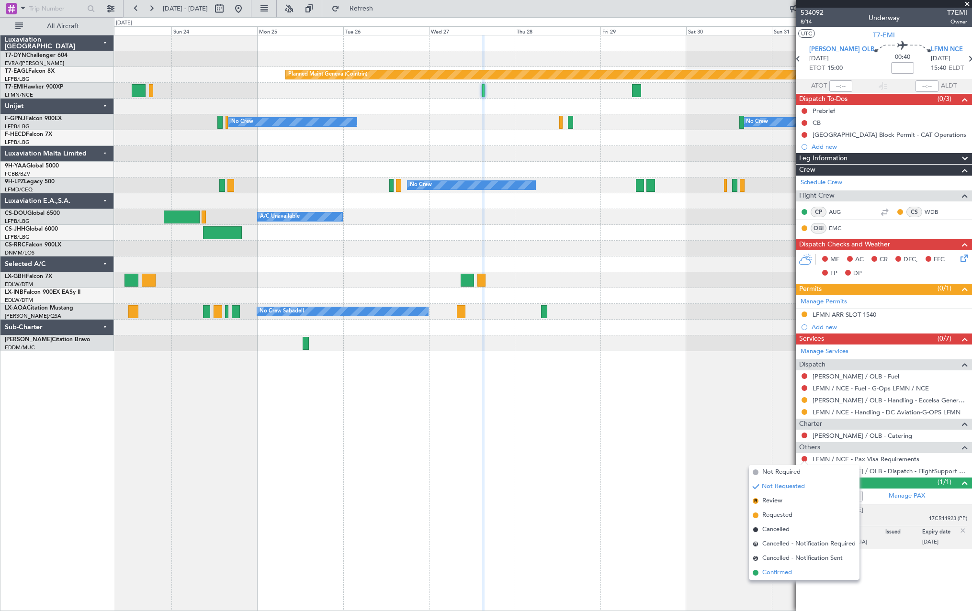
click at [759, 572] on li "Confirmed" at bounding box center [804, 573] width 111 height 14
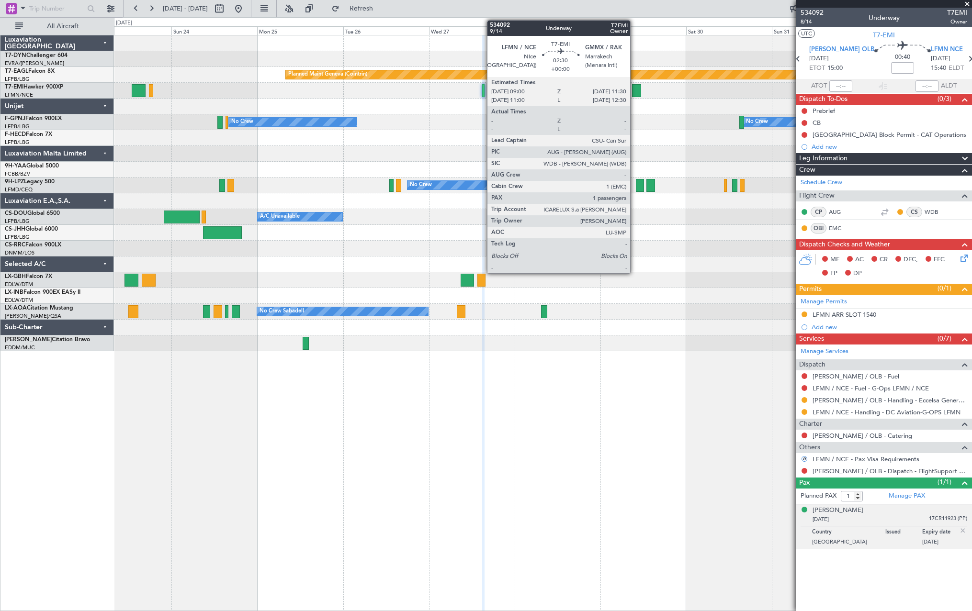
click at [636, 90] on div at bounding box center [636, 90] width 9 height 13
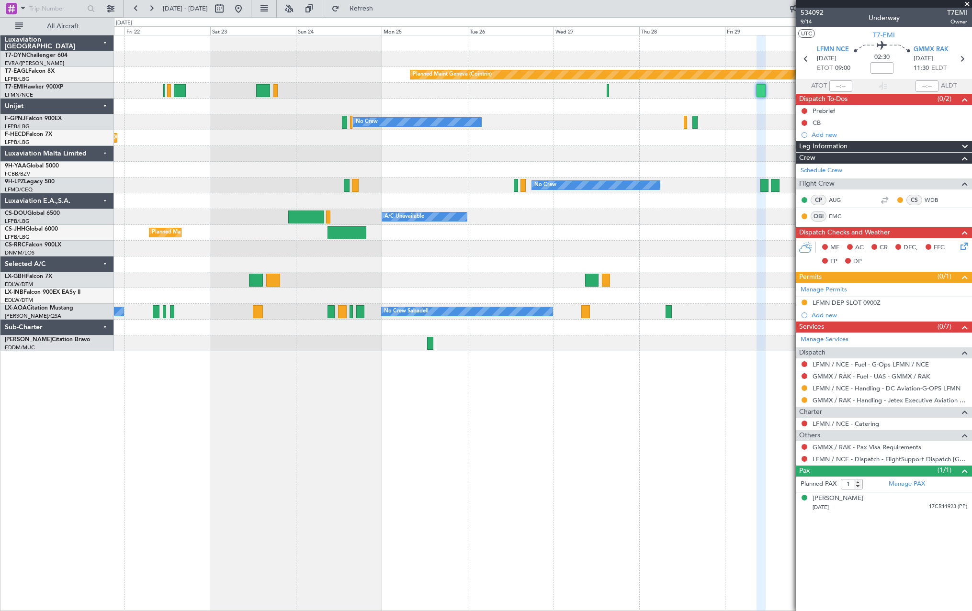
click at [562, 111] on div at bounding box center [542, 107] width 857 height 16
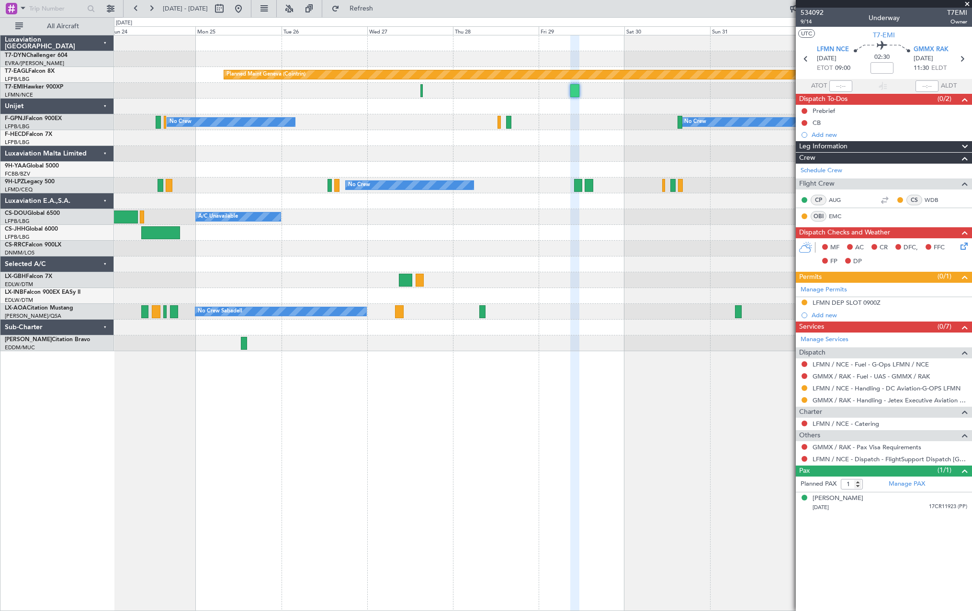
click at [445, 127] on div "Planned Maint Geneva (Cointrin) Planned Maint [PERSON_NAME] No Crew No Crew Pla…" at bounding box center [542, 193] width 857 height 316
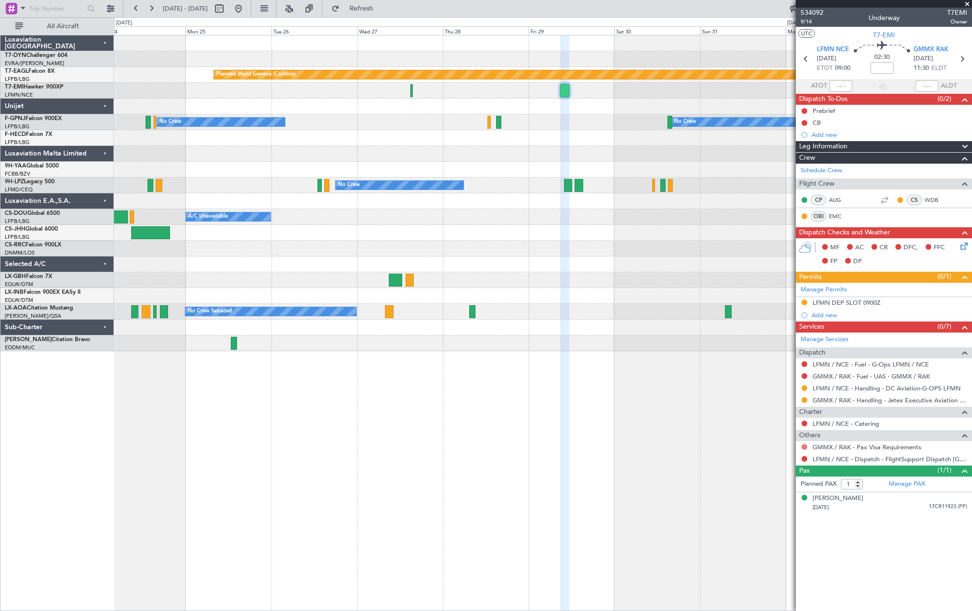
click at [802, 445] on button at bounding box center [804, 447] width 6 height 6
click at [750, 561] on li "Confirmed" at bounding box center [804, 561] width 111 height 14
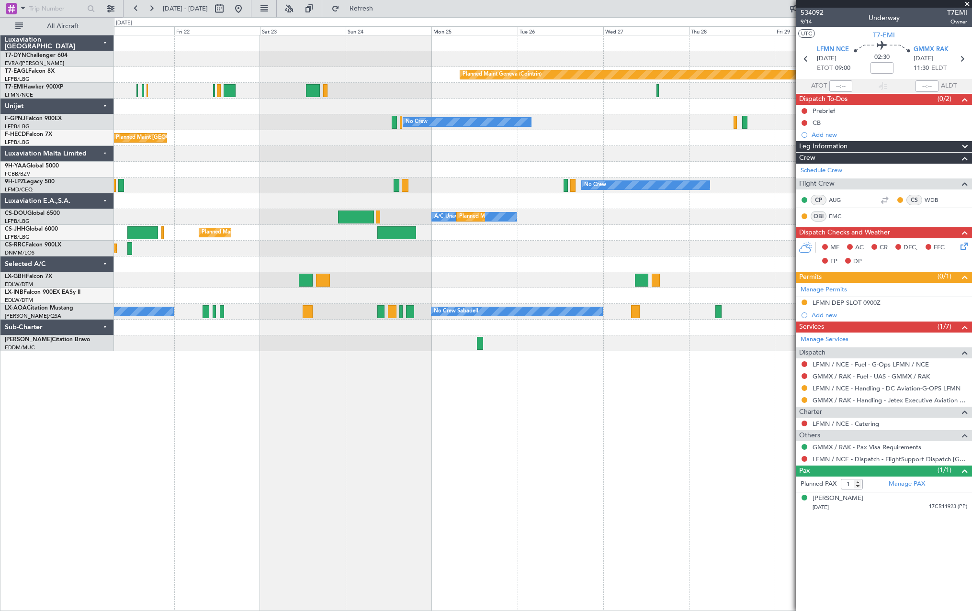
click at [577, 157] on div "Planned Maint [GEOGRAPHIC_DATA]-[GEOGRAPHIC_DATA] Planned Maint Geneva ([GEOGRA…" at bounding box center [542, 193] width 857 height 316
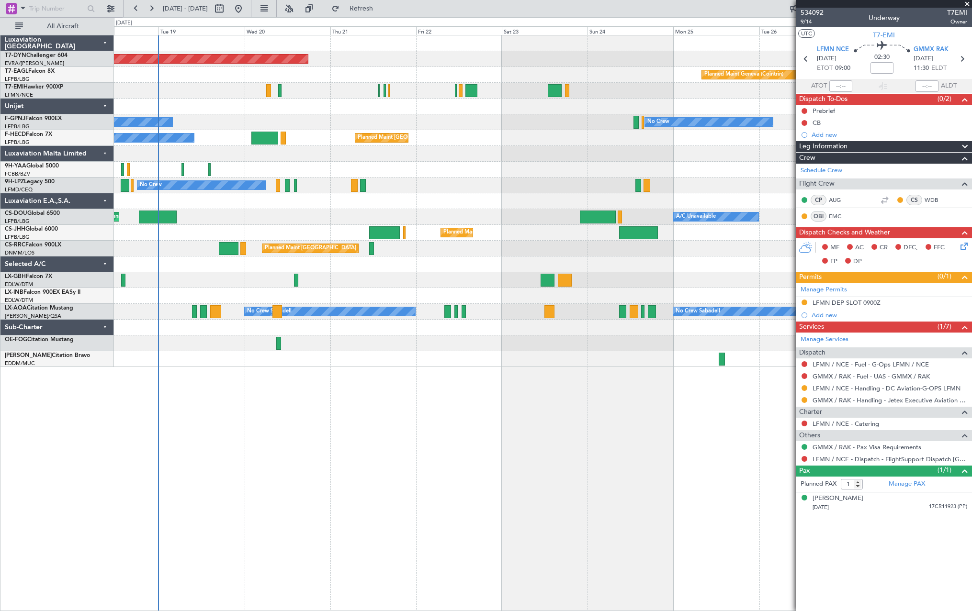
click at [508, 206] on div "Planned Maint [GEOGRAPHIC_DATA]-[GEOGRAPHIC_DATA] Planned Maint Geneva ([GEOGRA…" at bounding box center [542, 201] width 857 height 332
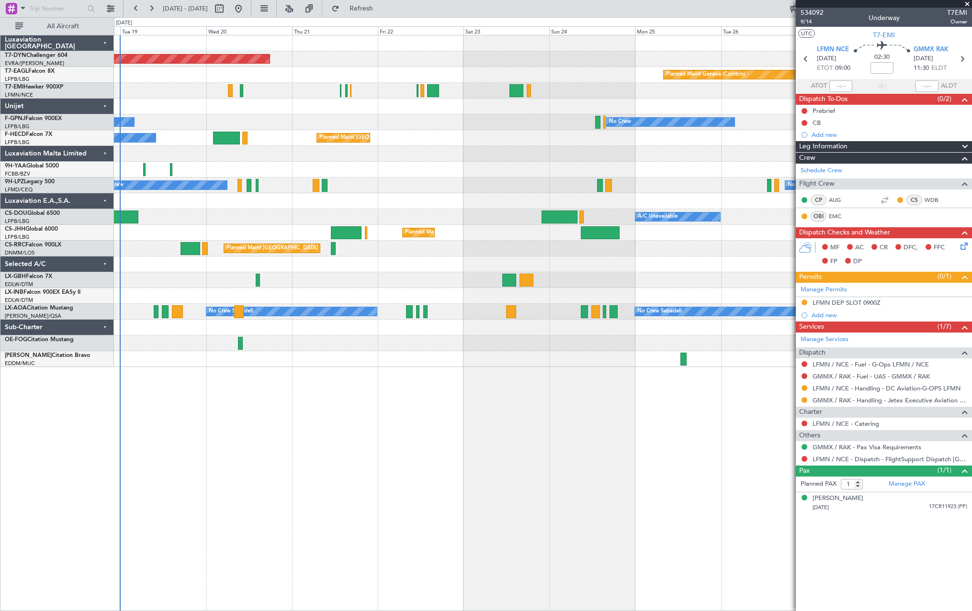
click at [438, 281] on div at bounding box center [542, 280] width 857 height 16
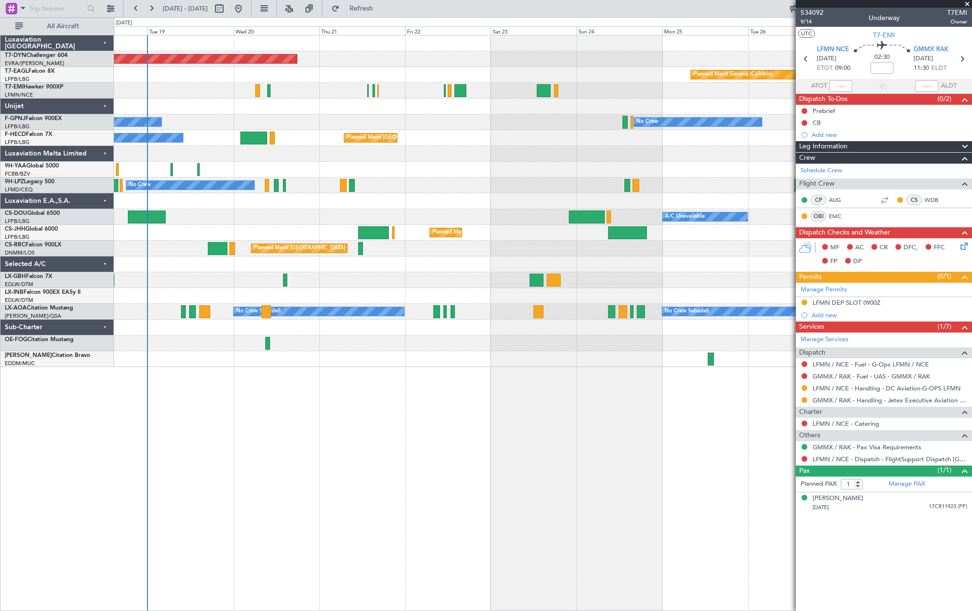
click at [463, 198] on div "Planned Maint [GEOGRAPHIC_DATA]-[GEOGRAPHIC_DATA] Planned Maint Geneva ([GEOGRA…" at bounding box center [542, 201] width 857 height 332
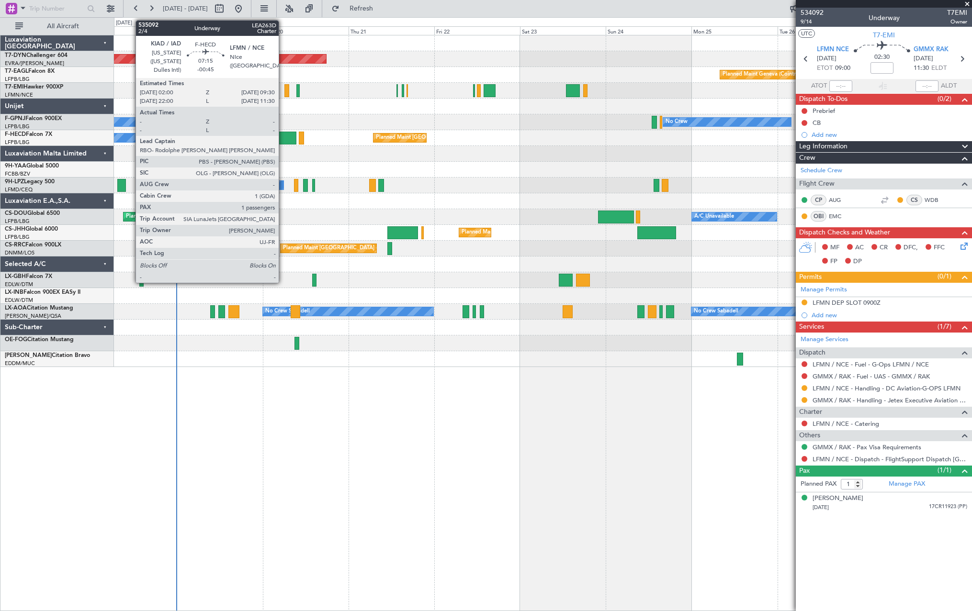
click at [285, 140] on div at bounding box center [283, 138] width 27 height 13
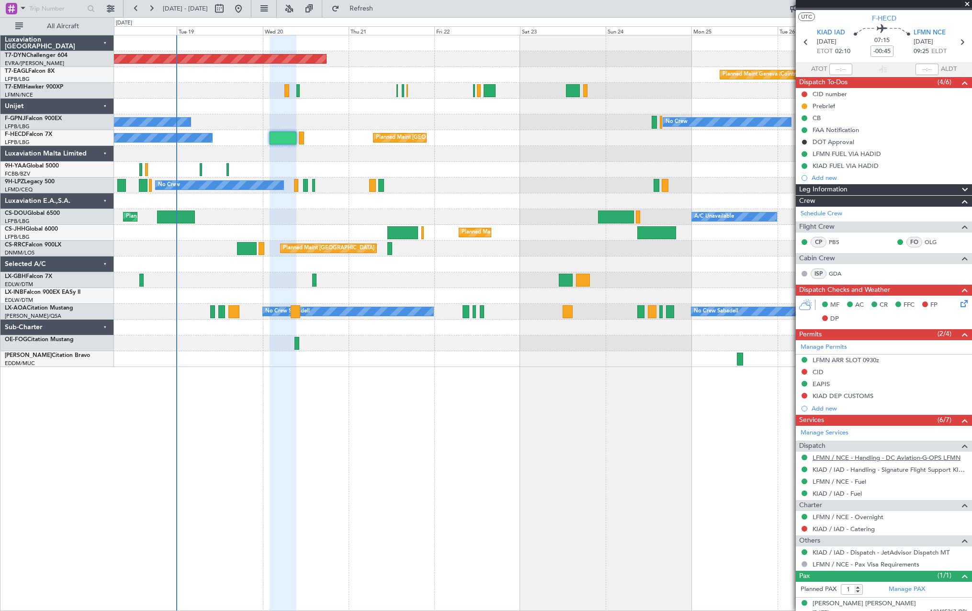
scroll to position [24, 0]
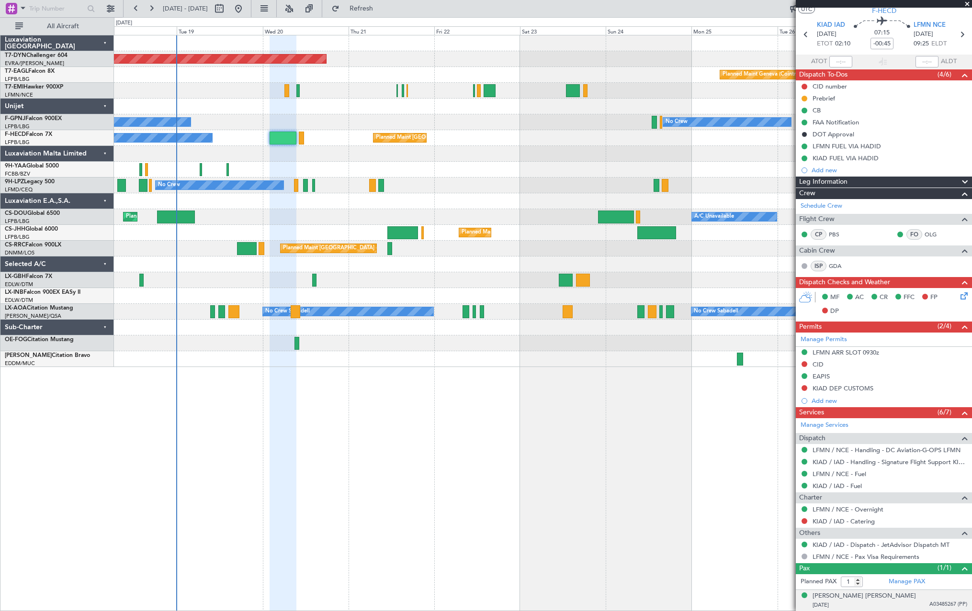
click at [919, 600] on div "[PERSON_NAME] [PERSON_NAME] [DATE] A03485267 (PP)" at bounding box center [889, 601] width 155 height 19
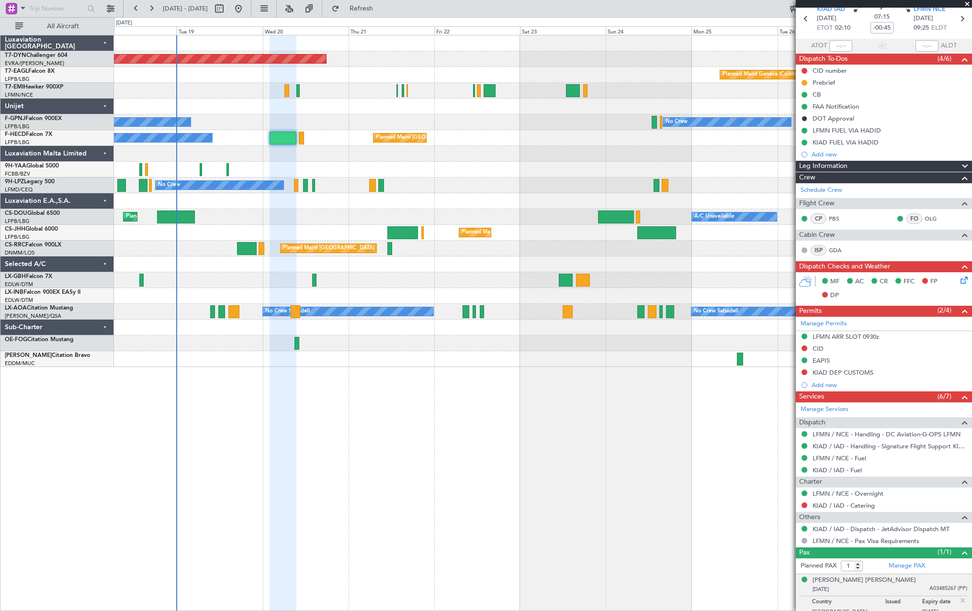
scroll to position [48, 0]
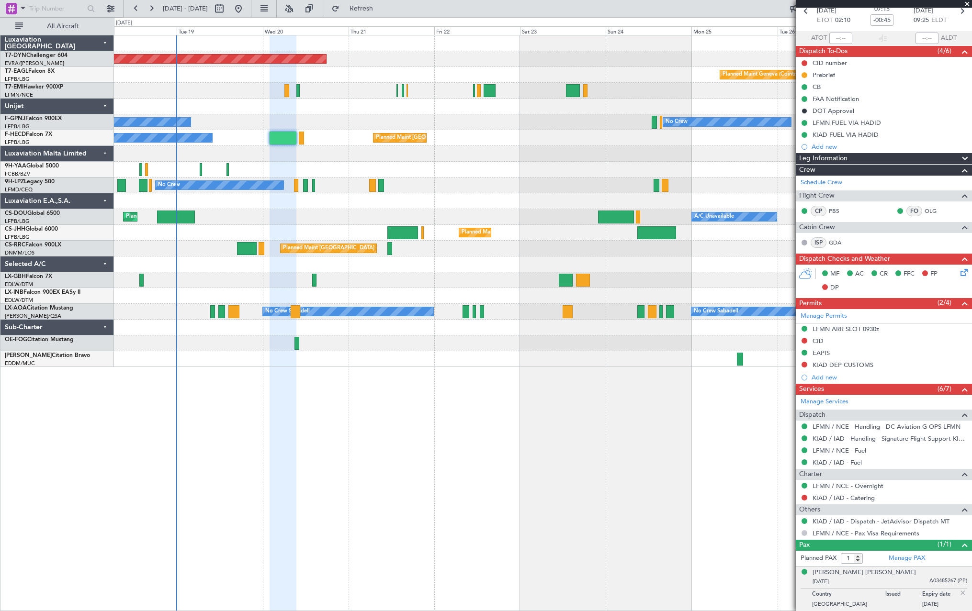
click at [803, 533] on button at bounding box center [804, 533] width 6 height 6
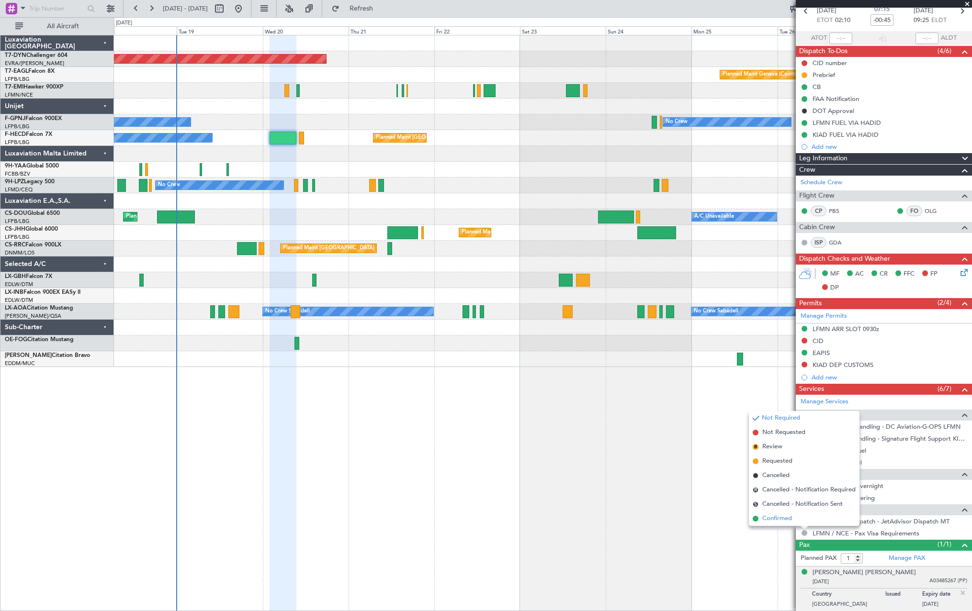
click at [756, 519] on span at bounding box center [756, 519] width 6 height 6
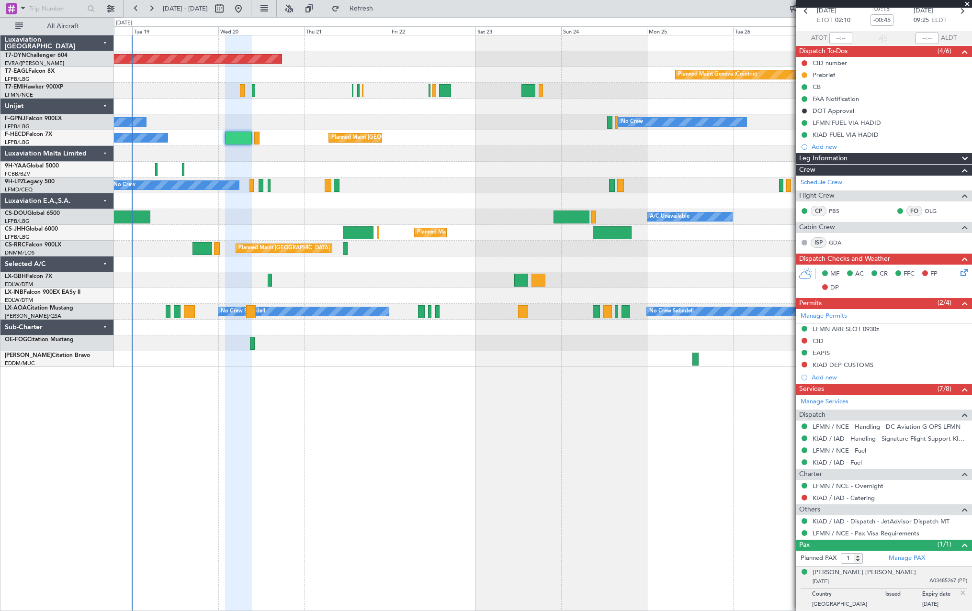
click at [654, 157] on div at bounding box center [542, 154] width 857 height 16
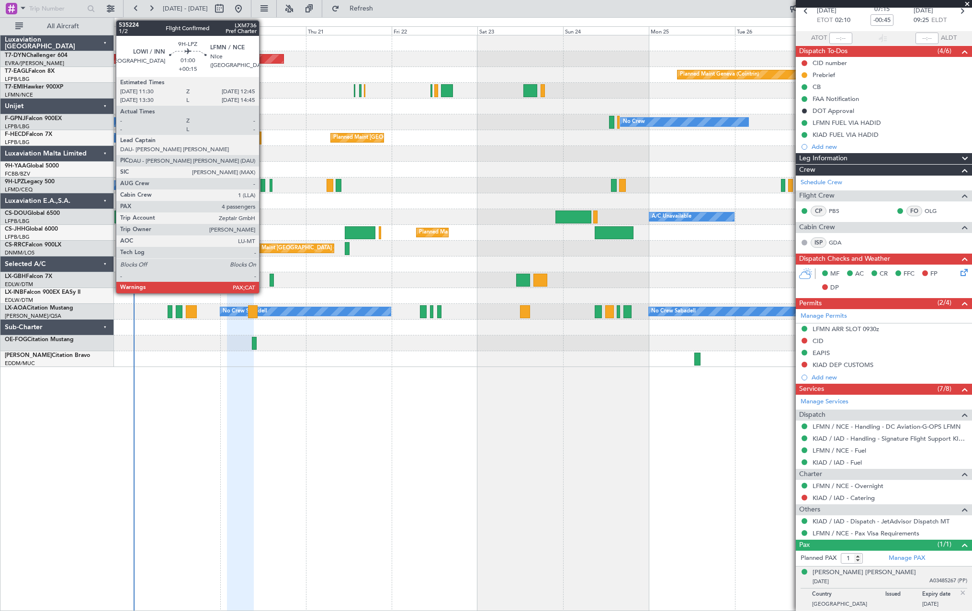
click at [263, 184] on div at bounding box center [262, 185] width 5 height 13
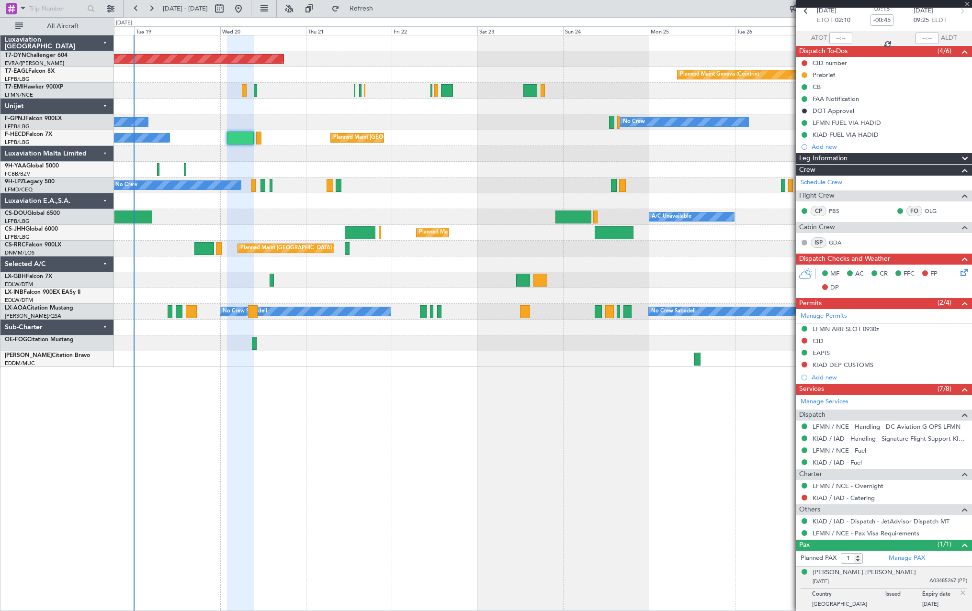
type input "+00:15"
type input "4"
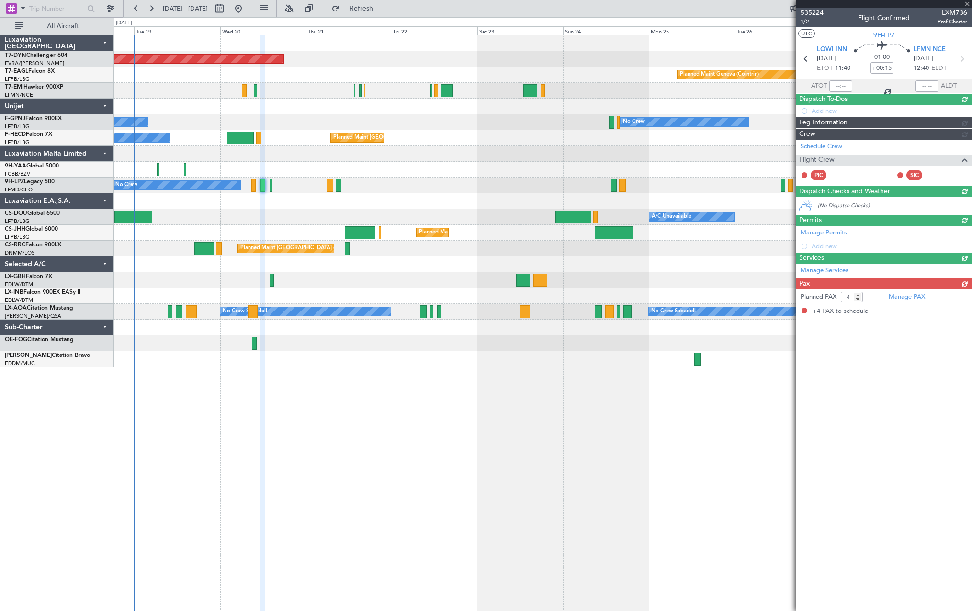
scroll to position [0, 0]
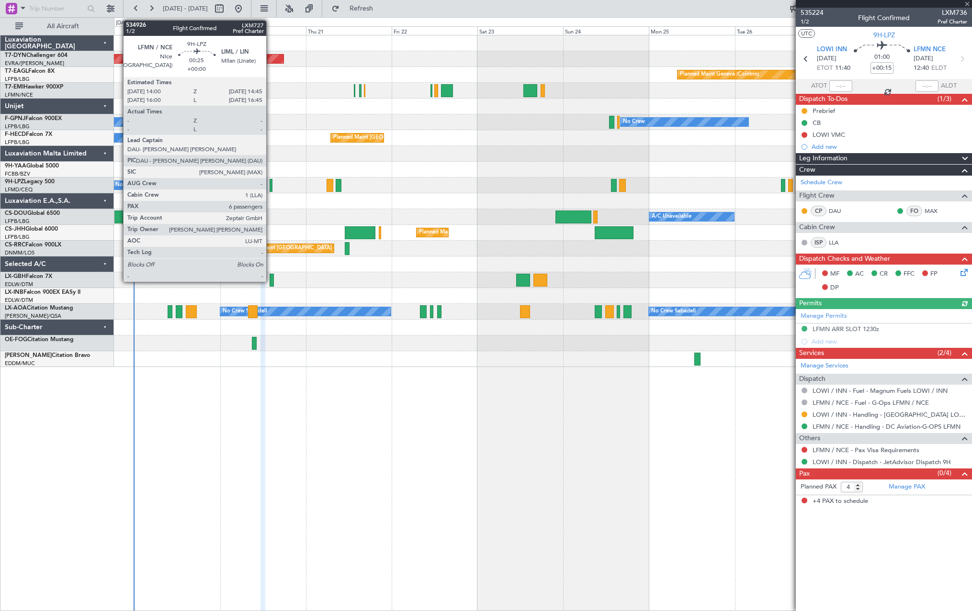
click at [270, 182] on div at bounding box center [271, 185] width 3 height 13
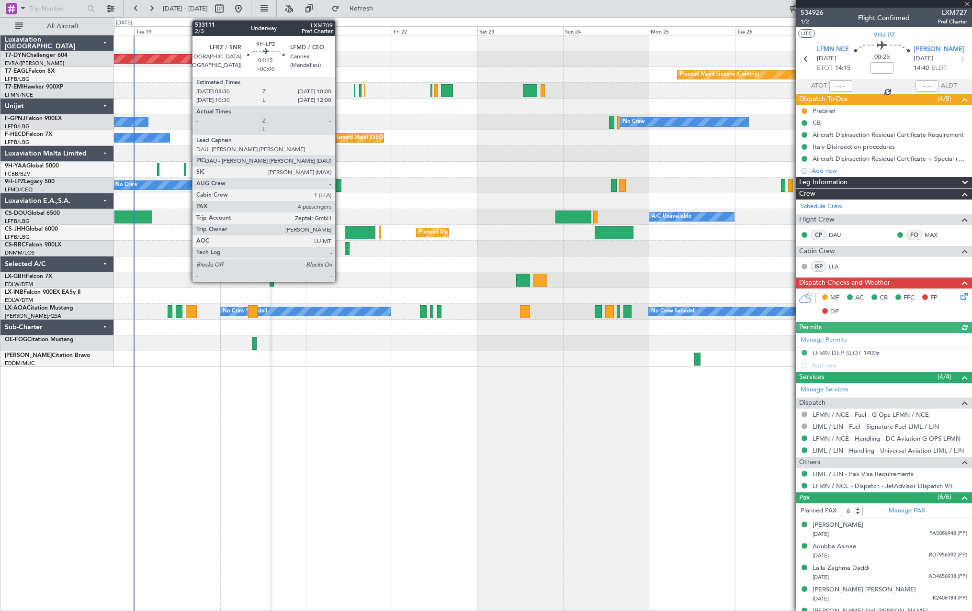
click at [339, 185] on div at bounding box center [339, 185] width 6 height 13
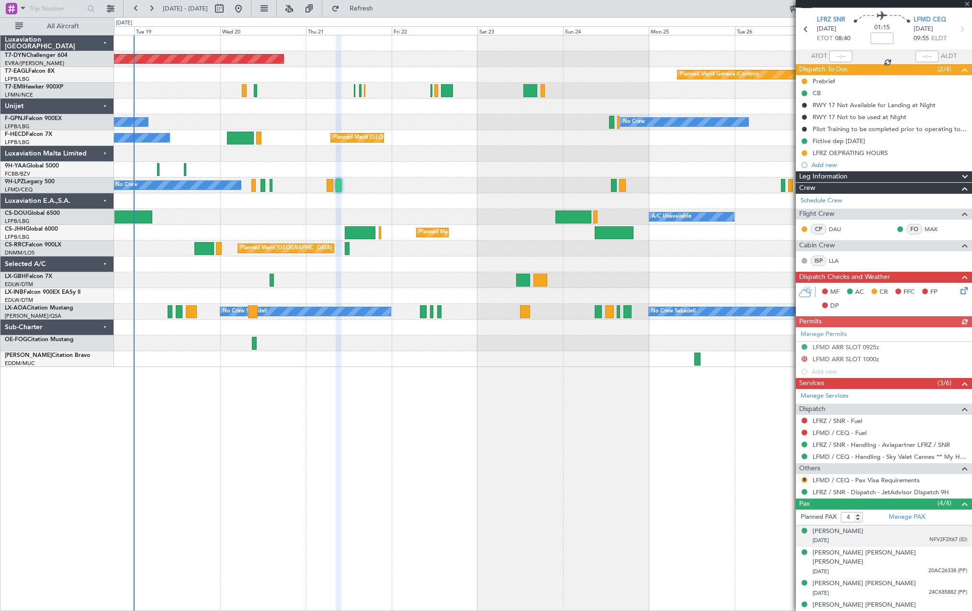
click at [907, 536] on div "[DATE] NFV2F2X67 (ID)" at bounding box center [889, 541] width 155 height 10
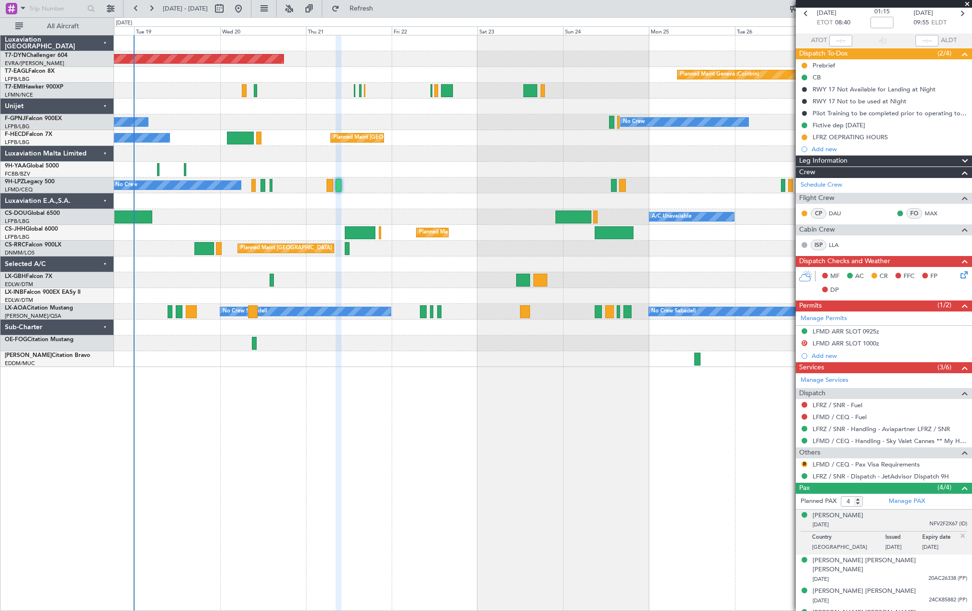
scroll to position [53, 0]
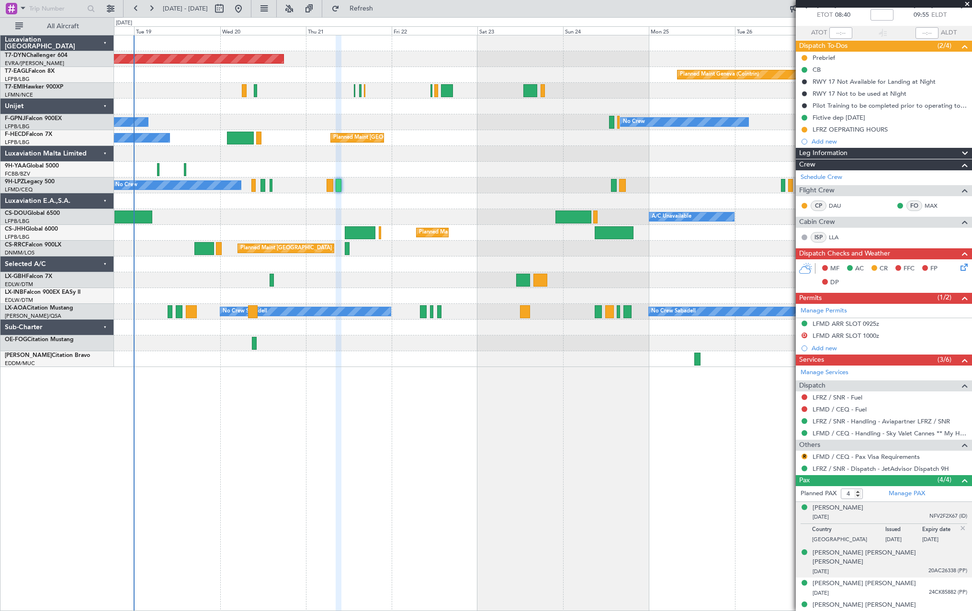
click at [906, 567] on div "[DATE] 20AC26338 (PP)" at bounding box center [889, 572] width 155 height 10
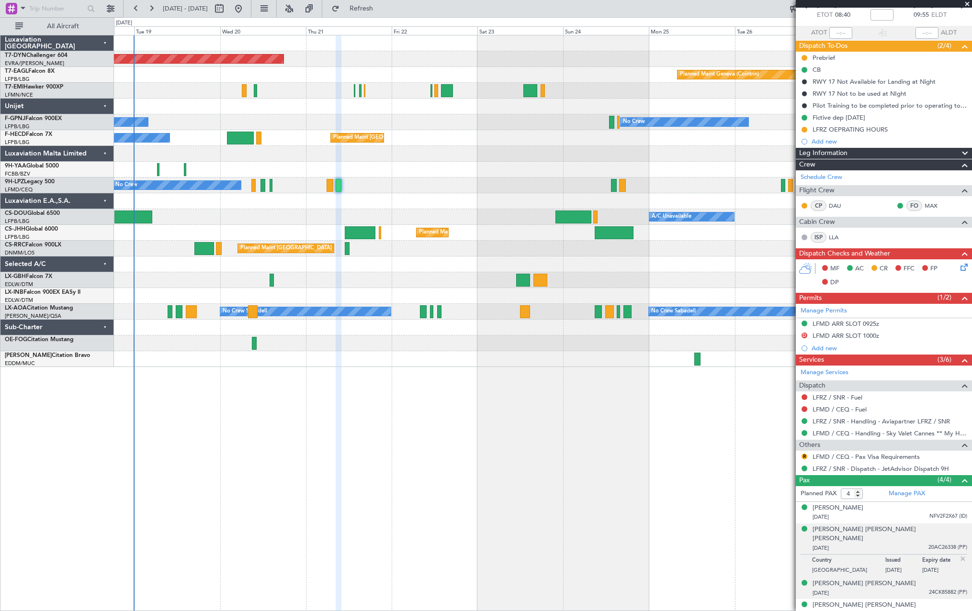
click at [908, 579] on div "[PERSON_NAME] [PERSON_NAME] [DATE] 24CK85882 (PP)" at bounding box center [889, 588] width 155 height 19
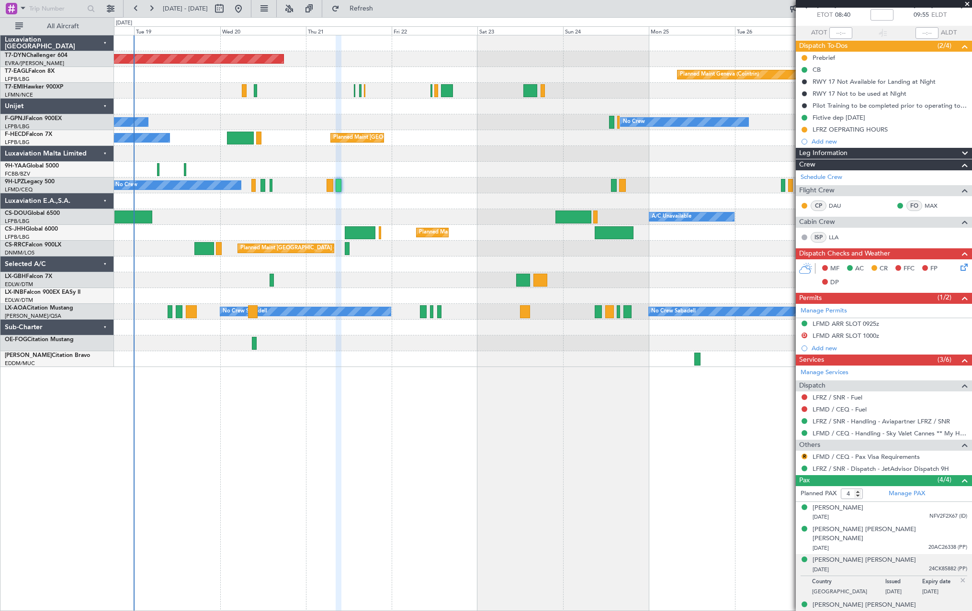
click at [922, 601] on div "[PERSON_NAME] [PERSON_NAME] [DATE] 22FI70303 (PP)" at bounding box center [889, 610] width 155 height 19
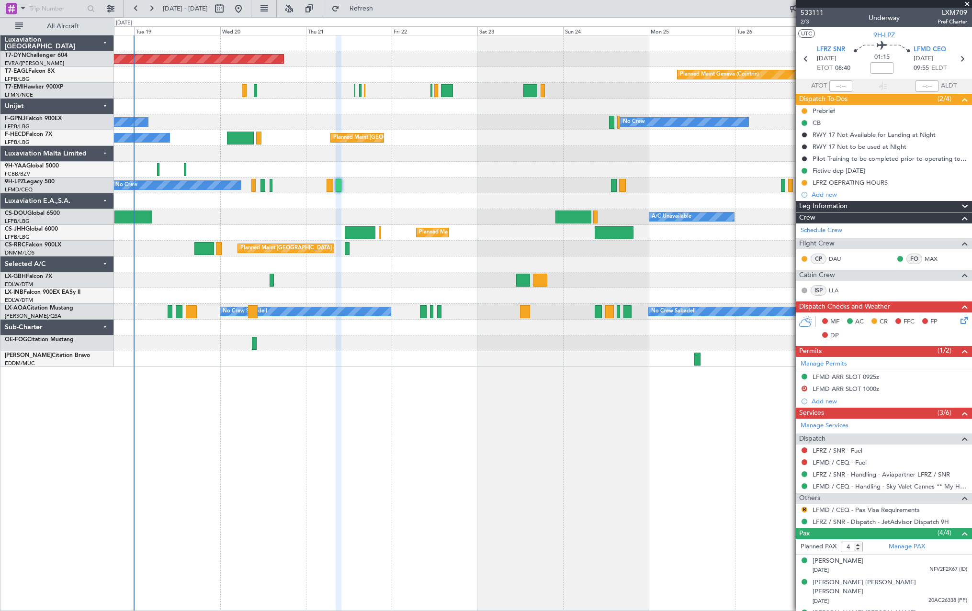
click at [809, 510] on div "R LFMD / CEQ - Pax Visa Requirements" at bounding box center [884, 510] width 176 height 12
click at [807, 510] on div "R" at bounding box center [804, 510] width 8 height 8
click at [803, 508] on button "R" at bounding box center [804, 510] width 6 height 6
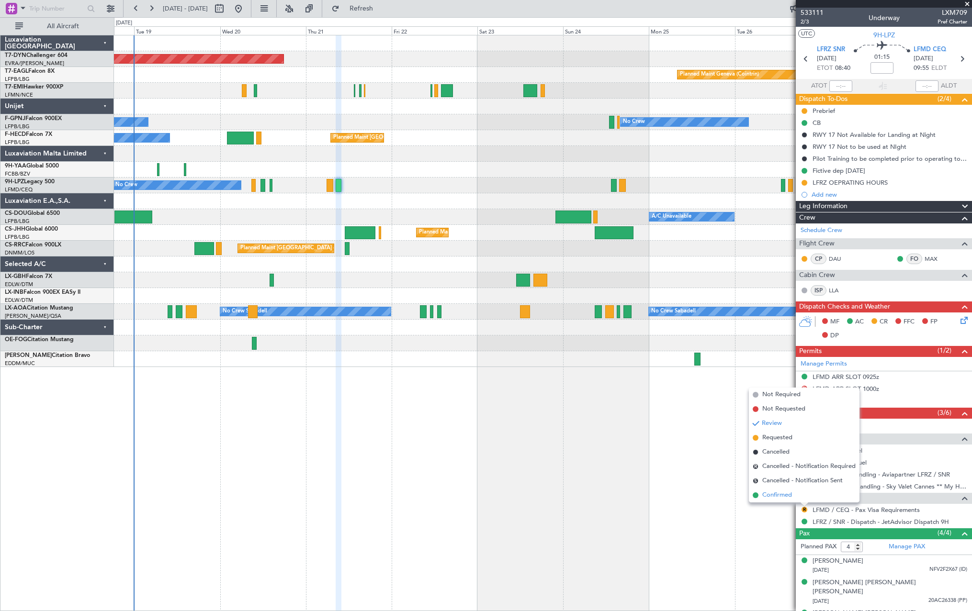
click at [755, 494] on span at bounding box center [756, 496] width 6 height 6
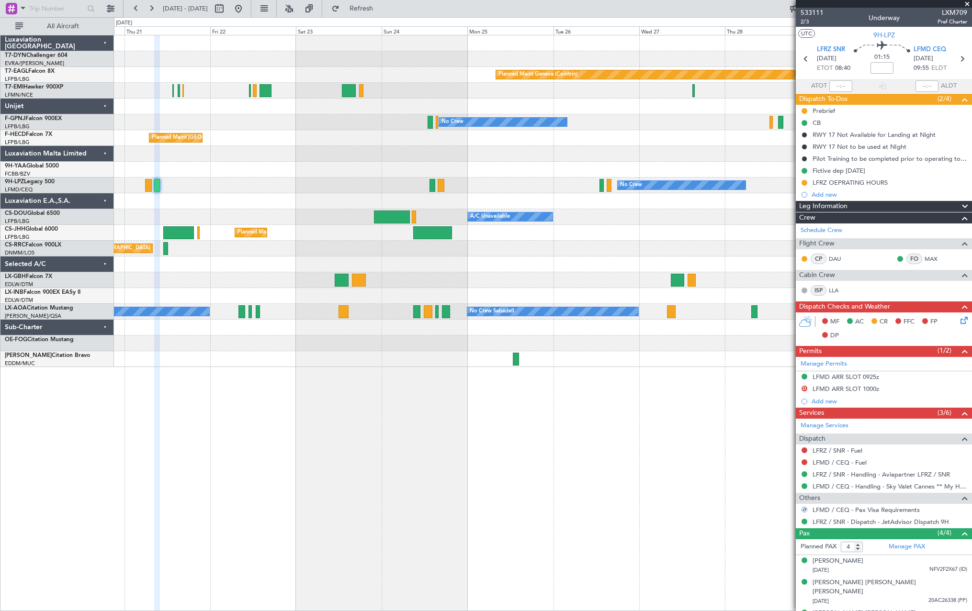
click at [409, 189] on div "No Crew No Crew" at bounding box center [542, 186] width 857 height 16
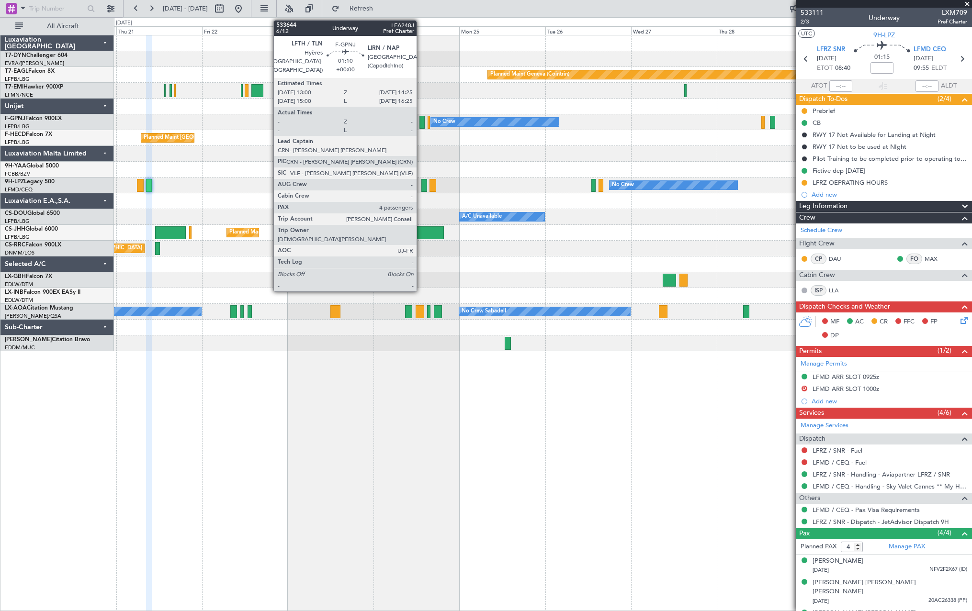
click at [421, 123] on div at bounding box center [421, 122] width 5 height 13
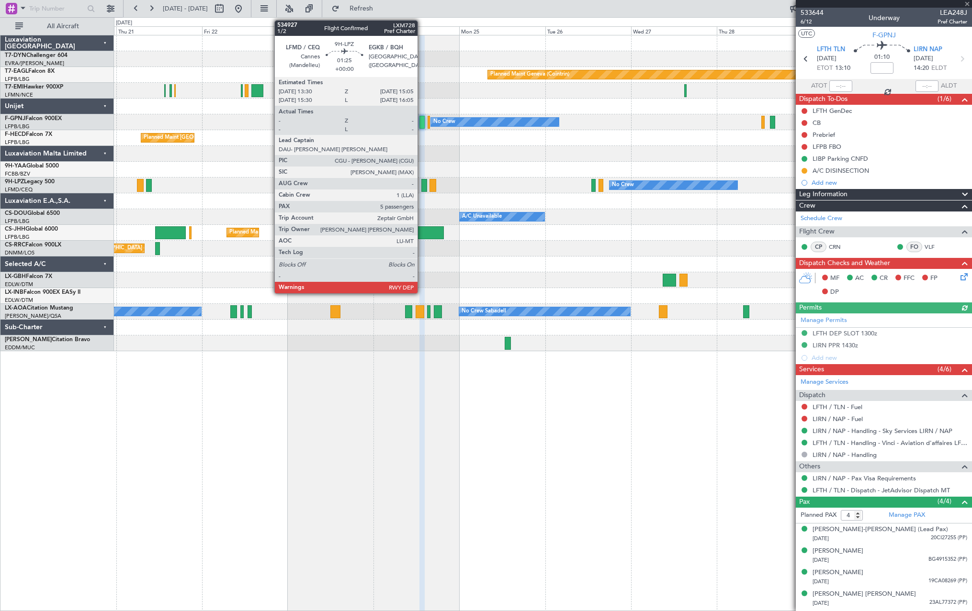
click at [422, 184] on div at bounding box center [424, 185] width 6 height 13
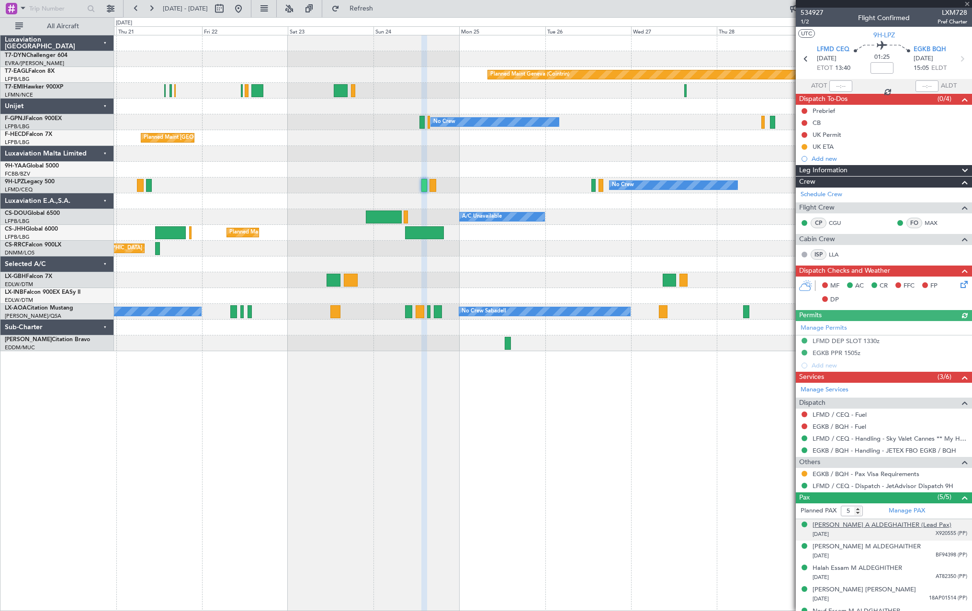
scroll to position [15, 0]
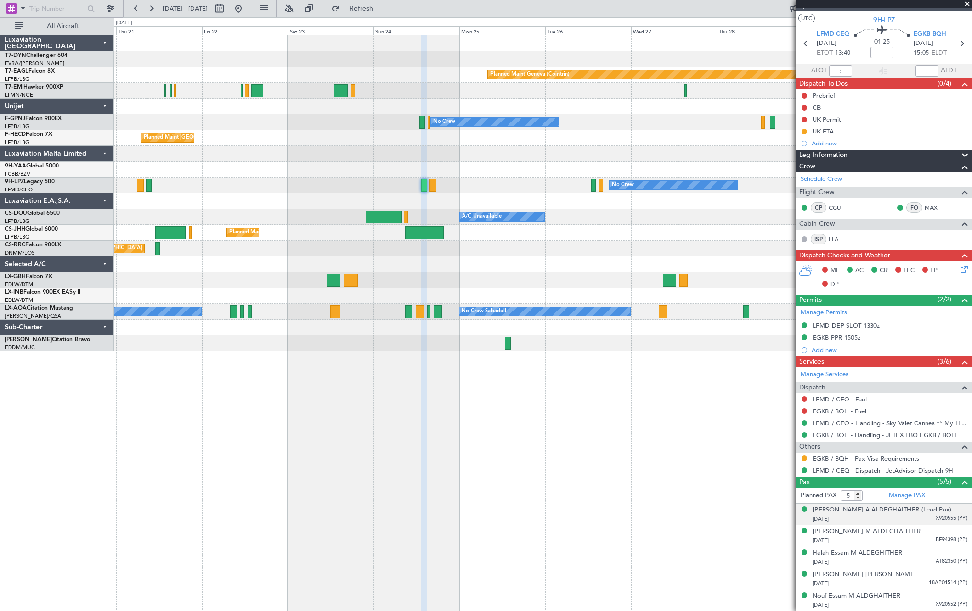
click at [916, 520] on div "[DATE] X920555 (PP)" at bounding box center [889, 520] width 155 height 10
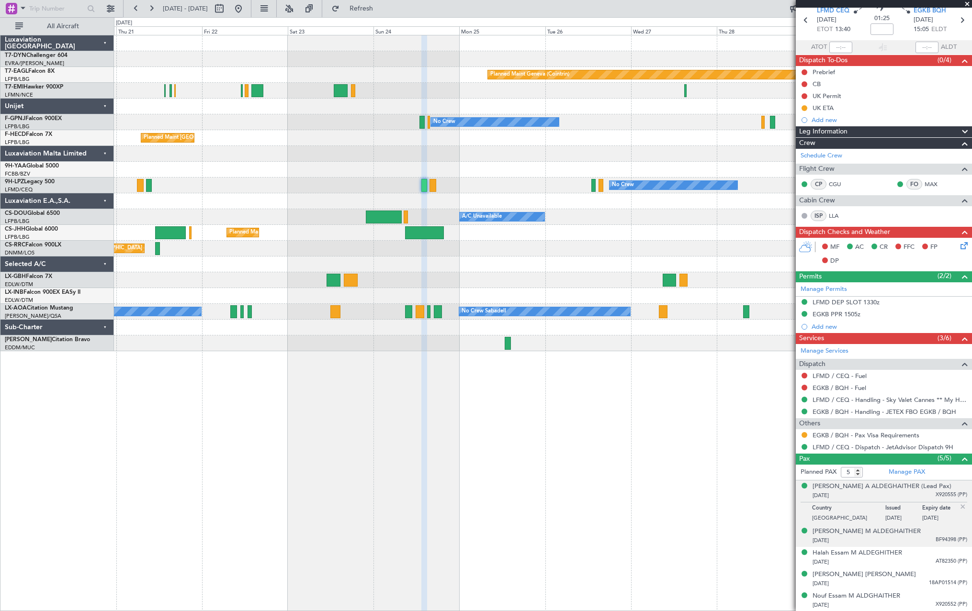
click at [920, 534] on div "[PERSON_NAME] M ALDEGHAITHER [DATE] BF94398 (PP)" at bounding box center [889, 536] width 155 height 19
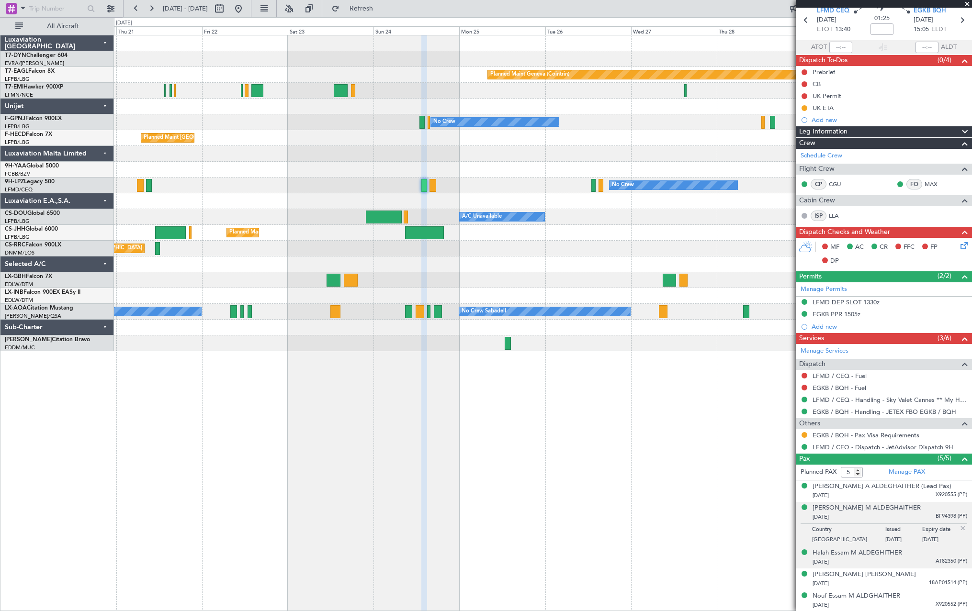
click at [922, 547] on li "Halah Essam M ALDEGHITHER [DATE] AT82350 (PP)" at bounding box center [884, 558] width 176 height 22
click at [922, 551] on div "Halah Essam M ALDEGHITHER [DATE] AT82350 (PP)" at bounding box center [889, 558] width 155 height 19
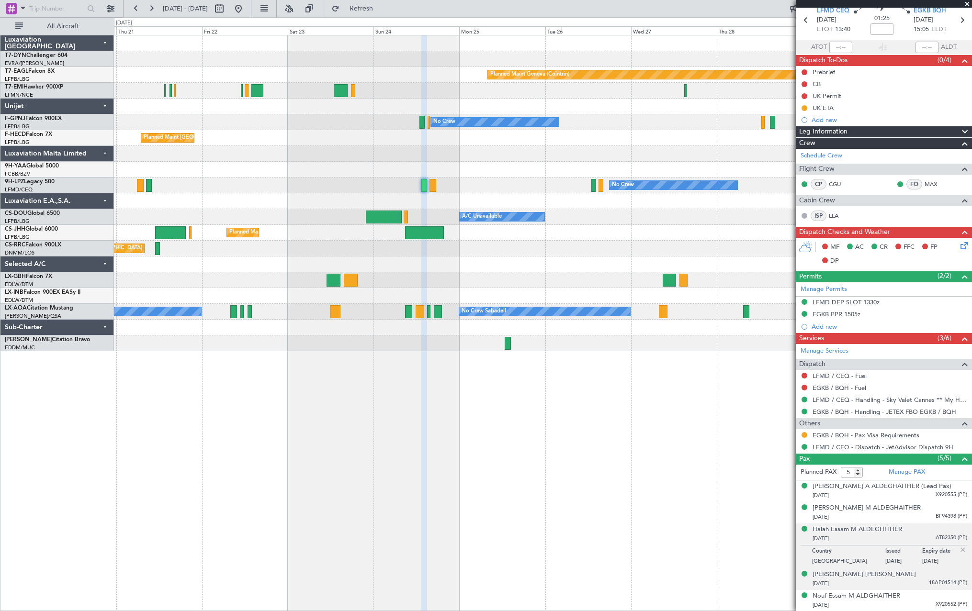
click at [920, 574] on div "[PERSON_NAME] [PERSON_NAME] [DATE] 18AP01514 (PP)" at bounding box center [889, 579] width 155 height 19
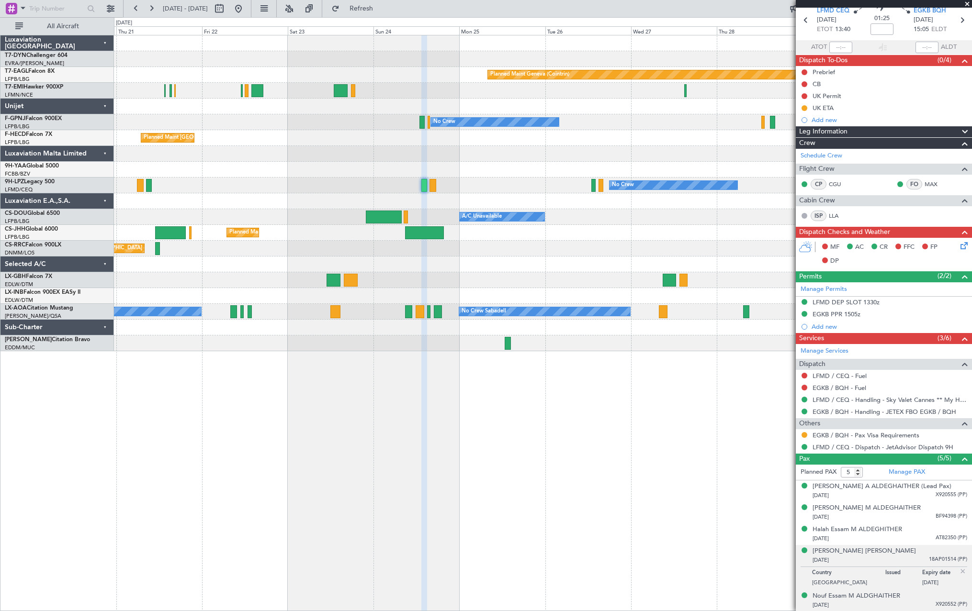
click at [920, 600] on div "Nouf Essam M ALDGHAITHER [DATE] X920552 (PP)" at bounding box center [889, 601] width 155 height 19
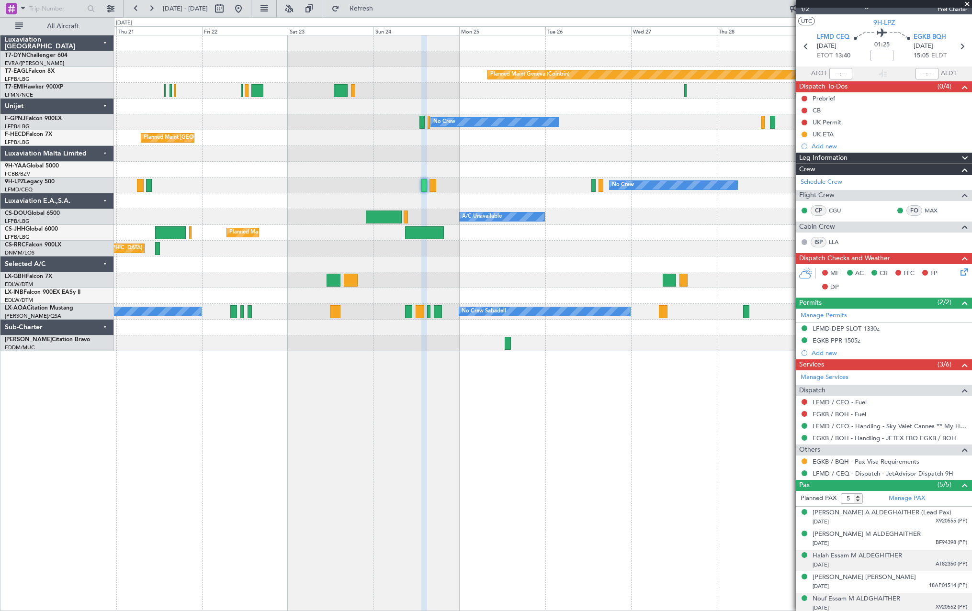
scroll to position [0, 0]
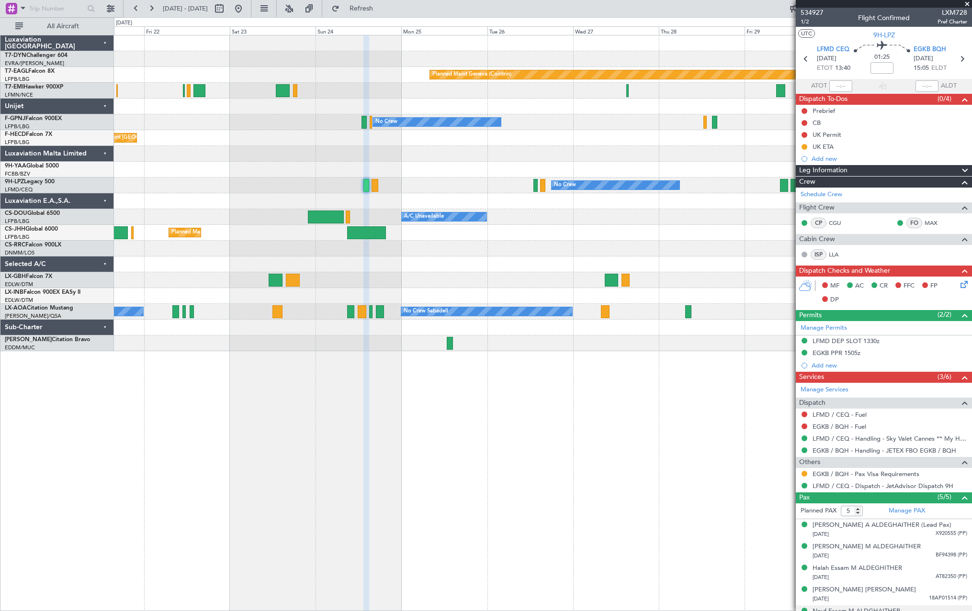
click at [437, 187] on div "No Crew No Crew" at bounding box center [542, 186] width 857 height 16
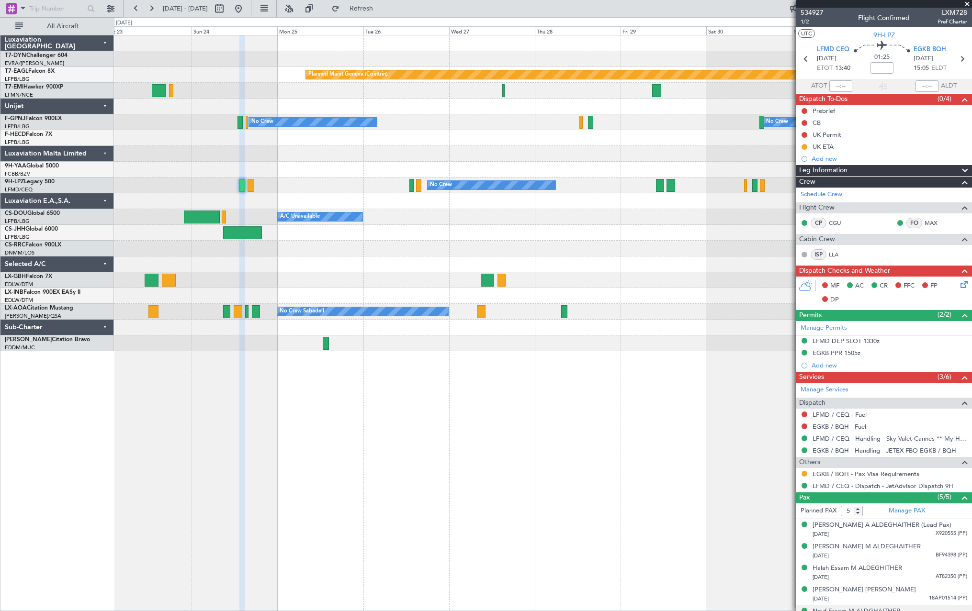
click at [342, 185] on div "No Crew No Crew" at bounding box center [542, 186] width 857 height 16
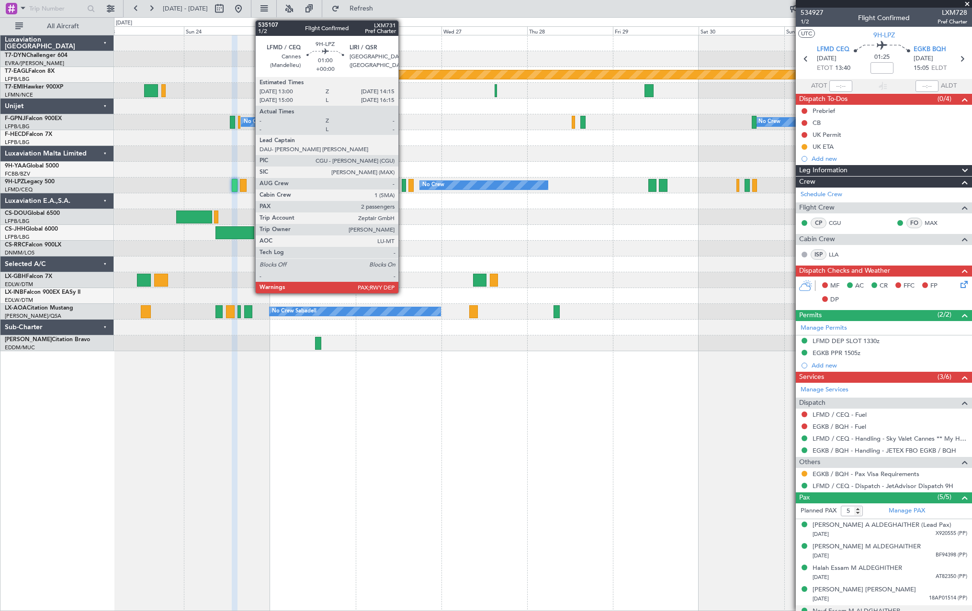
click at [403, 186] on div at bounding box center [404, 185] width 5 height 13
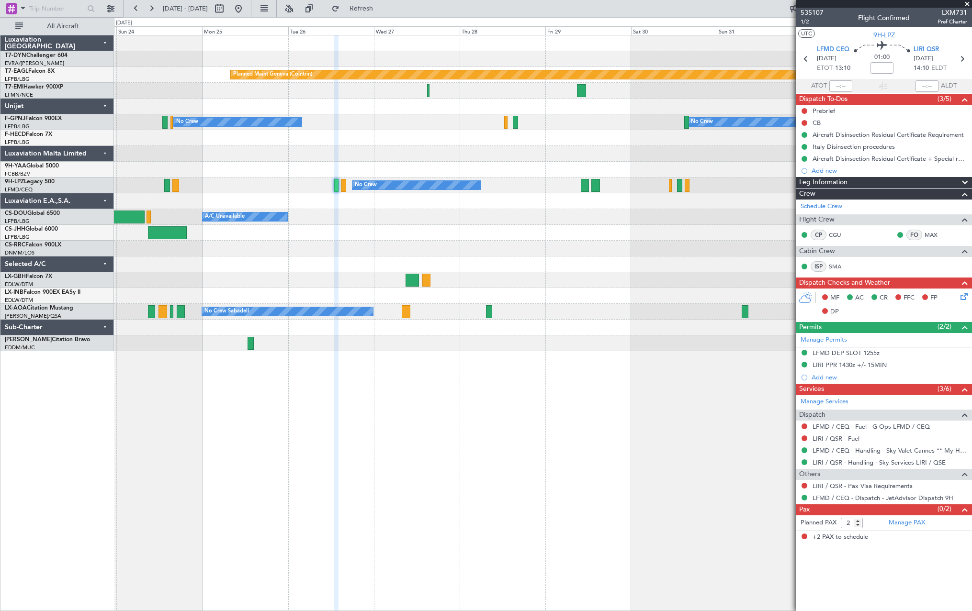
click at [493, 148] on div at bounding box center [542, 154] width 857 height 16
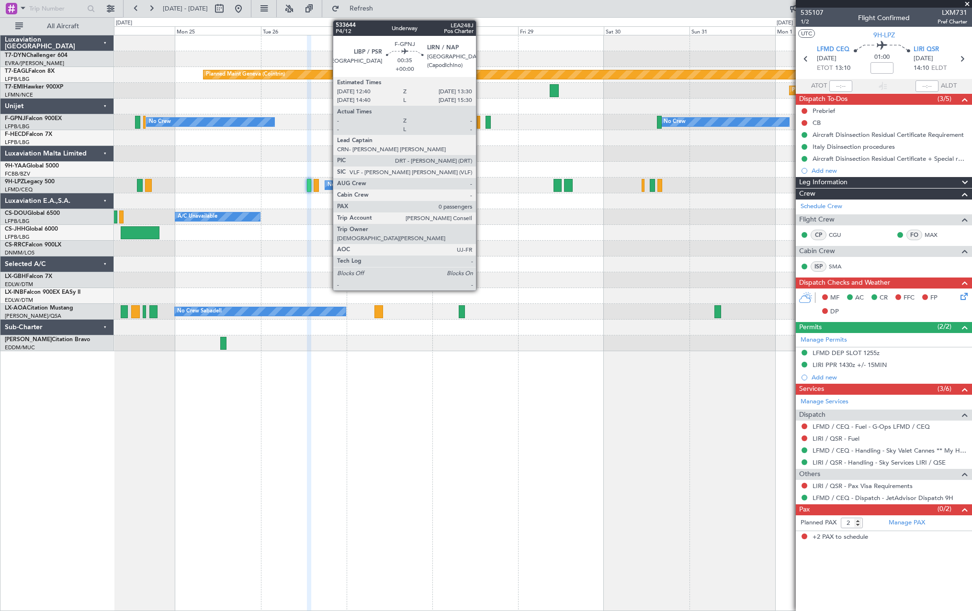
click at [480, 121] on div at bounding box center [478, 122] width 3 height 13
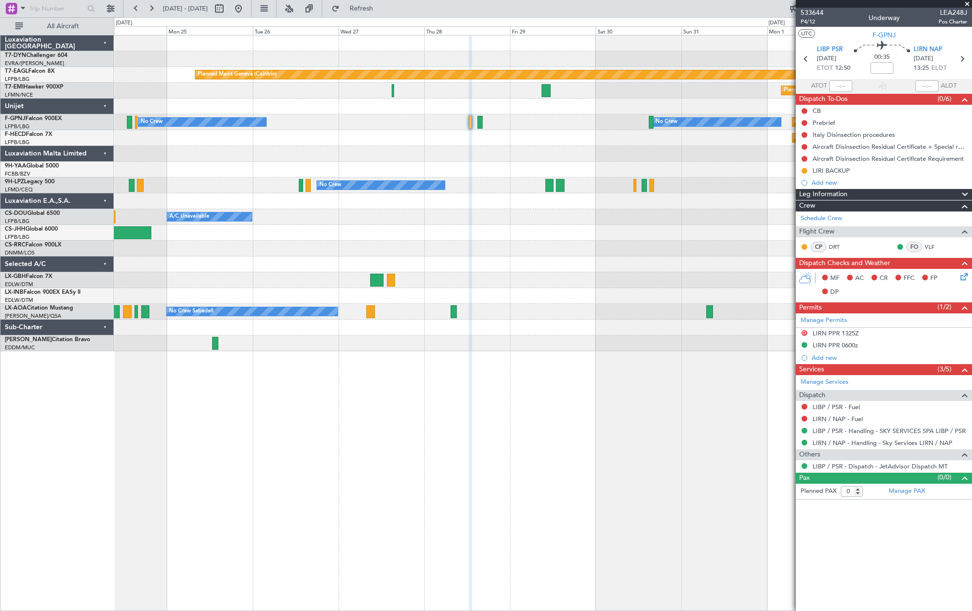
click at [435, 158] on div "Planned Maint Geneva (Cointrin) Planned Maint [PERSON_NAME] No Crew No Crew Pla…" at bounding box center [542, 193] width 857 height 316
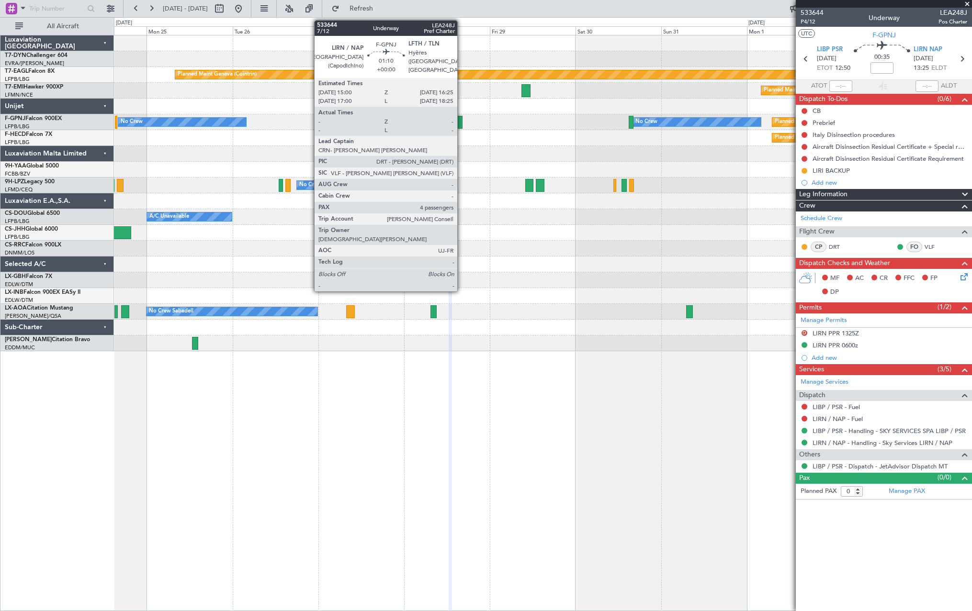
click at [461, 121] on div at bounding box center [459, 122] width 5 height 13
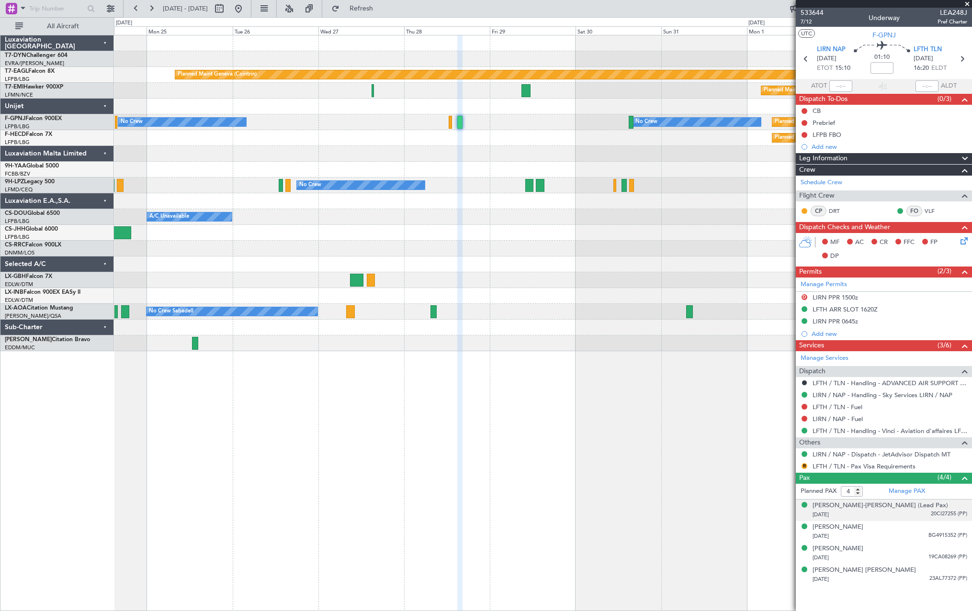
click at [908, 520] on li "[PERSON_NAME]-[PERSON_NAME] (Lead Pax) [DATE] 20CI27255 (PP)" at bounding box center [884, 511] width 176 height 22
click at [907, 518] on div "[DATE] 20CI27255 (PP)" at bounding box center [889, 515] width 155 height 10
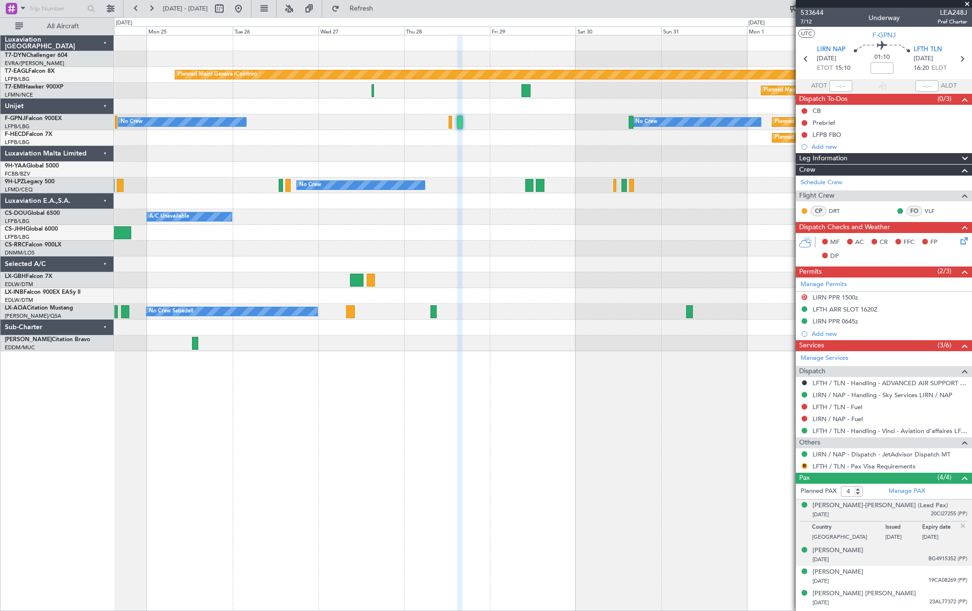
click at [915, 556] on div "[PERSON_NAME] [DATE] BG4915352 (PP)" at bounding box center [889, 555] width 155 height 19
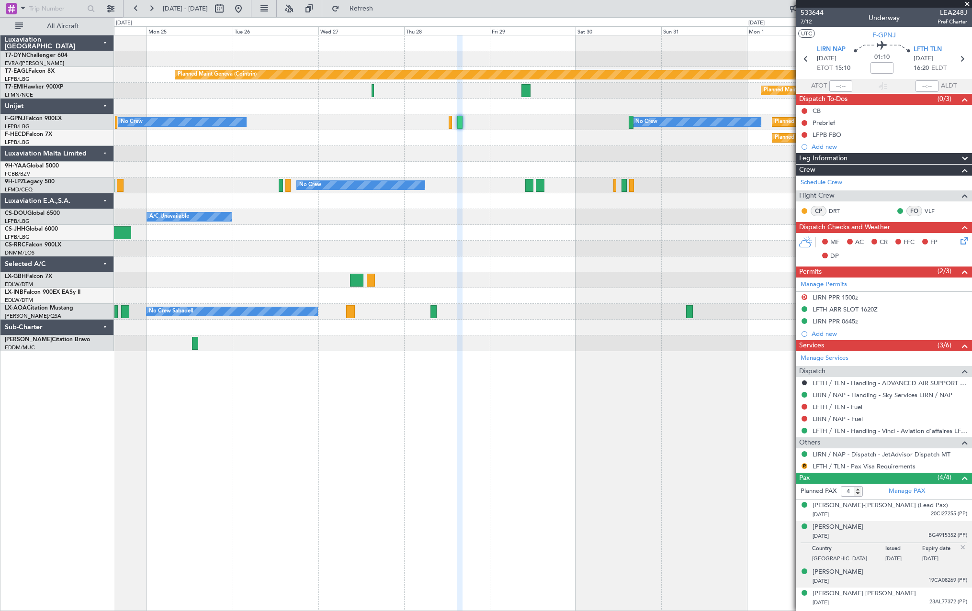
click at [914, 576] on div "[PERSON_NAME] [DATE] 19CA08269 (PP)" at bounding box center [889, 577] width 155 height 19
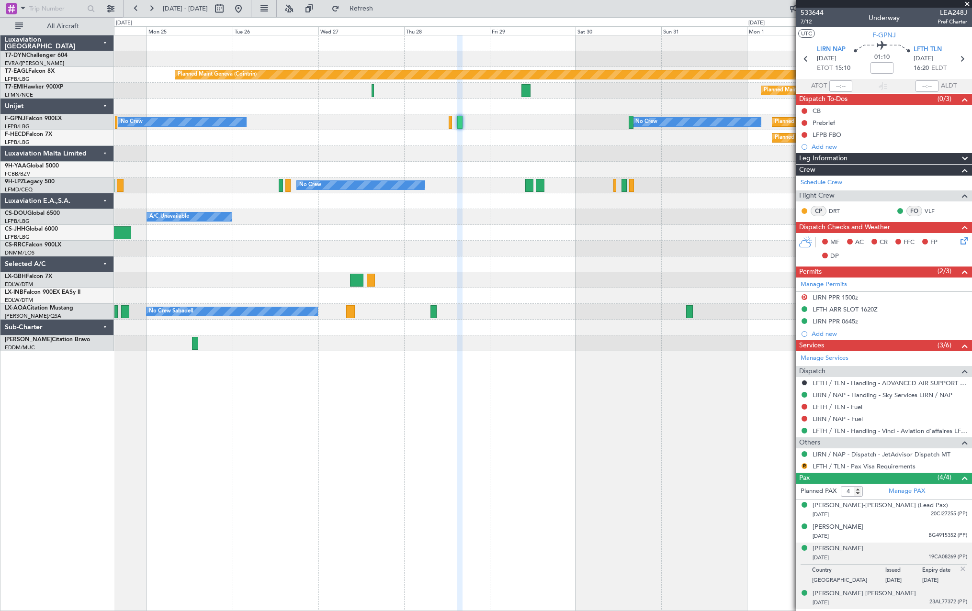
click at [916, 599] on div "[DATE] 23AL77372 (PP)" at bounding box center [889, 603] width 155 height 10
click at [913, 534] on div "[DATE] BG4915352 (PP)" at bounding box center [889, 537] width 155 height 10
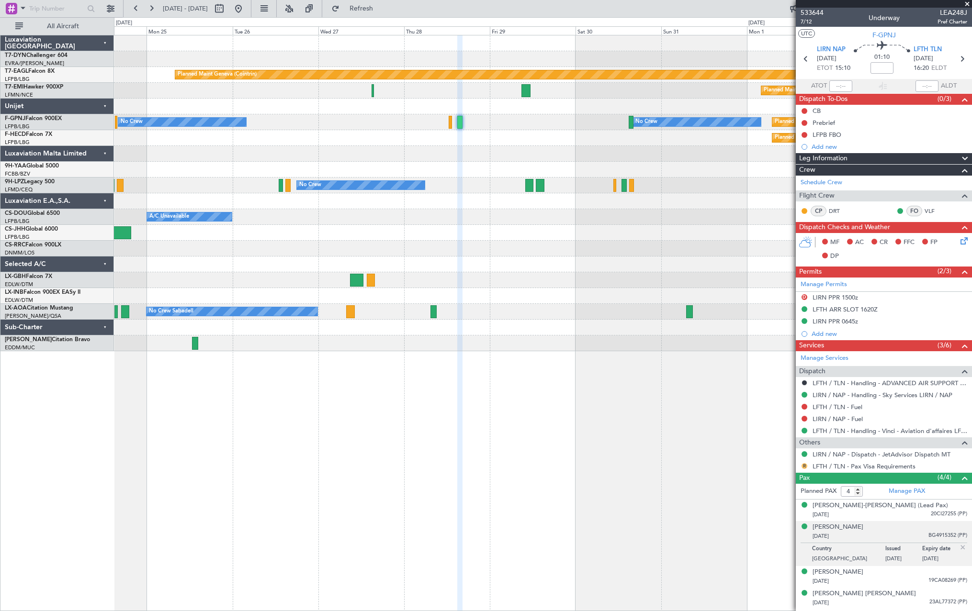
click at [805, 465] on button "R" at bounding box center [804, 466] width 6 height 6
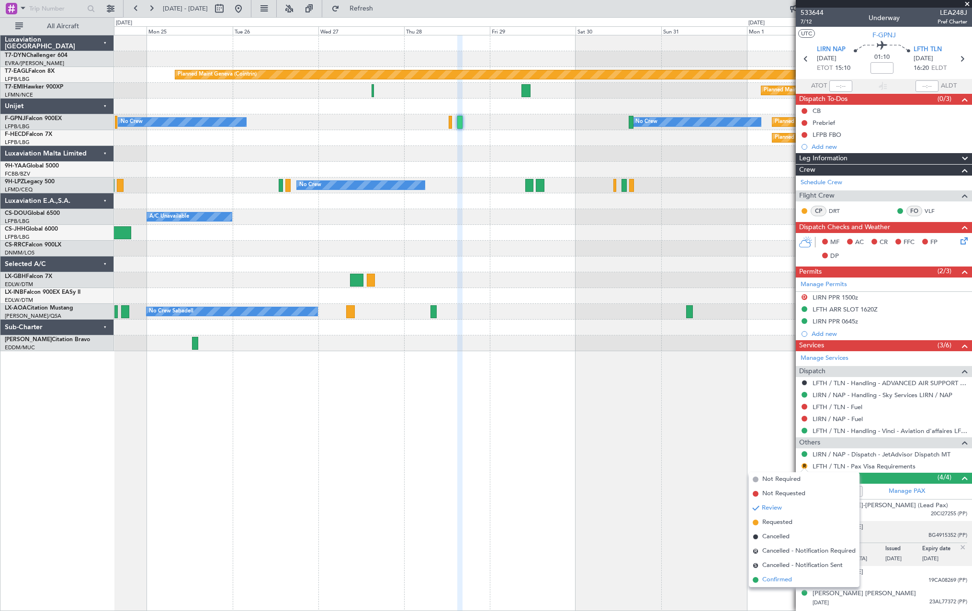
click at [759, 581] on li "Confirmed" at bounding box center [804, 580] width 111 height 14
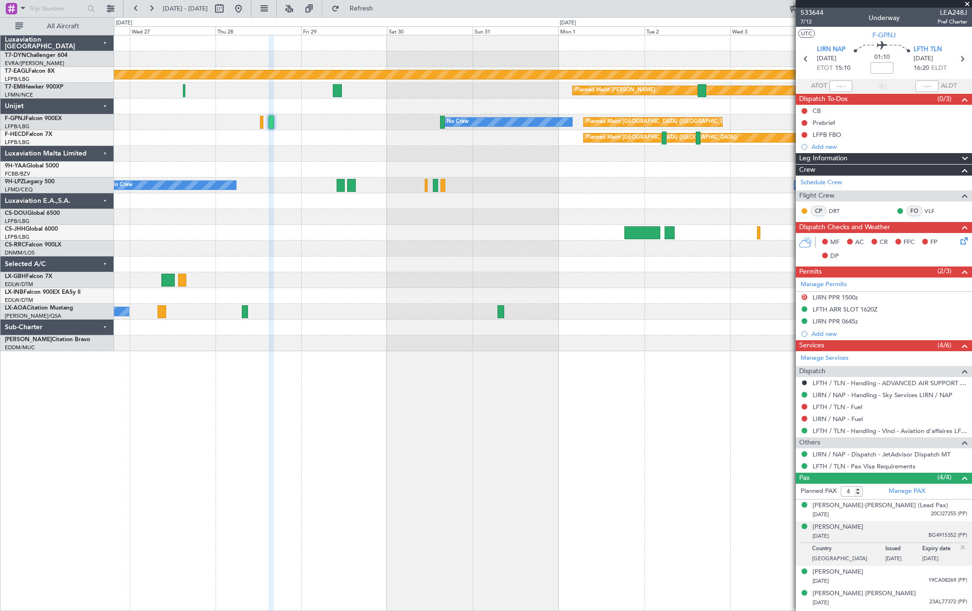
click at [371, 152] on div at bounding box center [542, 154] width 857 height 16
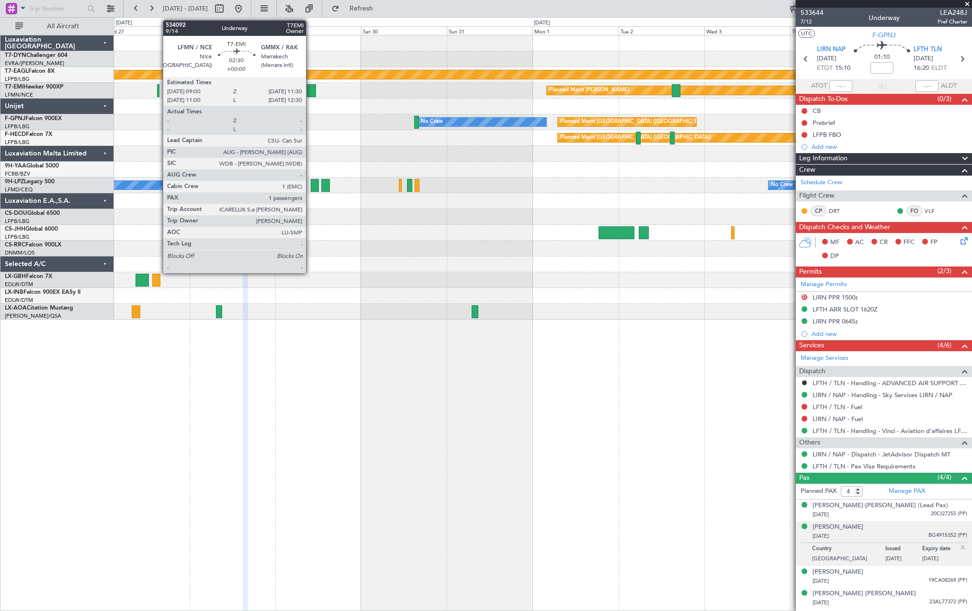
click at [310, 89] on div at bounding box center [311, 90] width 9 height 13
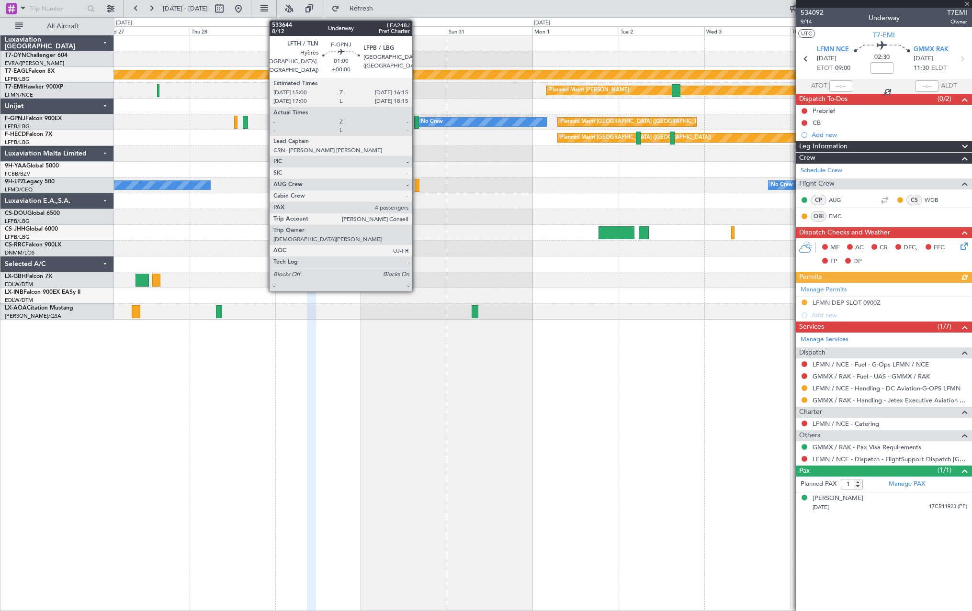
click at [416, 122] on div at bounding box center [416, 122] width 5 height 13
type input "4"
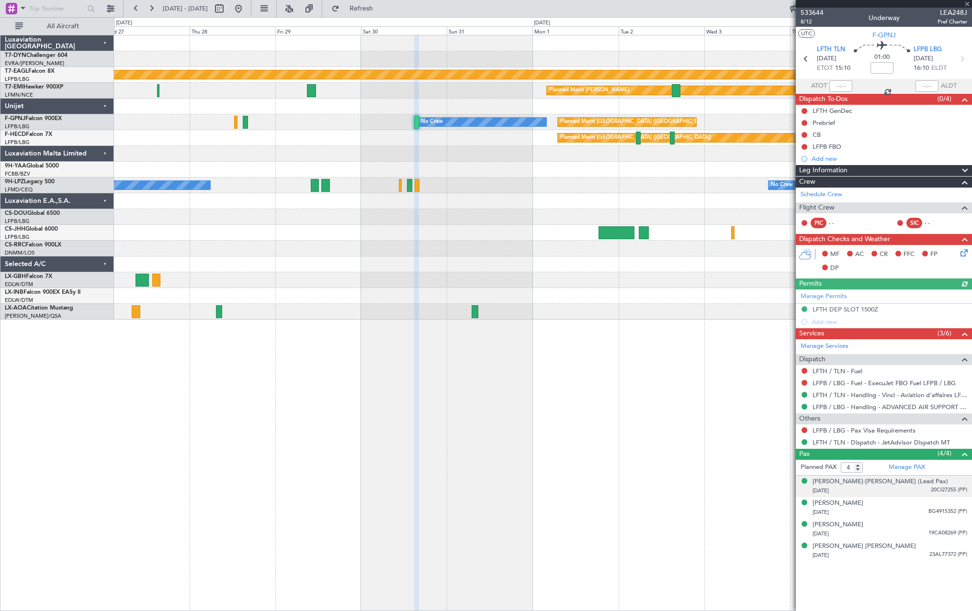
click at [892, 494] on div "[DATE] 20CI27255 (PP)" at bounding box center [889, 491] width 155 height 10
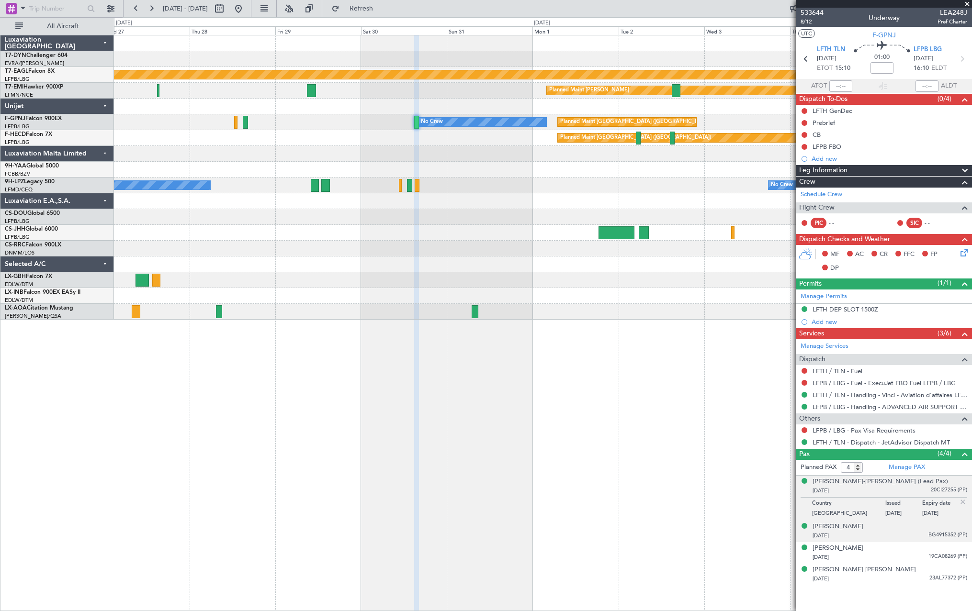
drag, startPoint x: 915, startPoint y: 520, endPoint x: 918, endPoint y: 530, distance: 10.3
click at [915, 521] on li "[PERSON_NAME] [DATE] BG4915352 (PP)" at bounding box center [884, 532] width 176 height 22
click at [918, 537] on div "[DATE] BG4915352 (PP)" at bounding box center [889, 536] width 155 height 10
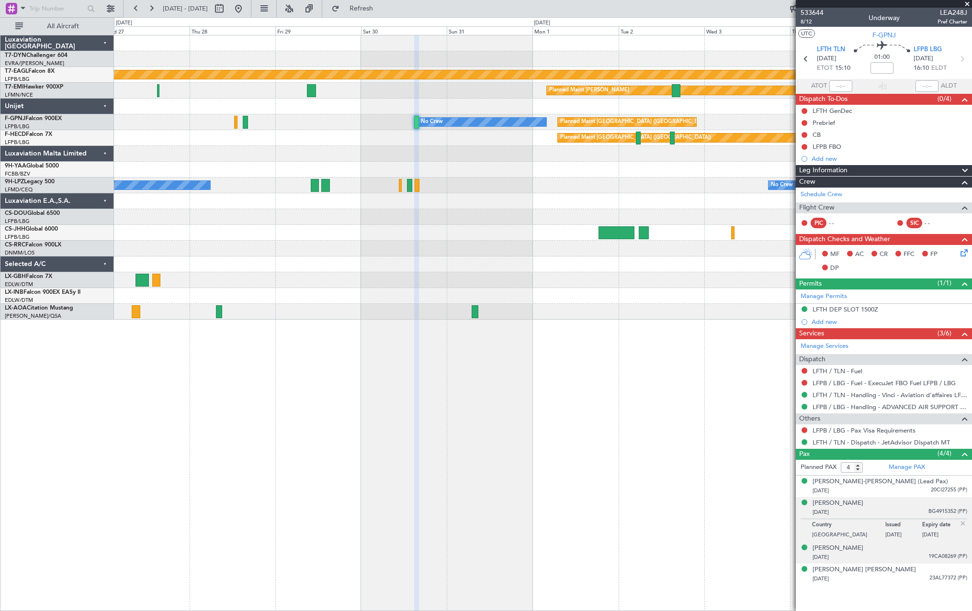
click at [918, 557] on div "[DATE] 19CA08269 (PP)" at bounding box center [889, 558] width 155 height 10
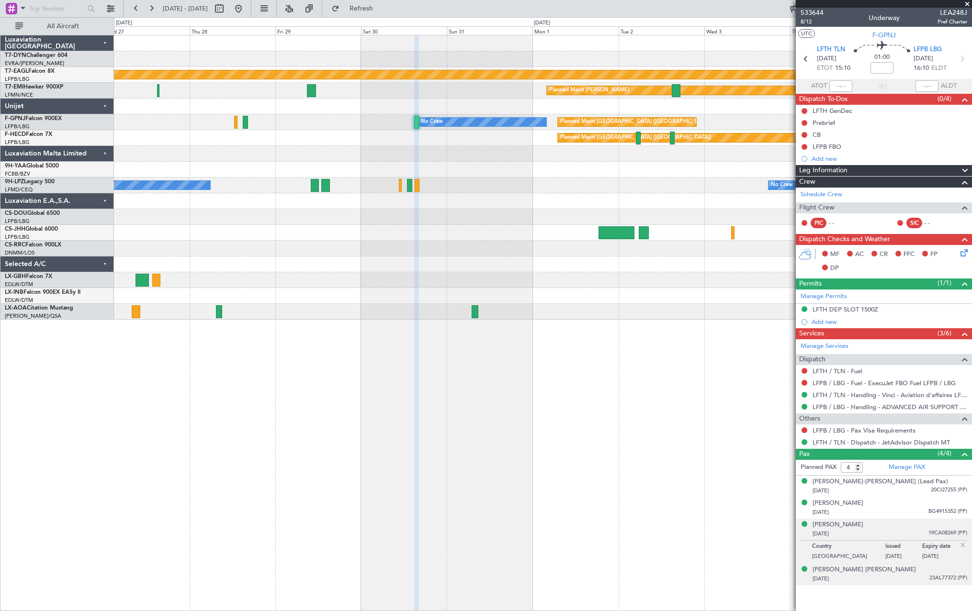
click at [923, 575] on div "[DATE] 23AL77372 (PP)" at bounding box center [889, 579] width 155 height 10
click at [804, 430] on button at bounding box center [804, 430] width 6 height 6
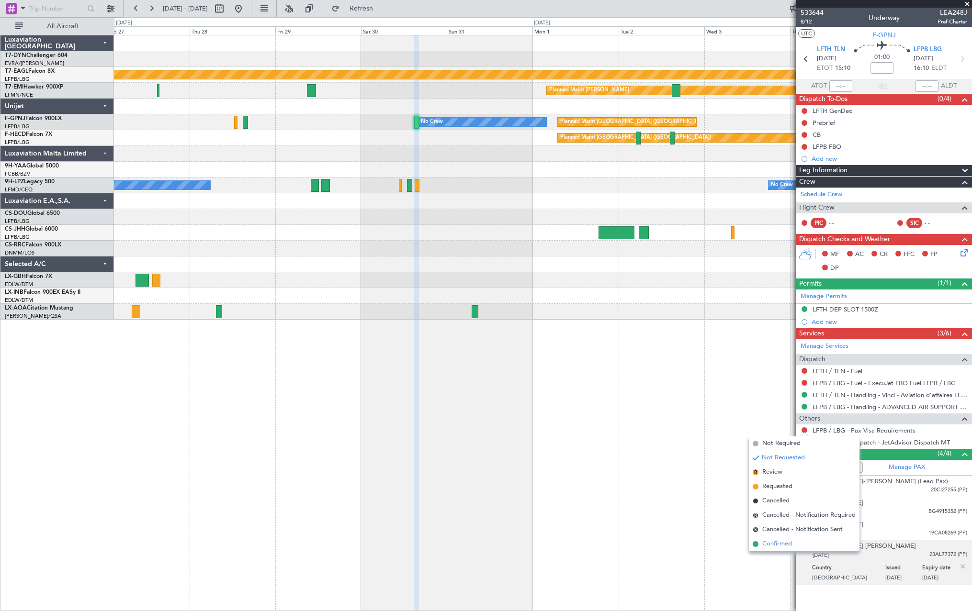
click at [755, 544] on span at bounding box center [756, 544] width 6 height 6
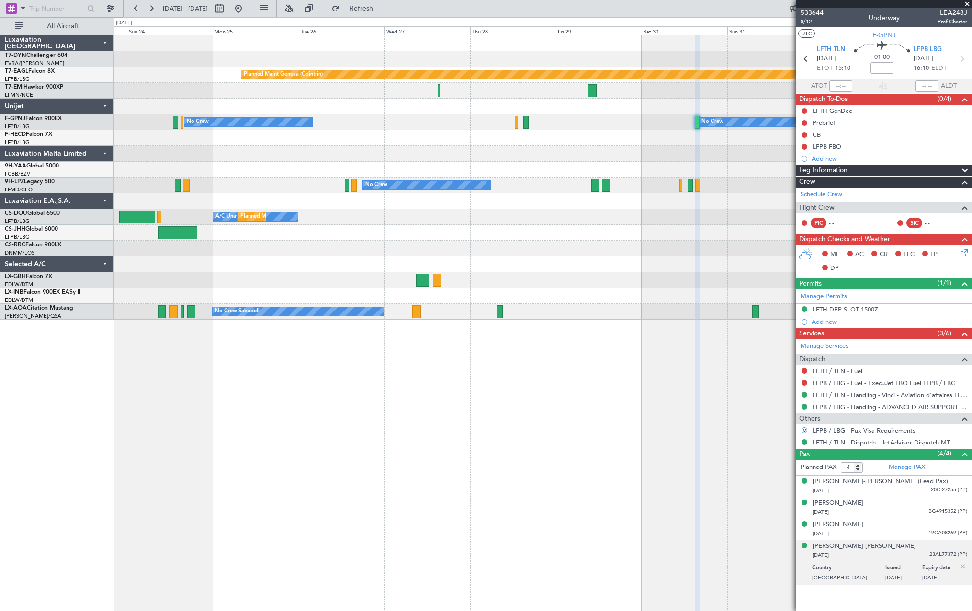
click at [641, 173] on div "Planned Maint Geneva (Cointrin) Planned Maint [PERSON_NAME] Planned Maint [GEOG…" at bounding box center [542, 177] width 857 height 284
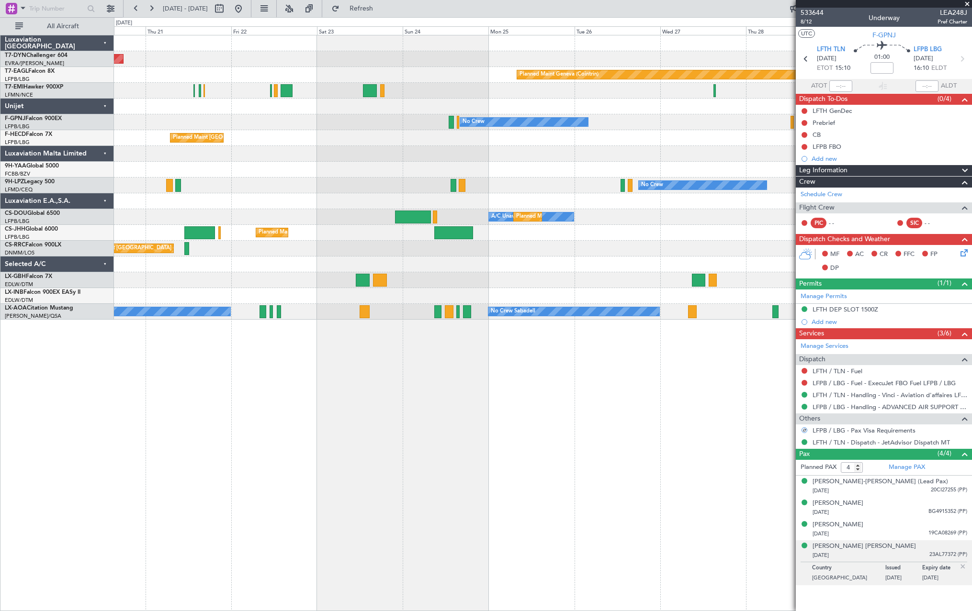
click at [607, 168] on div "Planned Maint [GEOGRAPHIC_DATA]-[GEOGRAPHIC_DATA] Planned Maint Geneva ([GEOGRA…" at bounding box center [542, 177] width 857 height 284
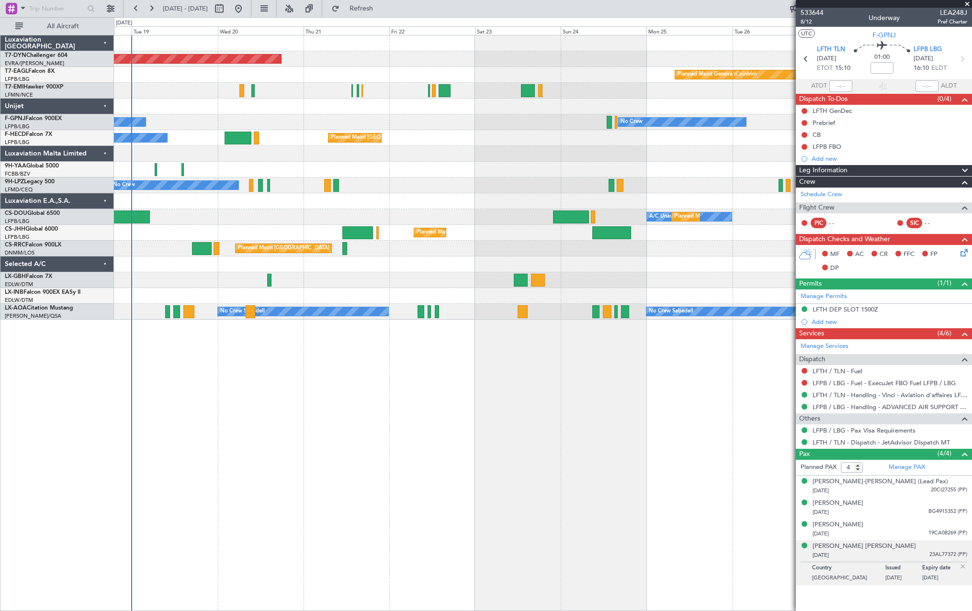
click at [644, 159] on div at bounding box center [542, 154] width 857 height 16
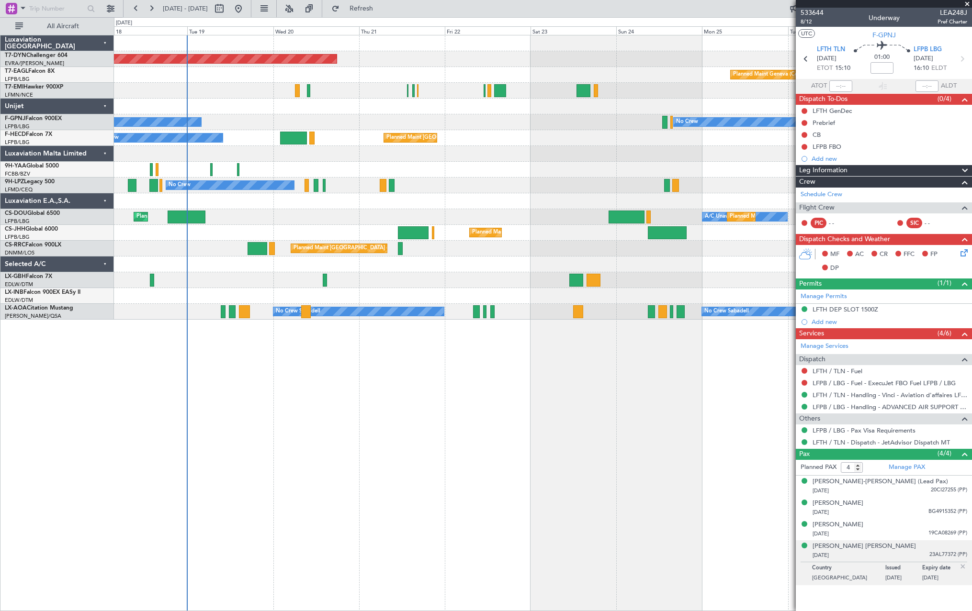
click at [536, 171] on div "Planned Maint [GEOGRAPHIC_DATA]-[GEOGRAPHIC_DATA] Planned Maint Geneva ([GEOGRA…" at bounding box center [542, 177] width 857 height 284
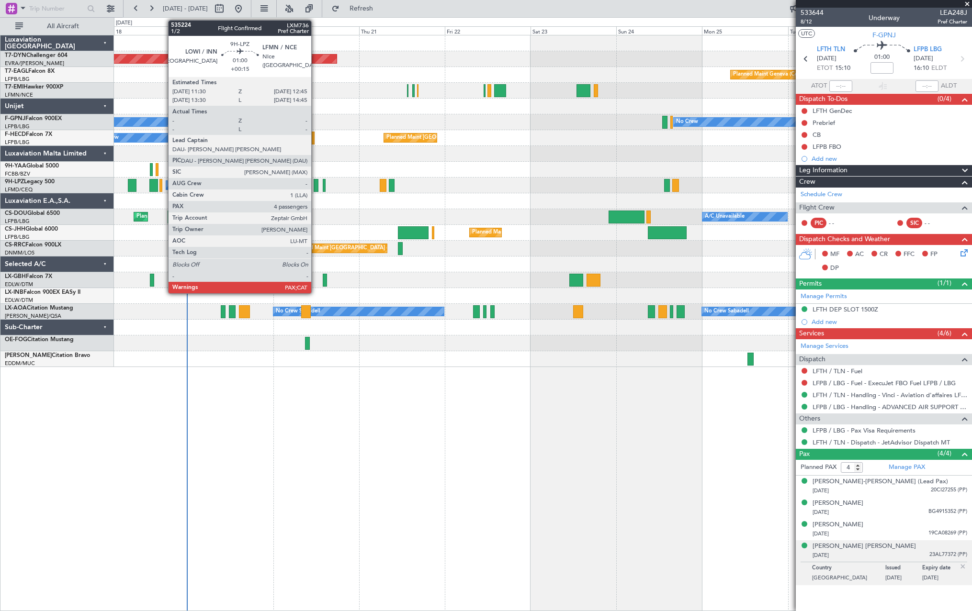
click at [315, 186] on div at bounding box center [316, 185] width 5 height 13
type input "+00:15"
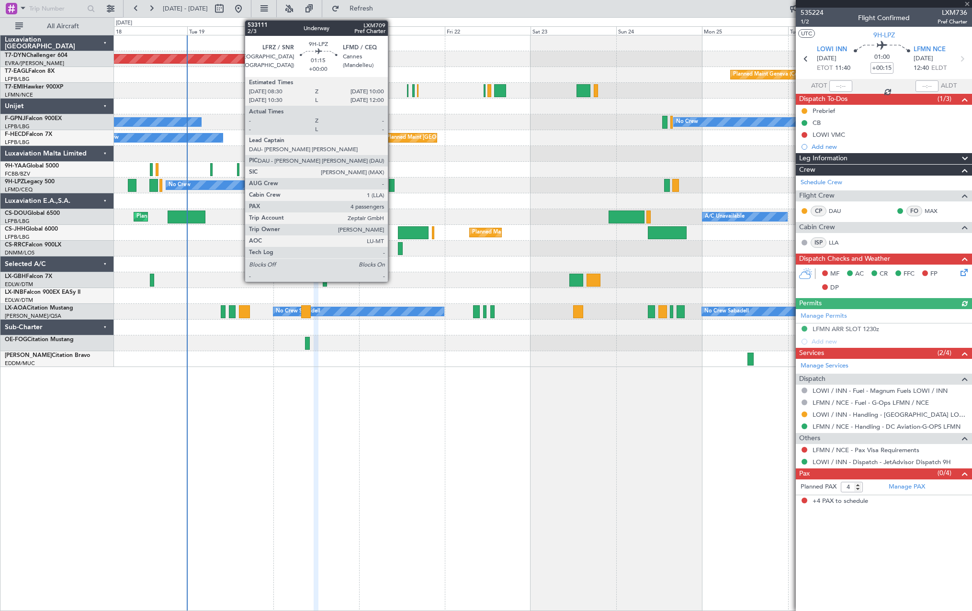
click at [392, 185] on div at bounding box center [392, 185] width 6 height 13
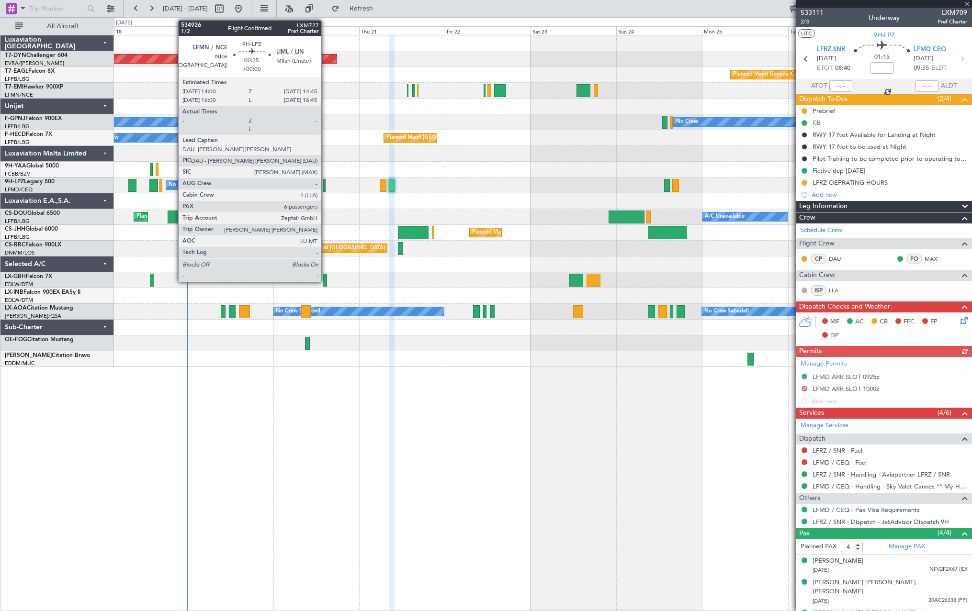
click at [326, 183] on div at bounding box center [324, 185] width 3 height 13
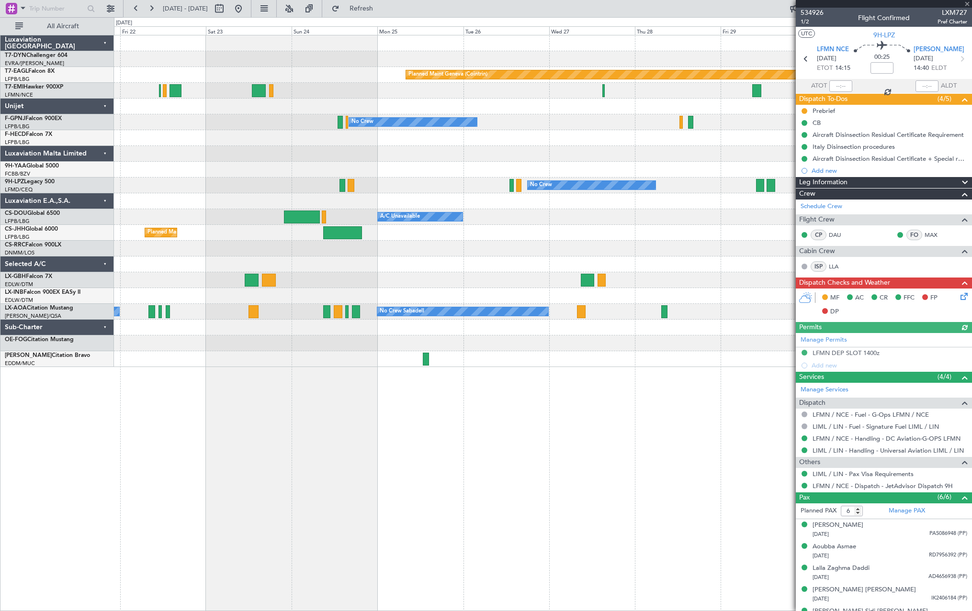
click at [291, 203] on div at bounding box center [542, 201] width 857 height 16
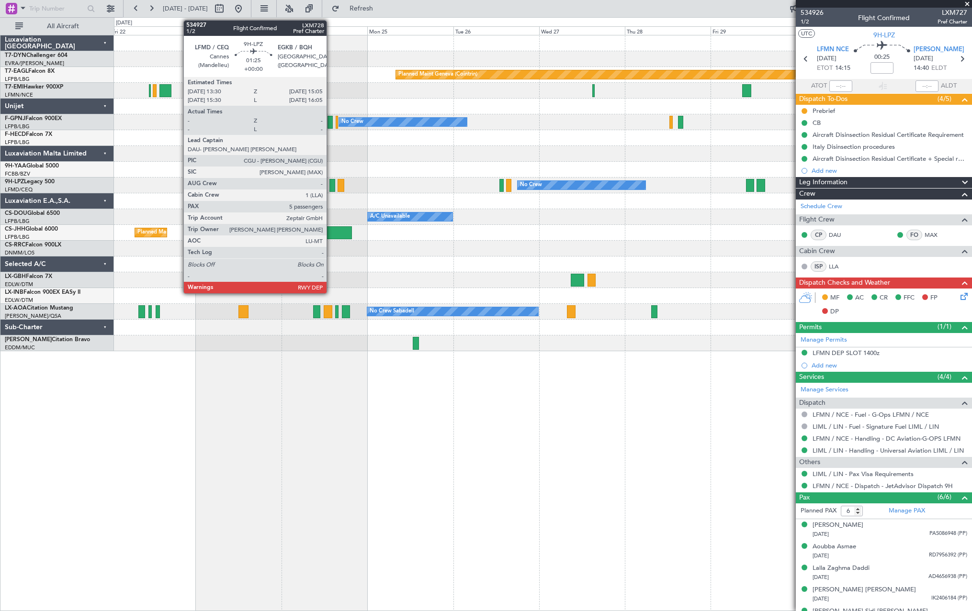
click at [331, 186] on div at bounding box center [332, 185] width 6 height 13
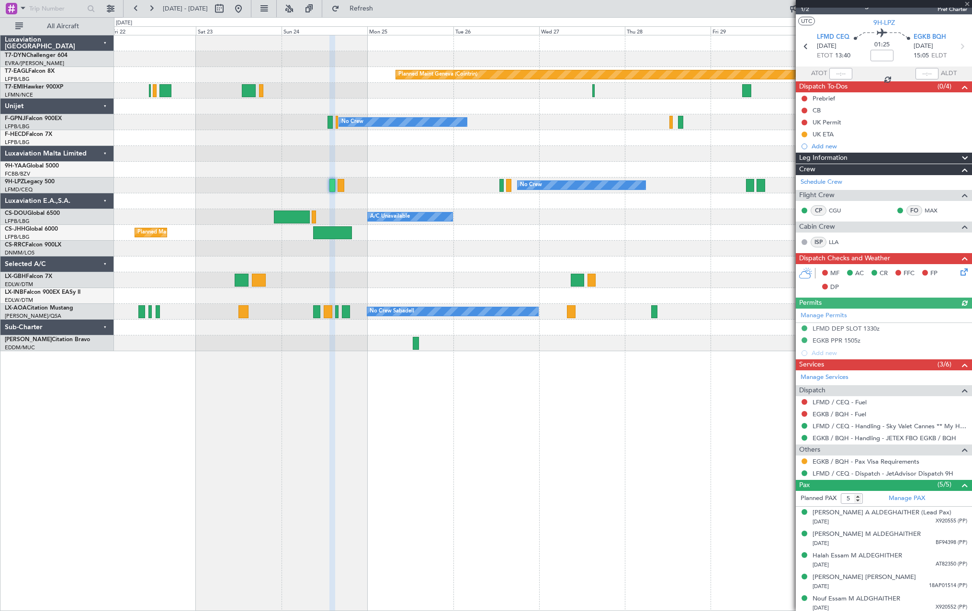
scroll to position [15, 0]
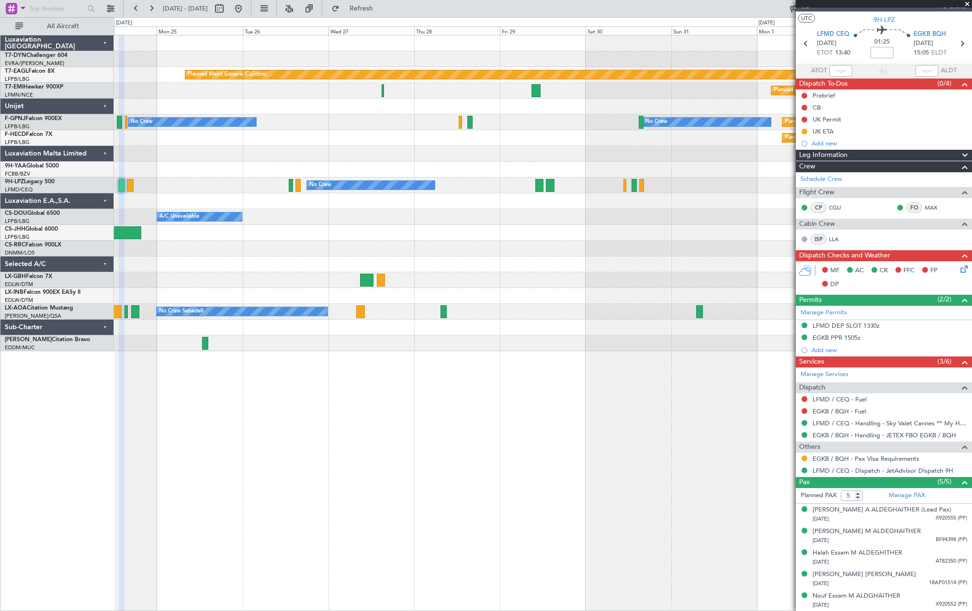
click at [352, 211] on div "Planned Maint [GEOGRAPHIC_DATA] ([GEOGRAPHIC_DATA]) A/C Unavailable" at bounding box center [542, 217] width 857 height 16
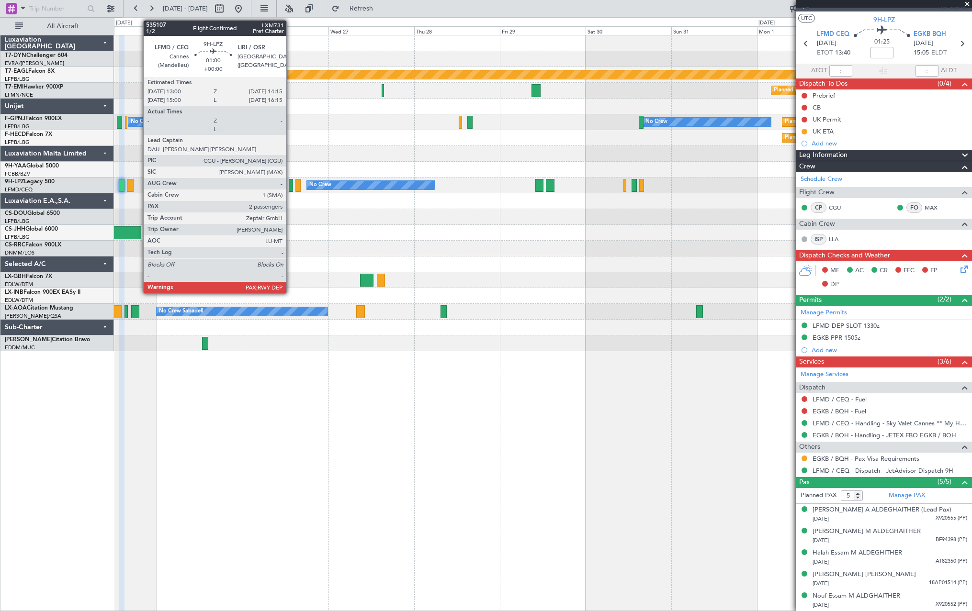
click at [291, 185] on div at bounding box center [291, 185] width 5 height 13
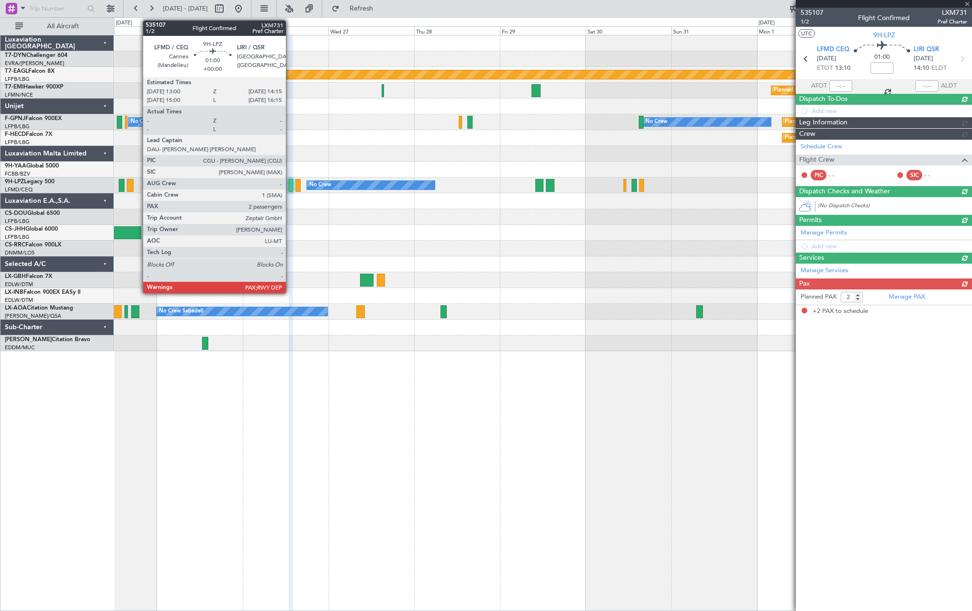
scroll to position [0, 0]
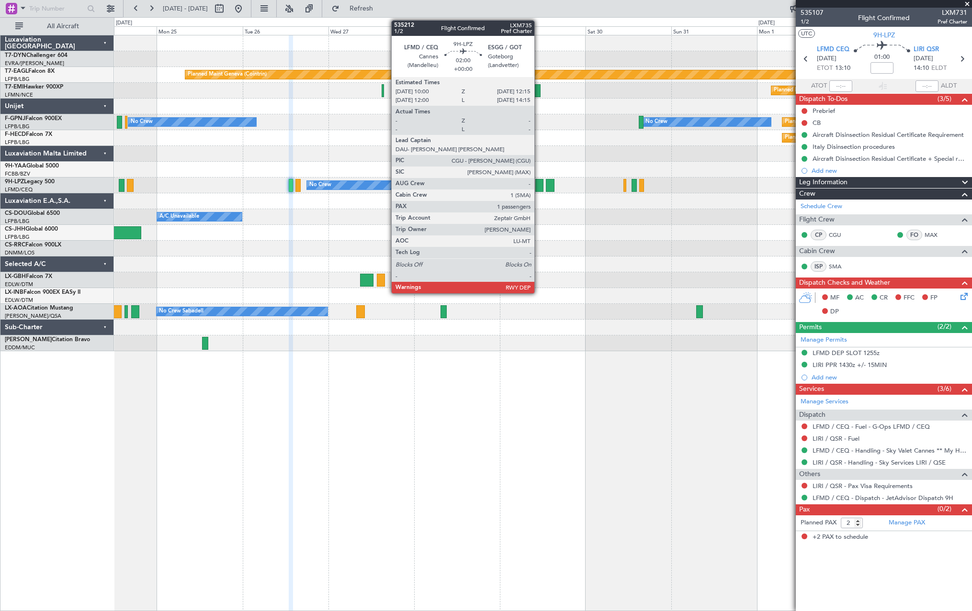
click at [539, 182] on div at bounding box center [539, 185] width 8 height 13
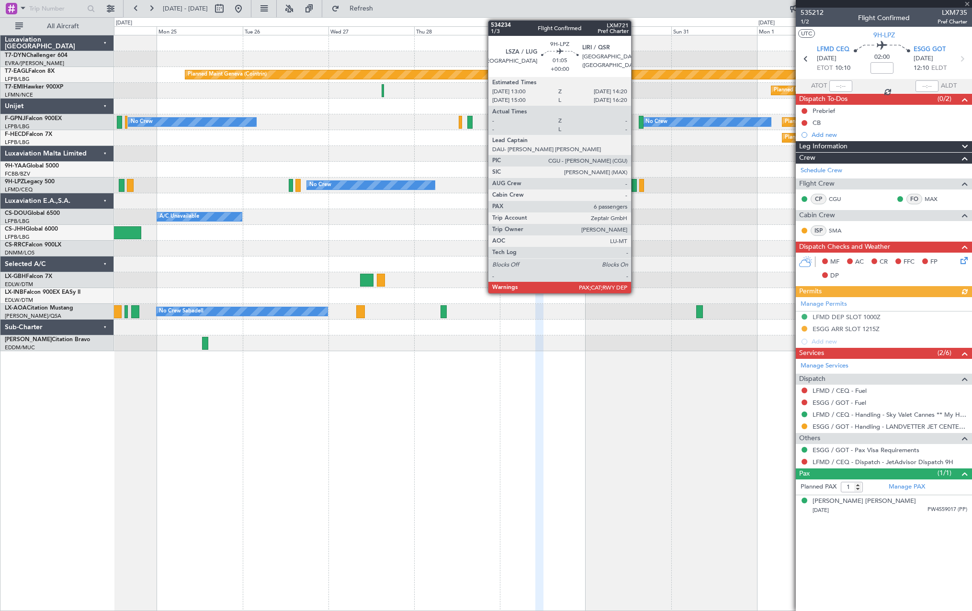
click at [635, 187] on div at bounding box center [633, 185] width 5 height 13
type input "6"
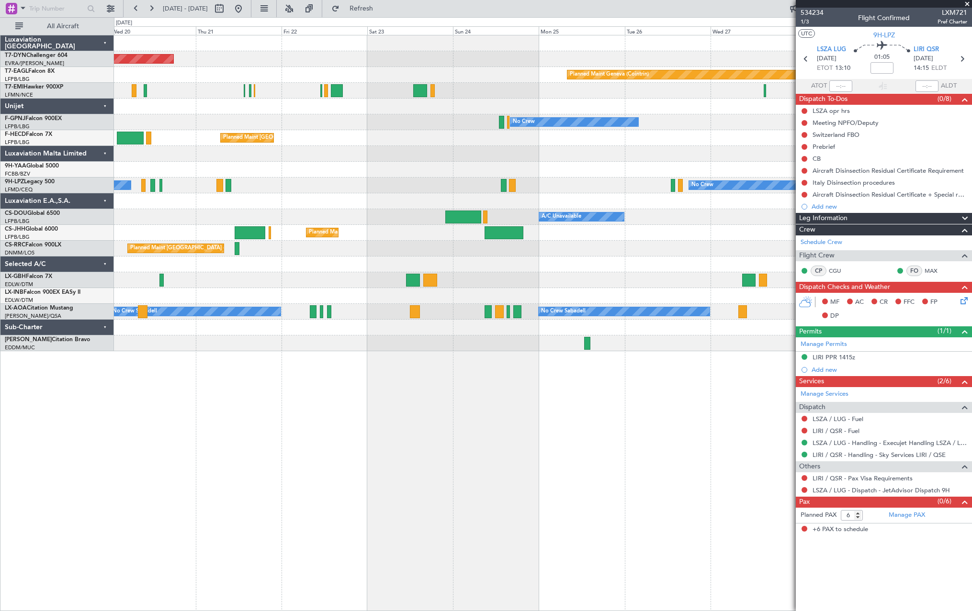
click at [667, 173] on div "Planned Maint [GEOGRAPHIC_DATA]-[GEOGRAPHIC_DATA] Planned Maint Geneva ([GEOGRA…" at bounding box center [542, 193] width 857 height 316
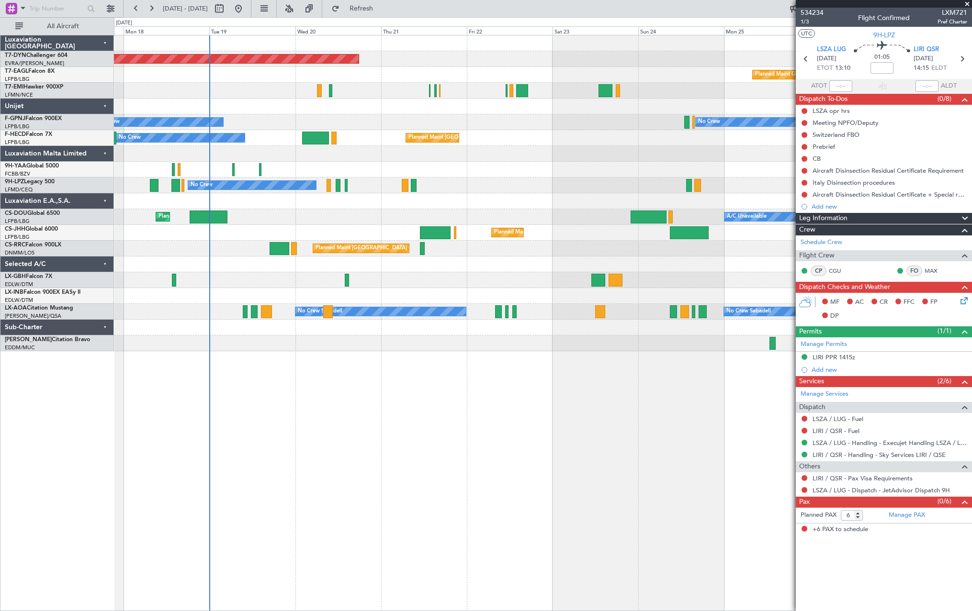
click at [610, 168] on div "Planned Maint [GEOGRAPHIC_DATA]-[GEOGRAPHIC_DATA] Planned Maint Geneva ([GEOGRA…" at bounding box center [542, 193] width 857 height 316
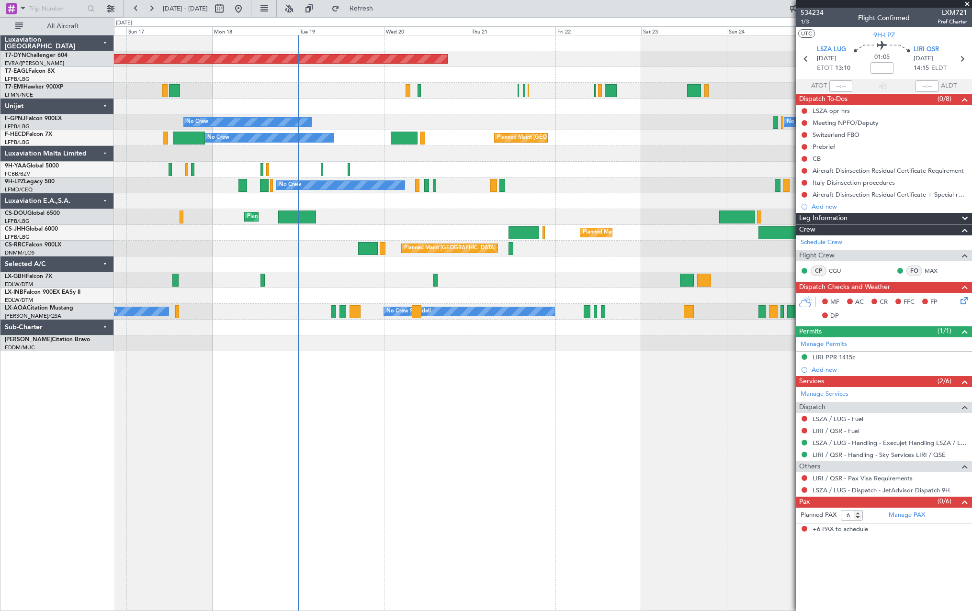
click at [472, 181] on div "Planned Maint [GEOGRAPHIC_DATA]-[GEOGRAPHIC_DATA] Planned Maint Geneva ([GEOGRA…" at bounding box center [542, 193] width 857 height 316
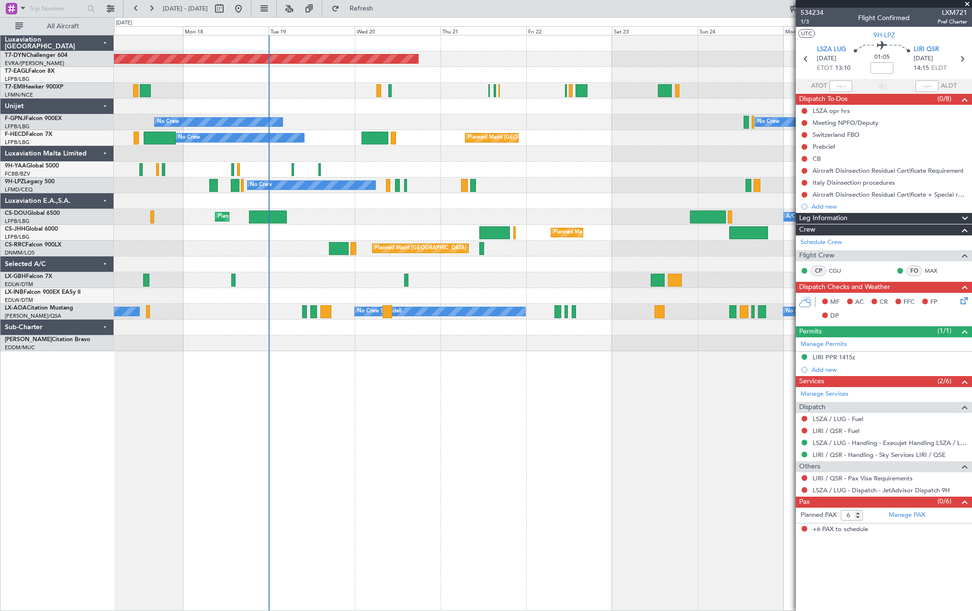
click at [392, 203] on div "Planned Maint [GEOGRAPHIC_DATA]-[GEOGRAPHIC_DATA] Planned Maint Geneva ([GEOGRA…" at bounding box center [542, 193] width 857 height 316
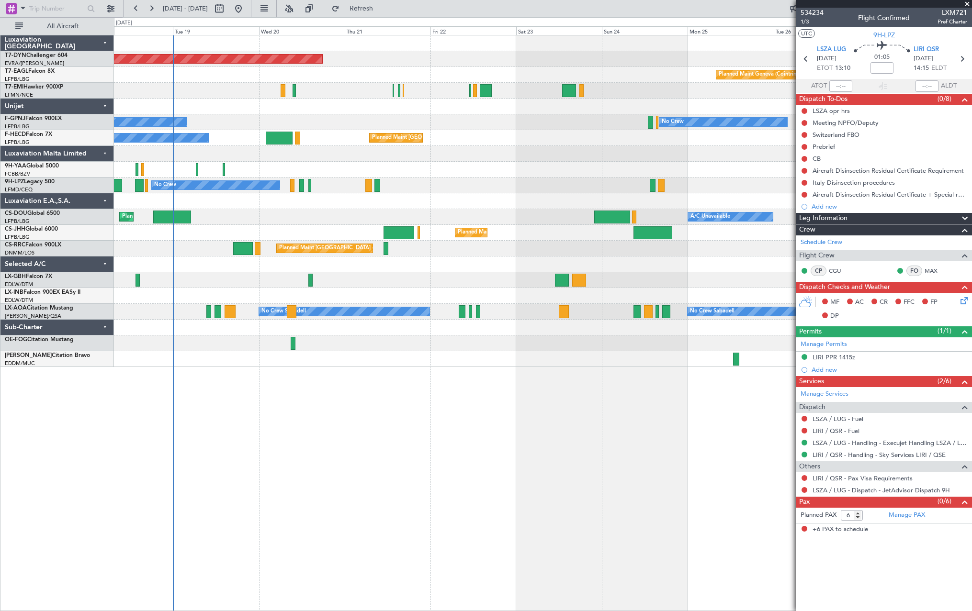
click at [352, 218] on div "Planned Maint [GEOGRAPHIC_DATA] ([GEOGRAPHIC_DATA]) A/C Unavailable Planned Mai…" at bounding box center [542, 217] width 857 height 16
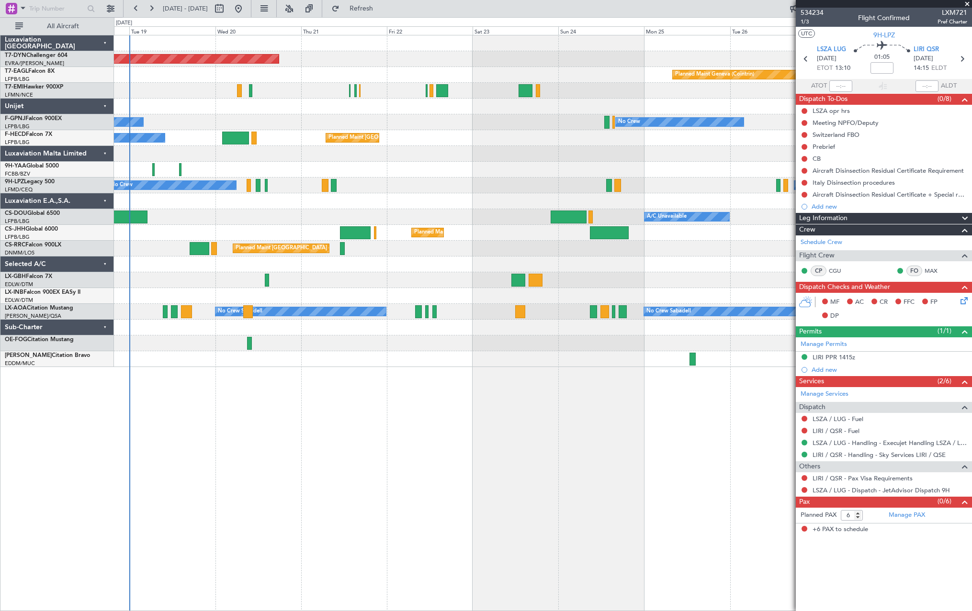
click at [261, 217] on div "Planned Maint [GEOGRAPHIC_DATA] ([GEOGRAPHIC_DATA]) A/C Unavailable Planned Mai…" at bounding box center [542, 217] width 857 height 16
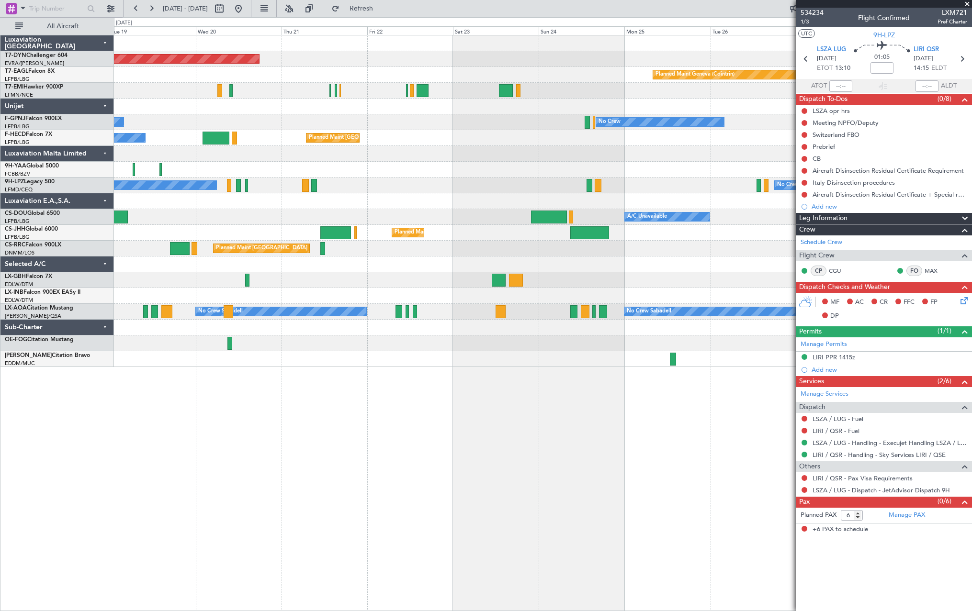
click at [241, 220] on div "Planned Maint [GEOGRAPHIC_DATA] ([GEOGRAPHIC_DATA]) A/C Unavailable Planned Mai…" at bounding box center [542, 217] width 857 height 16
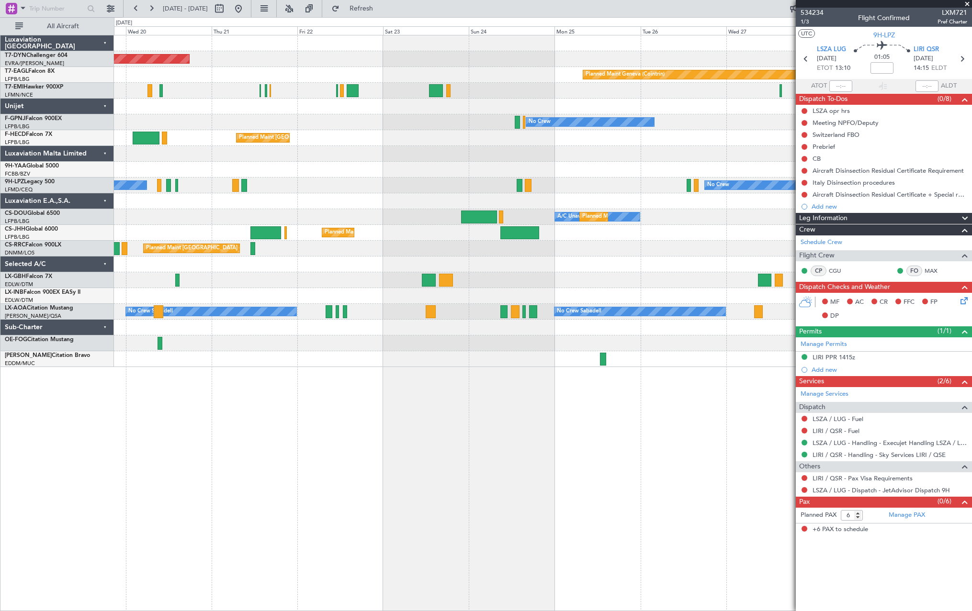
click at [124, 218] on div "A/C Unavailable Planned Maint [GEOGRAPHIC_DATA] ([GEOGRAPHIC_DATA]) Planned Mai…" at bounding box center [542, 217] width 857 height 16
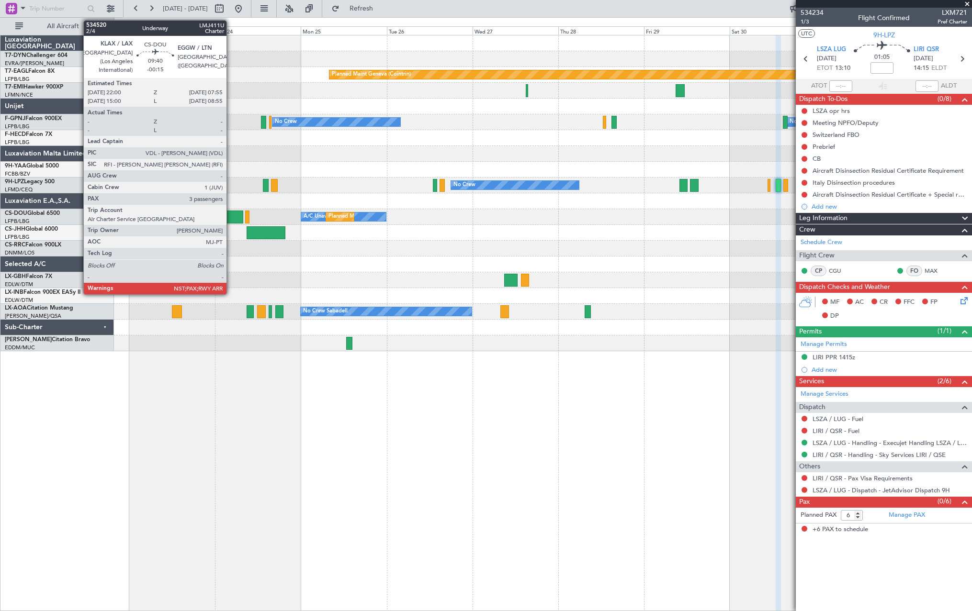
click at [231, 214] on div at bounding box center [225, 217] width 36 height 13
type input "-00:15"
type input "3"
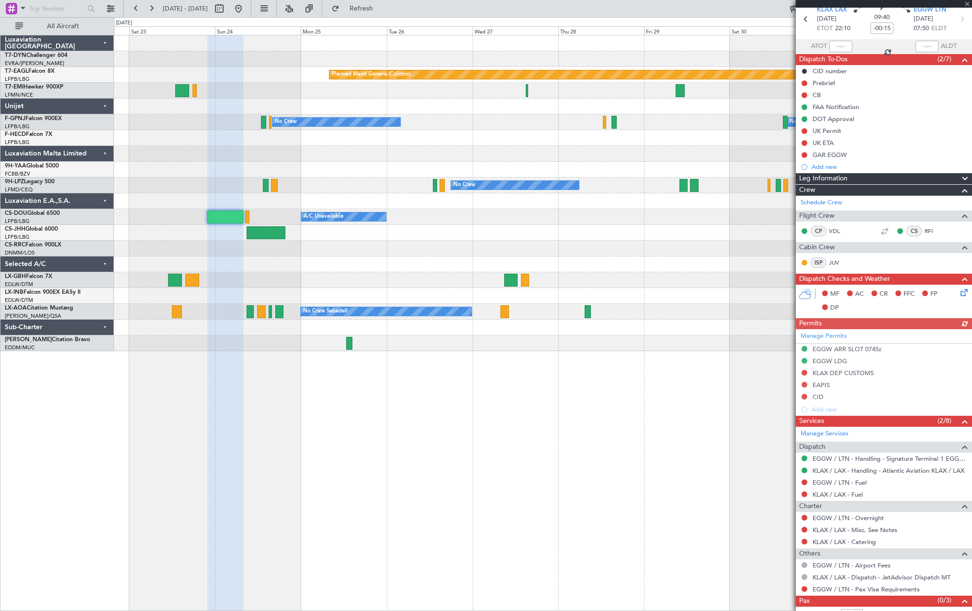
scroll to position [63, 0]
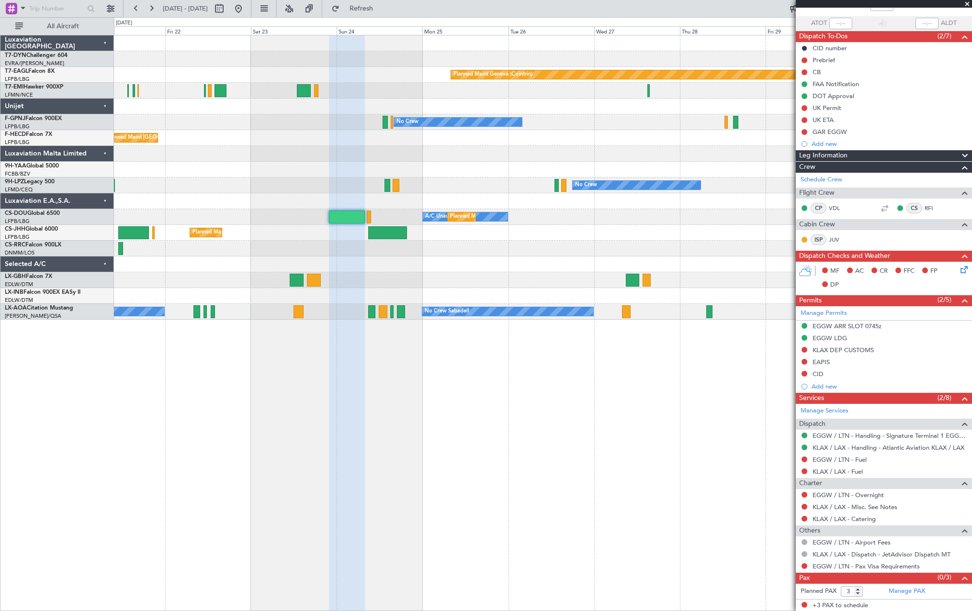
click at [451, 241] on div "Planned Maint [GEOGRAPHIC_DATA] ([GEOGRAPHIC_DATA])" at bounding box center [542, 249] width 857 height 16
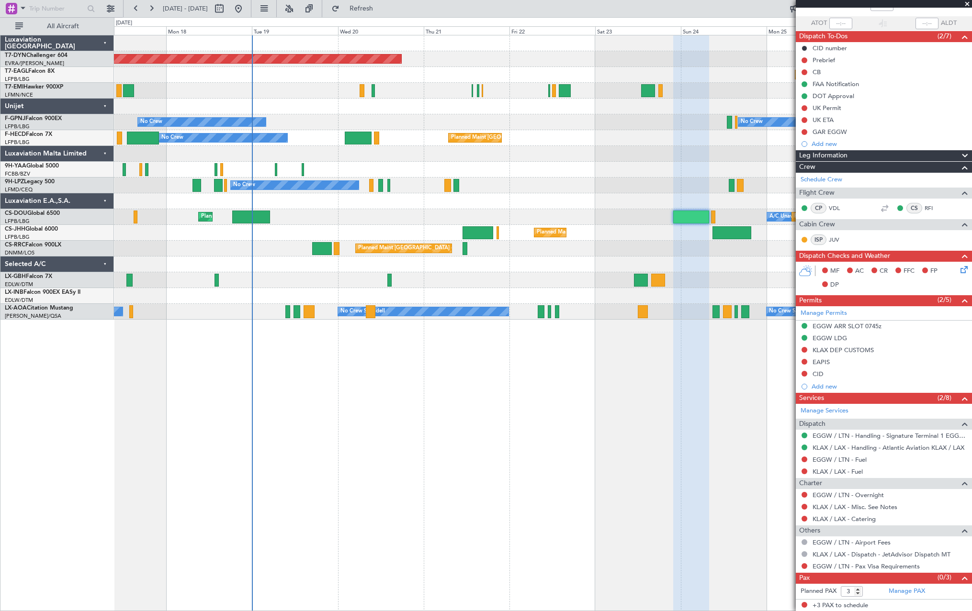
click at [585, 253] on div "Planned Maint [GEOGRAPHIC_DATA] ([GEOGRAPHIC_DATA])" at bounding box center [542, 249] width 857 height 16
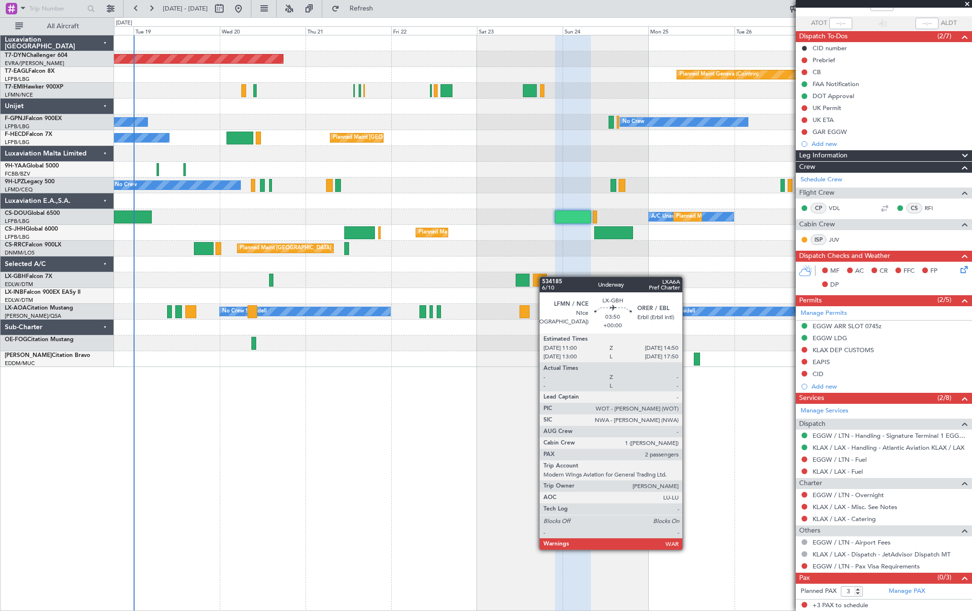
click at [533, 278] on div at bounding box center [540, 280] width 14 height 13
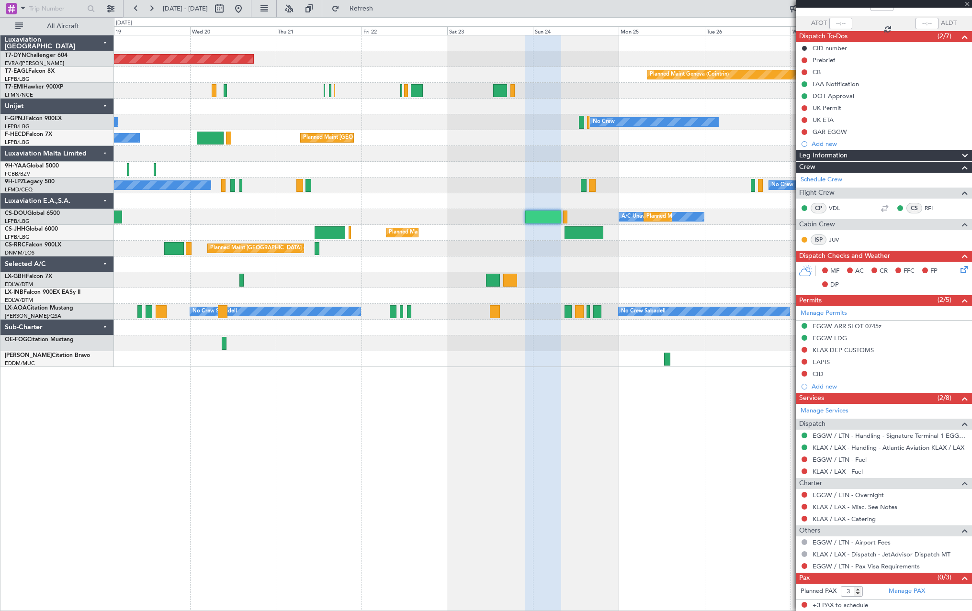
type input "0"
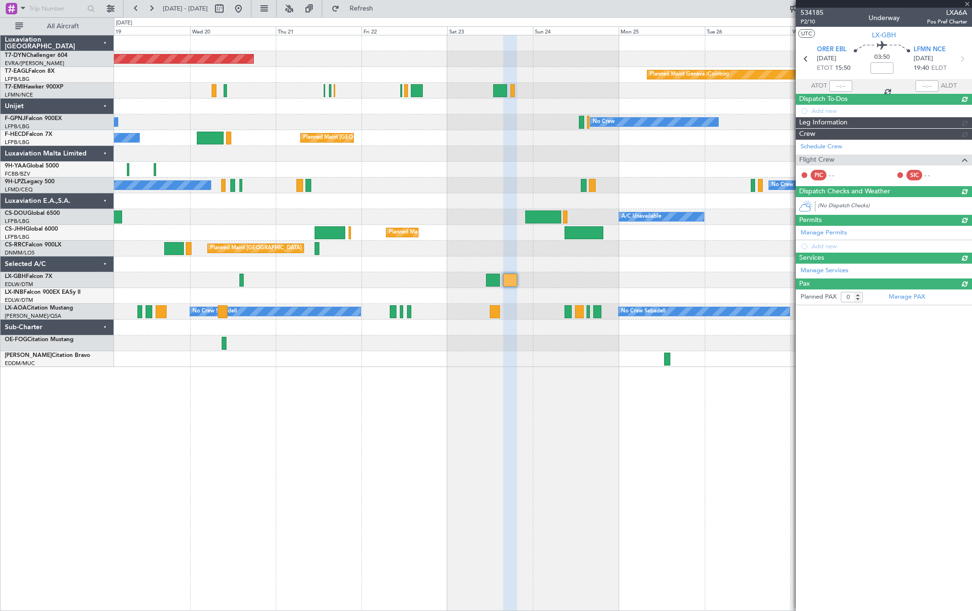
scroll to position [0, 0]
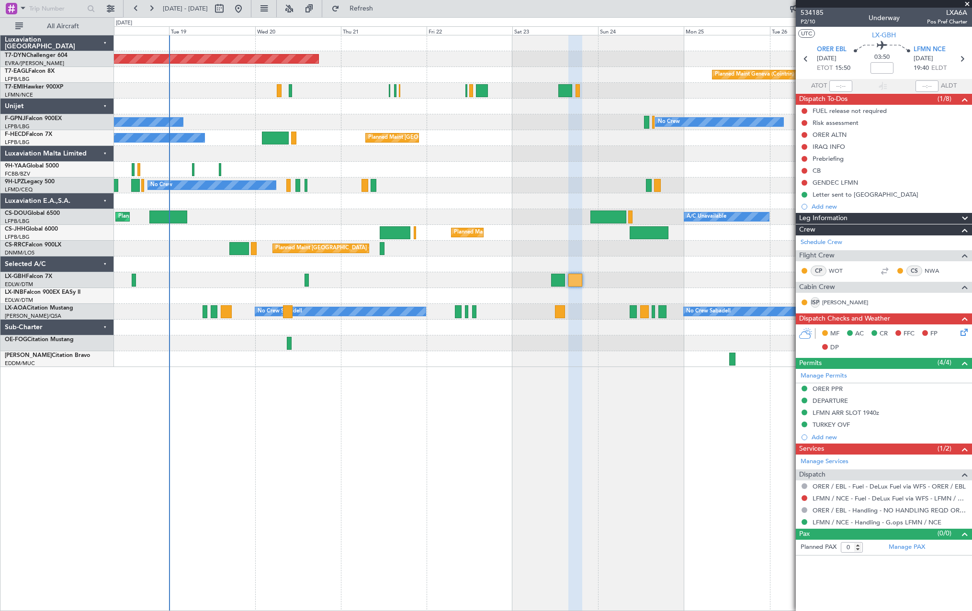
click at [476, 364] on div "Planned Maint [GEOGRAPHIC_DATA]-[GEOGRAPHIC_DATA] Planned Maint Geneva ([GEOGRA…" at bounding box center [542, 201] width 857 height 332
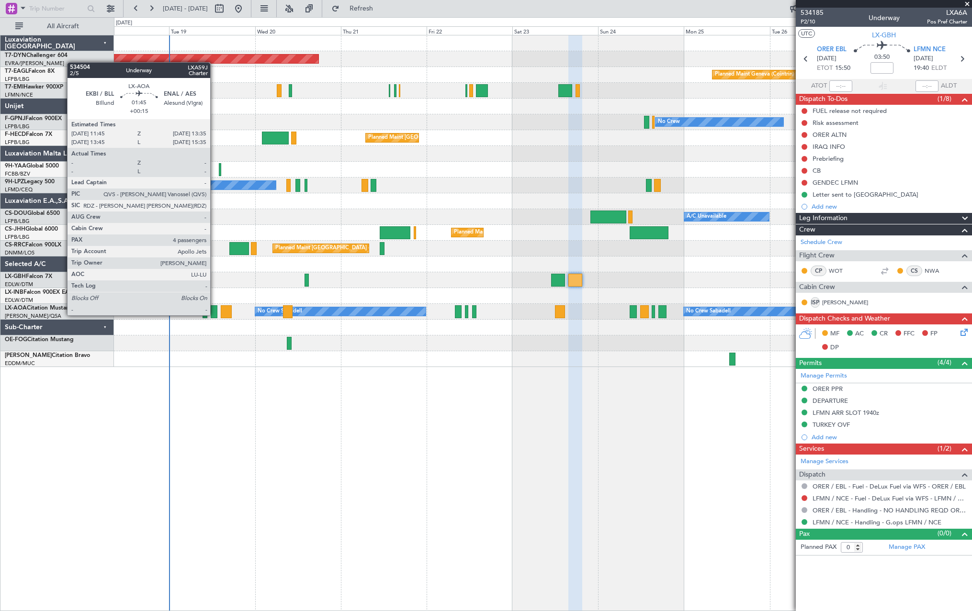
click at [214, 315] on div at bounding box center [214, 311] width 7 height 13
type input "+00:15"
type input "4"
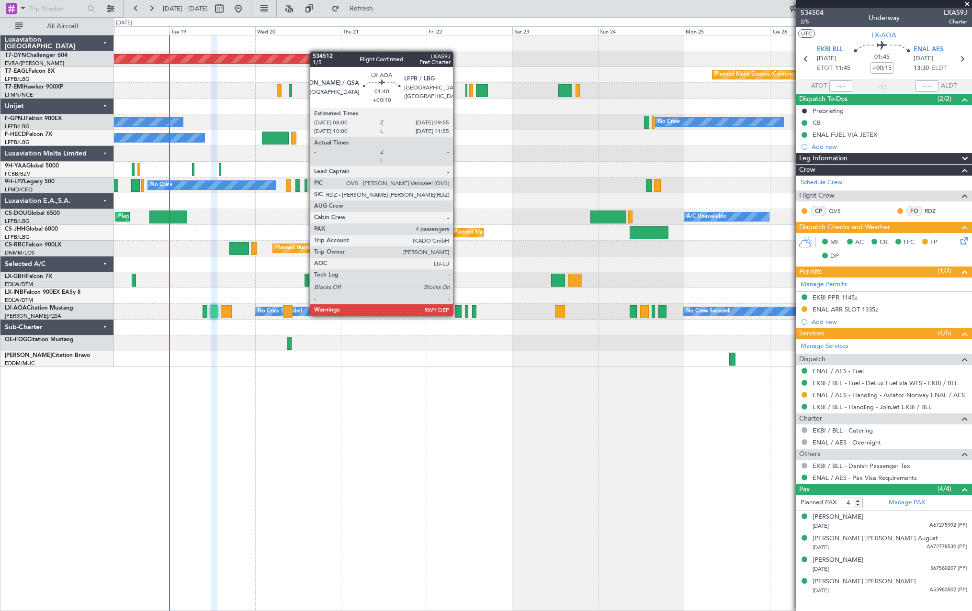
click at [457, 315] on div at bounding box center [458, 311] width 7 height 13
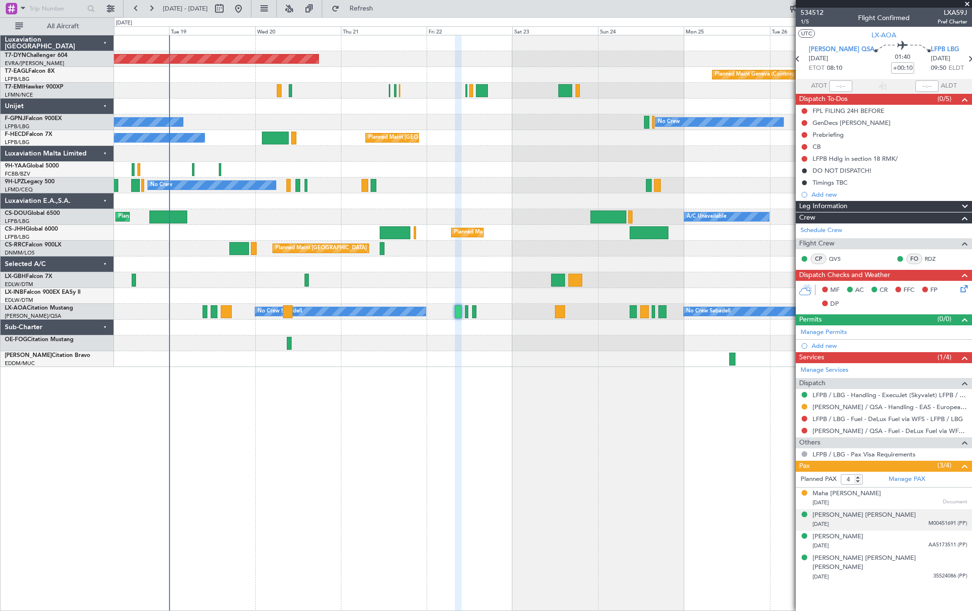
click at [892, 517] on div "[PERSON_NAME] [PERSON_NAME] [DATE] M00451691 (PP)" at bounding box center [889, 520] width 155 height 19
click at [900, 565] on div "[DATE] AA5173511 (PP)" at bounding box center [889, 570] width 155 height 10
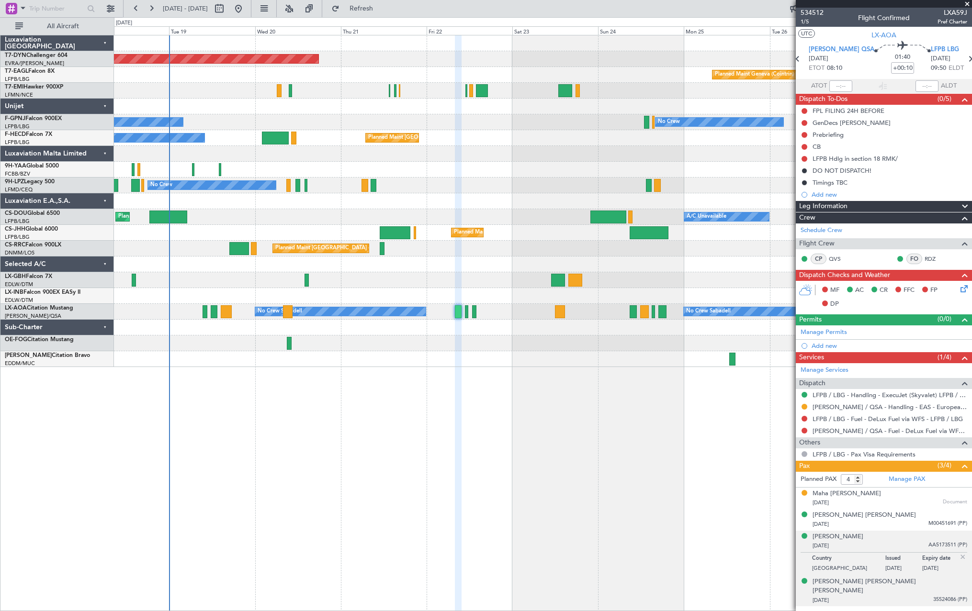
click at [902, 596] on div "[DATE] 35524086 (PP)" at bounding box center [889, 601] width 155 height 10
click at [804, 452] on button at bounding box center [804, 454] width 6 height 6
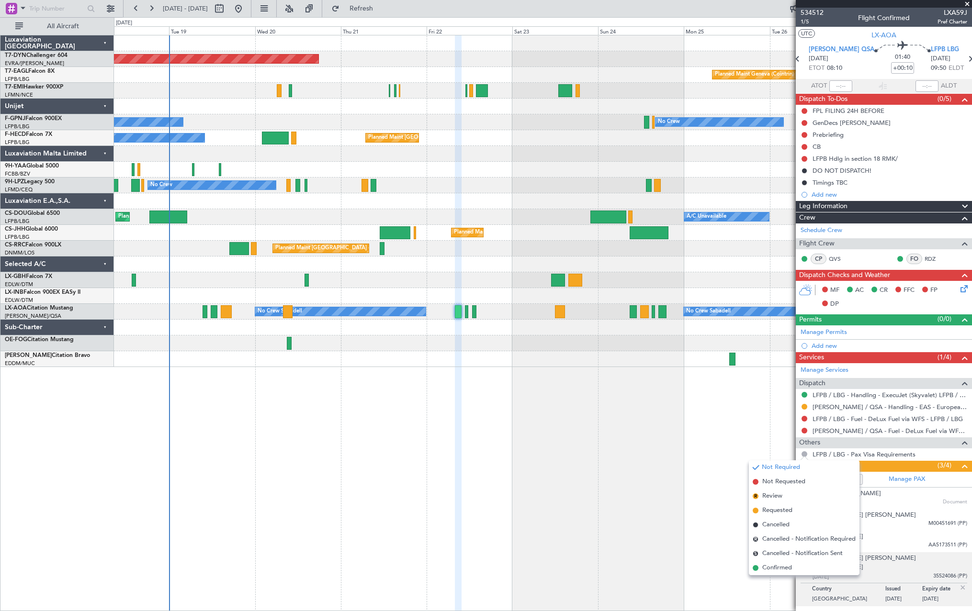
click at [687, 453] on div "Planned Maint [GEOGRAPHIC_DATA]-[GEOGRAPHIC_DATA] Planned Maint Geneva ([GEOGRA…" at bounding box center [543, 323] width 858 height 576
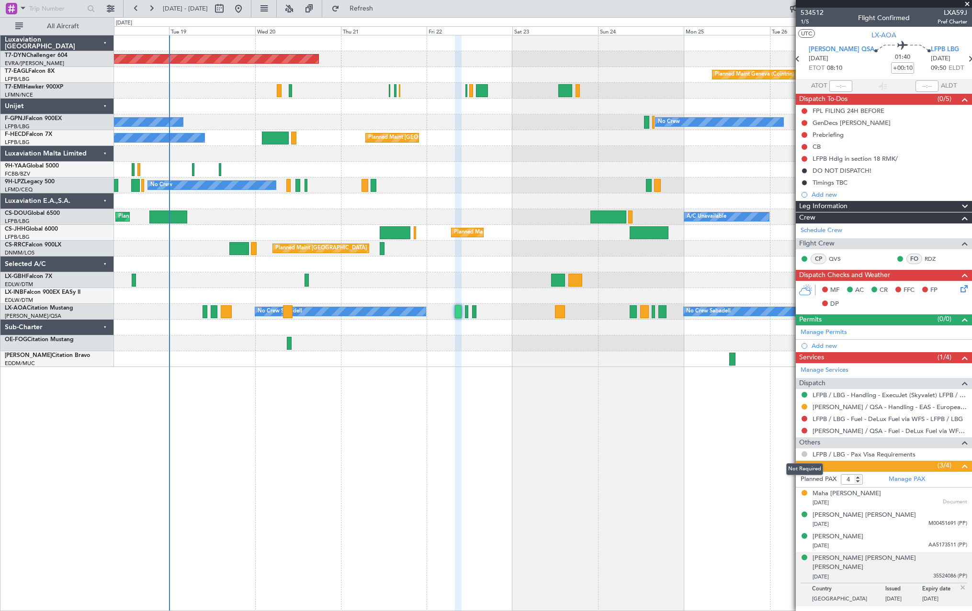
click at [806, 453] on button at bounding box center [804, 454] width 6 height 6
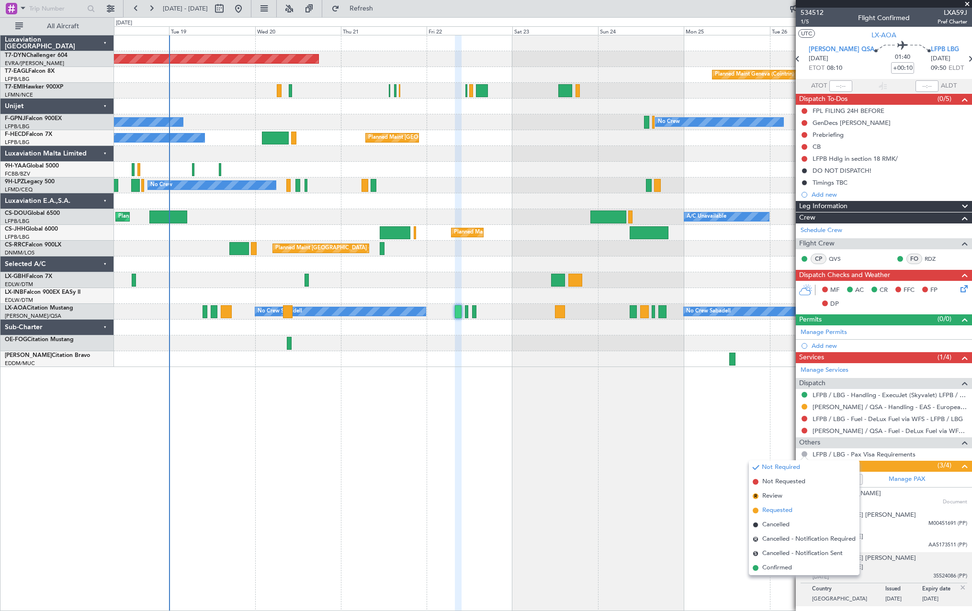
click at [755, 512] on span at bounding box center [756, 511] width 6 height 6
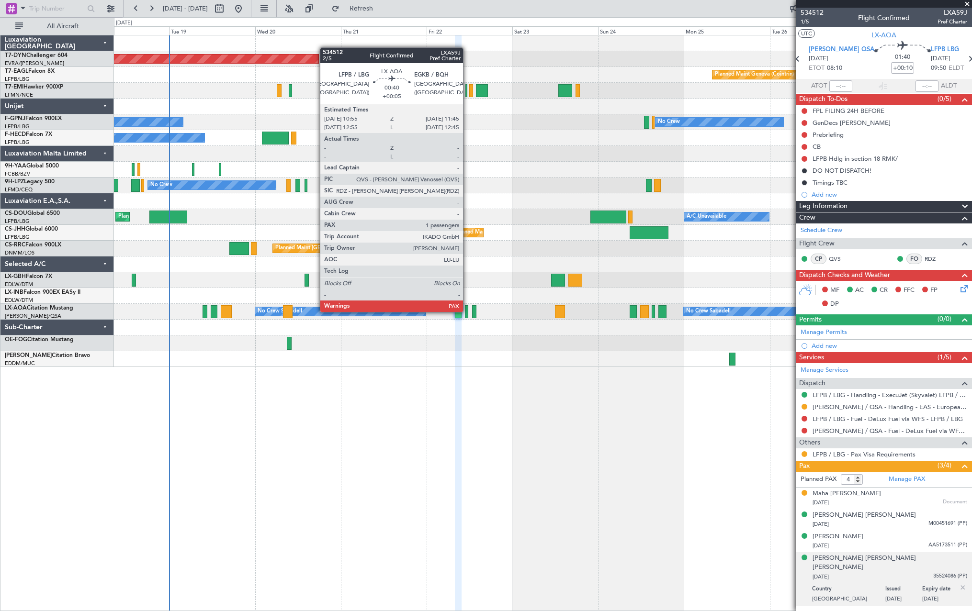
click at [467, 311] on div at bounding box center [466, 311] width 3 height 13
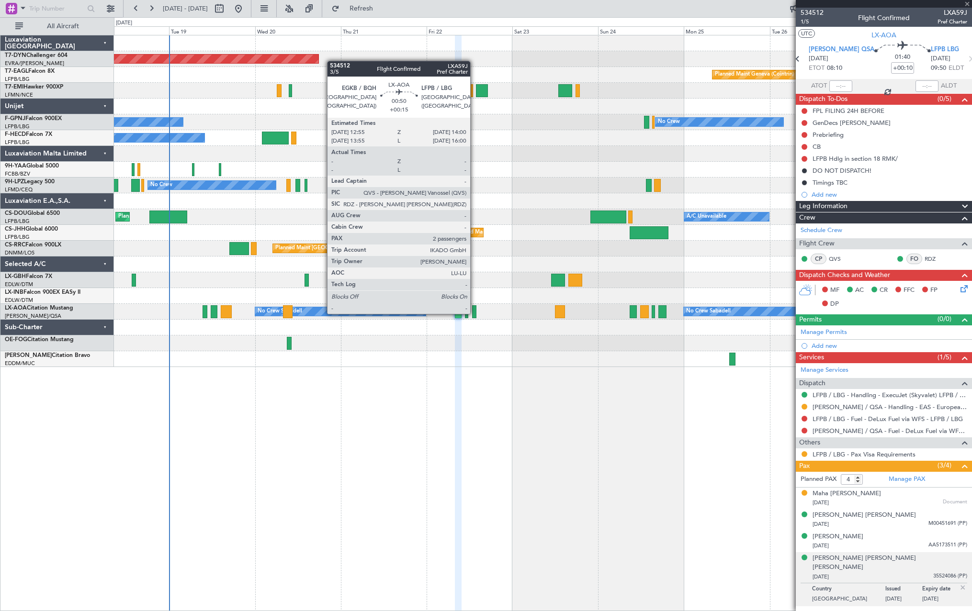
type input "+00:05"
type input "1"
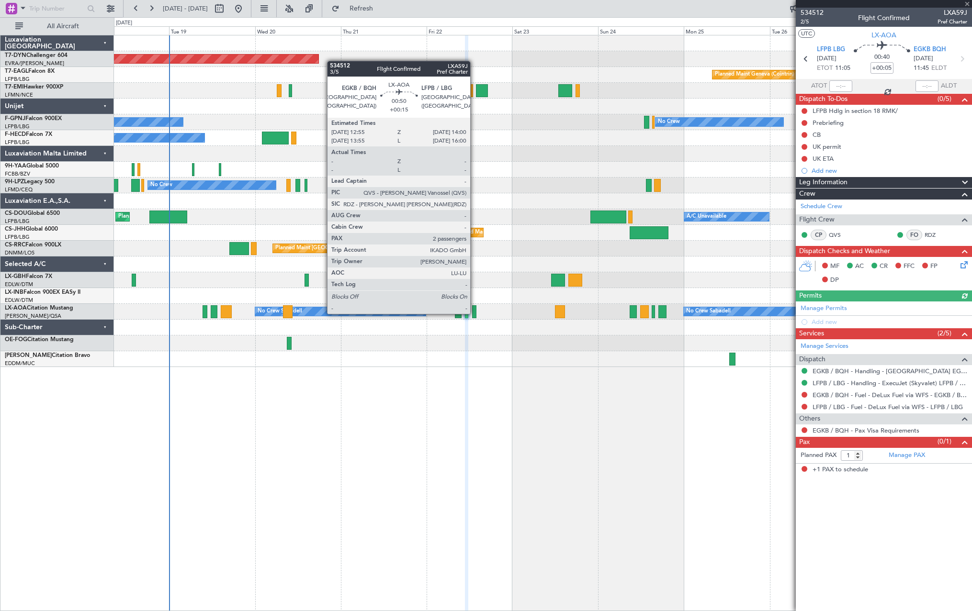
click at [474, 313] on div at bounding box center [474, 311] width 4 height 13
type input "+00:15"
type input "2"
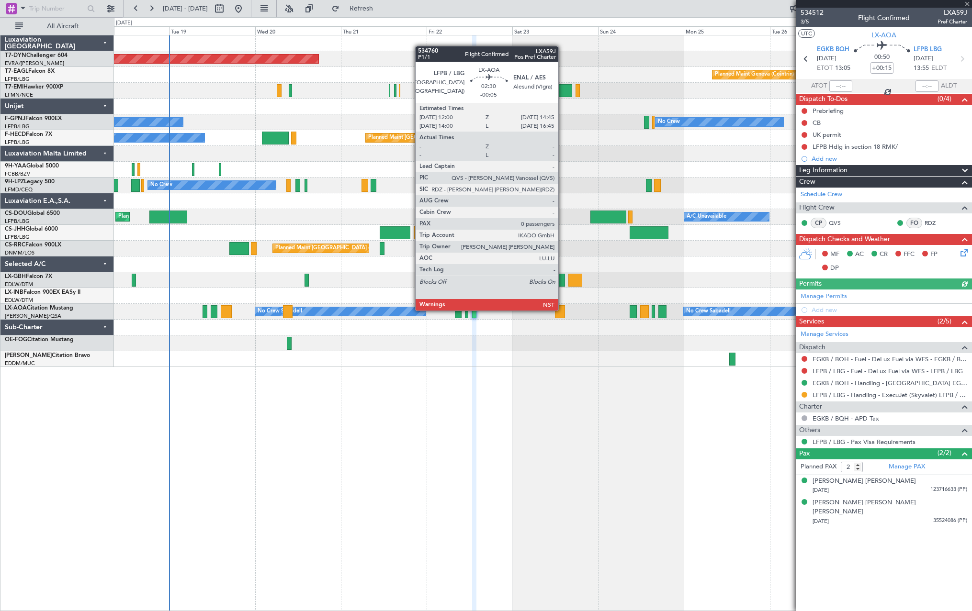
click at [562, 310] on div at bounding box center [560, 311] width 10 height 13
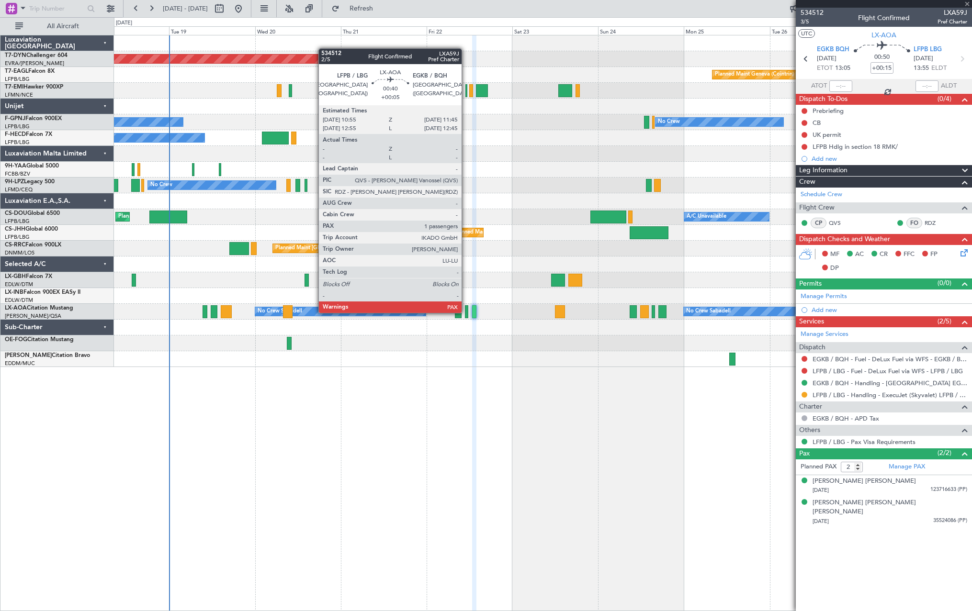
type input "-00:05"
type input "0"
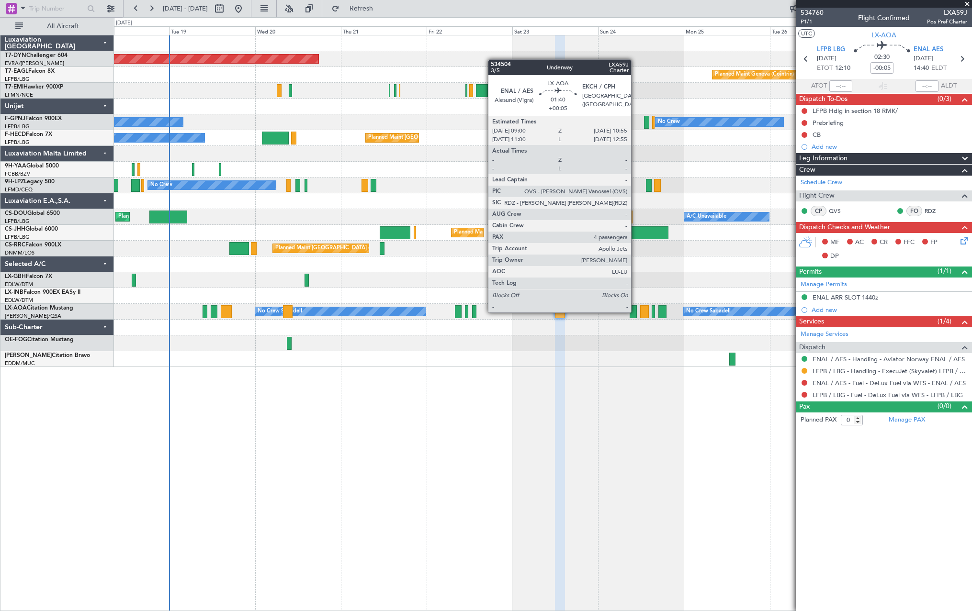
click at [635, 312] on div at bounding box center [632, 311] width 7 height 13
type input "+00:05"
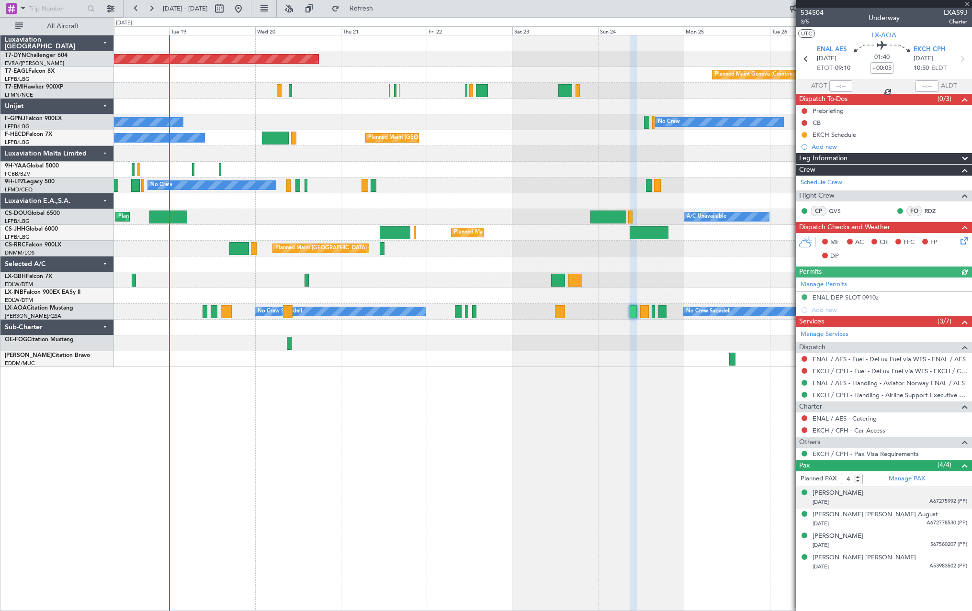
click at [927, 498] on div "[DATE] A67275992 (PP)" at bounding box center [889, 503] width 155 height 10
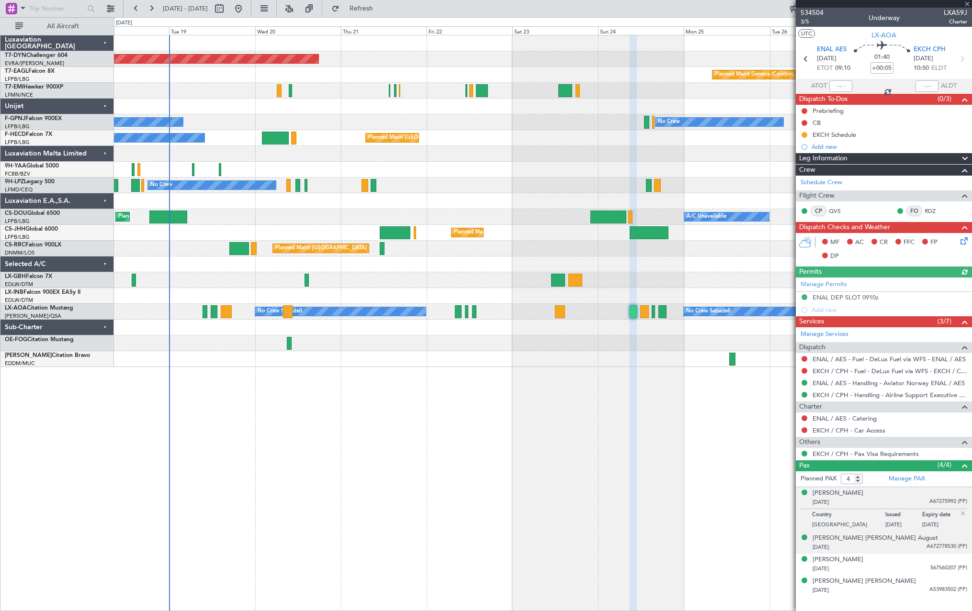
click at [923, 541] on div "[PERSON_NAME] [PERSON_NAME] August [DATE] A672778530 (PP)" at bounding box center [889, 543] width 155 height 19
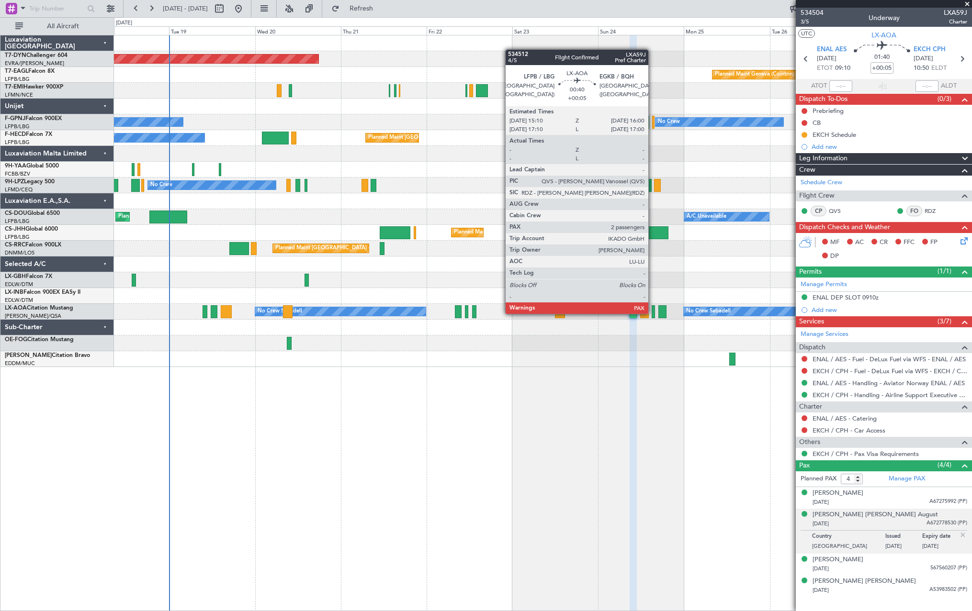
click at [652, 313] on div at bounding box center [652, 311] width 3 height 13
type input "2"
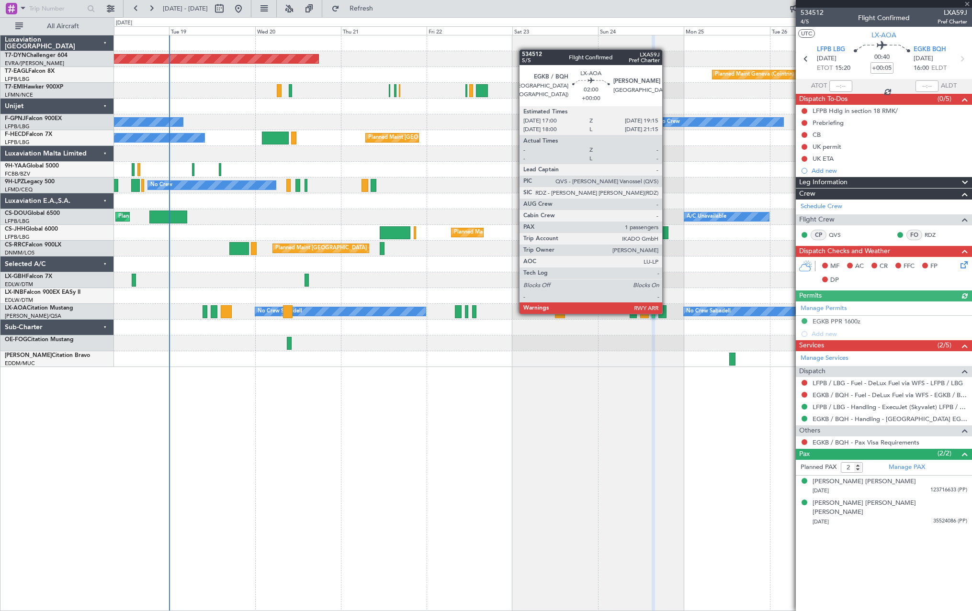
click at [664, 313] on div at bounding box center [662, 311] width 8 height 13
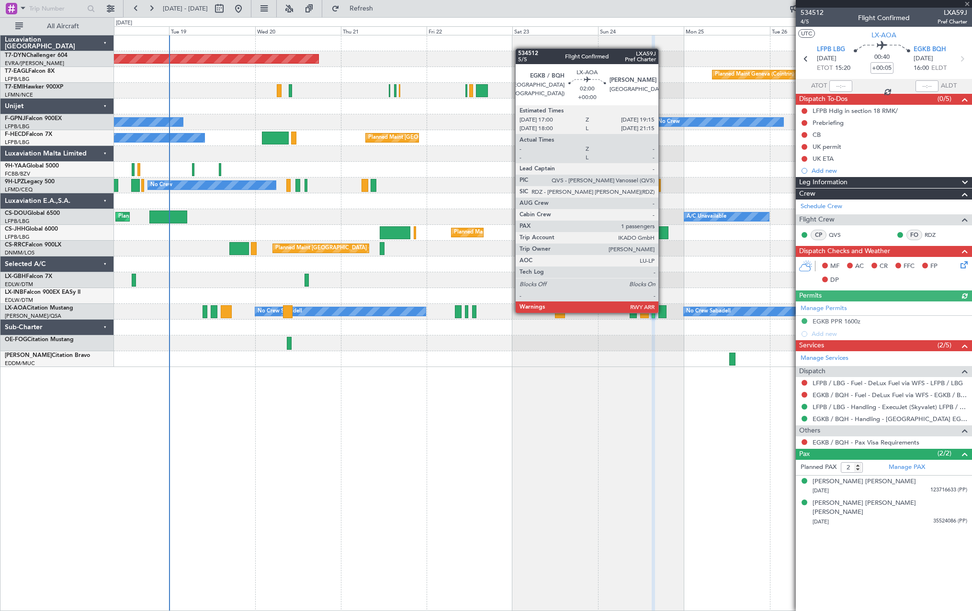
type input "1"
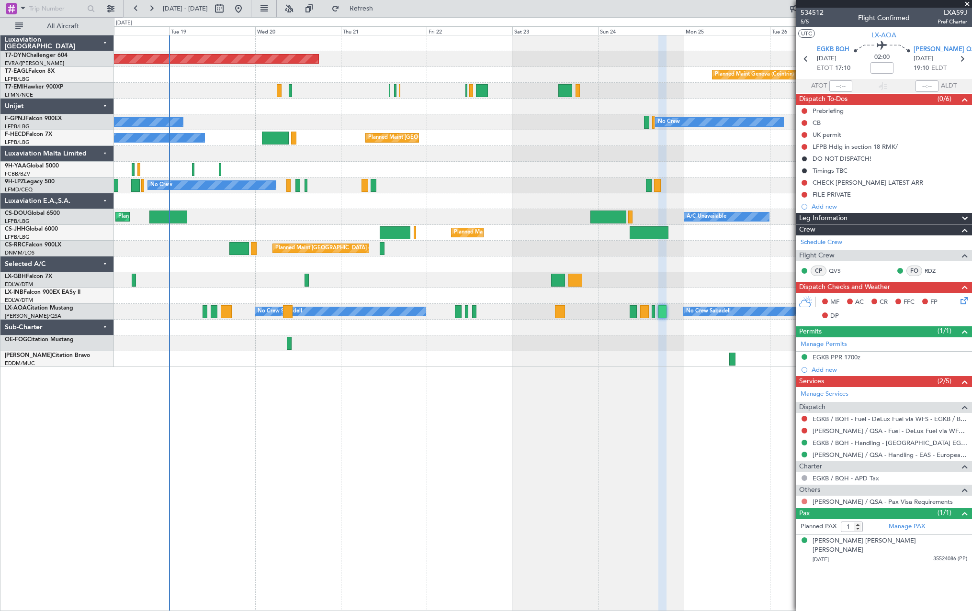
click at [805, 500] on button at bounding box center [804, 502] width 6 height 6
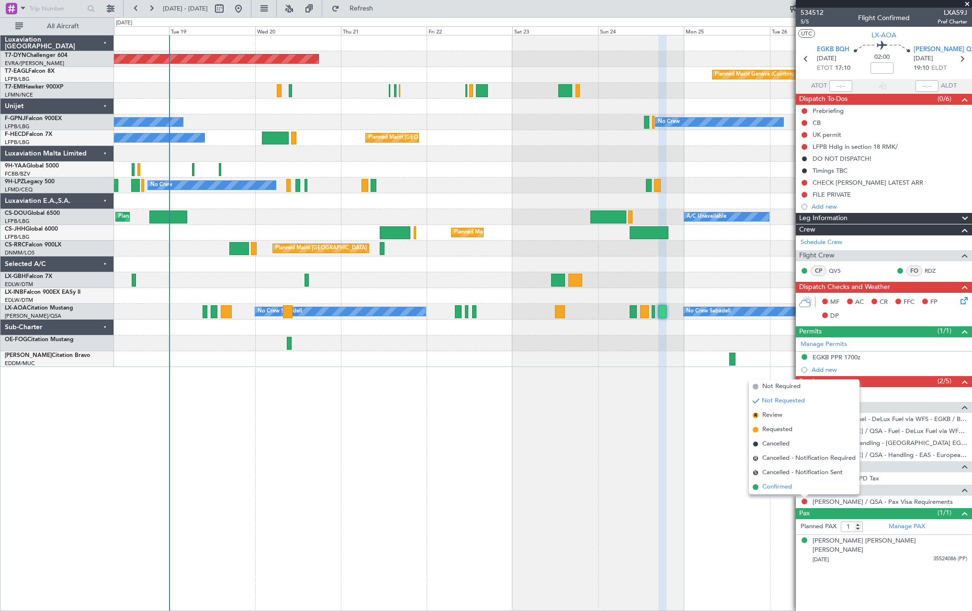
click at [757, 487] on span at bounding box center [756, 487] width 6 height 6
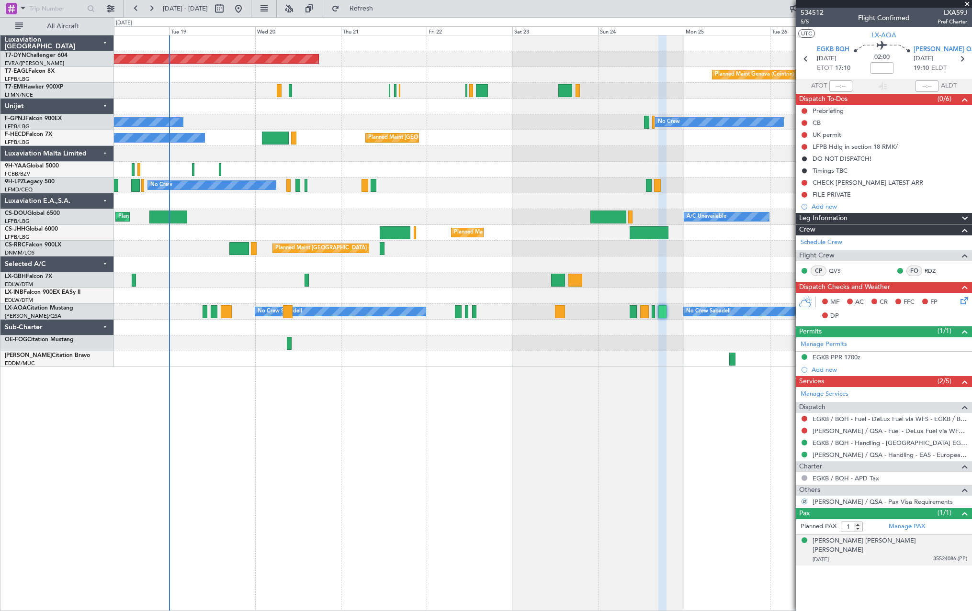
click at [910, 555] on div "[DATE] 35524086 (PP)" at bounding box center [889, 560] width 155 height 10
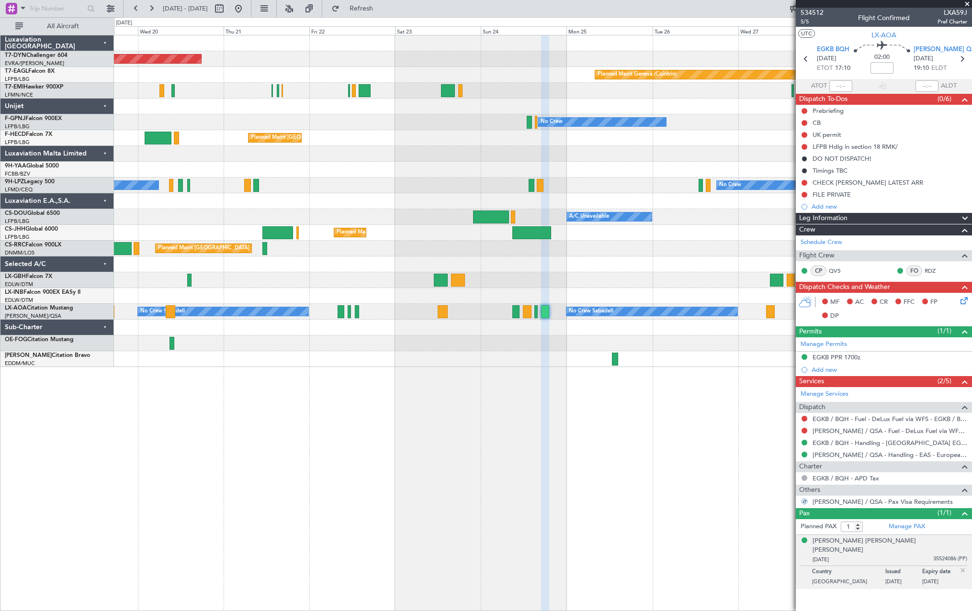
click at [225, 323] on div "Planned Maint [GEOGRAPHIC_DATA]-[GEOGRAPHIC_DATA] Planned Maint Geneva ([GEOGRA…" at bounding box center [542, 201] width 857 height 332
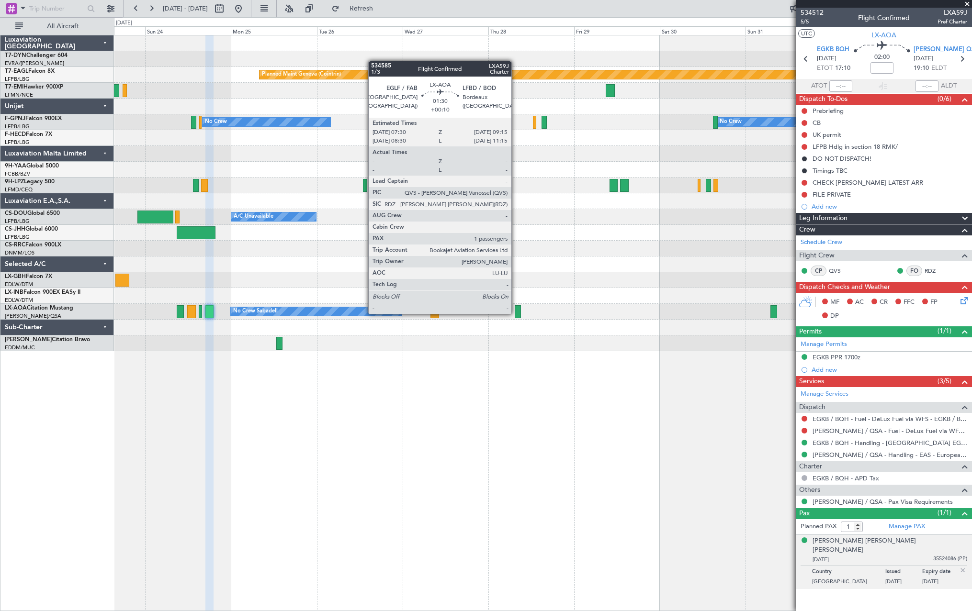
click at [516, 313] on div at bounding box center [518, 311] width 7 height 13
type input "+00:10"
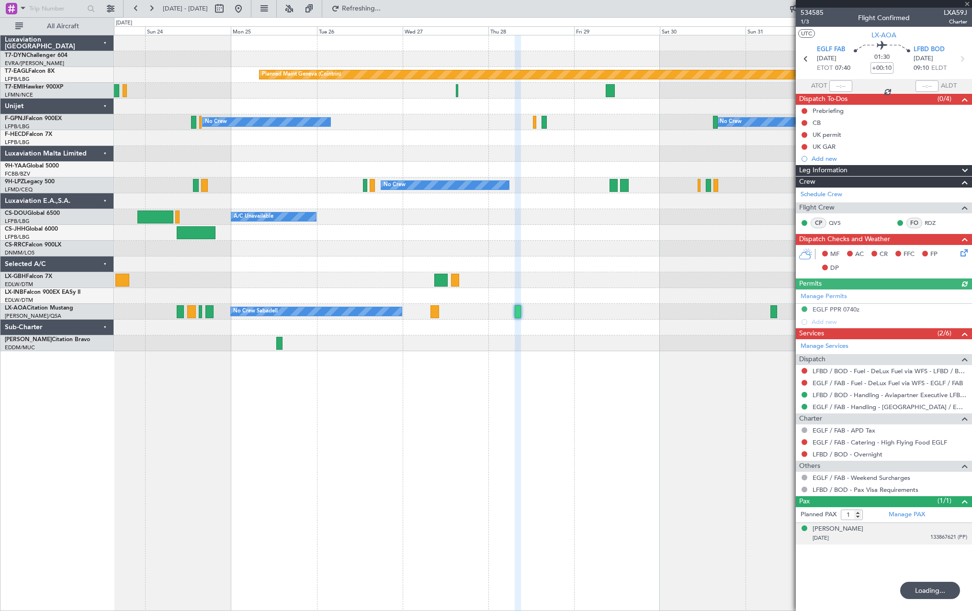
click at [915, 533] on div "[PERSON_NAME] [DATE] 133867621 (PP)" at bounding box center [889, 534] width 155 height 19
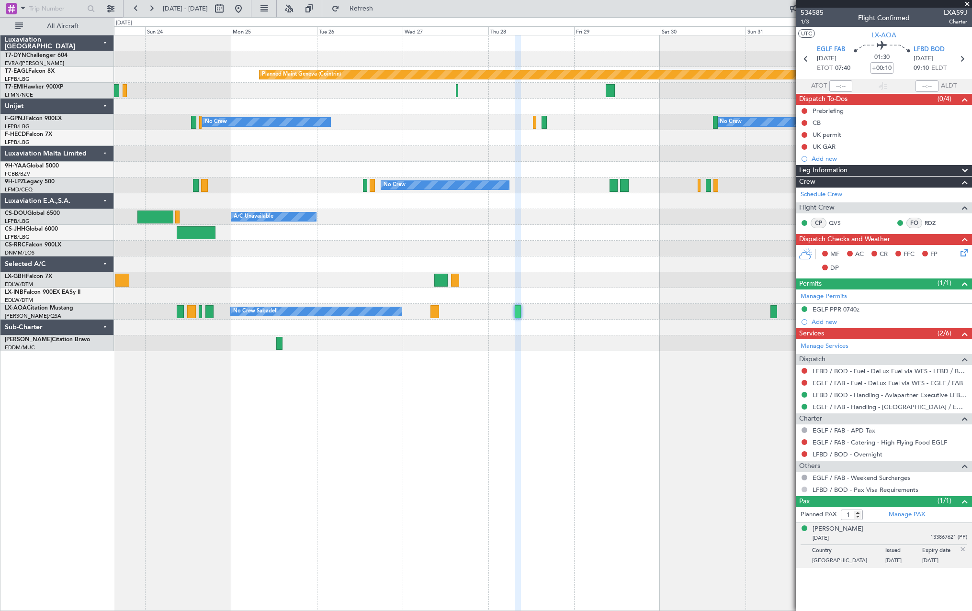
click at [805, 489] on button at bounding box center [804, 490] width 6 height 6
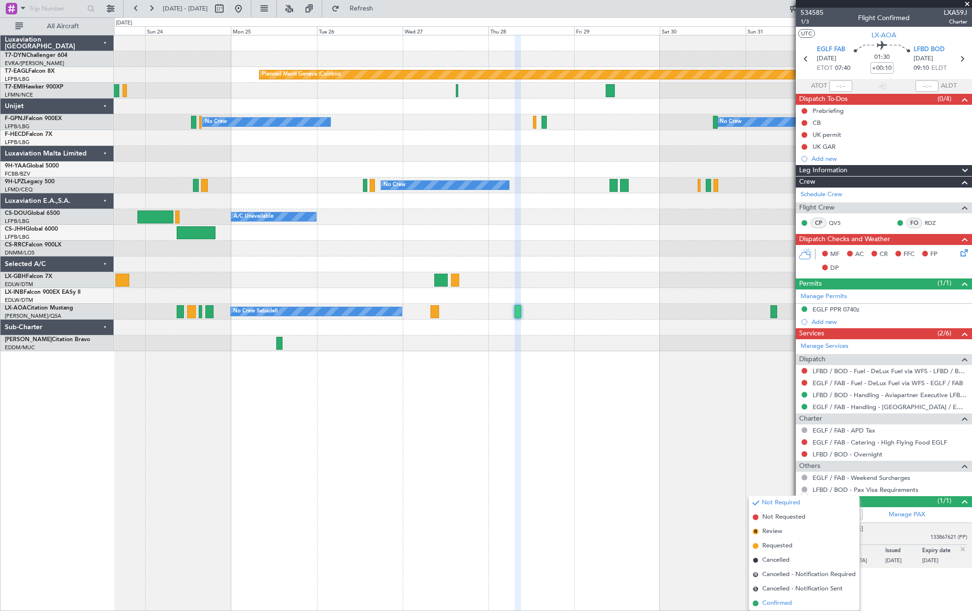
click at [754, 602] on span at bounding box center [756, 604] width 6 height 6
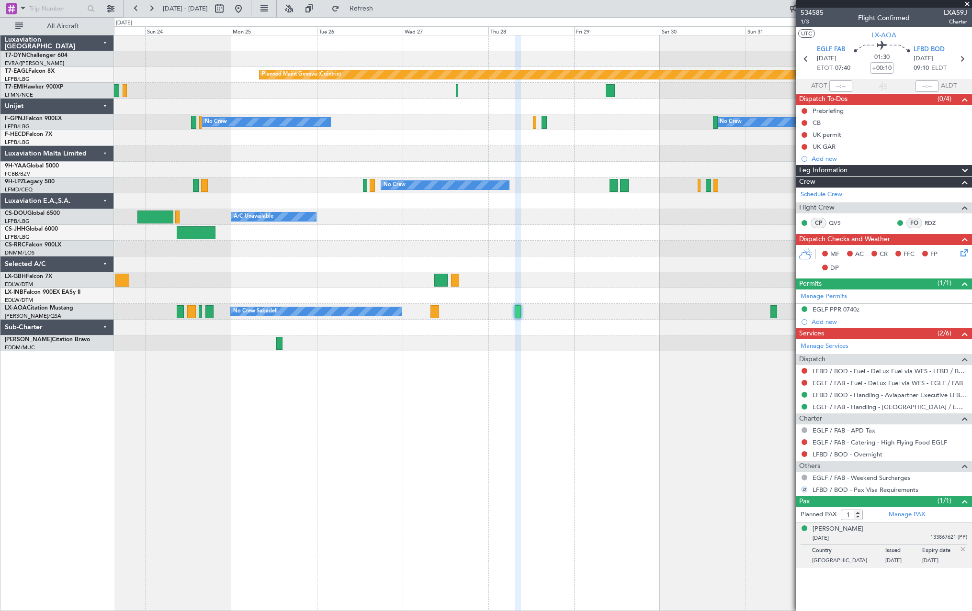
click at [520, 311] on div "No Crew Sabadell No Crew Sabadell" at bounding box center [542, 312] width 857 height 16
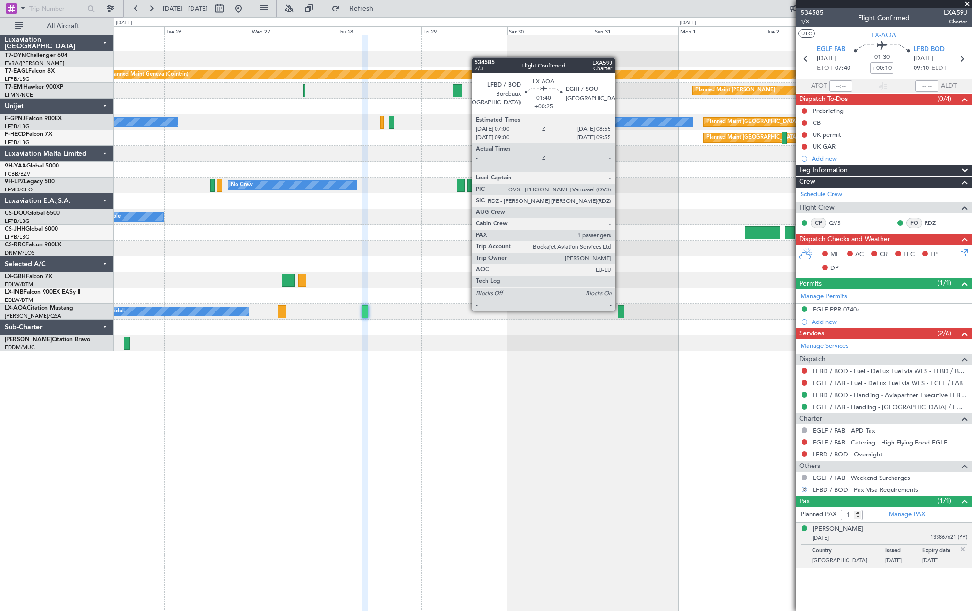
click at [619, 310] on div at bounding box center [621, 311] width 7 height 13
type input "+00:25"
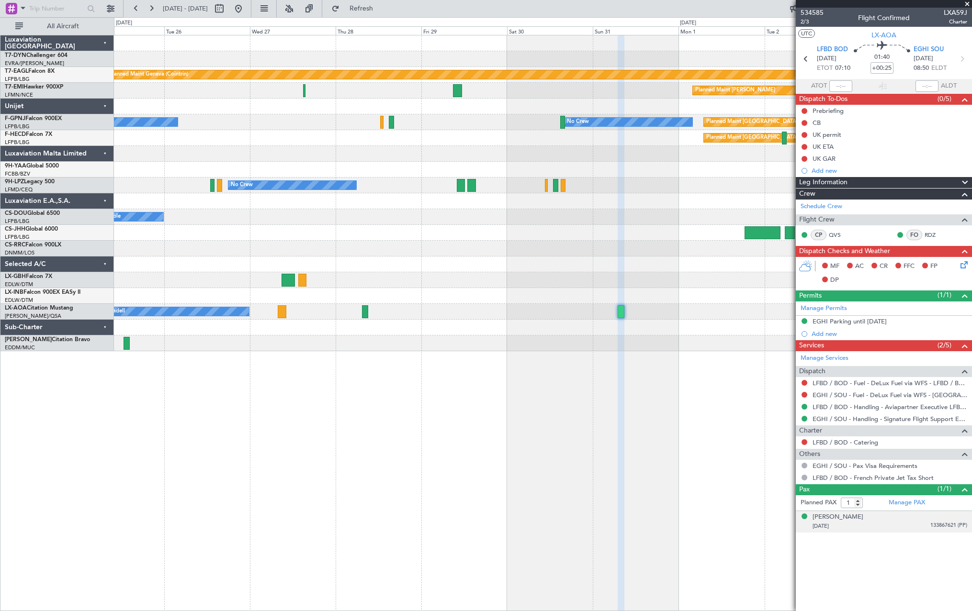
click at [907, 522] on div "04/12/1950 133867621 (PP)" at bounding box center [889, 527] width 155 height 10
click at [805, 445] on div at bounding box center [804, 442] width 8 height 8
click at [803, 465] on mat-tooltip-component "Not Requested" at bounding box center [804, 457] width 54 height 25
click at [802, 464] on button at bounding box center [804, 466] width 6 height 6
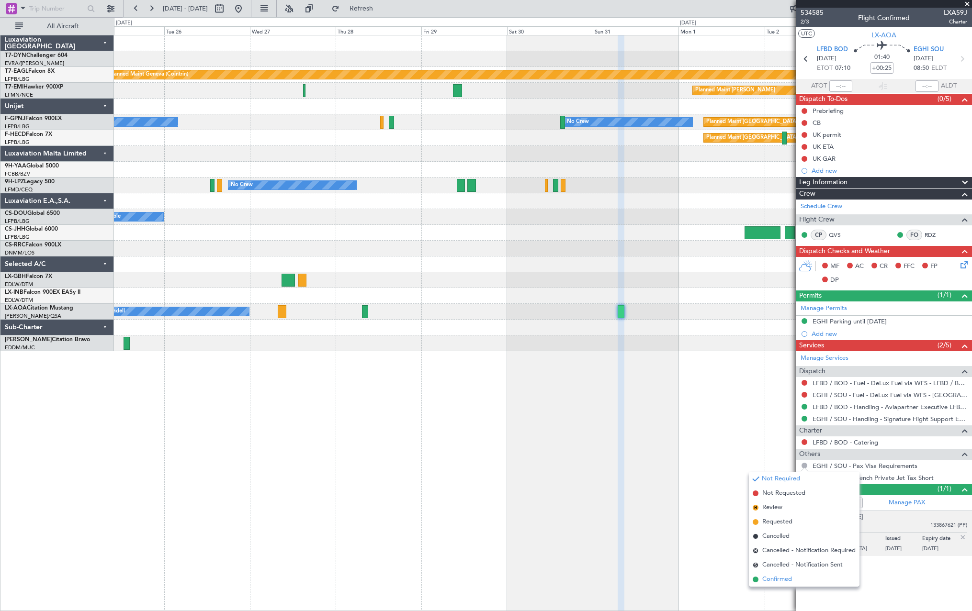
click at [758, 578] on li "Confirmed" at bounding box center [804, 580] width 111 height 14
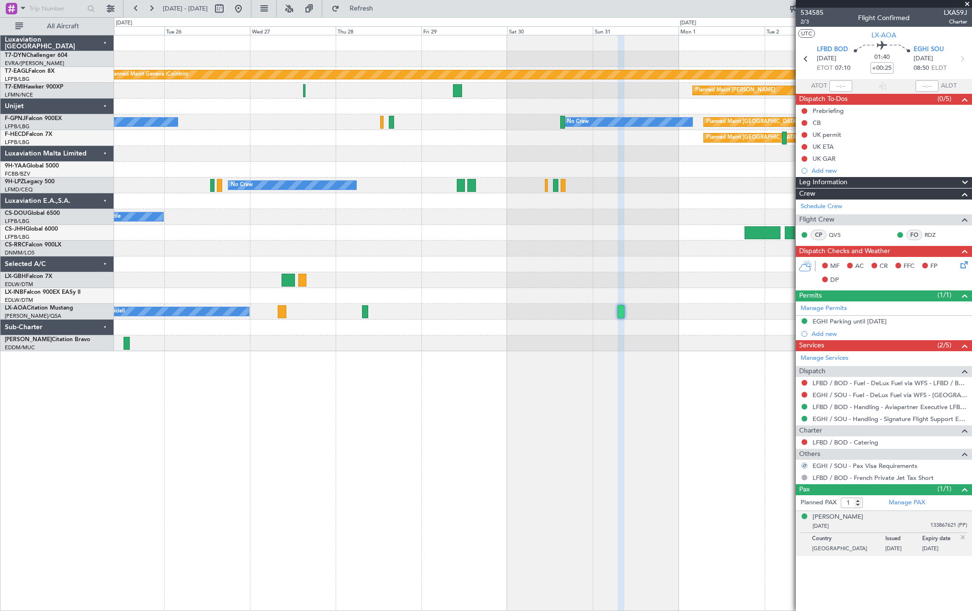
click at [724, 244] on div at bounding box center [542, 249] width 857 height 16
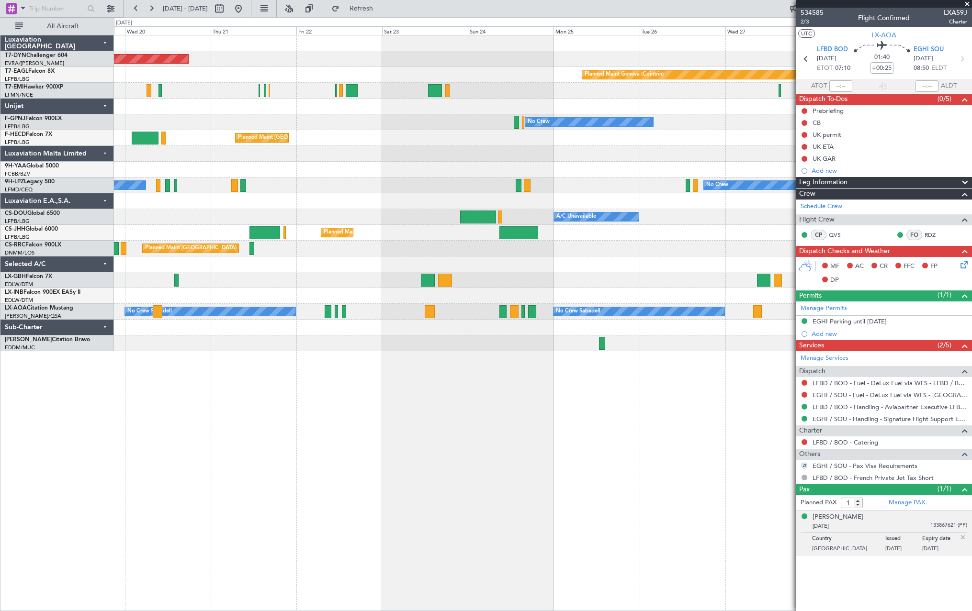
click at [639, 247] on div "Planned Maint [GEOGRAPHIC_DATA] ([GEOGRAPHIC_DATA])" at bounding box center [542, 249] width 857 height 16
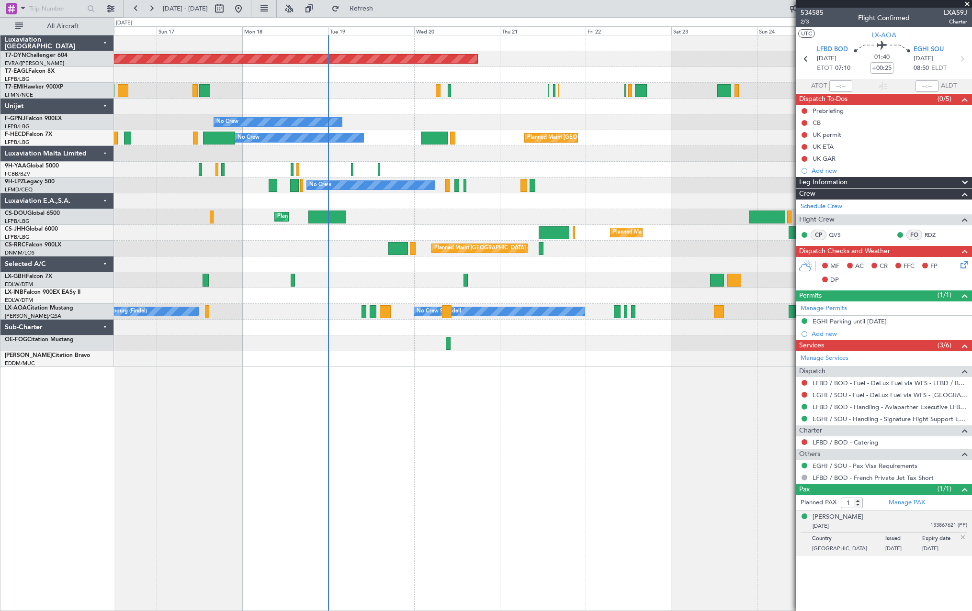
click at [673, 394] on div "Planned Maint [GEOGRAPHIC_DATA]-[GEOGRAPHIC_DATA] Planned Maint Geneva ([GEOGRA…" at bounding box center [543, 323] width 858 height 576
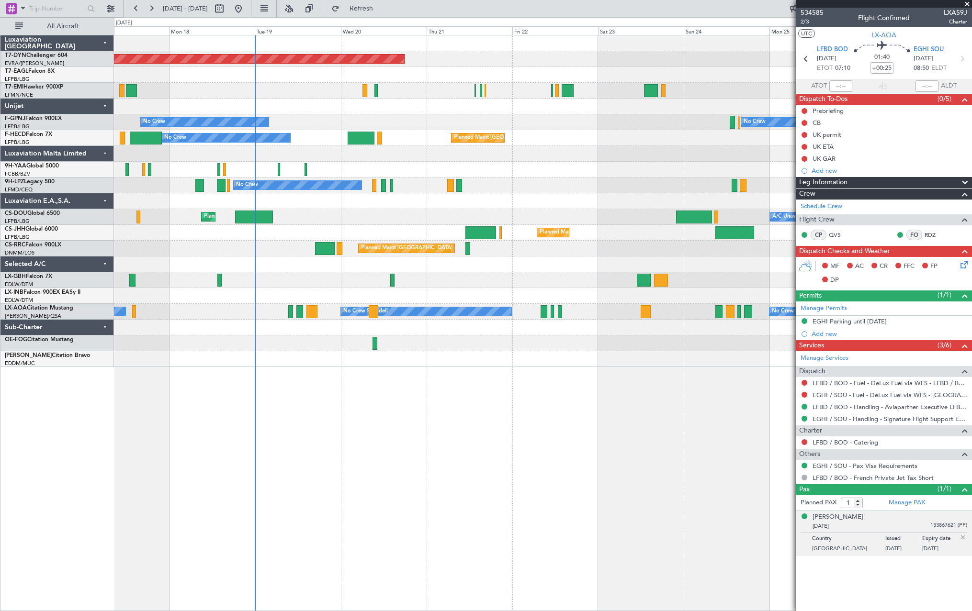
click at [516, 384] on div "Planned Maint [GEOGRAPHIC_DATA]-[GEOGRAPHIC_DATA] Planned Maint Geneva ([GEOGRA…" at bounding box center [543, 323] width 858 height 576
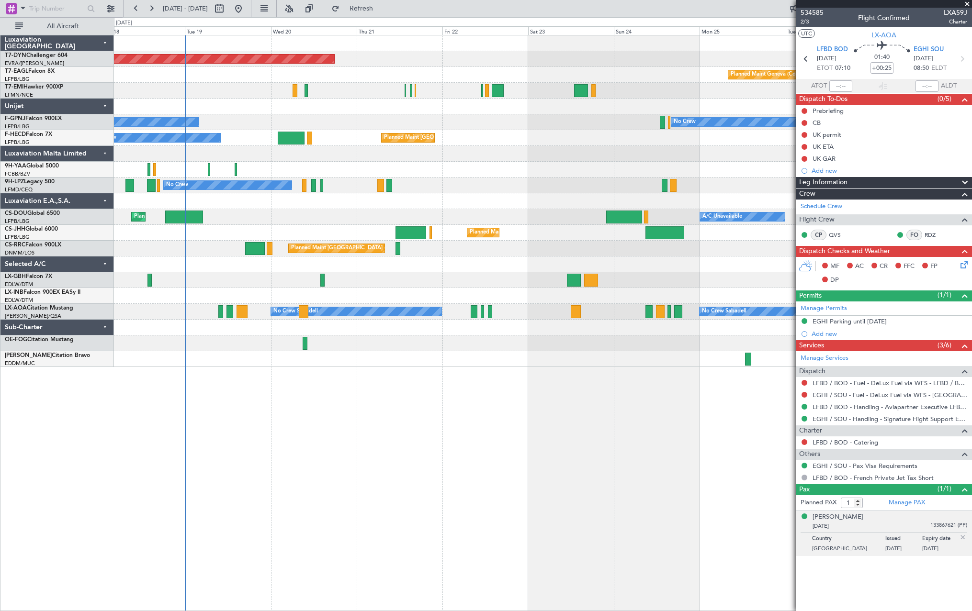
click at [472, 272] on div "Planned Maint Basel-Mulhouse Planned Maint Geneva (Cointrin) No Crew No Crew No…" at bounding box center [542, 201] width 857 height 332
